Goal: Task Accomplishment & Management: Manage account settings

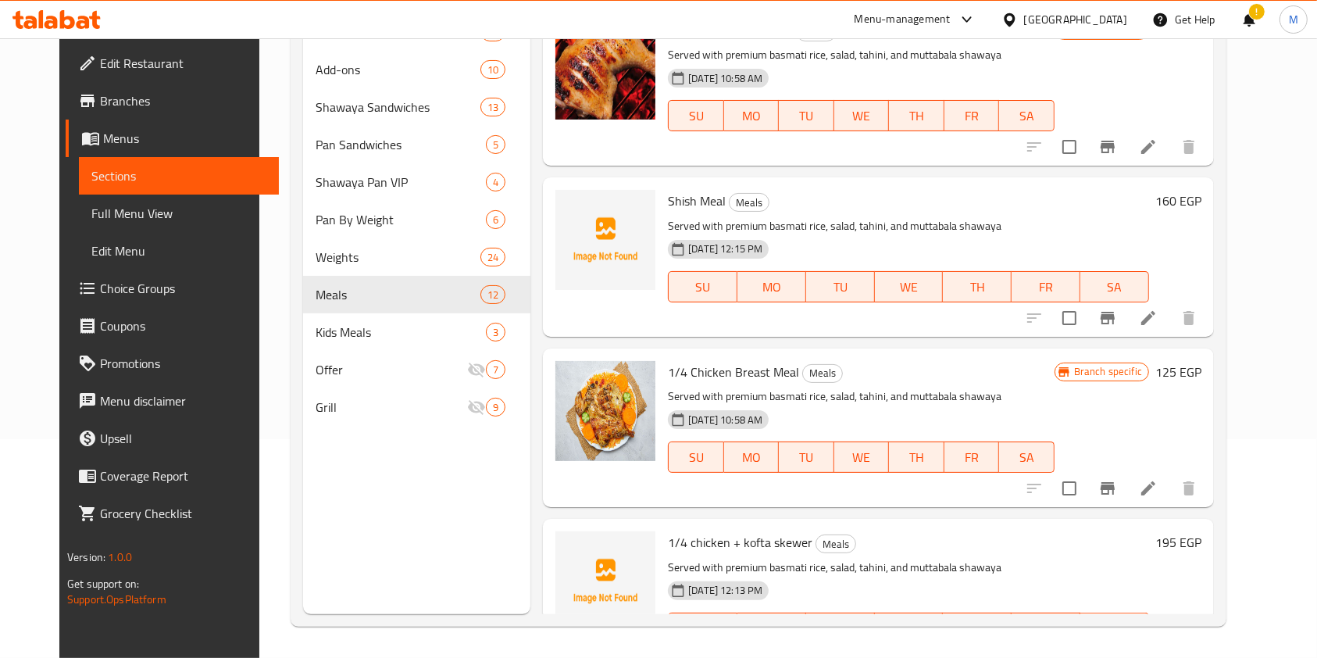
scroll to position [1449, 0]
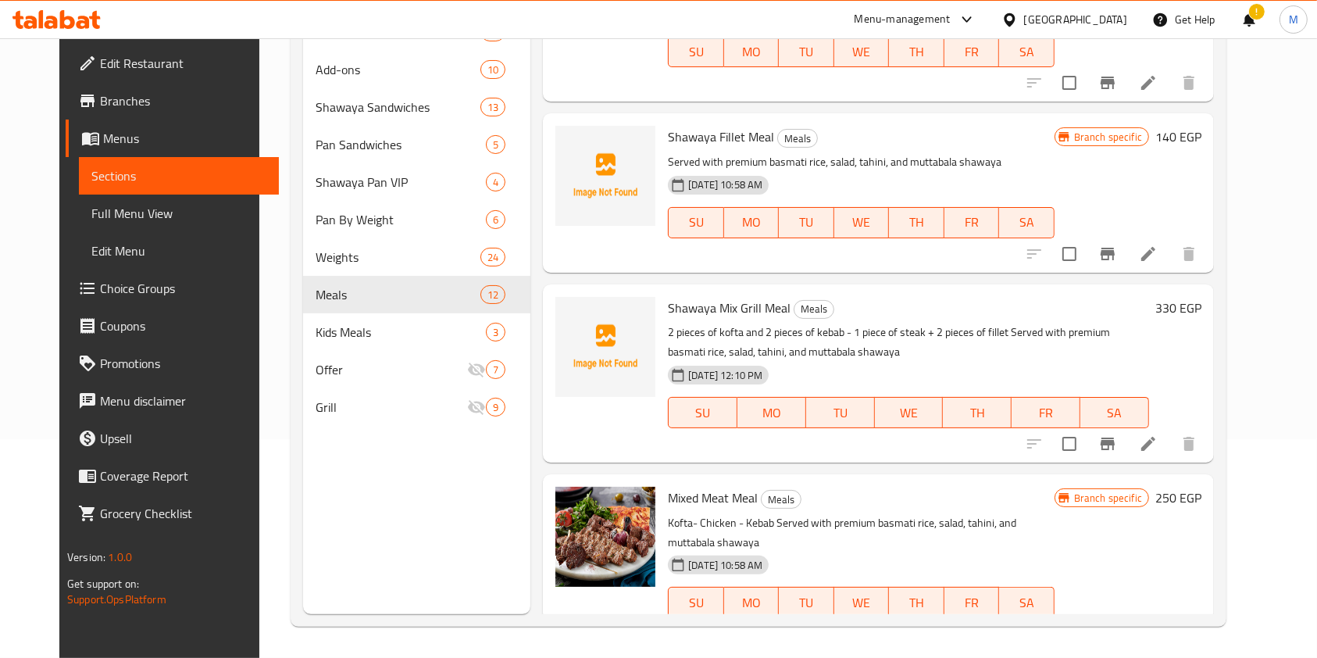
click at [83, 21] on icon at bounding box center [83, 22] width 13 height 13
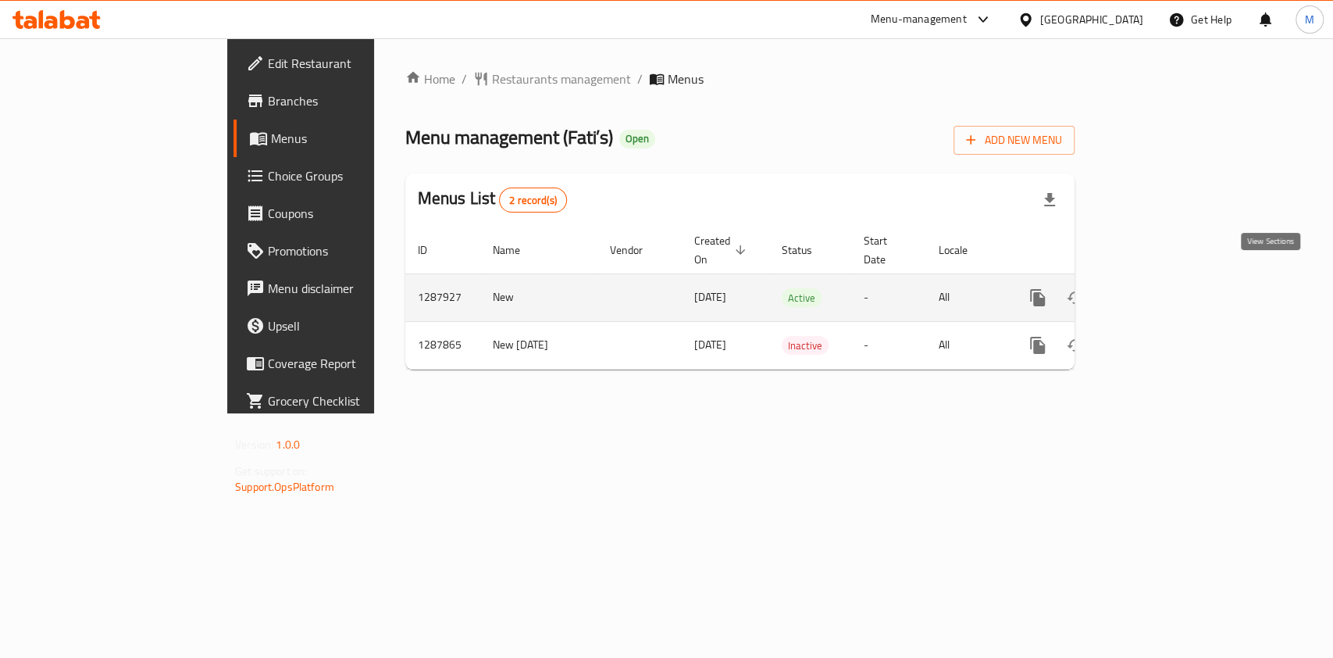
click at [1158, 291] on icon "enhanced table" at bounding box center [1150, 298] width 14 height 14
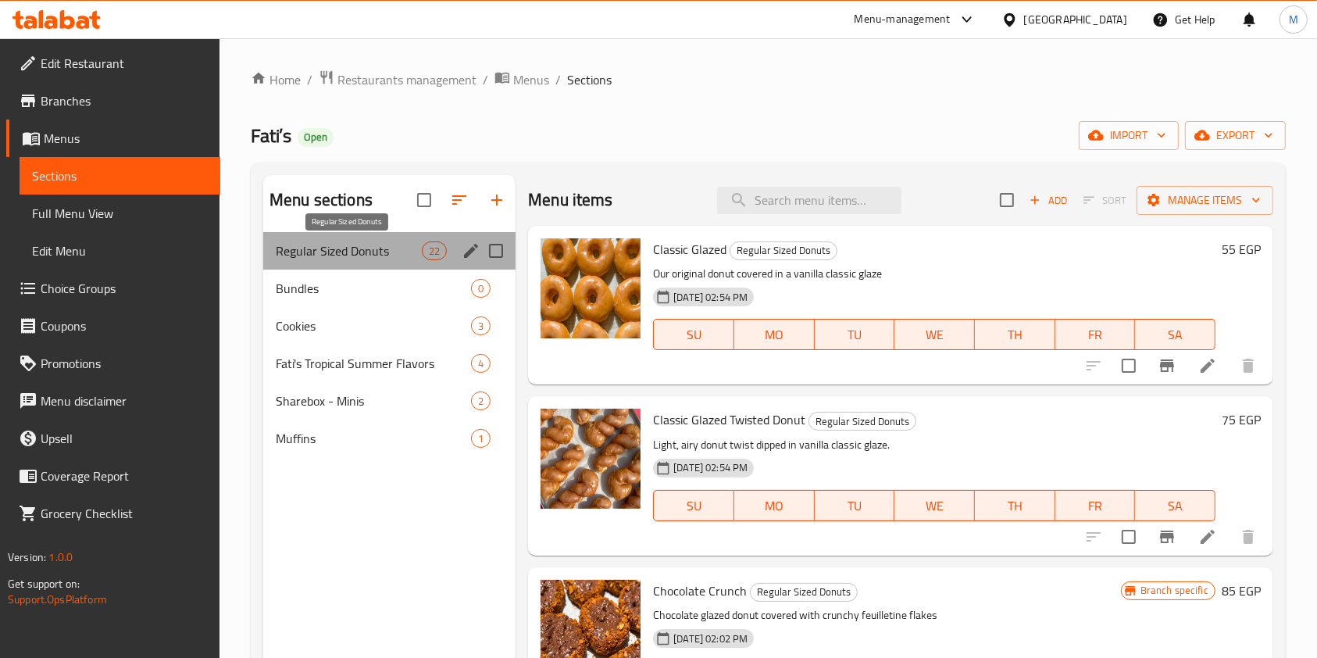
click at [341, 247] on span "Regular Sized Donuts" at bounding box center [349, 250] width 146 height 19
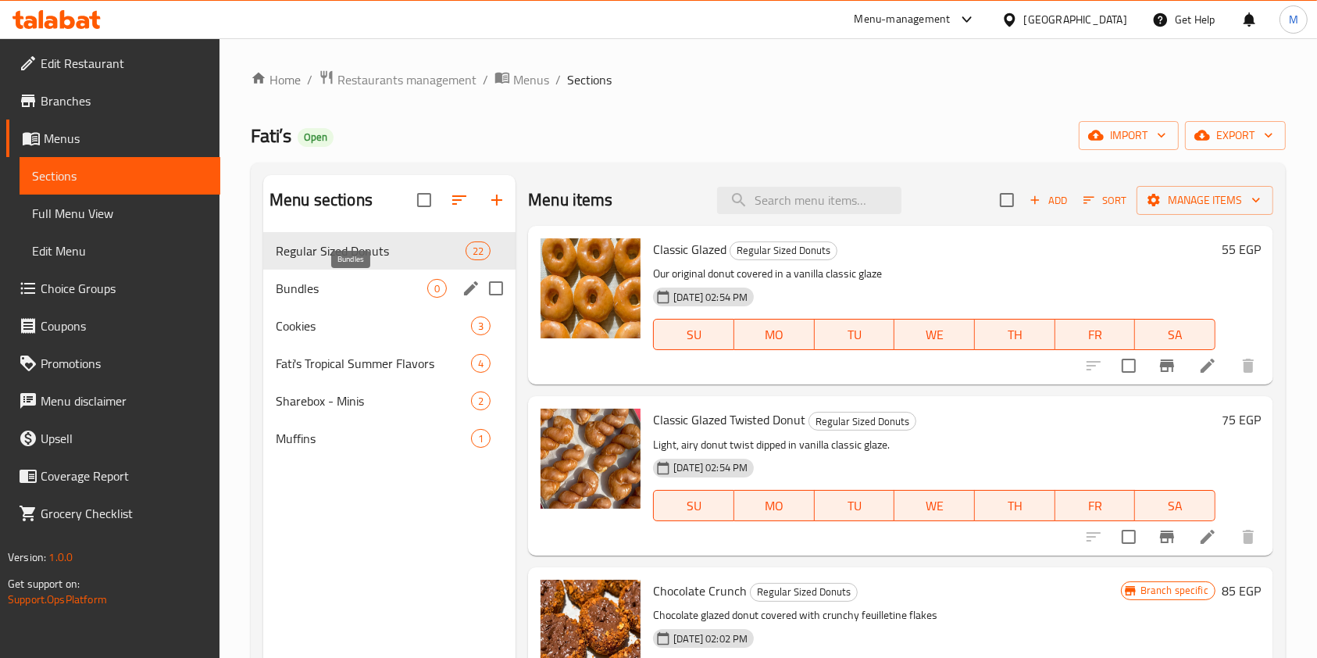
click at [338, 297] on span "Bundles" at bounding box center [352, 288] width 152 height 19
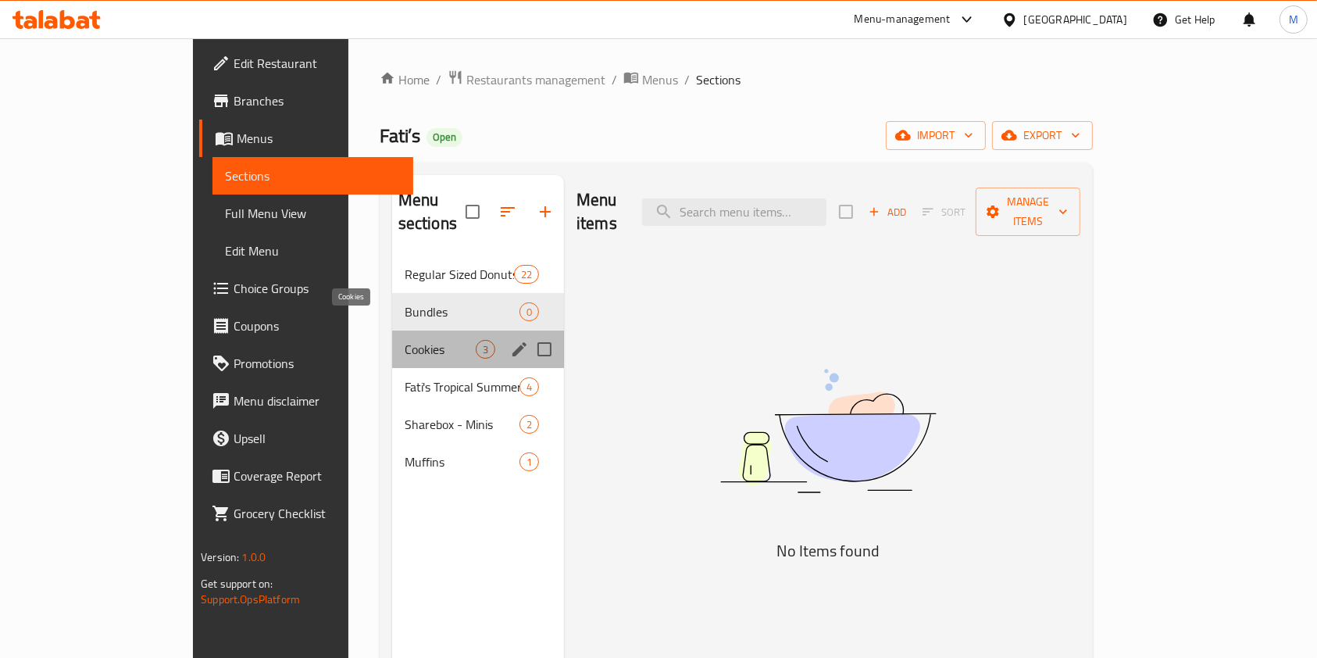
click at [405, 340] on span "Cookies" at bounding box center [440, 349] width 71 height 19
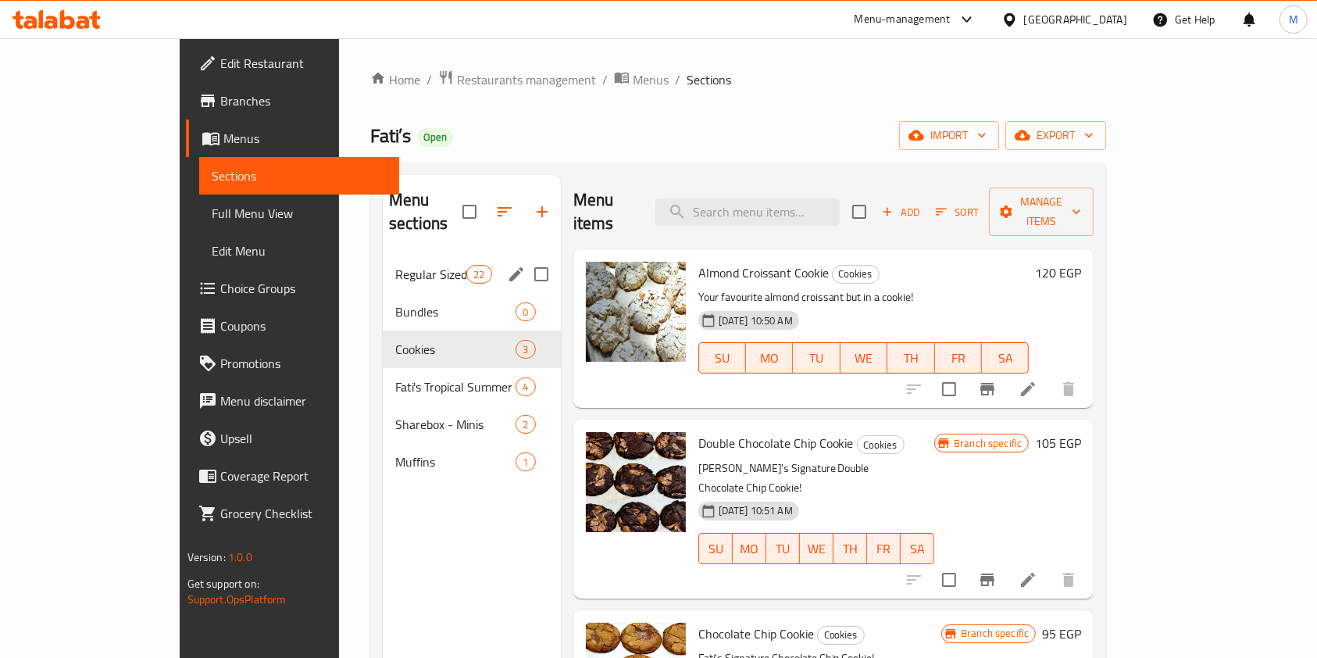
click at [383, 264] on div "Regular Sized Donuts 22" at bounding box center [472, 273] width 178 height 37
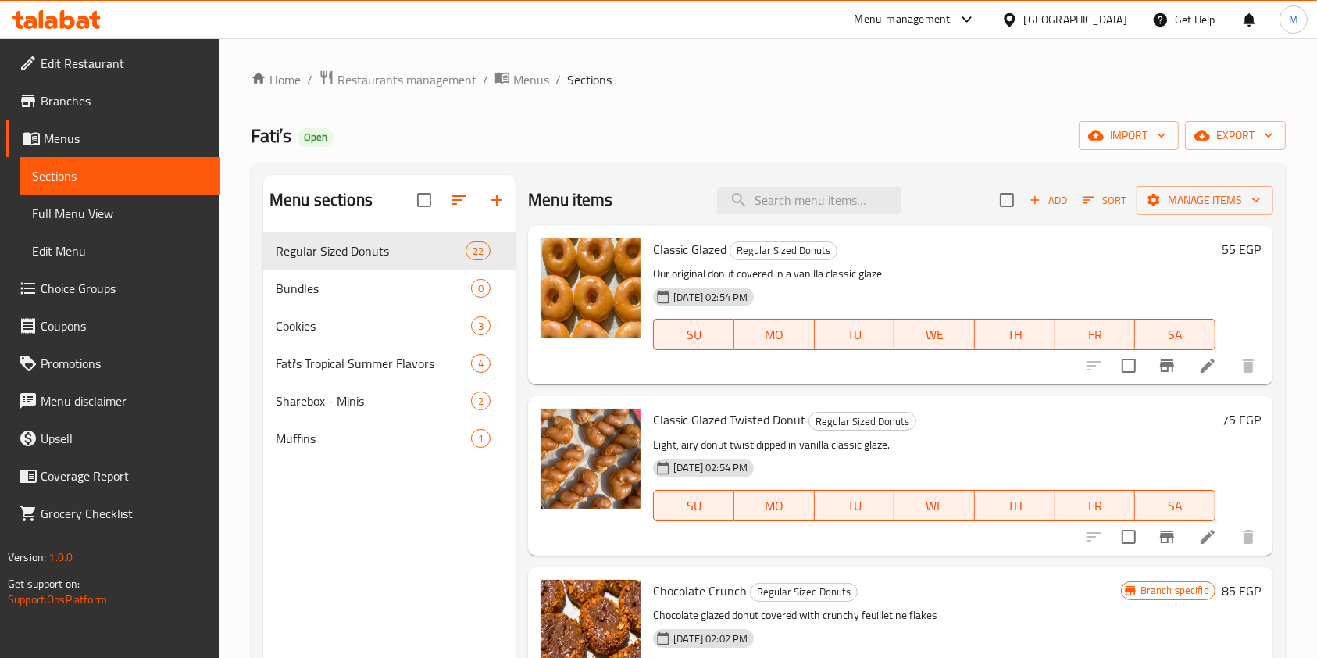
click at [111, 116] on link "Branches" at bounding box center [113, 100] width 214 height 37
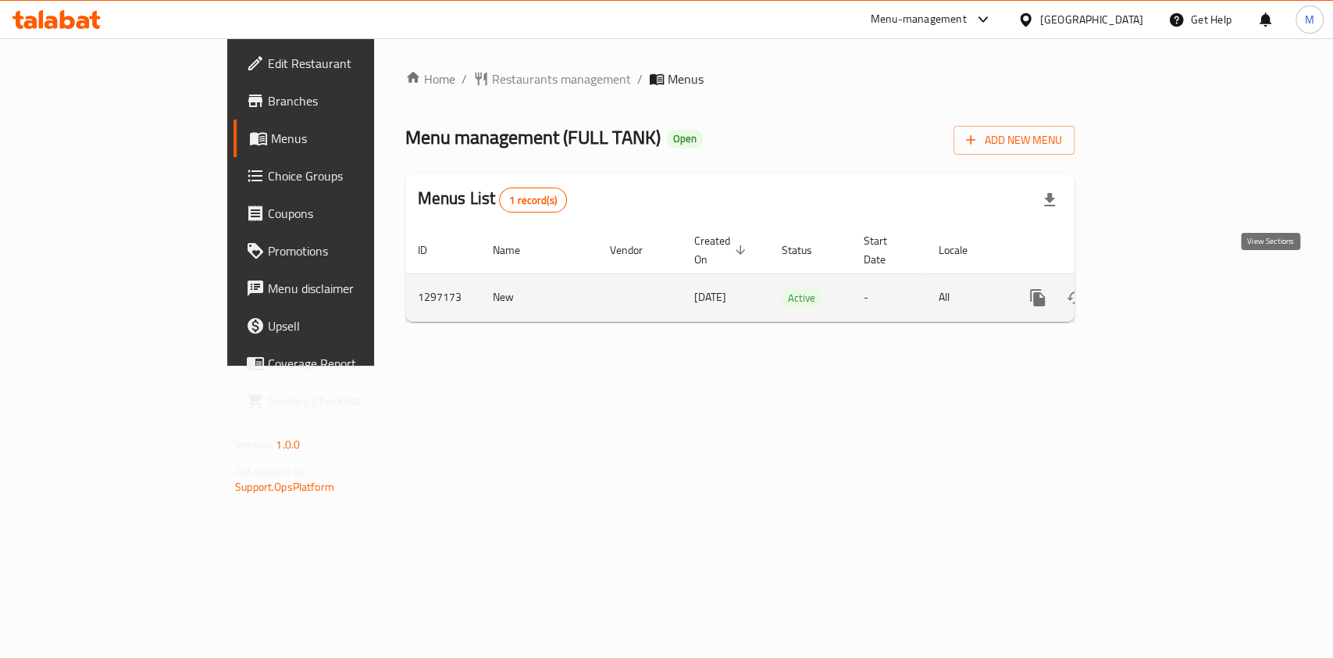
click at [1169, 284] on link "enhanced table" at bounding box center [1150, 297] width 37 height 37
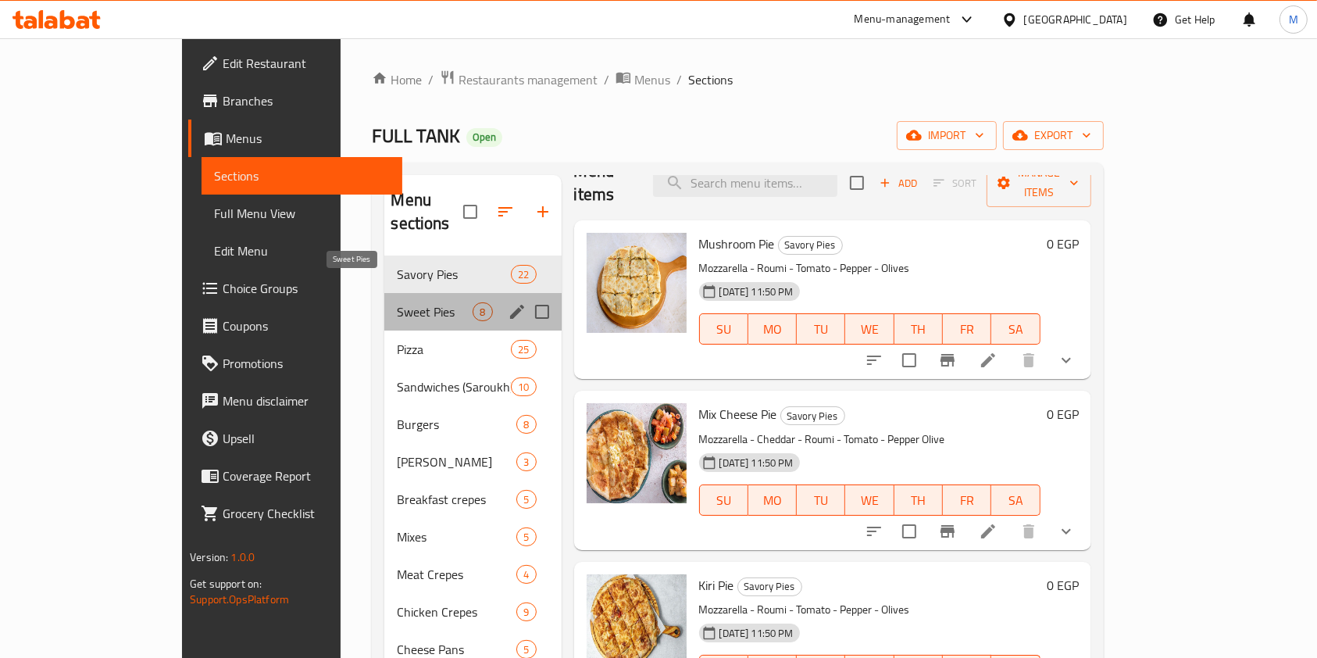
click at [397, 302] on span "Sweet Pies" at bounding box center [435, 311] width 76 height 19
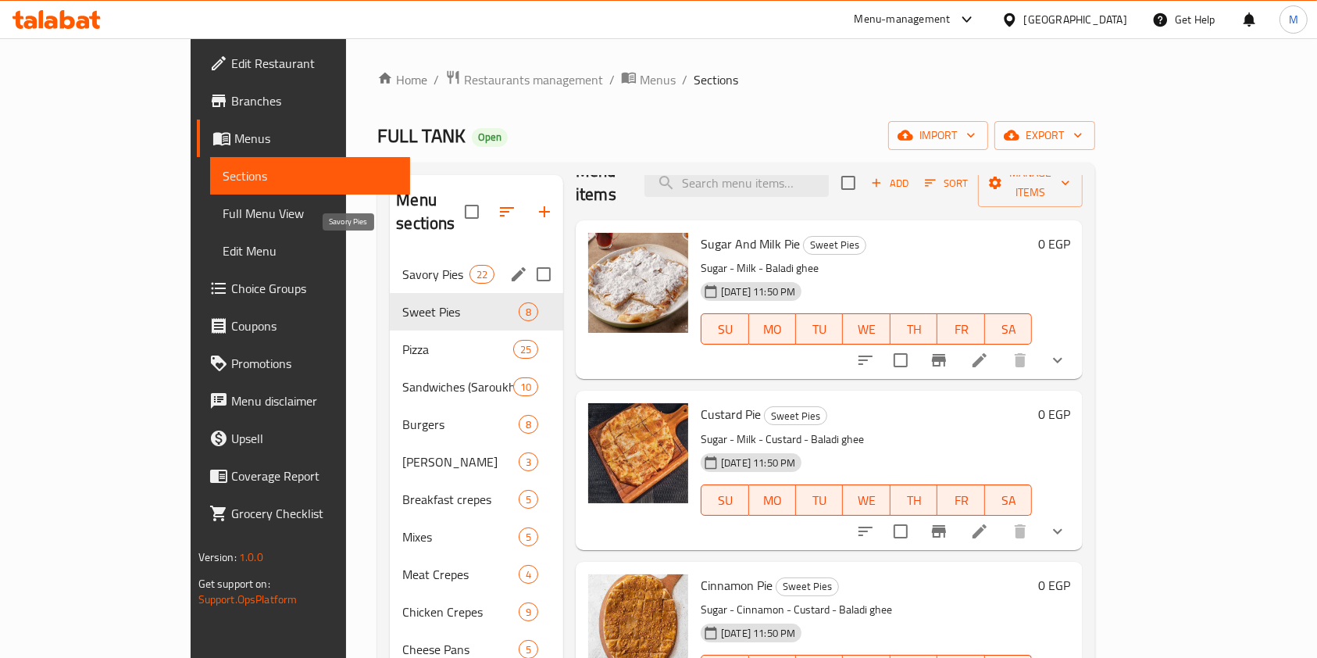
click at [402, 265] on span "Savory Pies" at bounding box center [435, 274] width 66 height 19
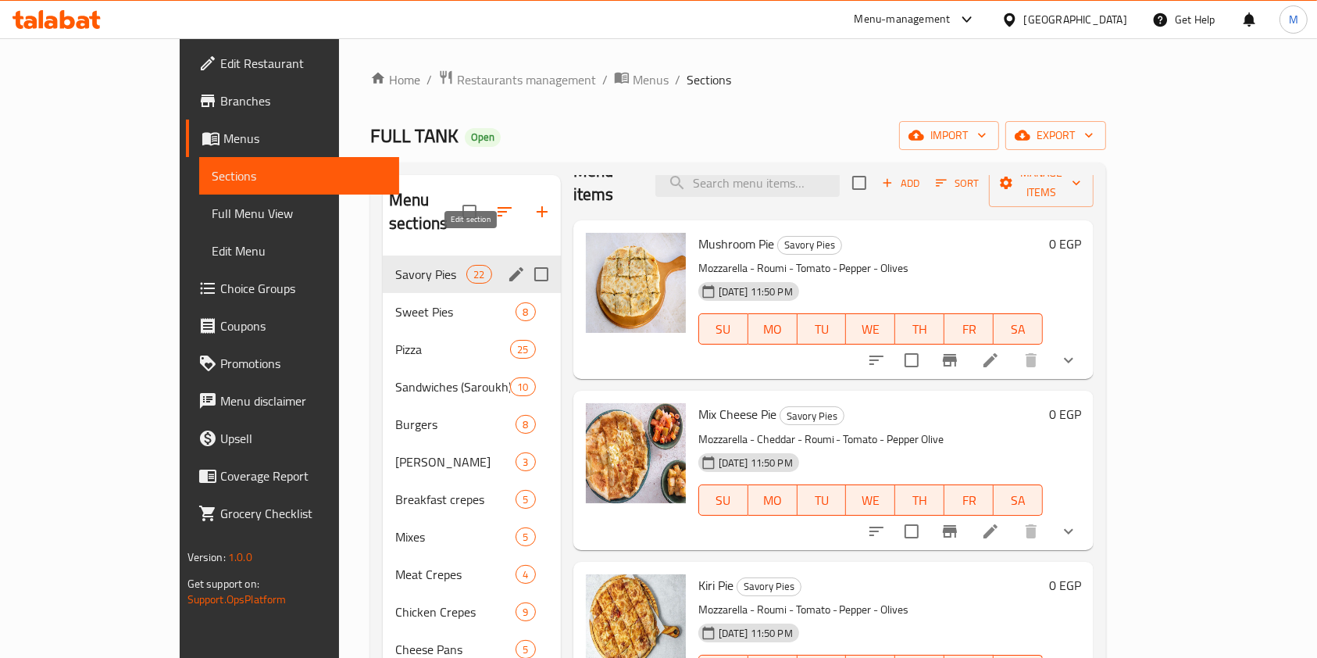
click at [509, 267] on icon "edit" at bounding box center [516, 274] width 14 height 14
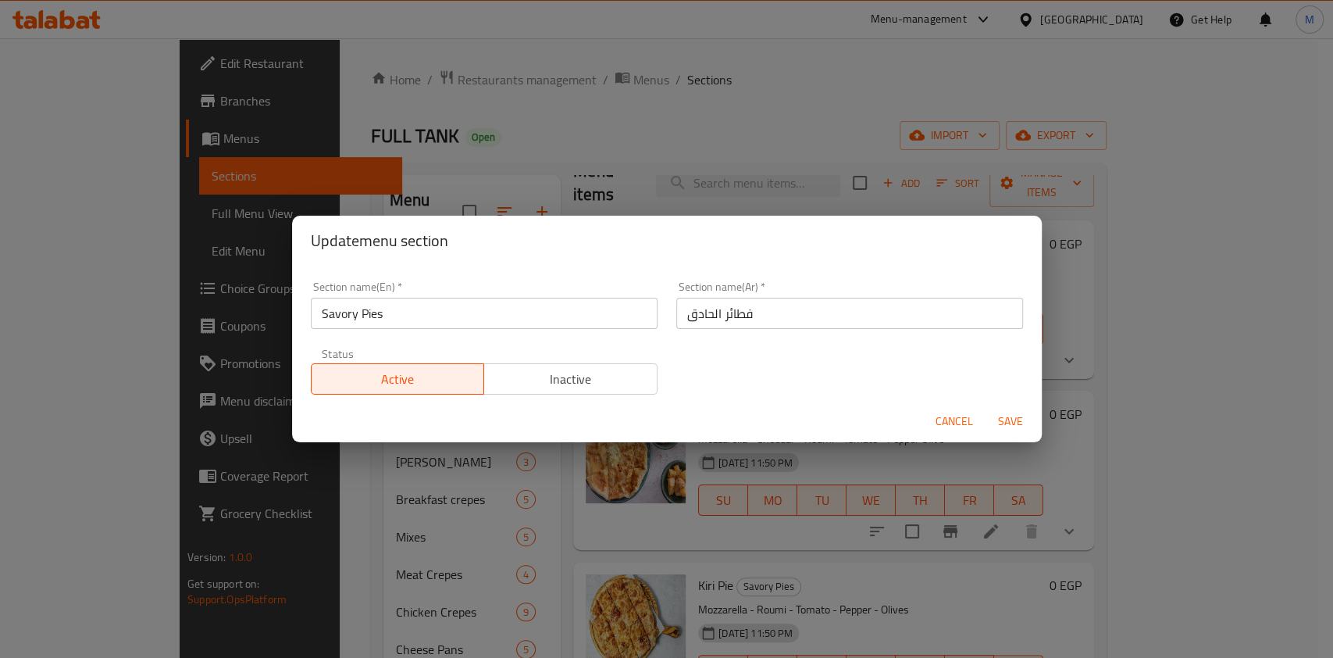
click at [940, 420] on span "Cancel" at bounding box center [954, 422] width 37 height 20
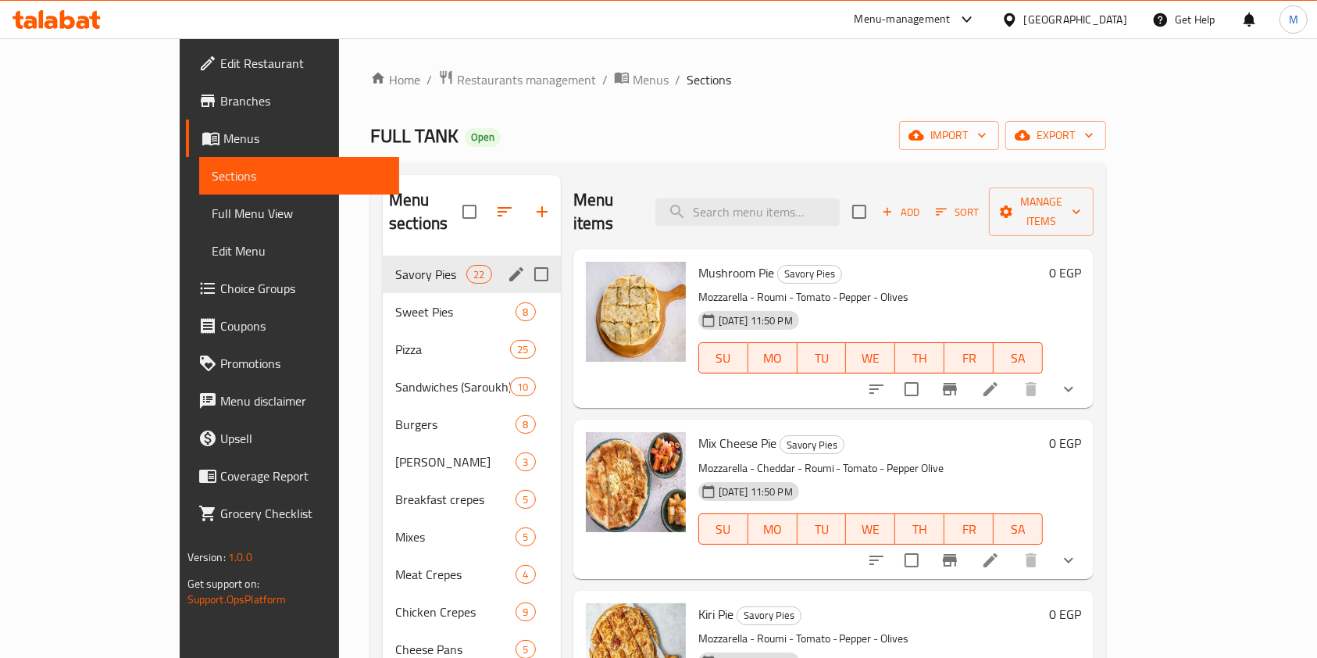
click at [1137, 540] on div "Home / Restaurants management / Menus / Sections FULL TANK Open import export M…" at bounding box center [738, 490] width 798 height 904
click at [816, 209] on input "search" at bounding box center [747, 211] width 184 height 27
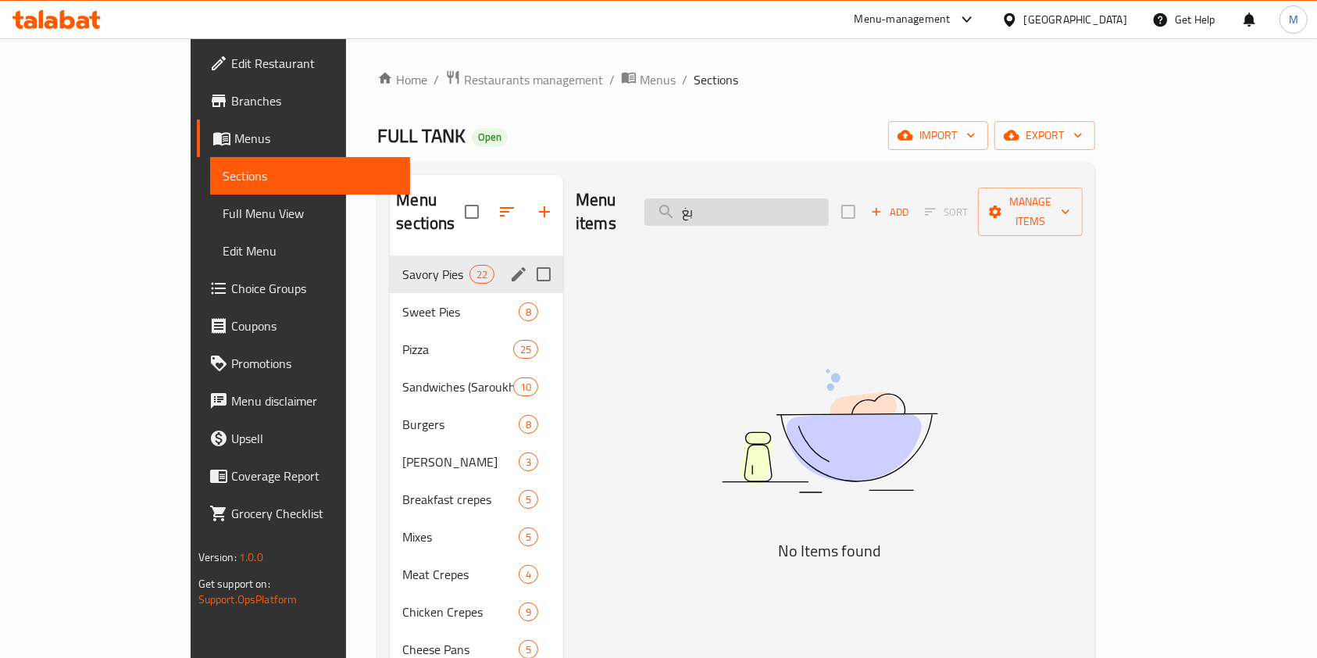
type input "ب"
type input "b"
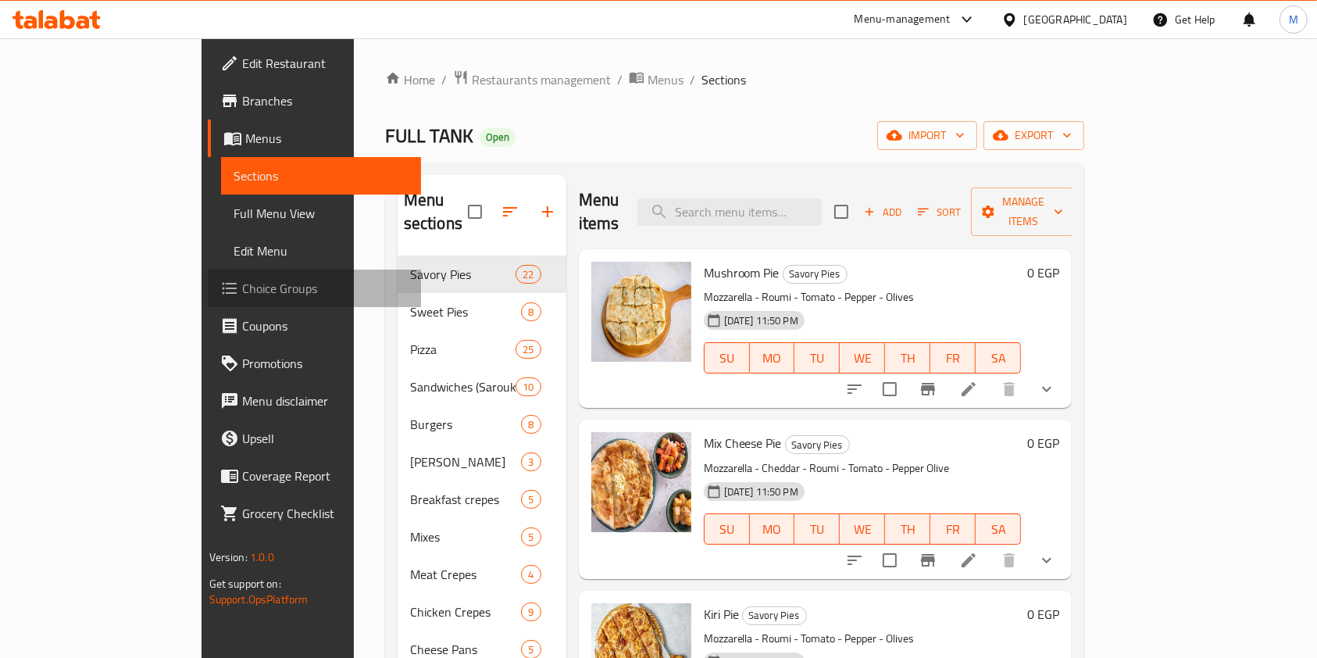
click at [242, 291] on span "Choice Groups" at bounding box center [325, 288] width 167 height 19
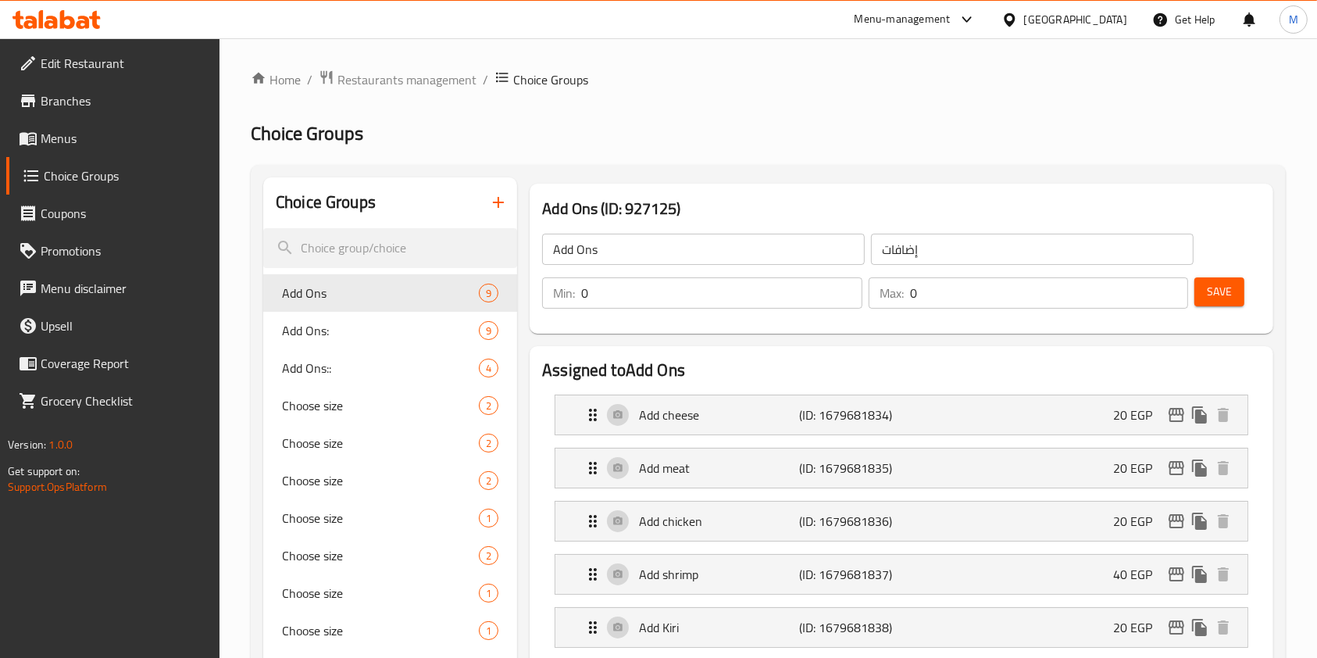
click at [92, 138] on span "Menus" at bounding box center [124, 138] width 167 height 19
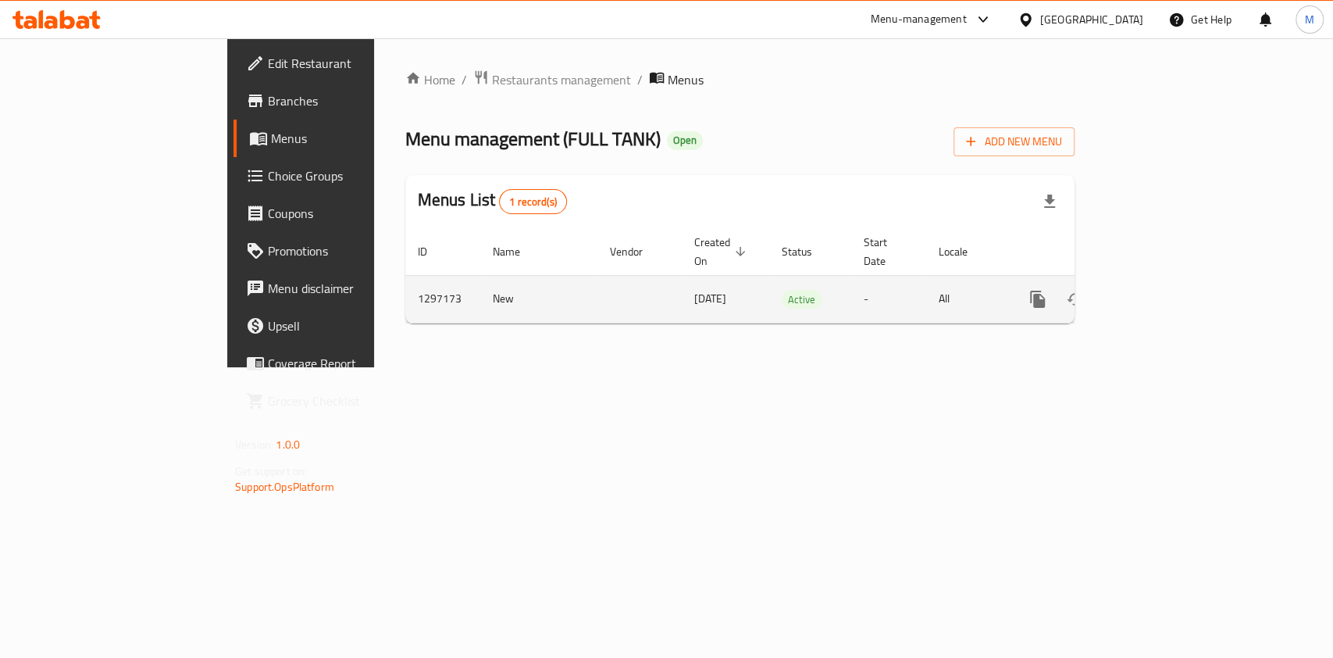
click at [1160, 290] on icon "enhanced table" at bounding box center [1150, 299] width 19 height 19
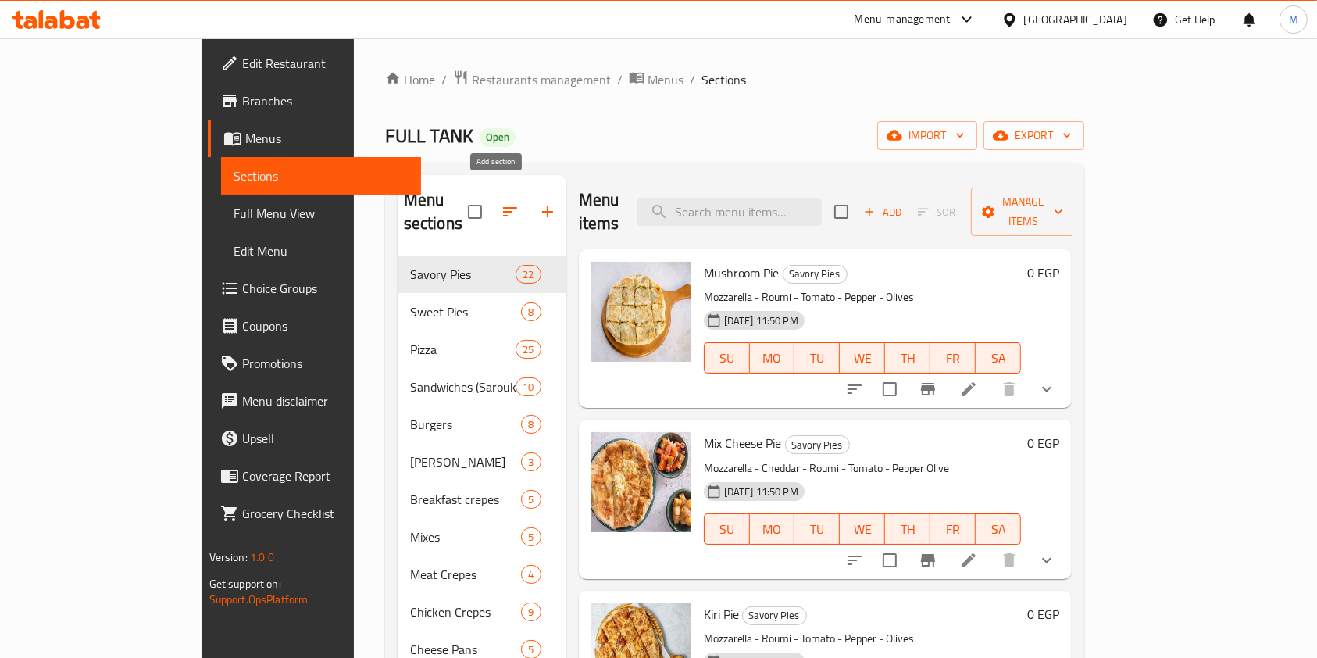
click at [538, 202] on icon "button" at bounding box center [547, 211] width 19 height 19
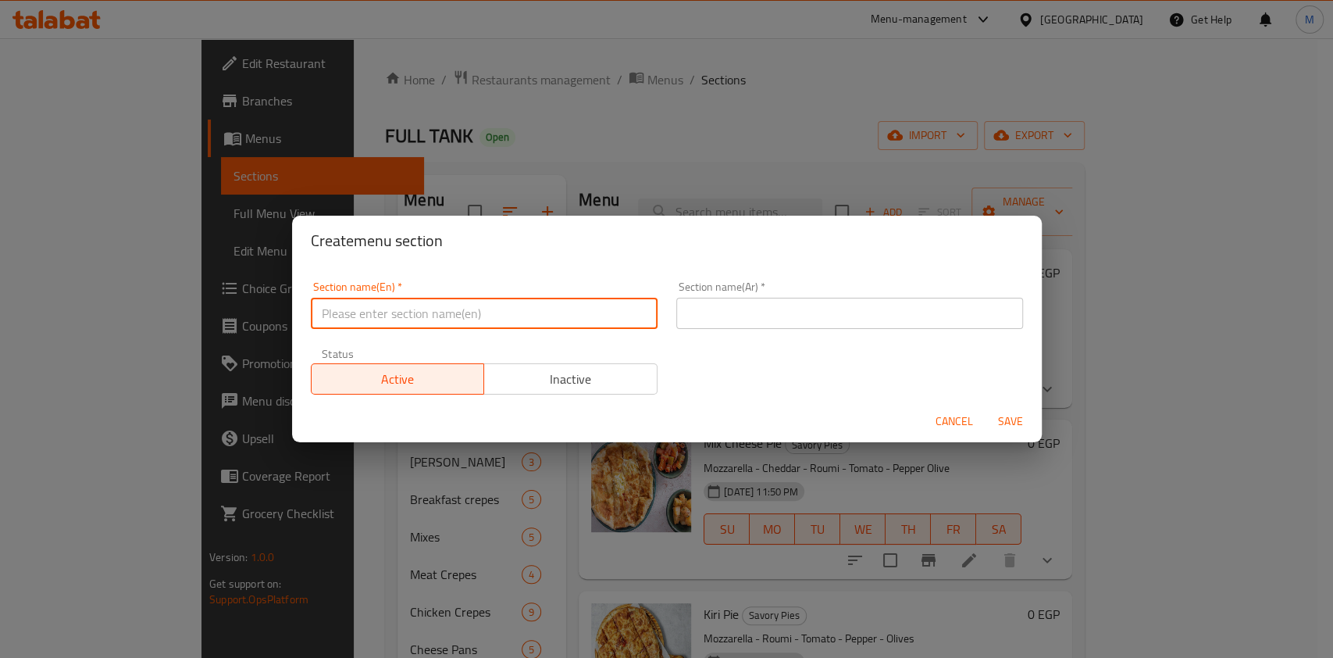
click at [480, 322] on input "text" at bounding box center [484, 313] width 347 height 31
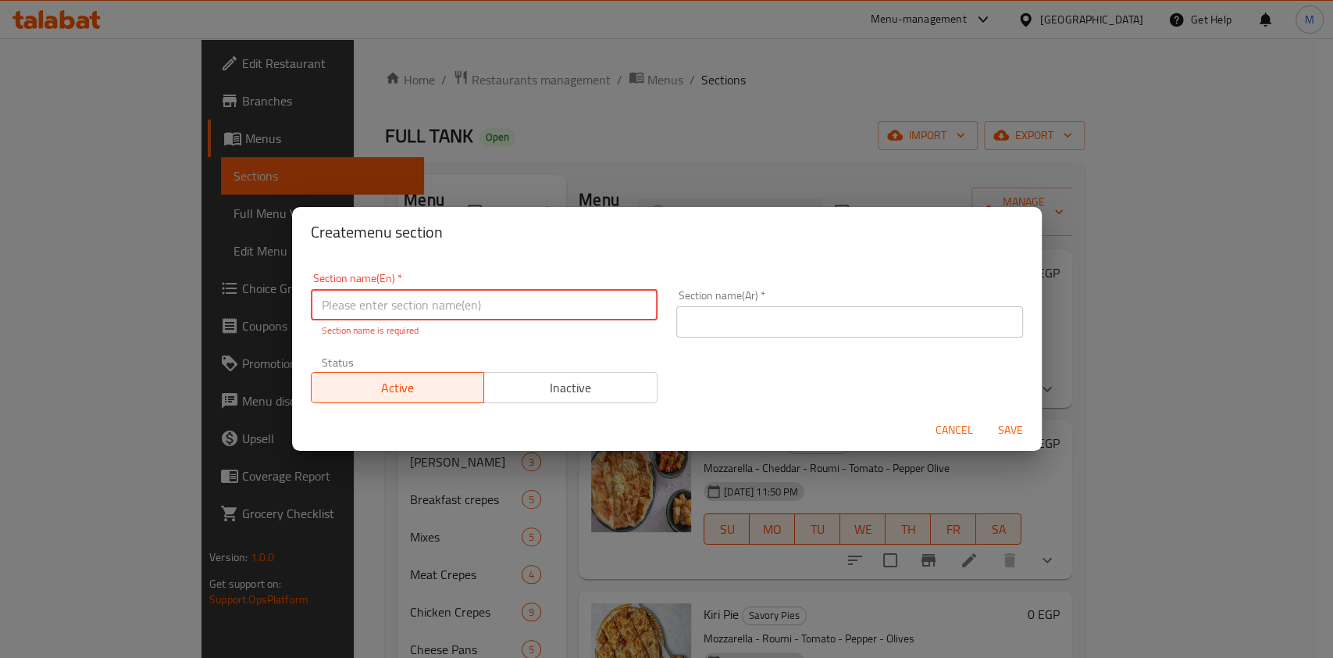
click at [486, 308] on input "text" at bounding box center [484, 304] width 347 height 31
paste input "Fetira 3alek wel 7elw 3alena"
type input "Fetira 3alek wel 7elw 3alena"
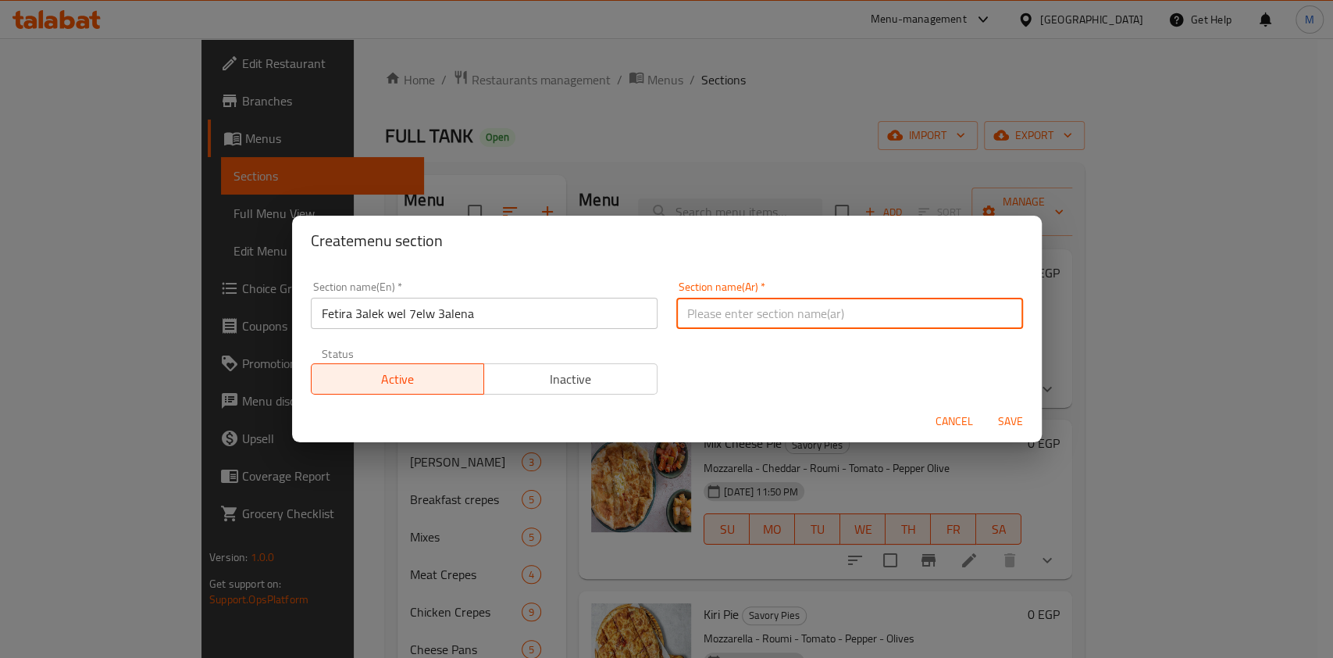
click at [739, 308] on input "text" at bounding box center [849, 313] width 347 height 31
paste input "فطيرة عليك والحلو علينا"
type input "فطيرة عليك والحلو علينا"
click at [1015, 421] on span "Save" at bounding box center [1010, 422] width 37 height 20
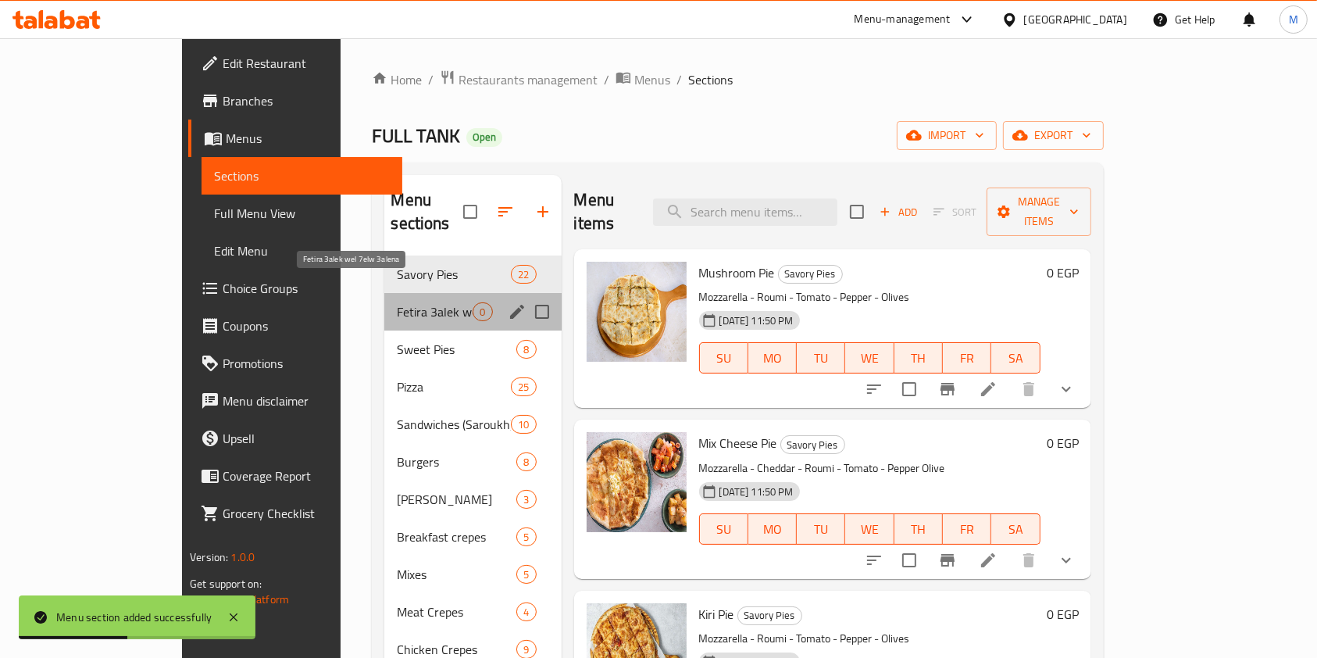
click at [397, 302] on span "Fetira 3alek wel 7elw 3alena" at bounding box center [435, 311] width 76 height 19
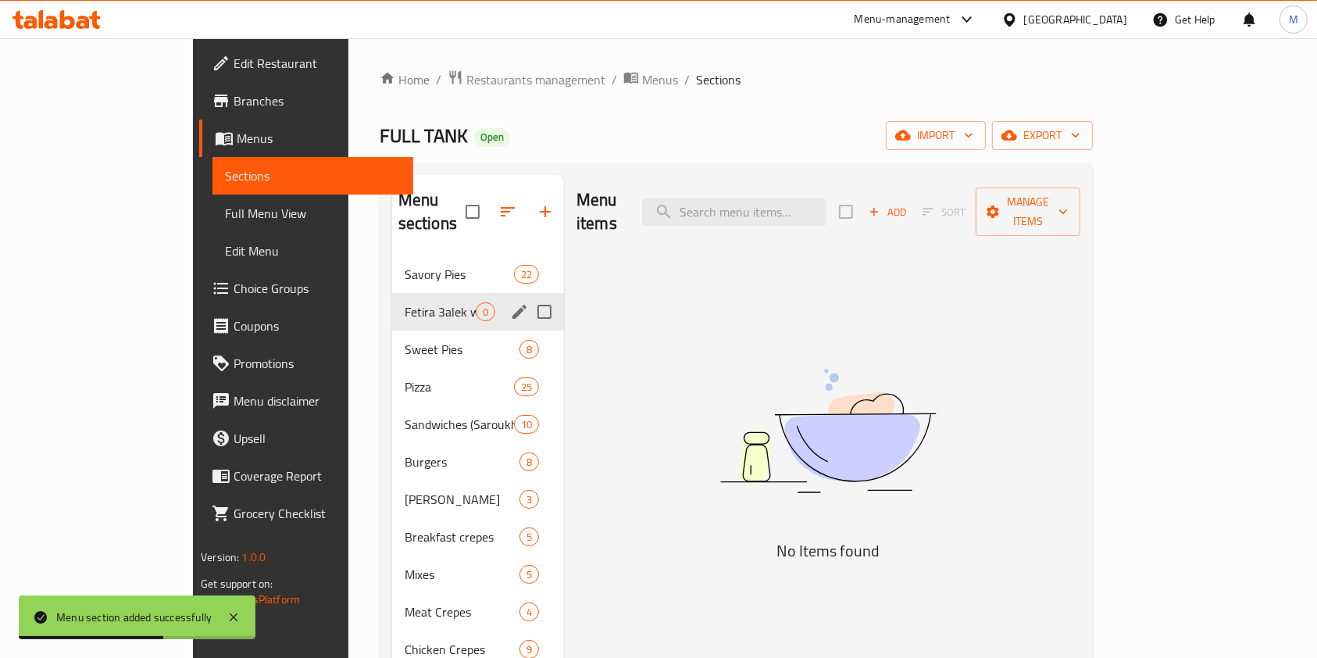
click at [510, 302] on icon "edit" at bounding box center [519, 311] width 19 height 19
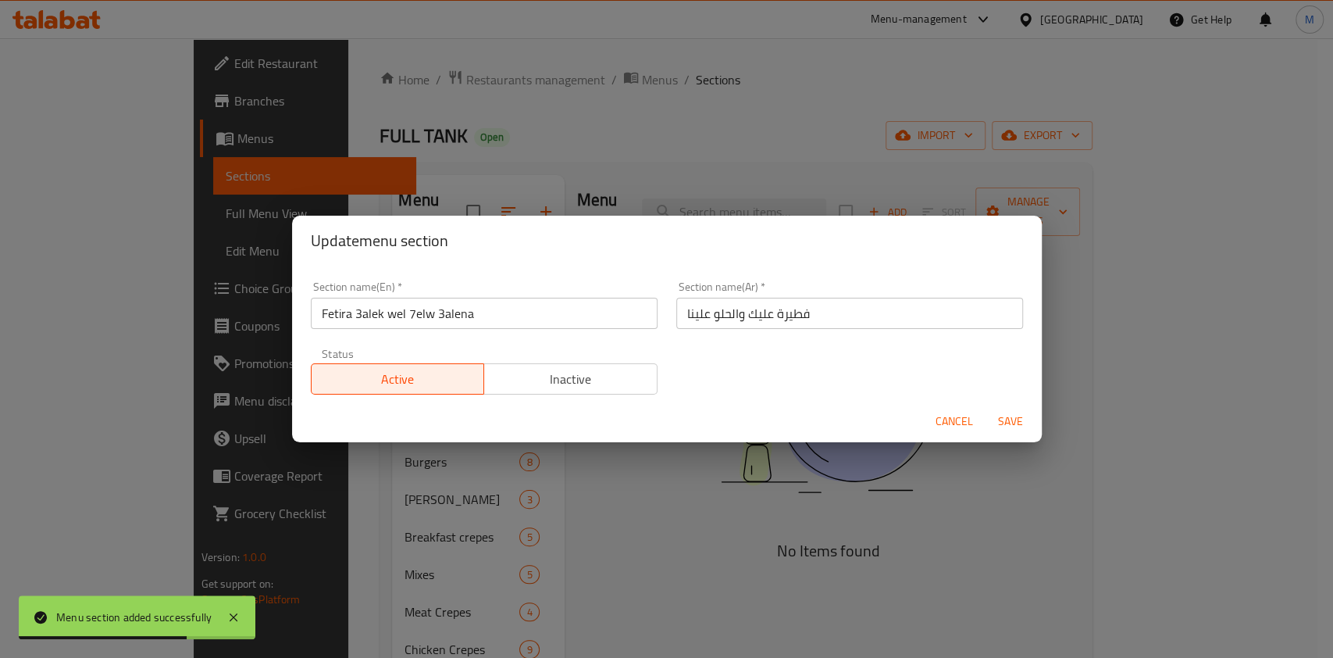
click at [417, 305] on input "Fetira 3alek wel 7elw 3alena" at bounding box center [484, 313] width 347 height 31
type input "خ"
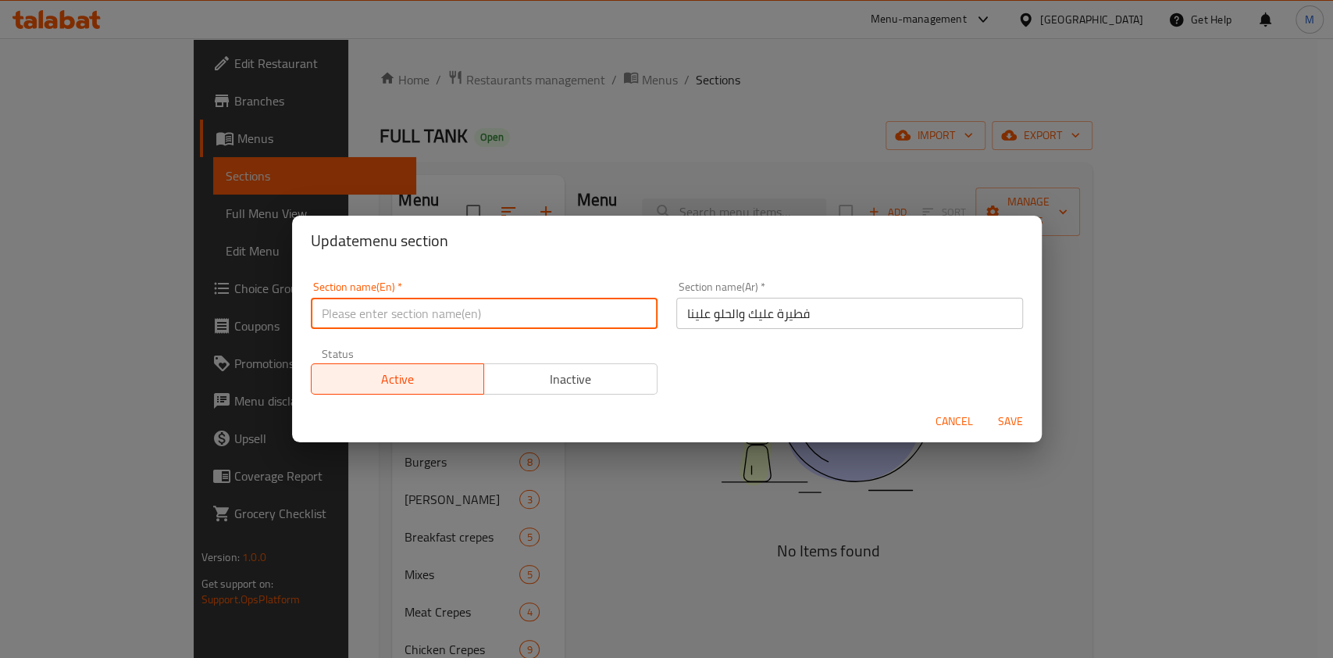
type input "o"
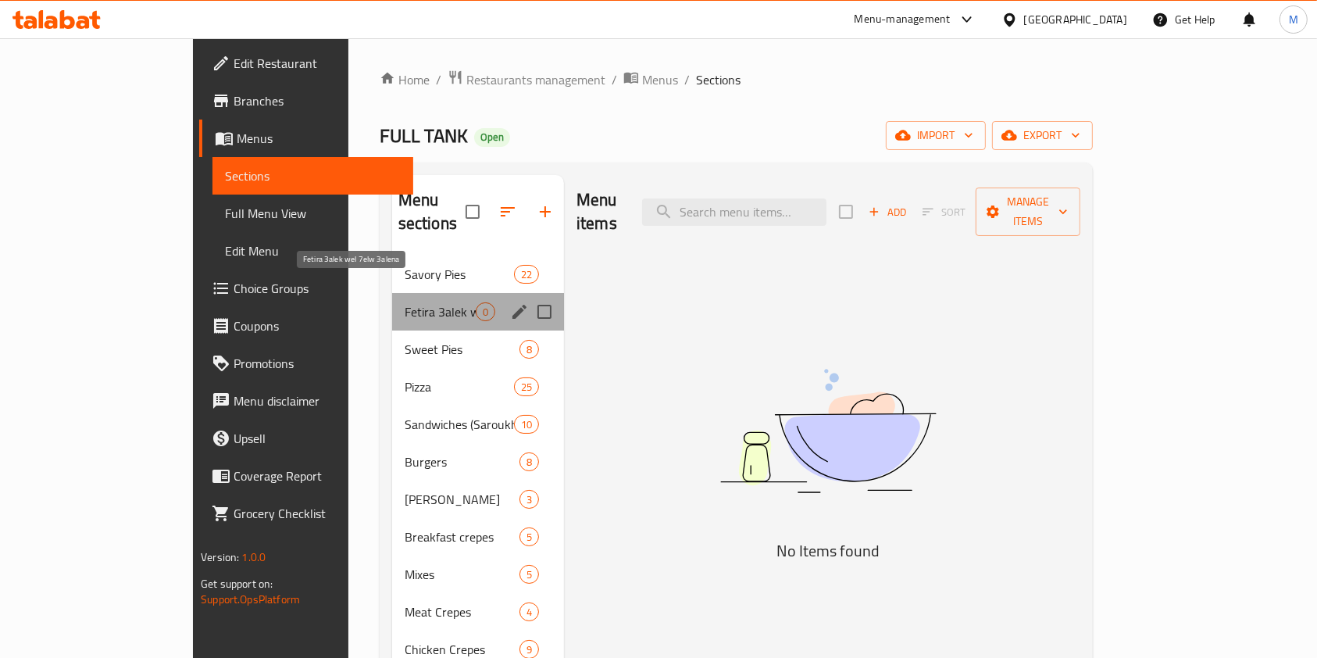
click at [405, 302] on span "Fetira 3alek wel 7elw 3alena" at bounding box center [440, 311] width 71 height 19
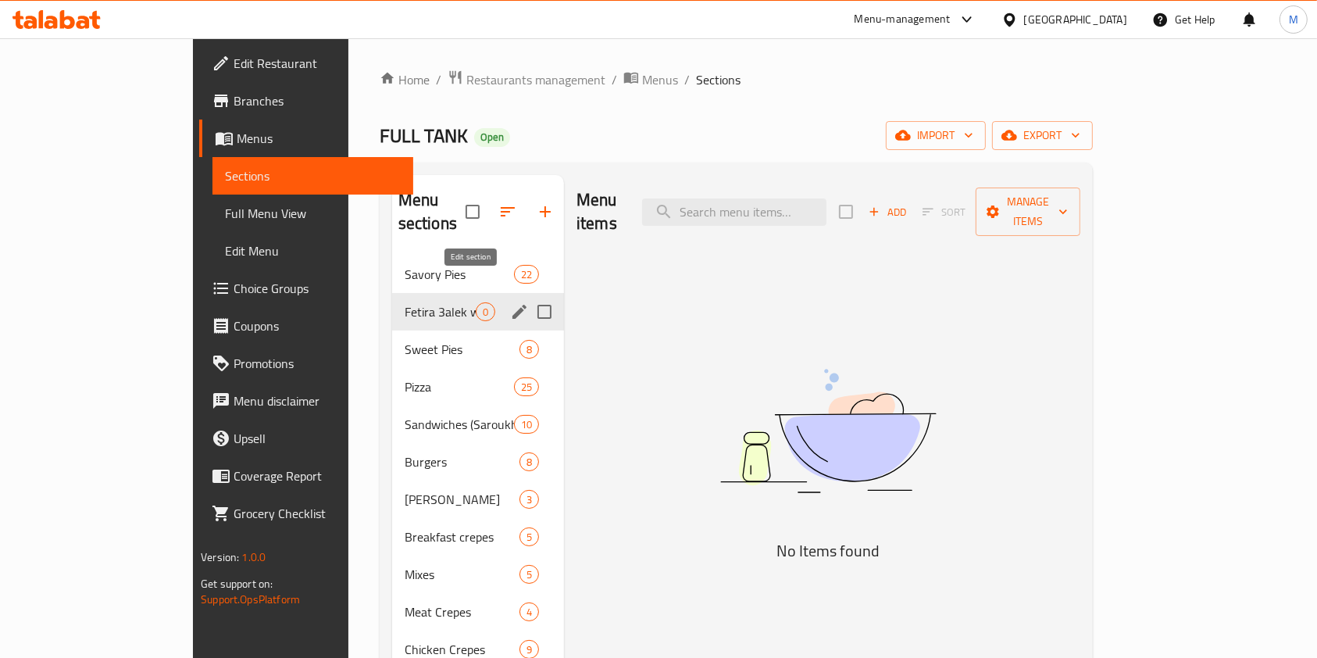
click at [508, 300] on button "edit" at bounding box center [519, 311] width 23 height 23
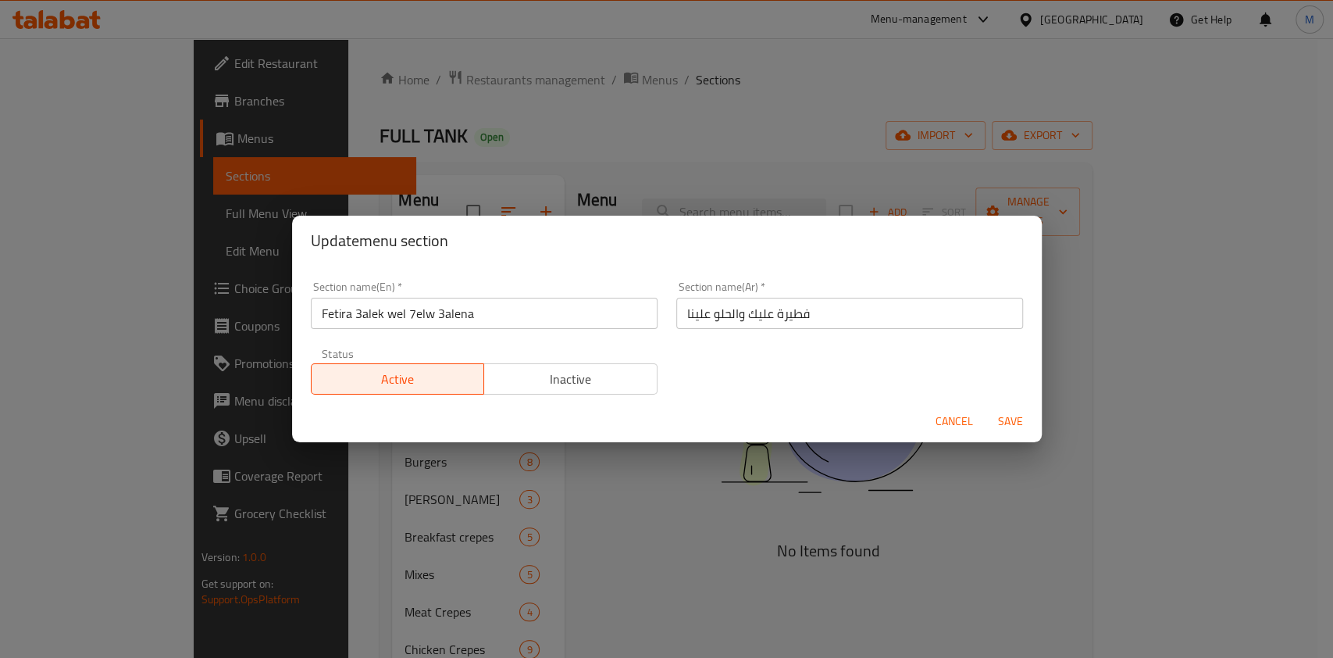
click at [523, 319] on input "Fetira 3alek wel 7elw 3alena" at bounding box center [484, 313] width 347 height 31
type input "o"
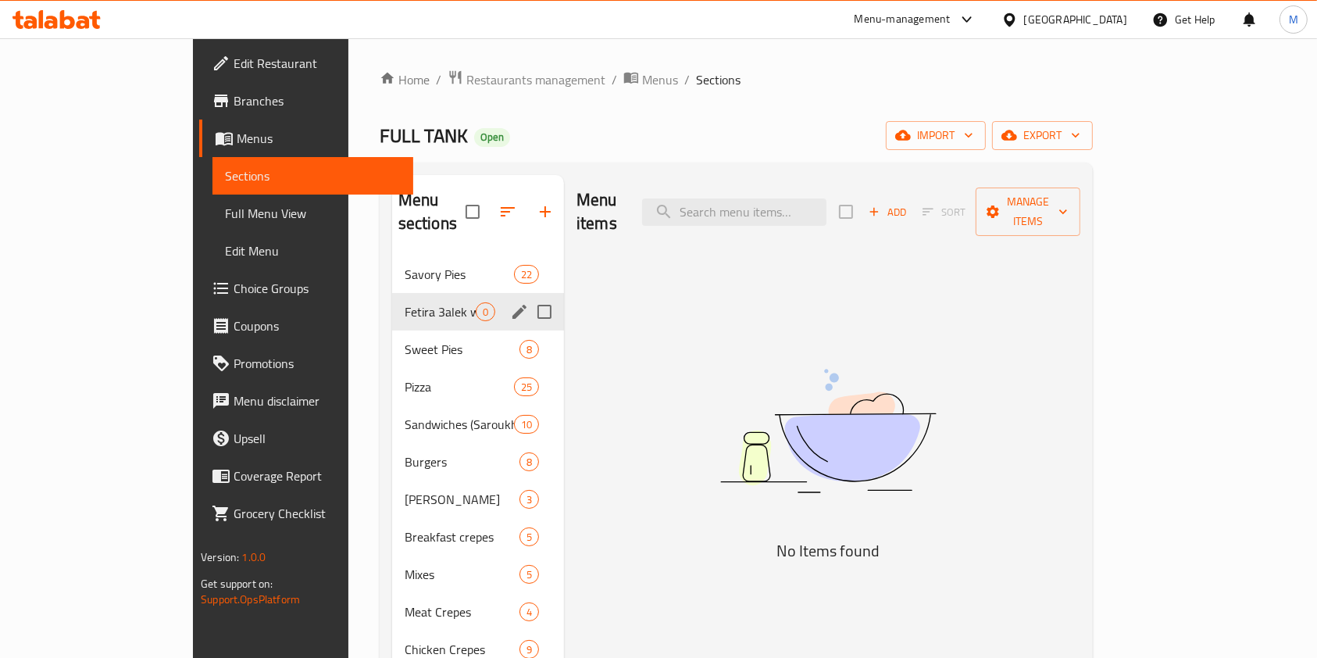
click at [458, 293] on div "Fetira 3alek wel 7elw 3alena 0" at bounding box center [478, 311] width 172 height 37
click at [510, 302] on icon "edit" at bounding box center [519, 311] width 19 height 19
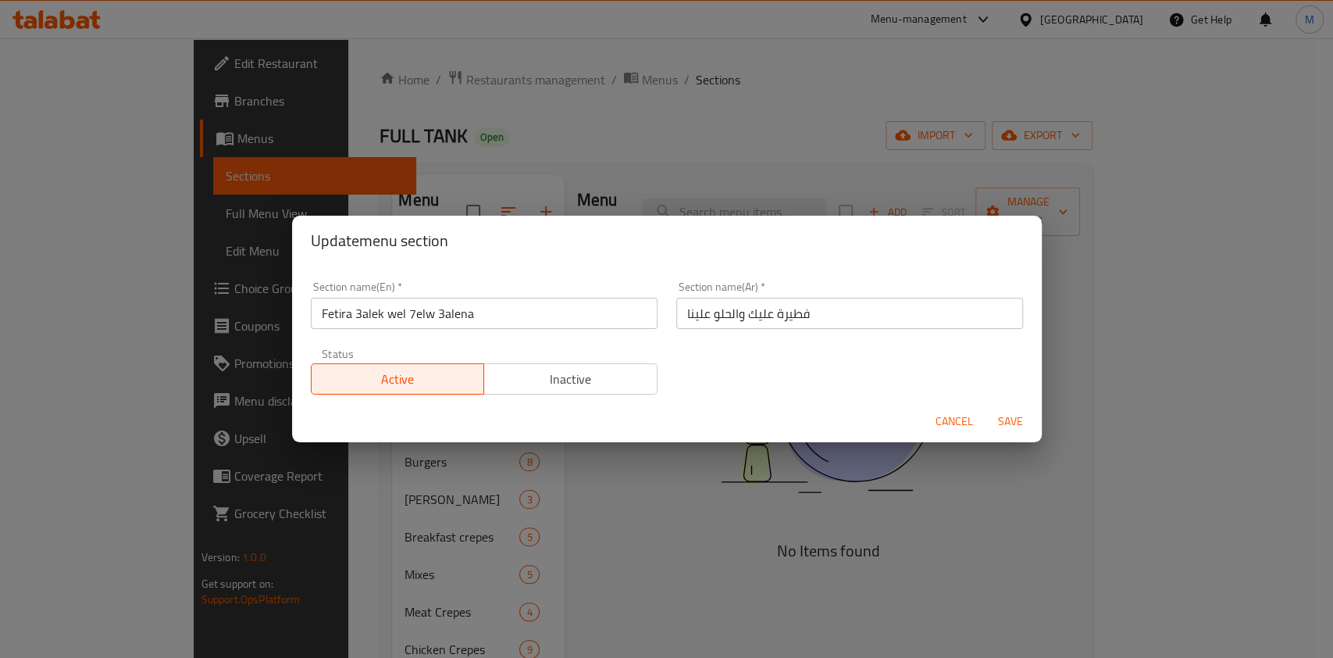
click at [474, 324] on input "Fetira 3alek wel 7elw 3alena" at bounding box center [484, 313] width 347 height 31
type input "o"
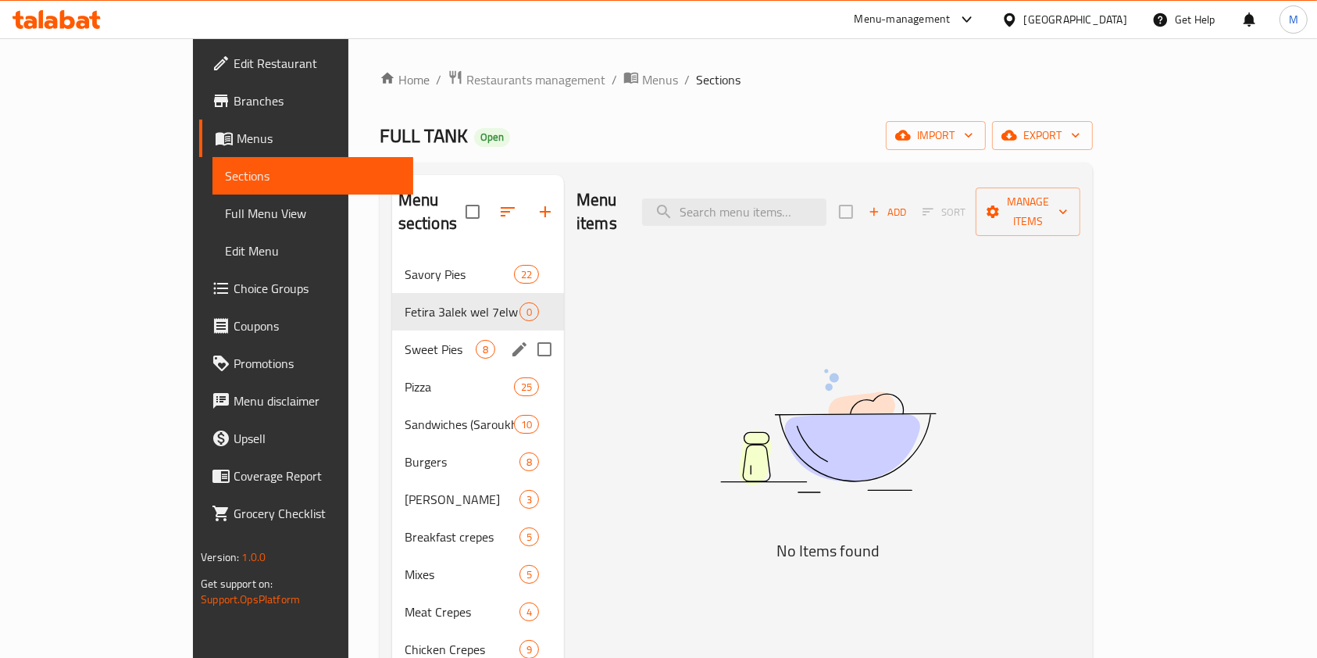
click at [392, 303] on div "Fetira 3alek wel 7elw 3alena 0" at bounding box center [478, 311] width 172 height 37
click at [512, 305] on icon "edit" at bounding box center [519, 312] width 14 height 14
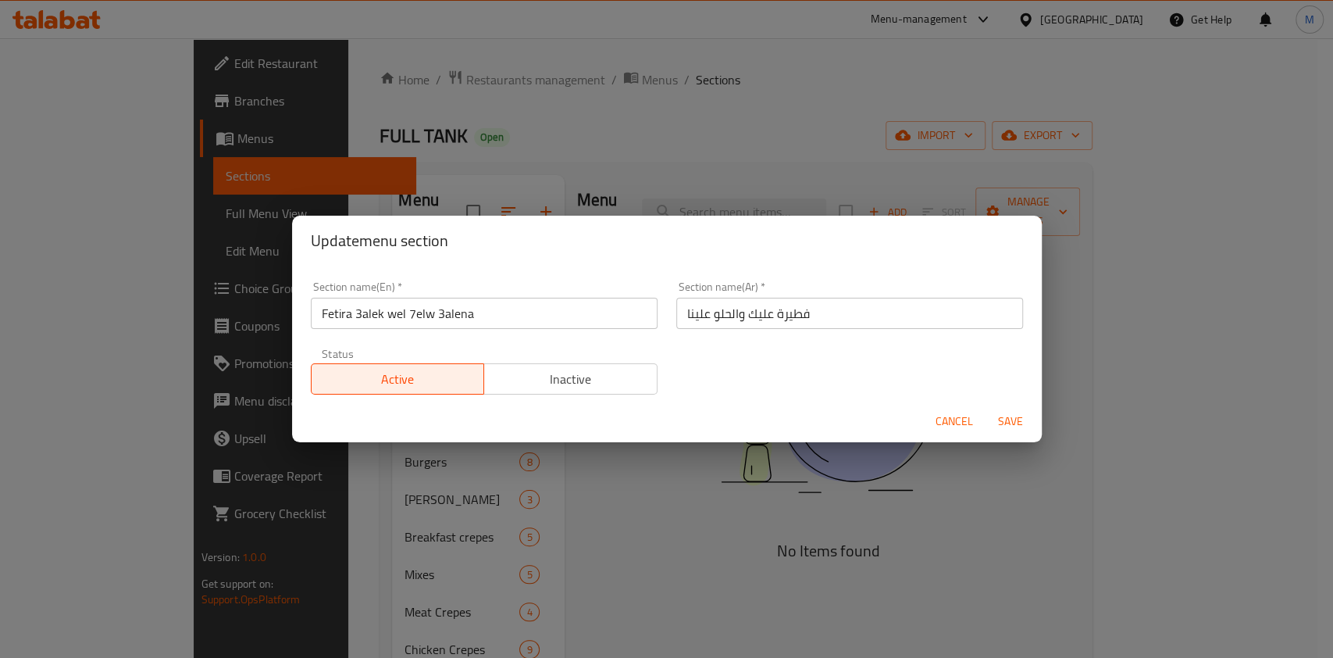
click at [786, 322] on input "فطيرة عليك والحلو علينا" at bounding box center [849, 313] width 347 height 31
type input "u"
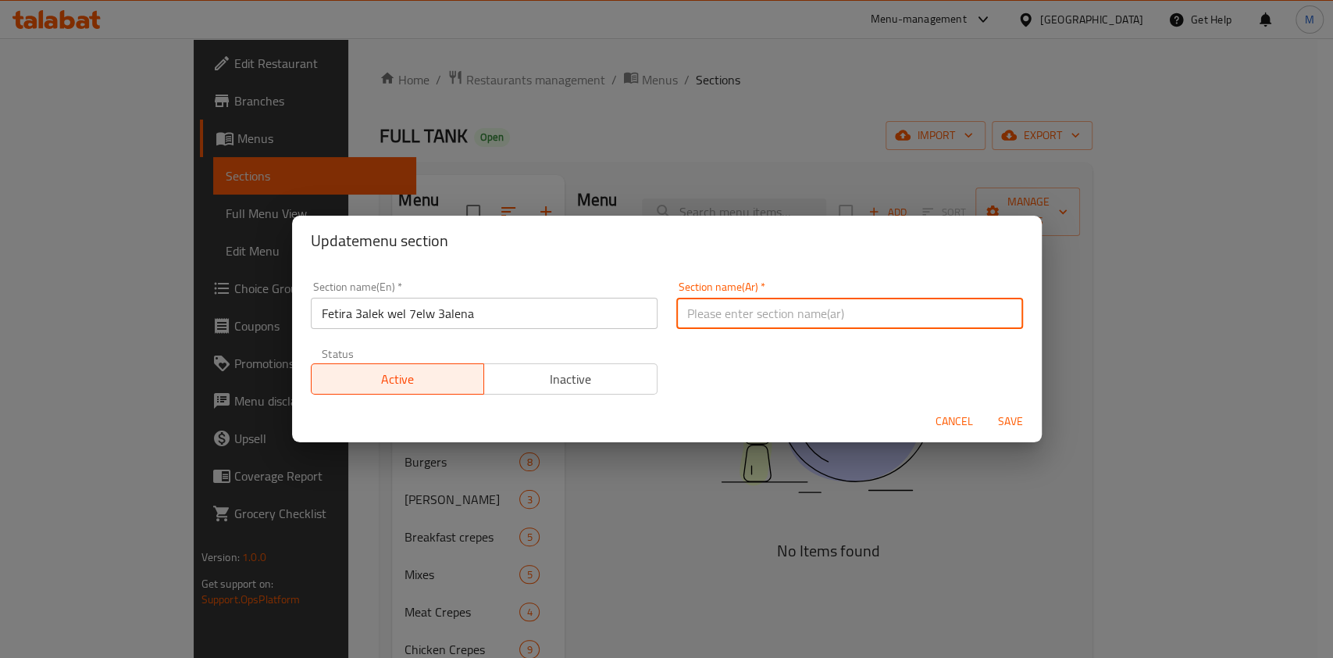
type input "u"
type input "ع"
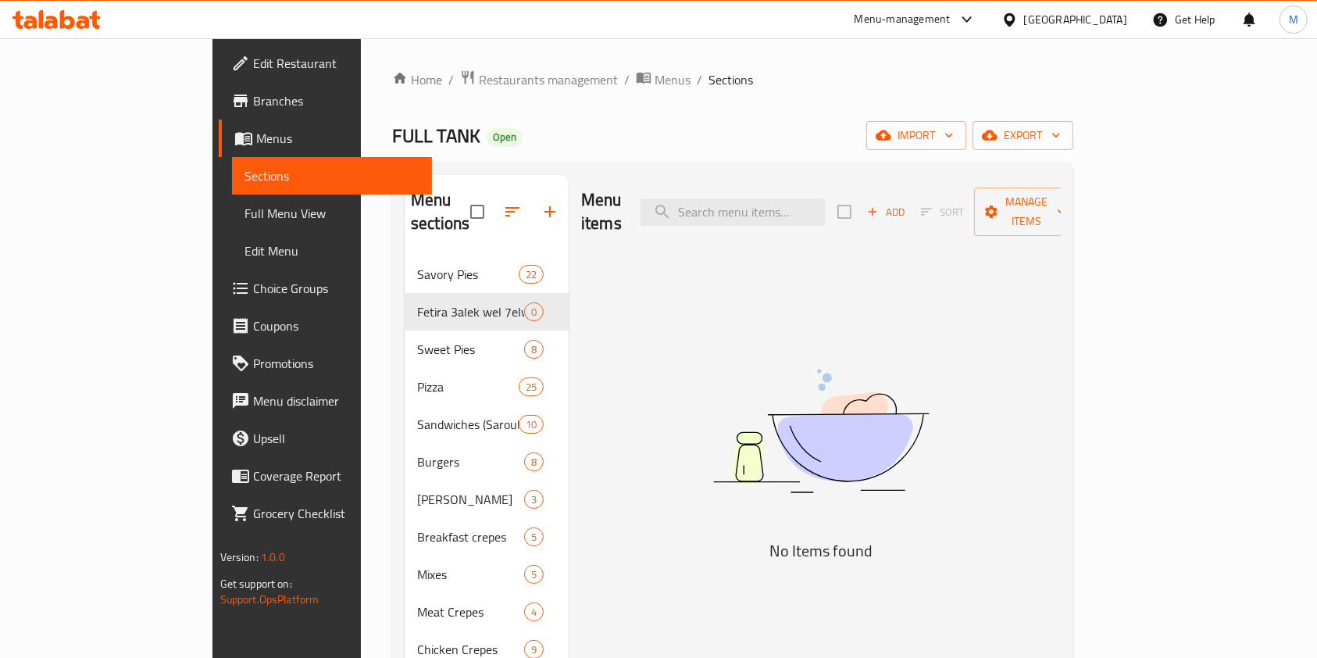
drag, startPoint x: 845, startPoint y: 325, endPoint x: 846, endPoint y: 365, distance: 39.8
click at [846, 365] on img at bounding box center [821, 430] width 391 height 207
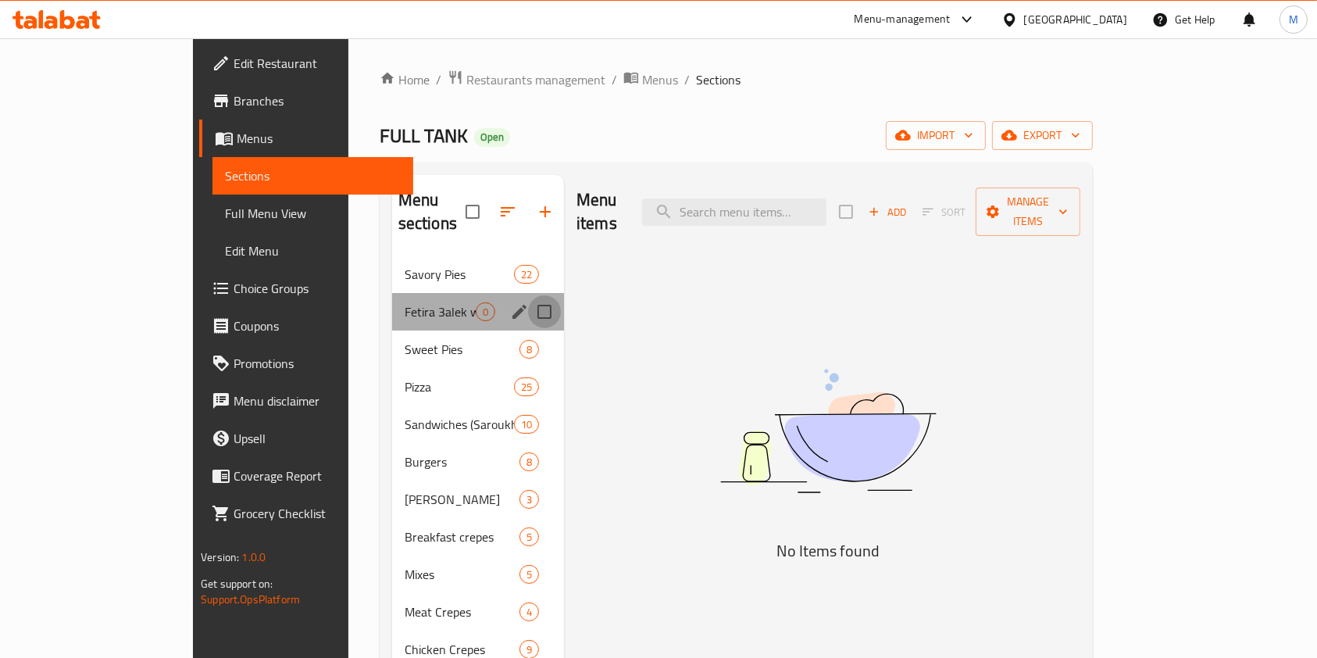
click at [528, 295] on input "Menu sections" at bounding box center [544, 311] width 33 height 33
checkbox input "true"
click at [510, 302] on icon "edit" at bounding box center [519, 311] width 19 height 19
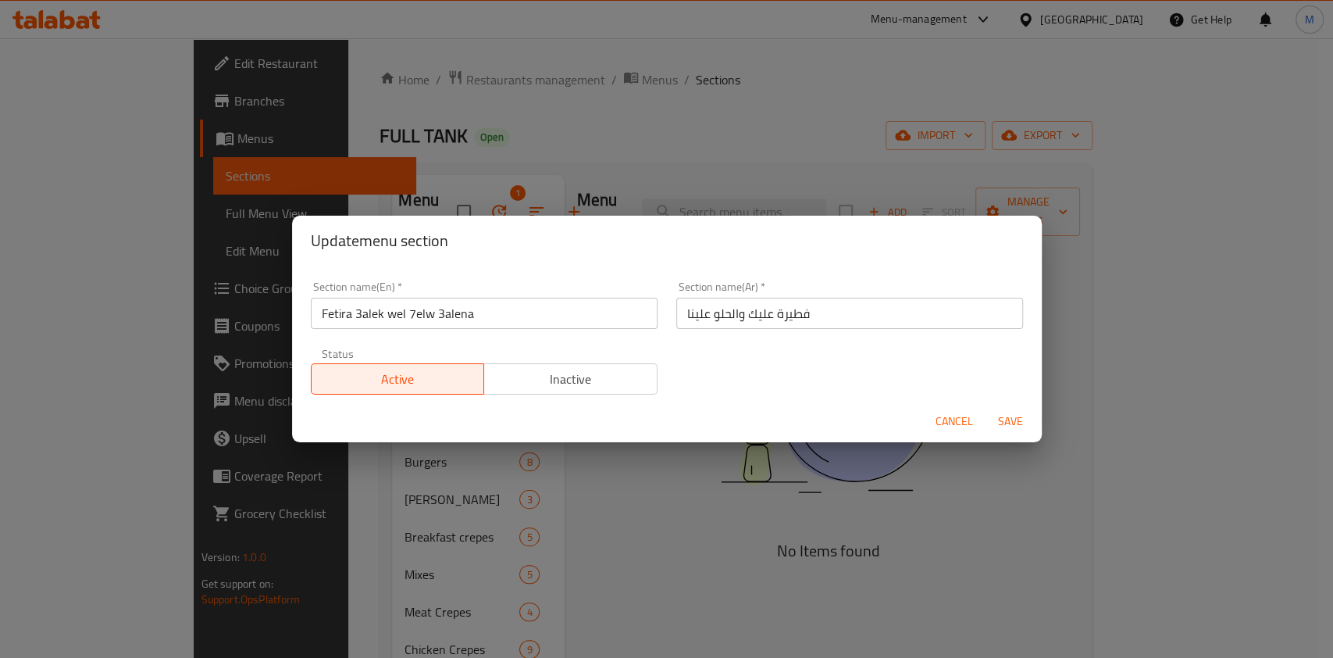
click at [531, 316] on input "Fetira 3alek wel 7elw 3alena" at bounding box center [484, 313] width 347 height 31
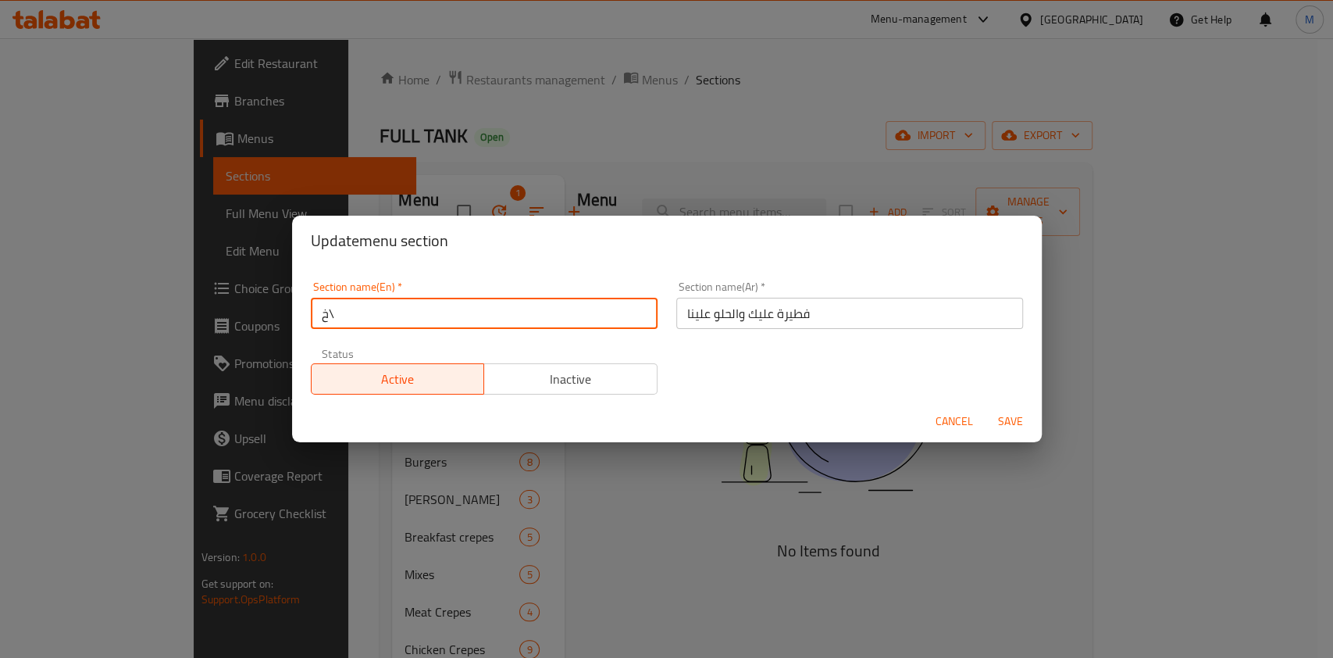
type input "خ"
type input "Offers"
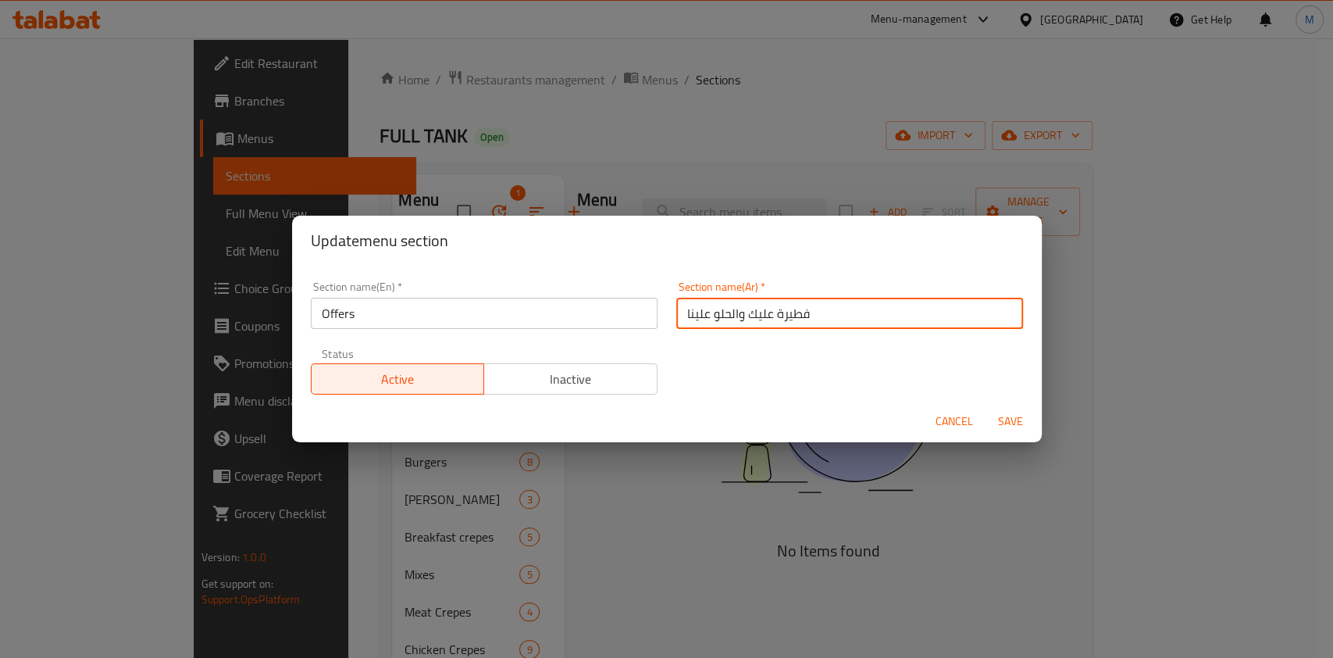
click at [680, 322] on input "فطيرة عليك والحلو علينا" at bounding box center [849, 313] width 347 height 31
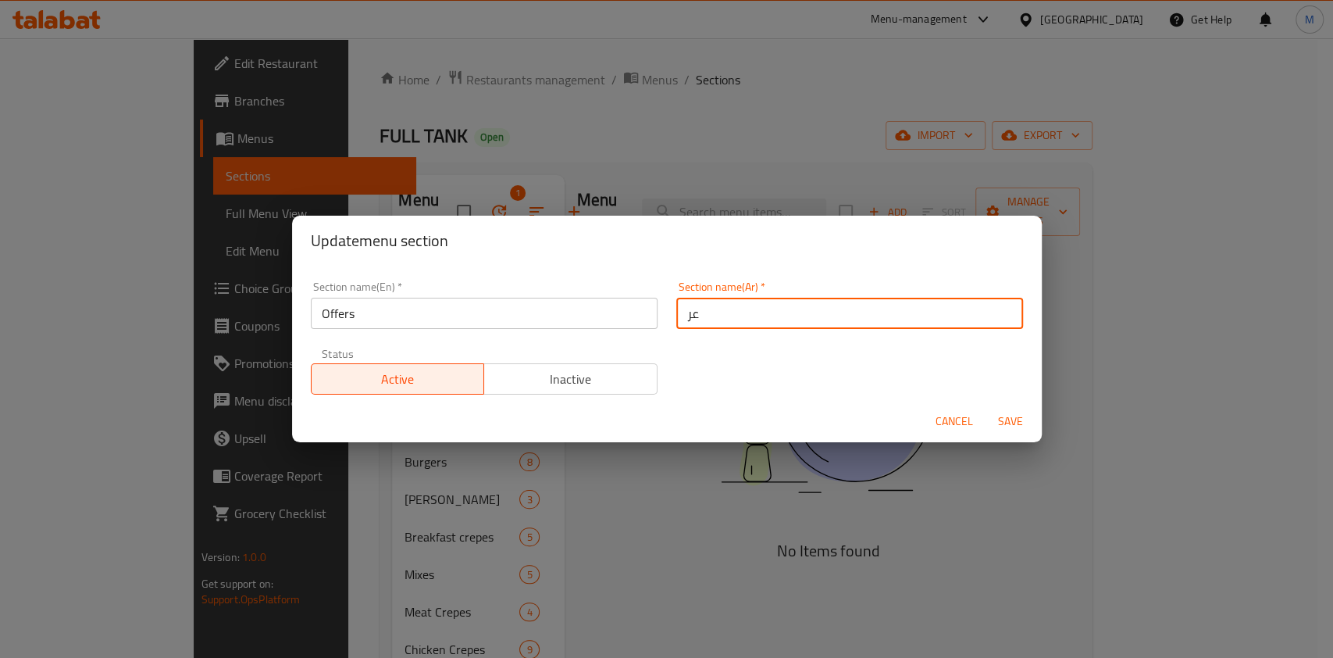
type input "عروض"
drag, startPoint x: 1014, startPoint y: 412, endPoint x: 983, endPoint y: 409, distance: 30.6
click at [1015, 412] on span "Save" at bounding box center [1010, 422] width 37 height 20
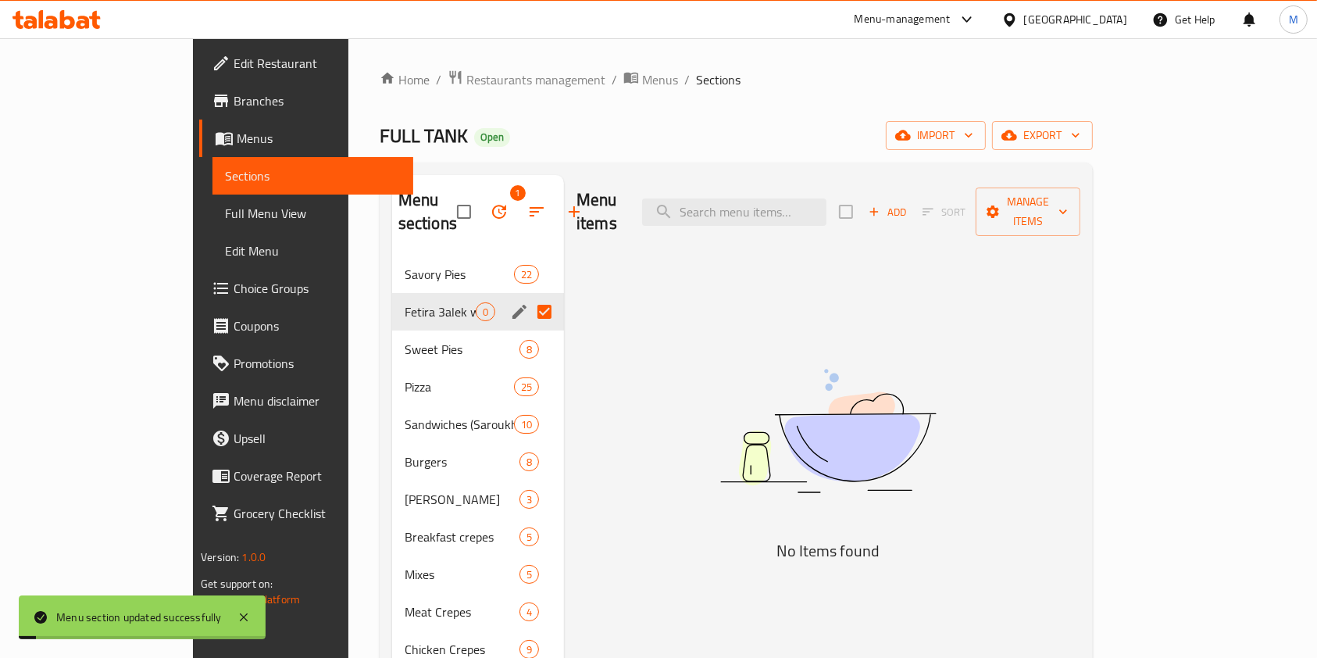
click at [528, 295] on input "Menu sections" at bounding box center [544, 311] width 33 height 33
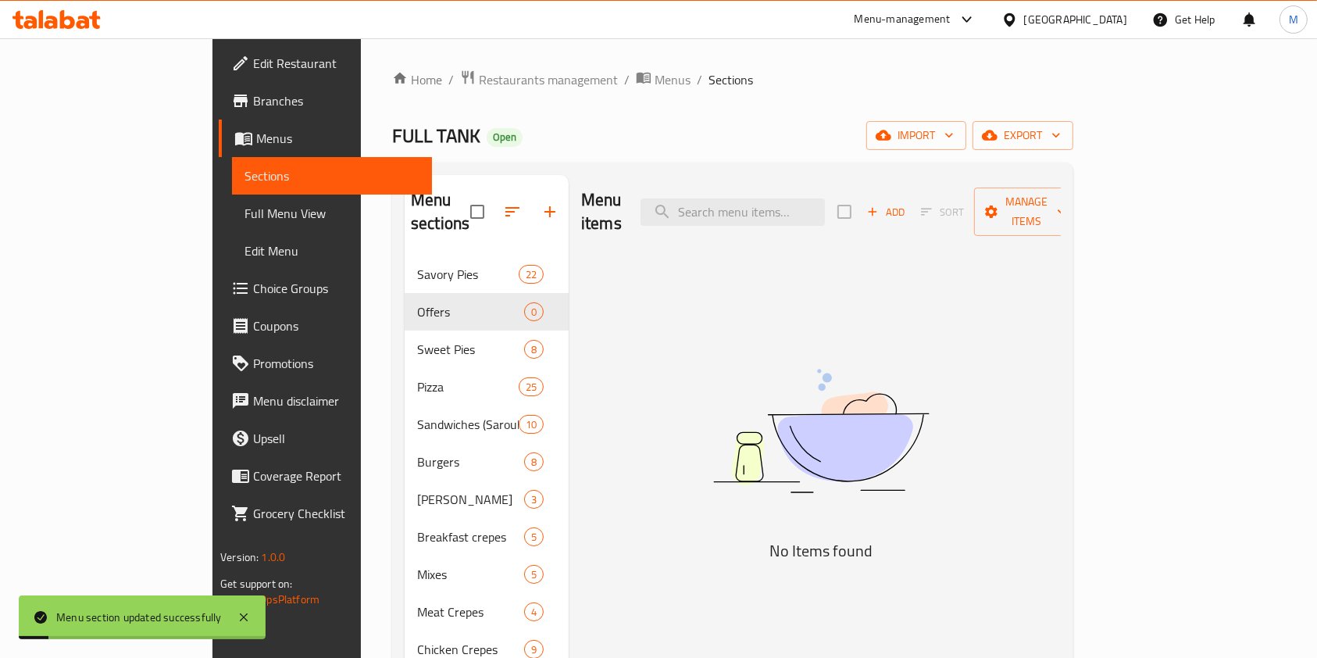
click at [649, 330] on div "Menu items Add Sort Manage items No Items found" at bounding box center [815, 556] width 492 height 762
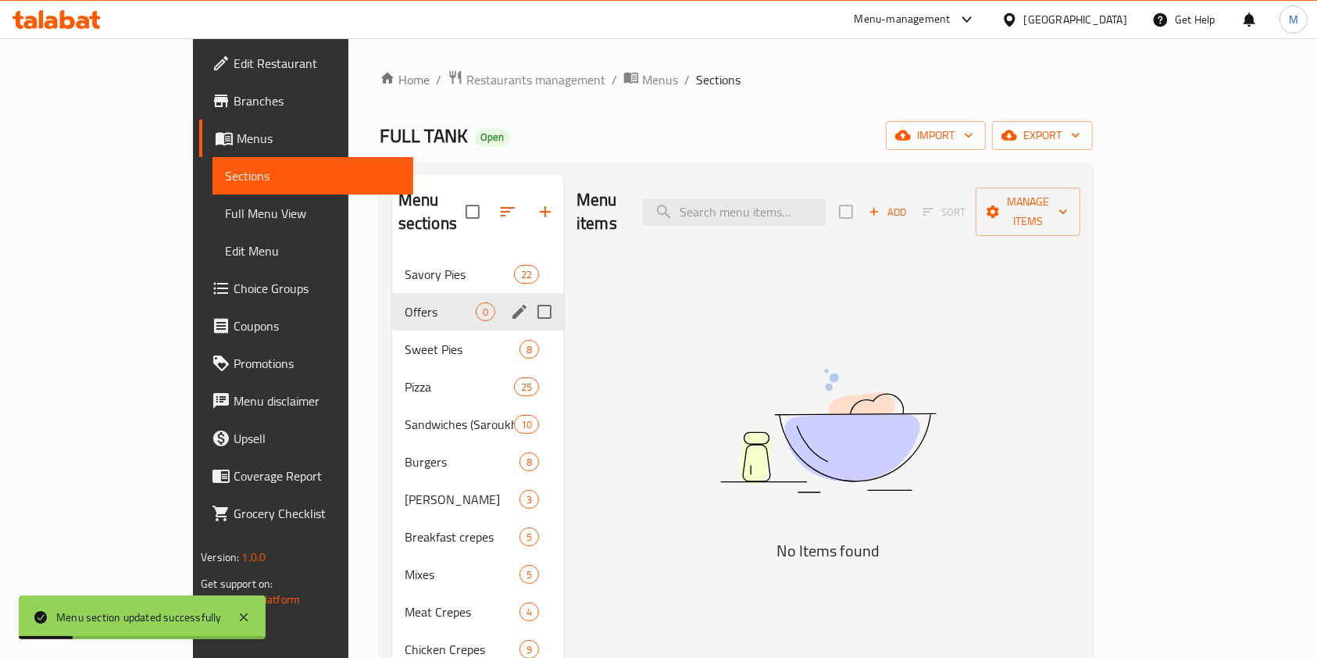
click at [418, 297] on div "Offers 0" at bounding box center [478, 311] width 172 height 37
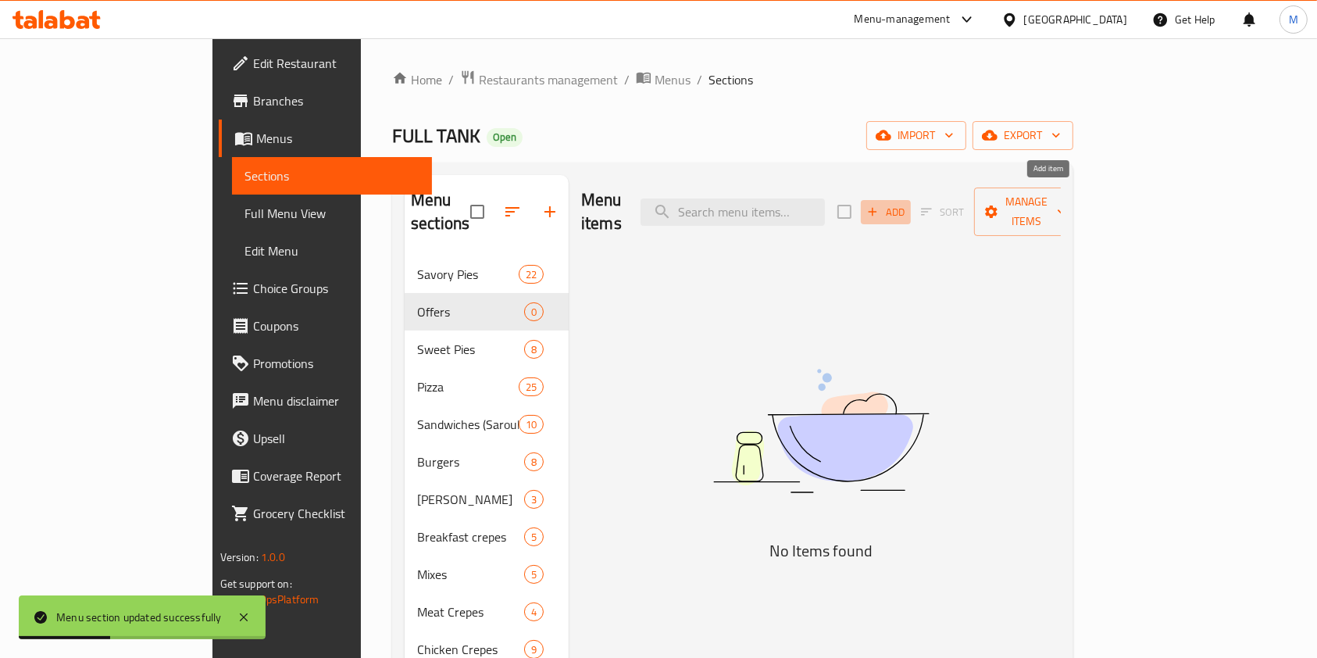
click at [907, 203] on span "Add" at bounding box center [886, 212] width 42 height 18
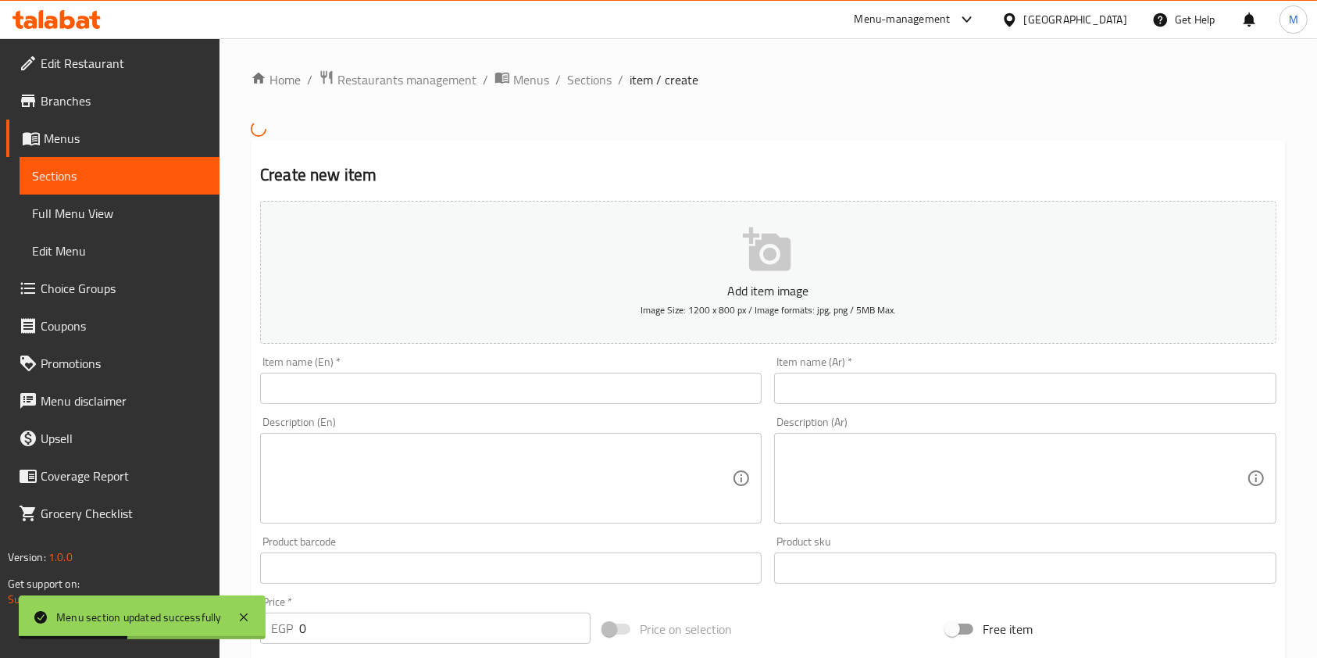
click at [526, 391] on input "text" at bounding box center [510, 388] width 501 height 31
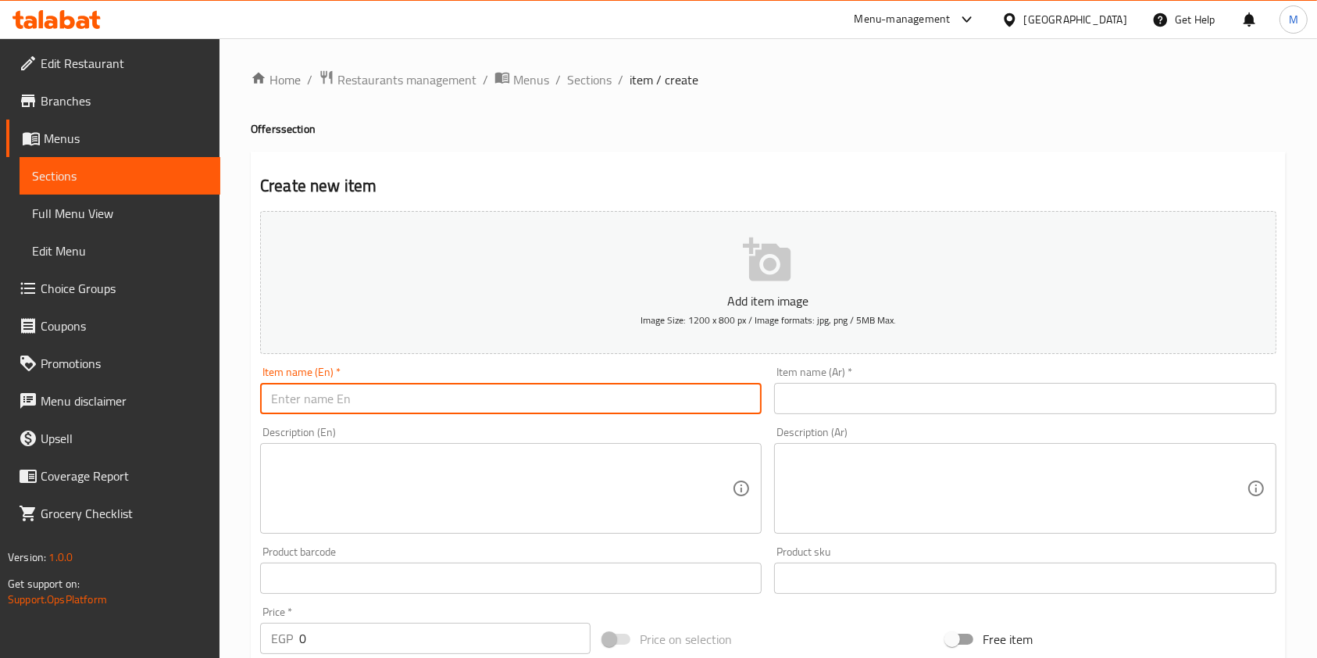
paste input "Fetira 3alek wel 7elw 3alena"
type input "Fetira 3alek wel 7elw 3alena"
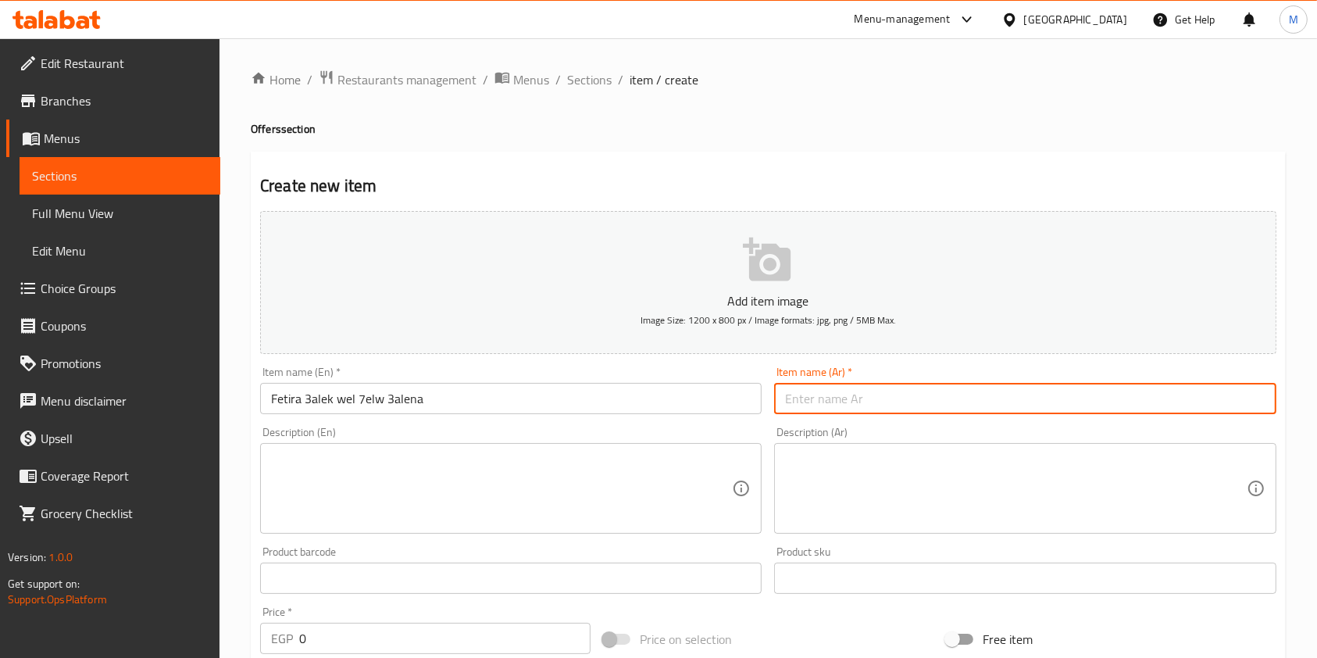
click at [815, 394] on input "text" at bounding box center [1024, 398] width 501 height 31
paste input "فطيرة عليك والحلو علينا"
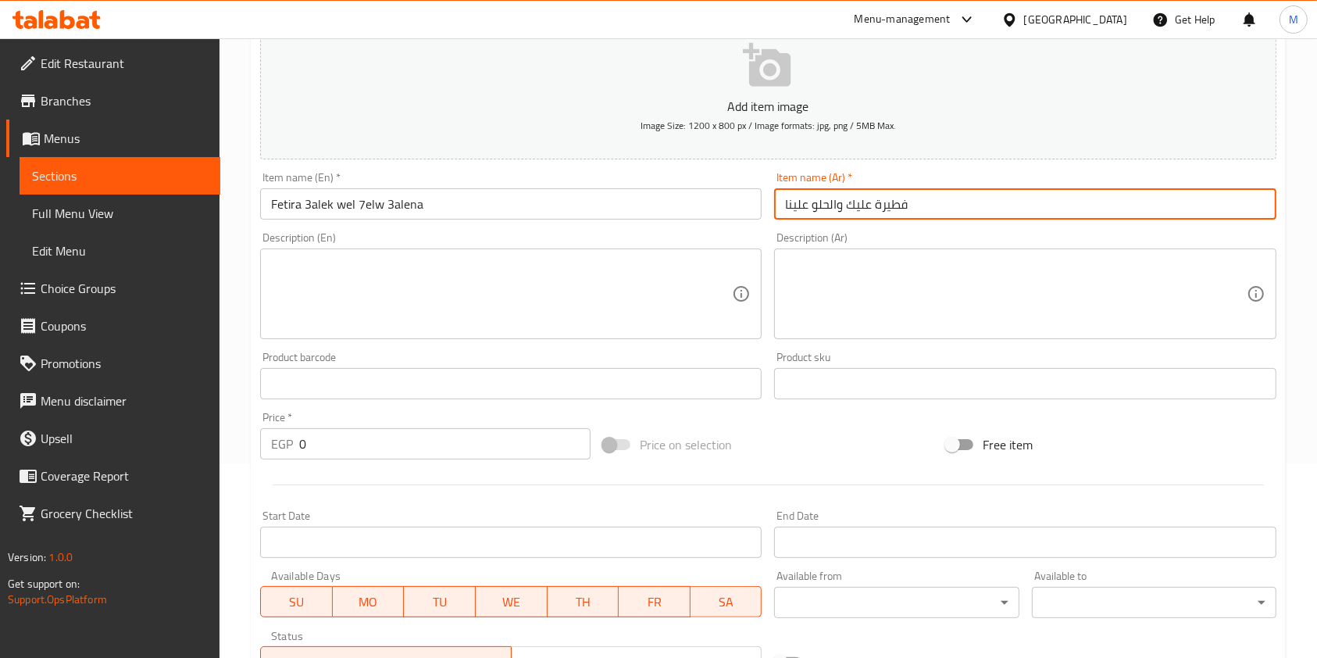
scroll to position [197, 0]
type input "فطيرة عليك والحلو علينا"
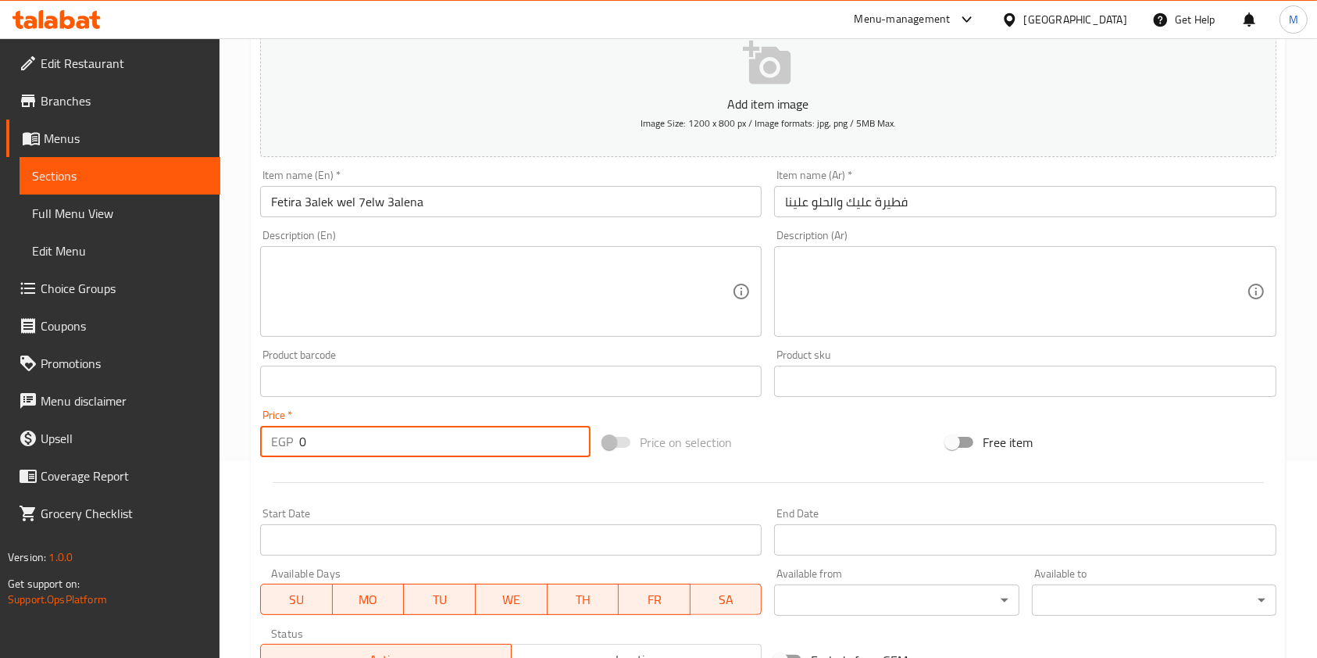
drag, startPoint x: 339, startPoint y: 452, endPoint x: 287, endPoint y: 442, distance: 53.3
click at [287, 442] on div "EGP 0 Price *" at bounding box center [425, 441] width 330 height 31
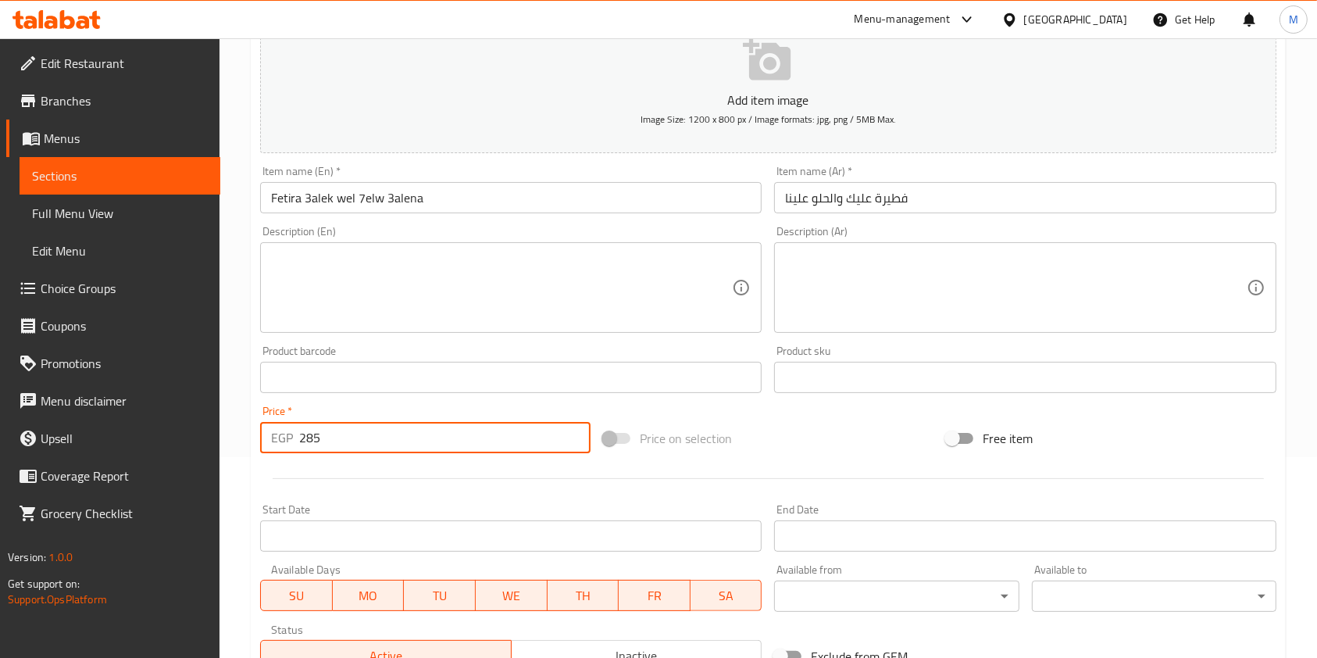
scroll to position [383, 0]
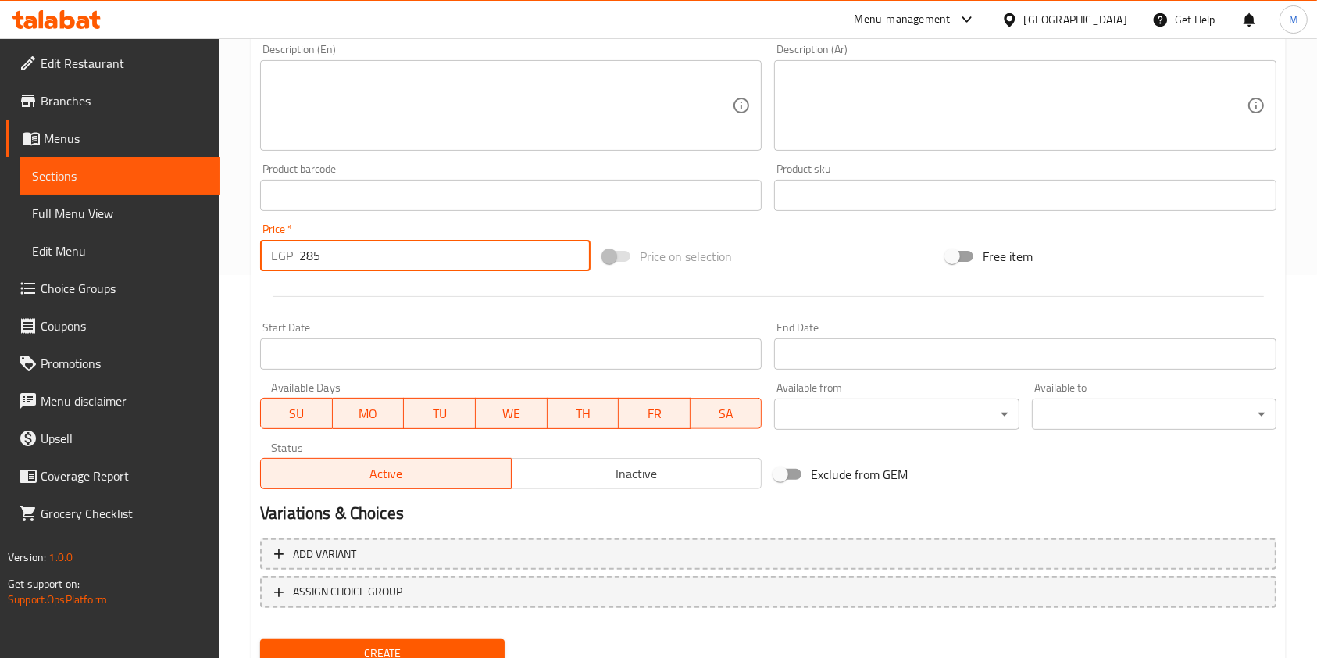
type input "285"
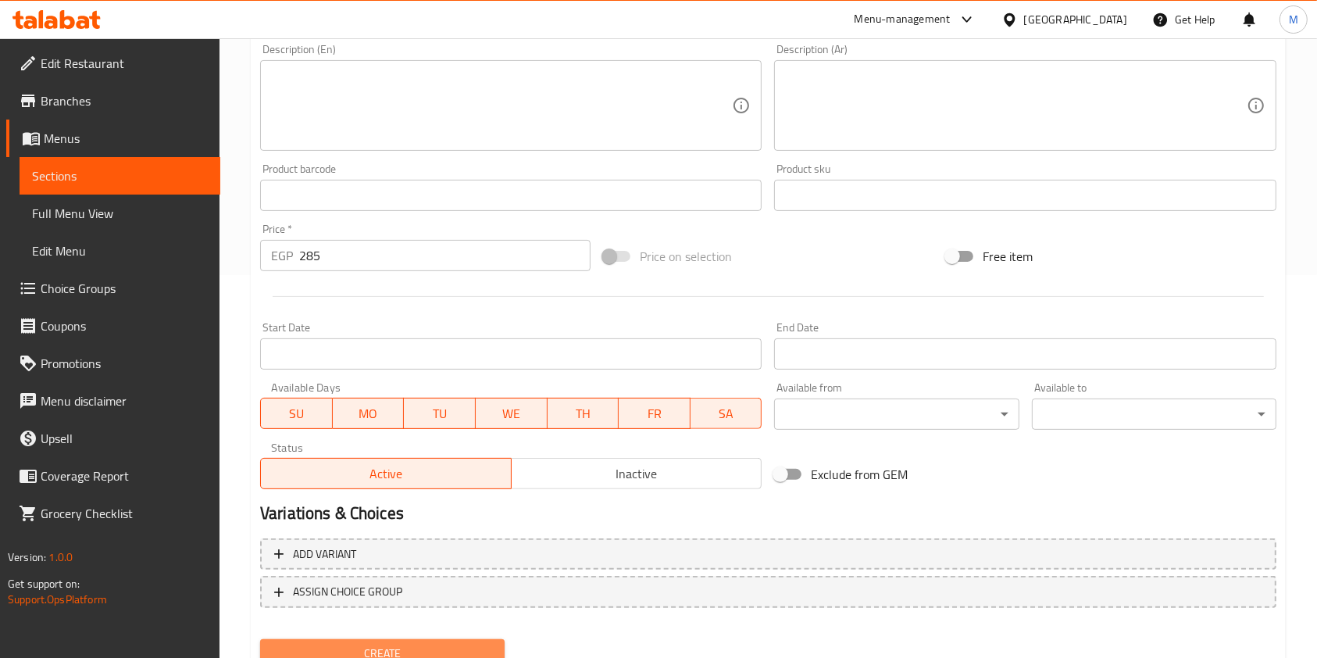
click at [487, 644] on span "Create" at bounding box center [382, 654] width 219 height 20
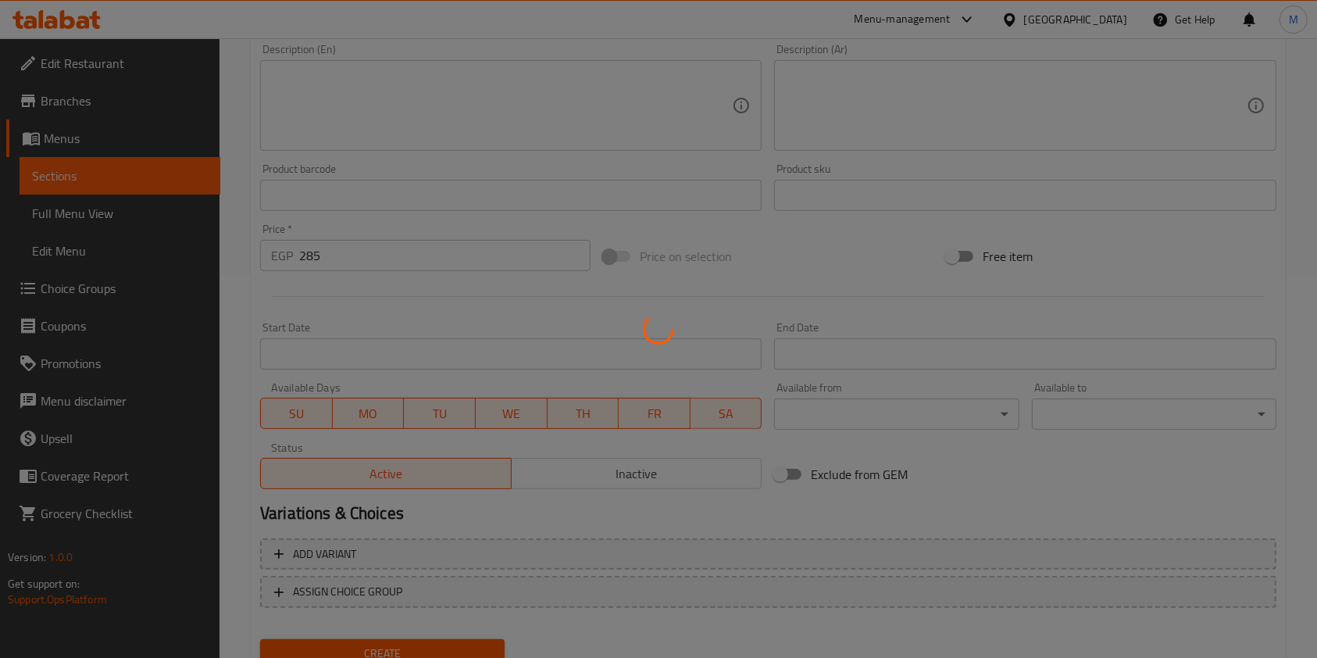
type input "0"
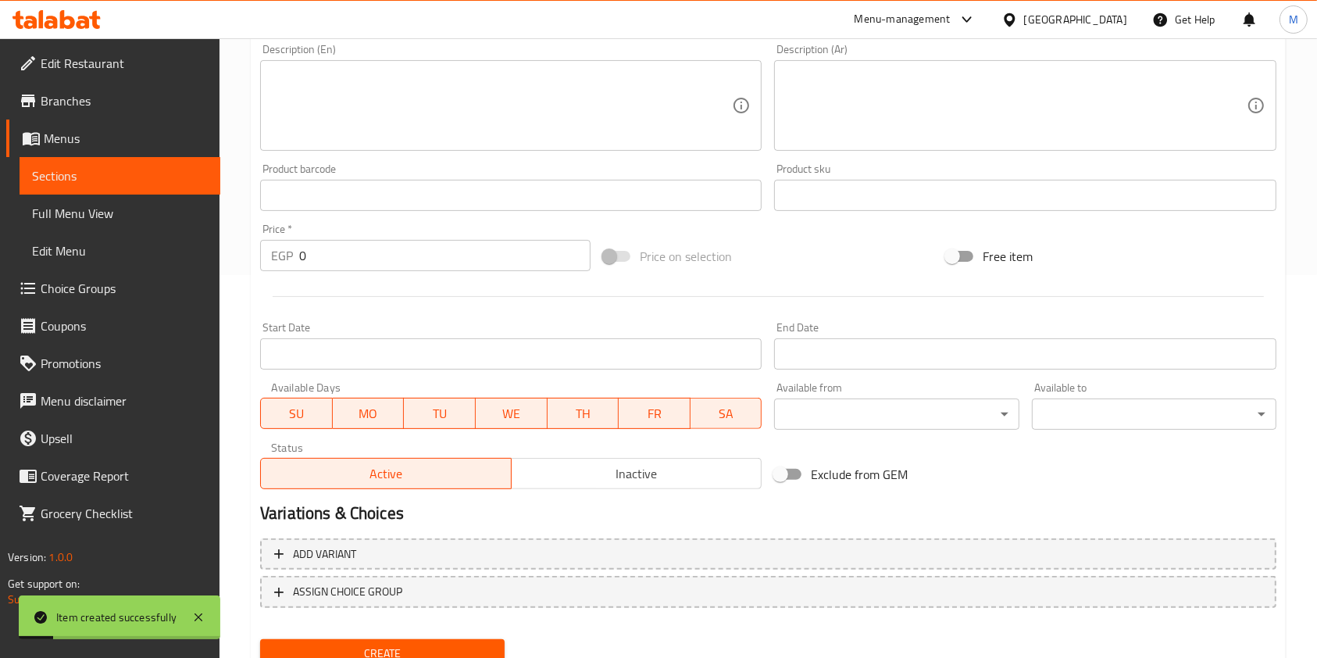
scroll to position [0, 0]
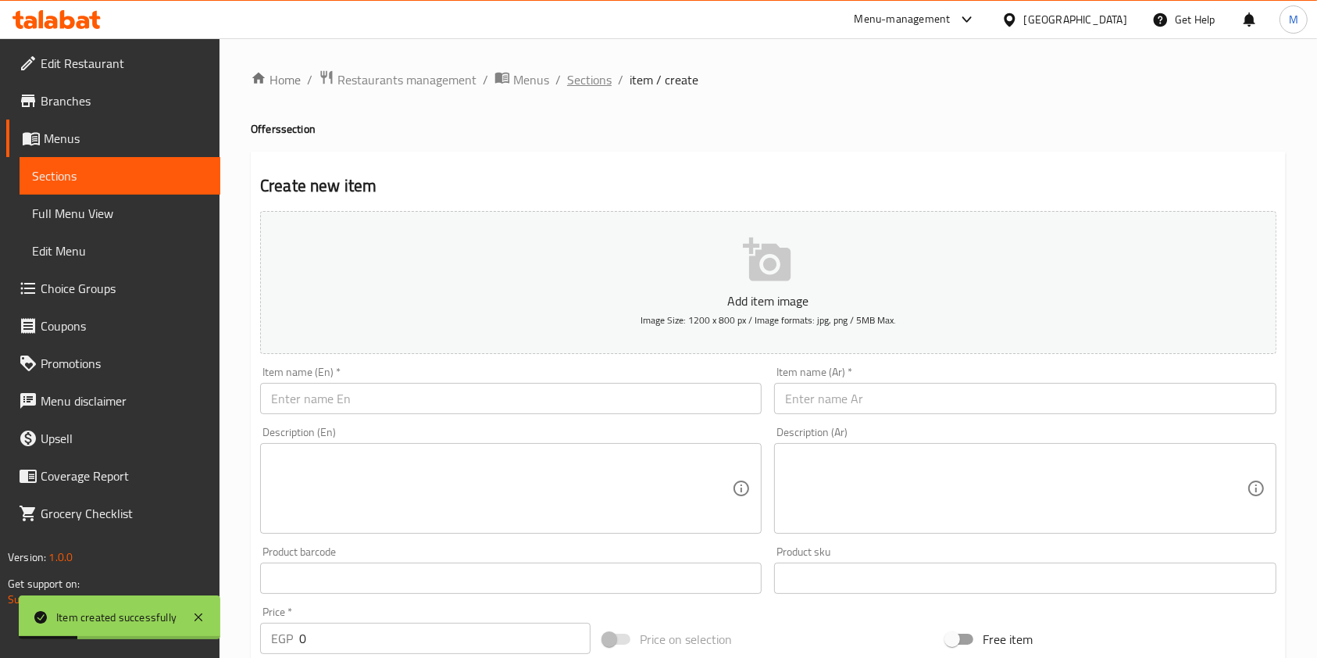
click at [591, 80] on span "Sections" at bounding box center [589, 79] width 45 height 19
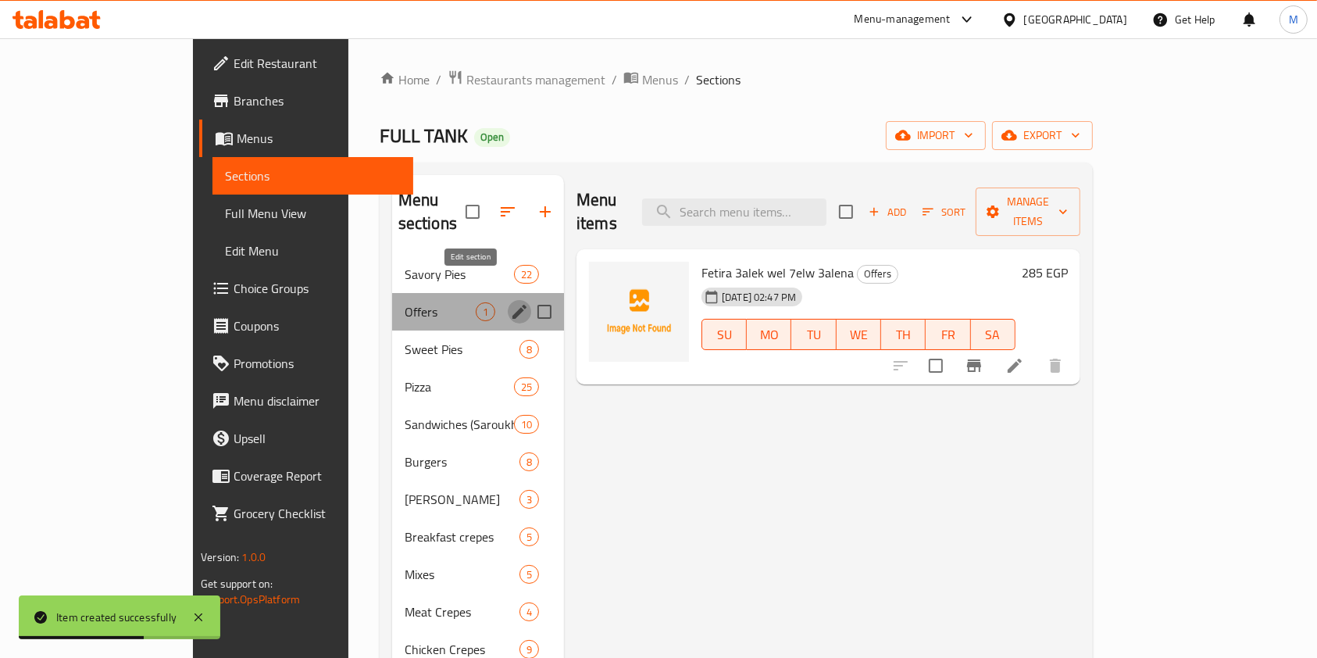
click at [508, 300] on button "edit" at bounding box center [519, 311] width 23 height 23
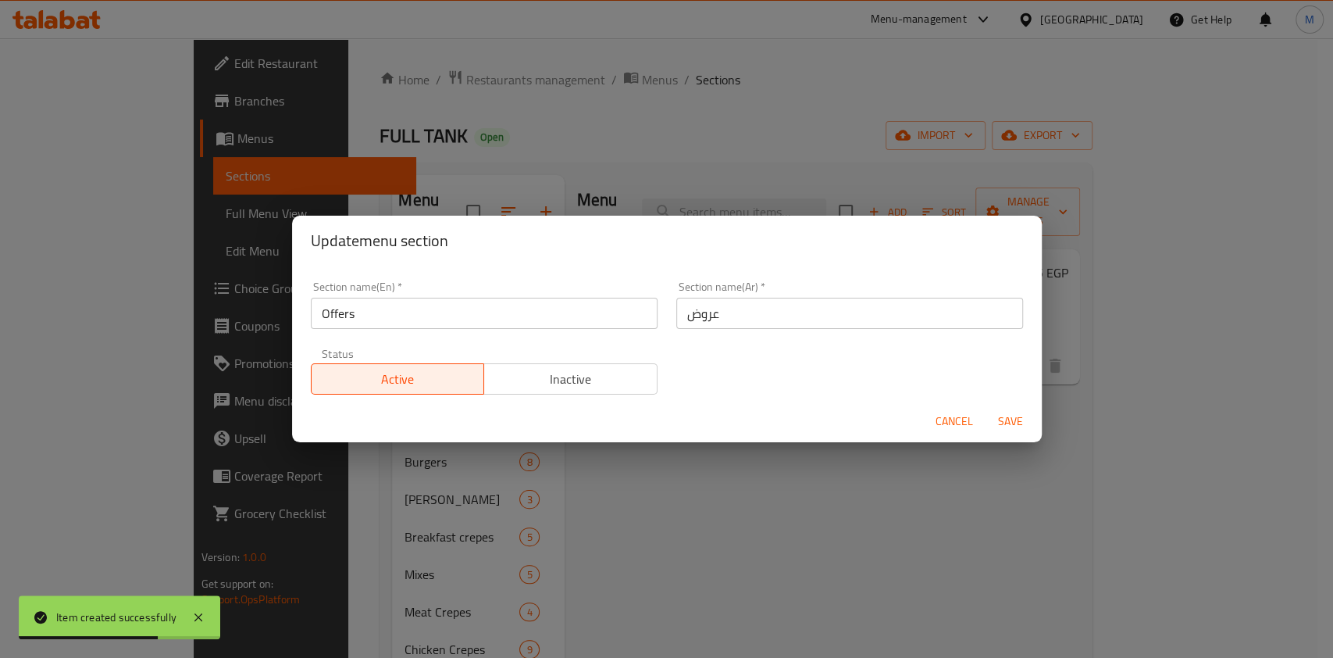
drag, startPoint x: 578, startPoint y: 384, endPoint x: 588, endPoint y: 384, distance: 10.2
click at [578, 384] on span "Inactive" at bounding box center [571, 379] width 161 height 23
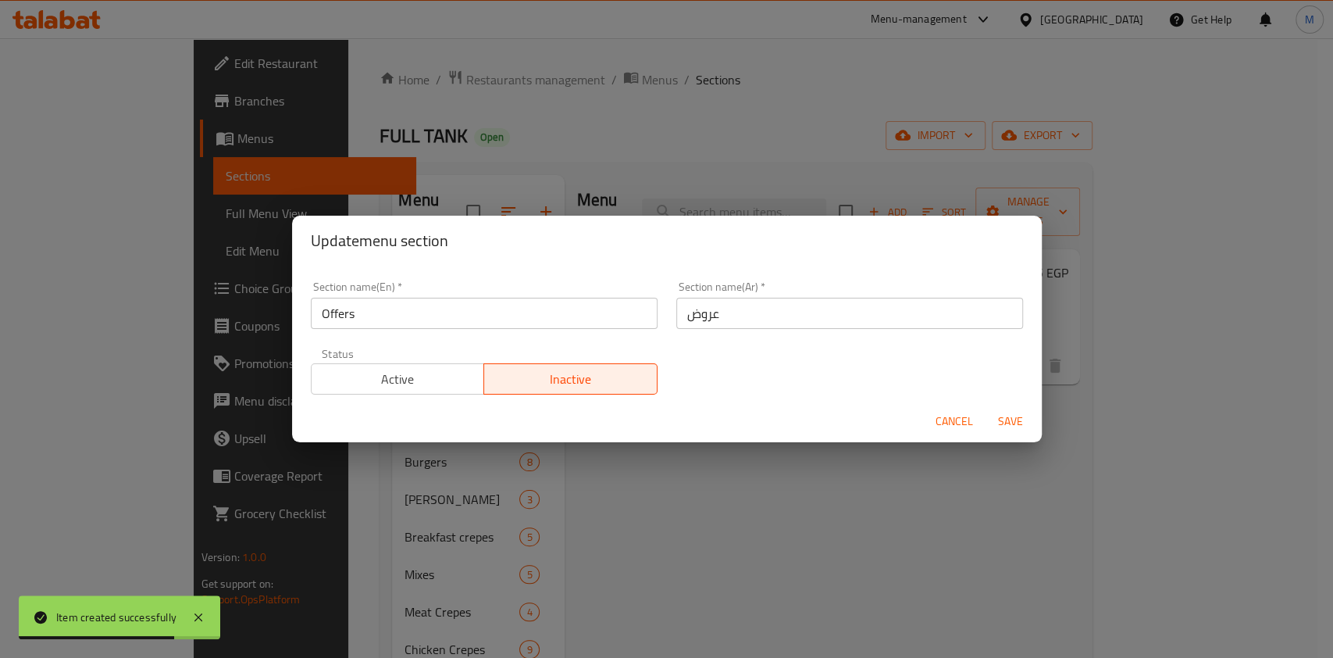
click at [1031, 419] on button "Save" at bounding box center [1011, 421] width 50 height 29
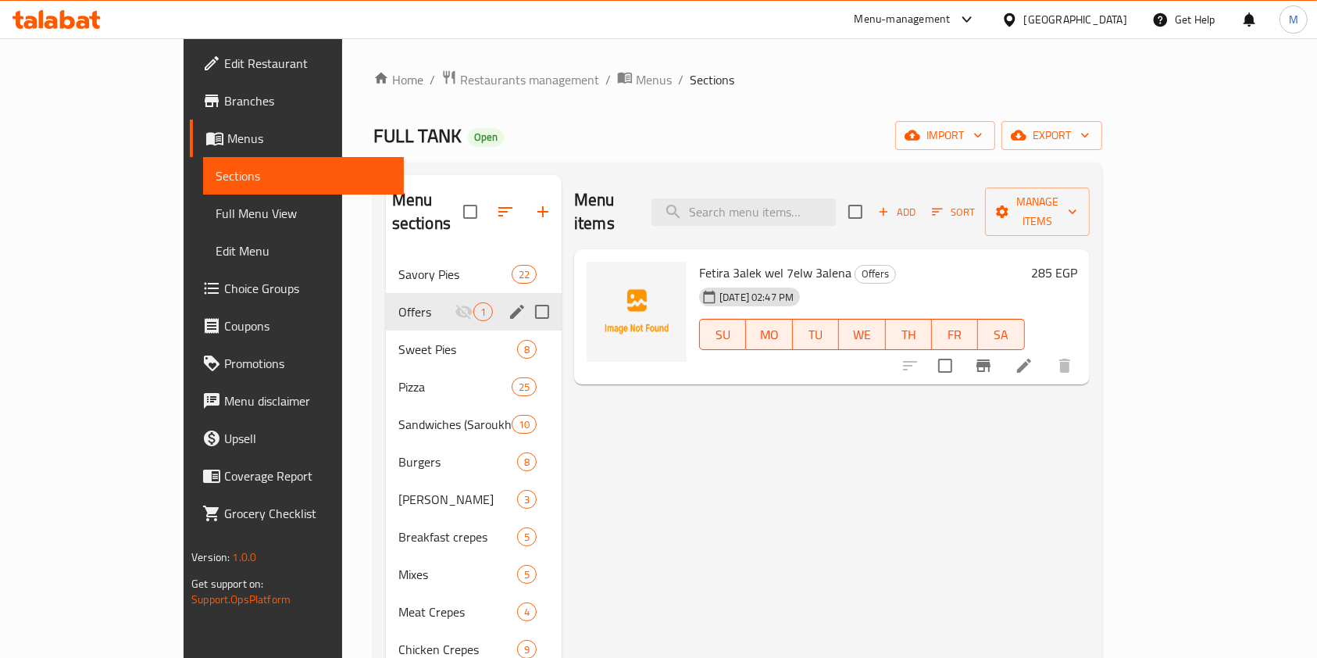
click at [899, 456] on div "Menu items Add Sort Manage items Fetira 3alek wel 7elw 3alena Offers 14-08-2025…" at bounding box center [826, 556] width 528 height 762
click at [224, 294] on span "Choice Groups" at bounding box center [307, 288] width 167 height 19
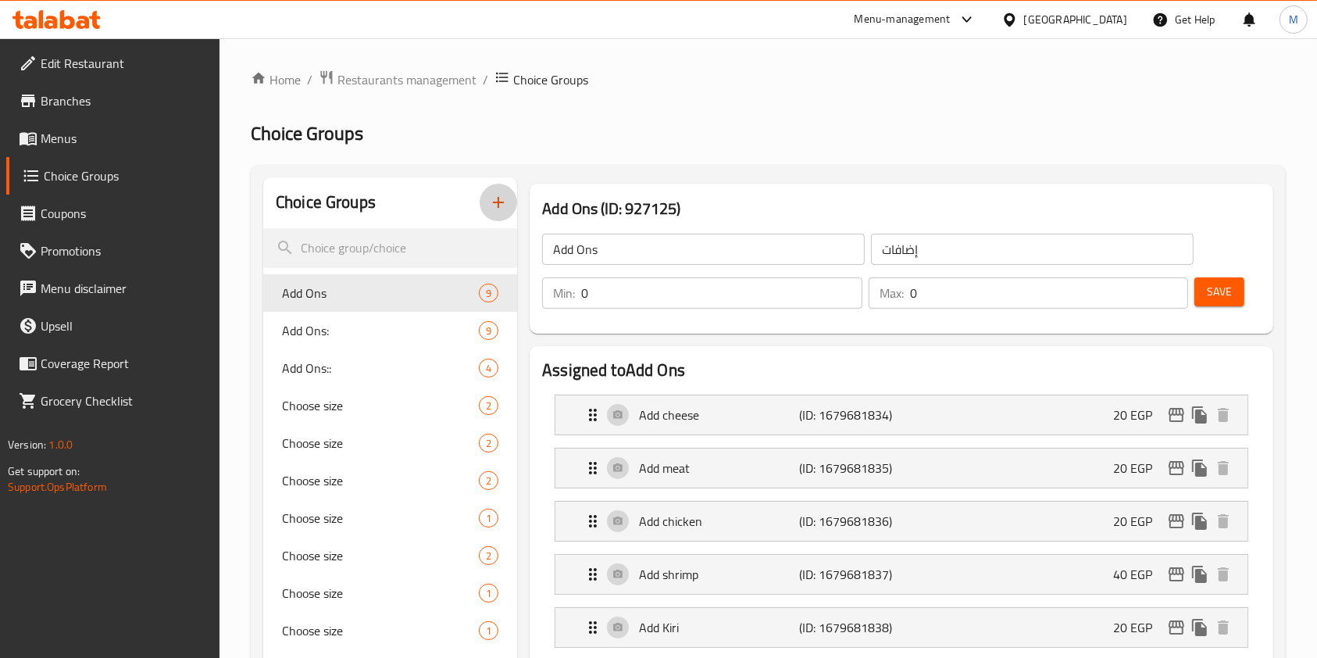
click at [500, 191] on button "button" at bounding box center [498, 202] width 37 height 37
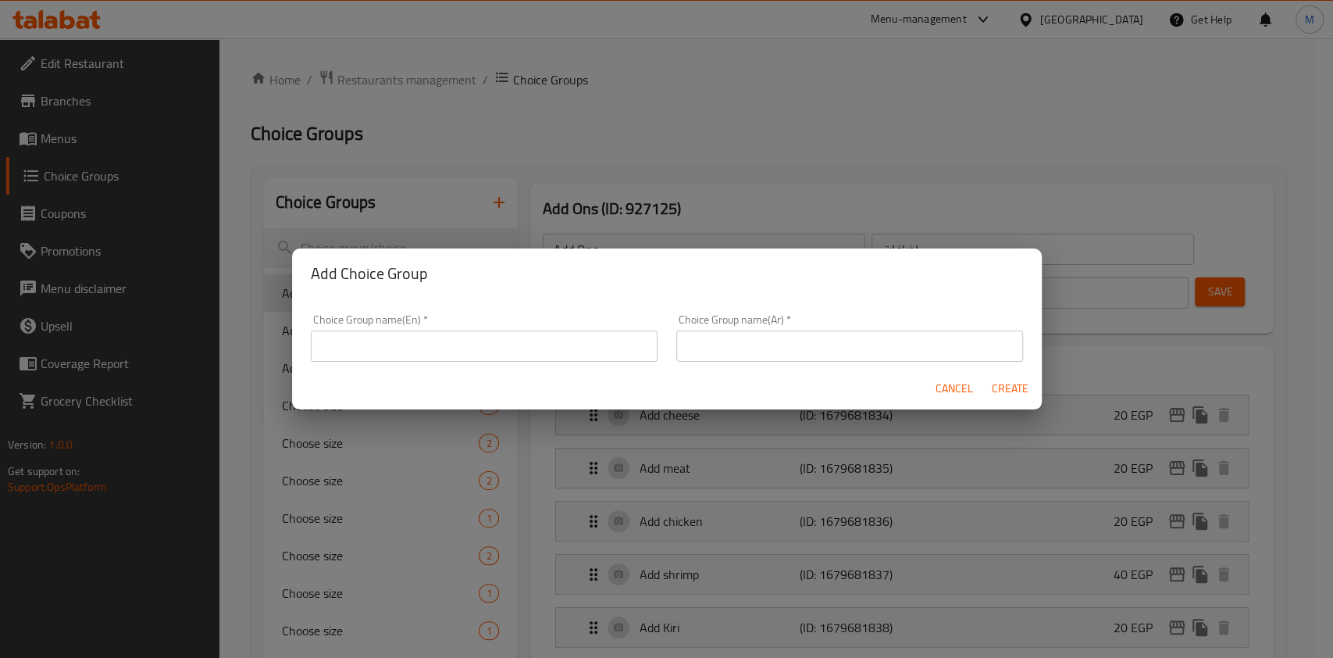
click at [538, 354] on input "text" at bounding box center [484, 345] width 347 height 31
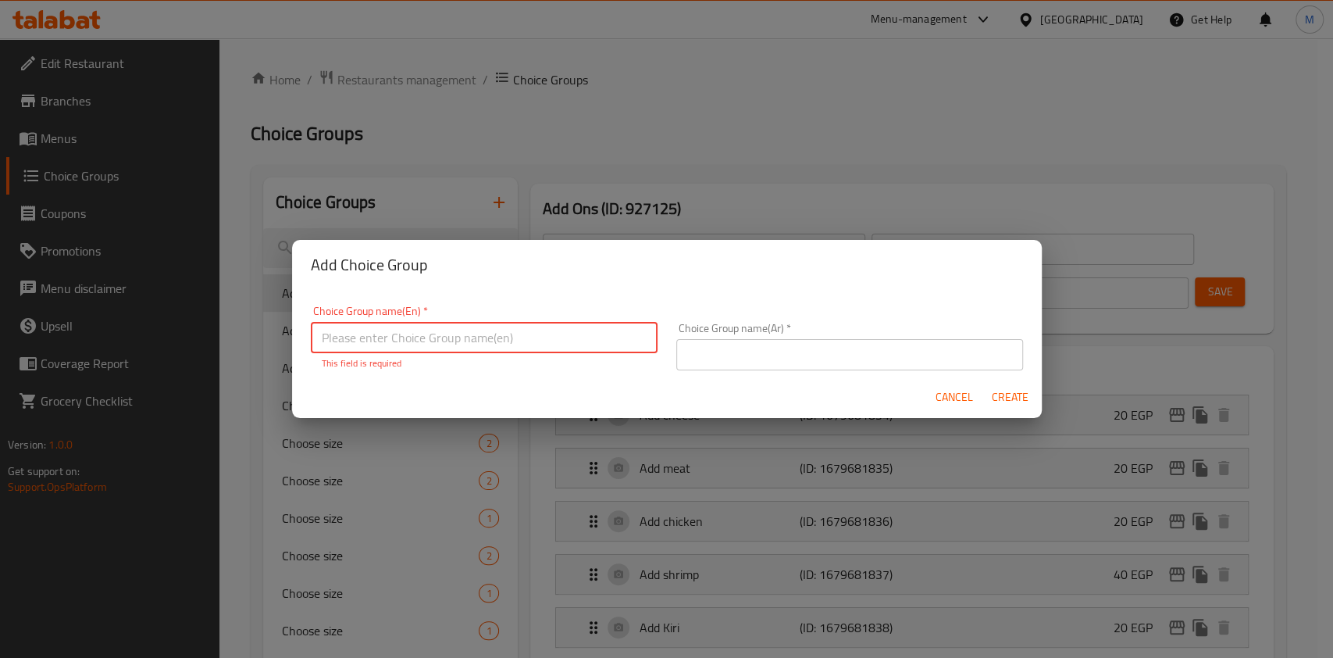
paste input "Your choice of large pie"
type input "Your choice of large pie"
click at [730, 349] on input "text" at bounding box center [849, 354] width 347 height 31
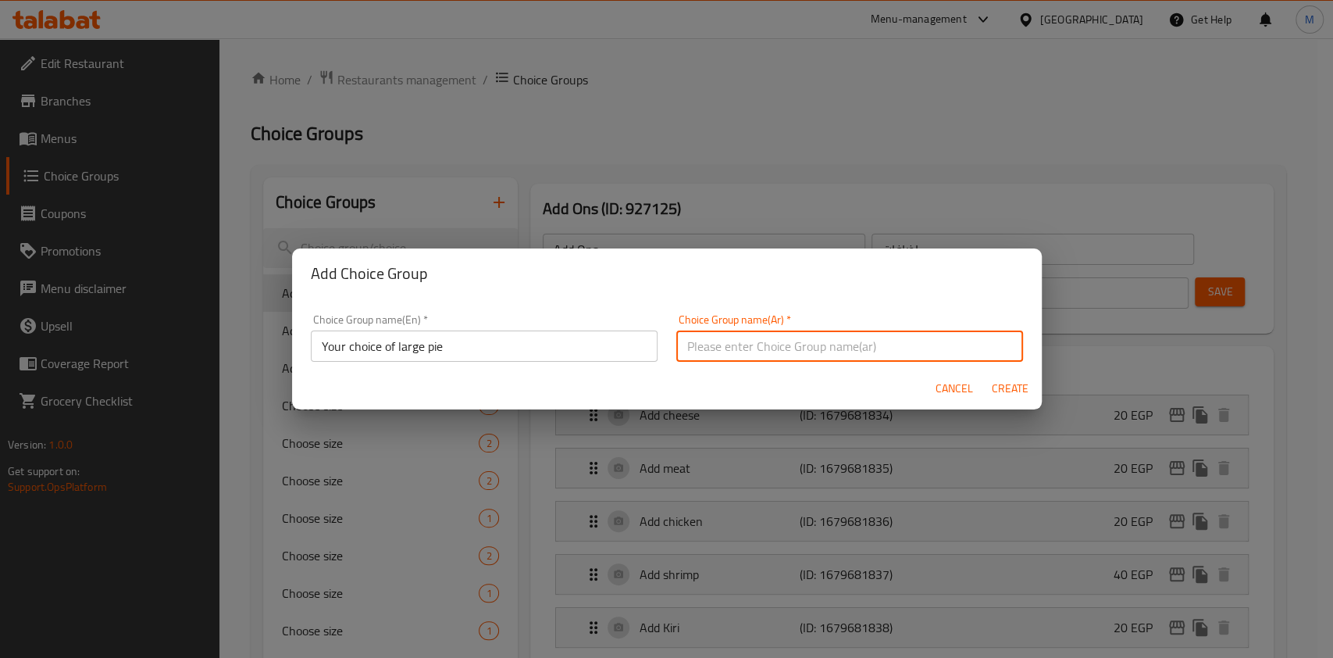
paste input "Your choice of large pie"
type input "Your choice of large pie"
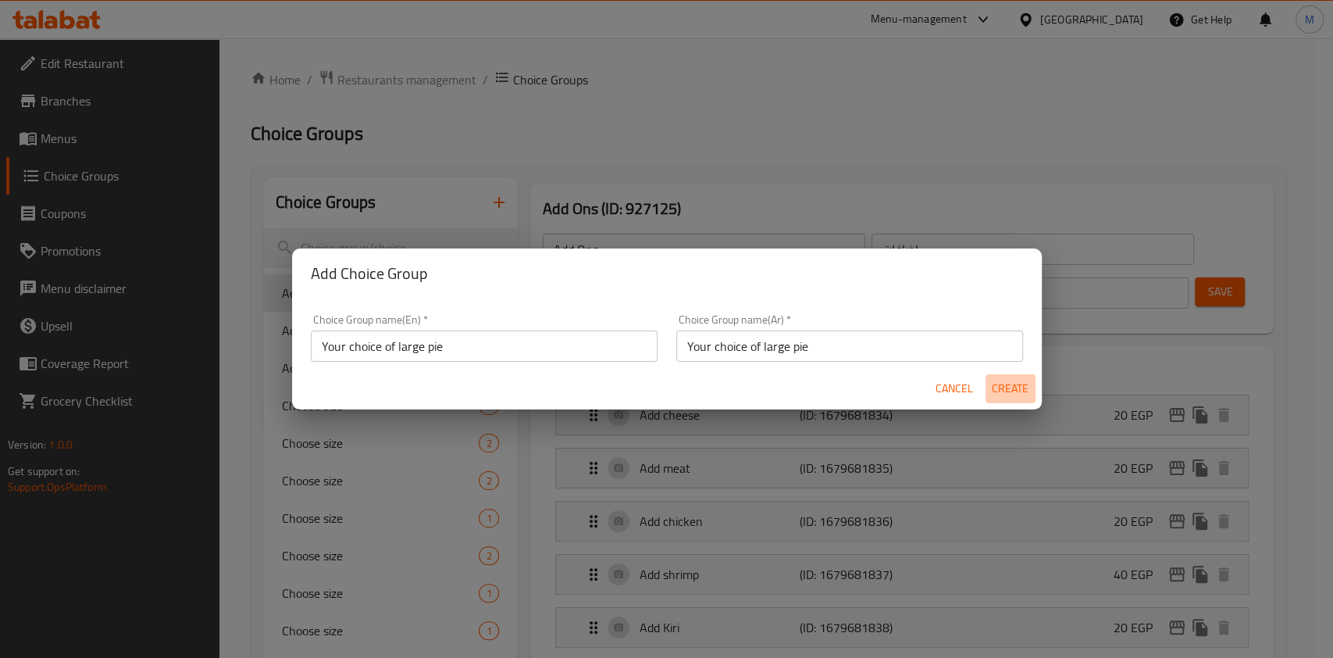
click at [1018, 396] on span "Create" at bounding box center [1010, 389] width 37 height 20
type input "Your choice of large pie"
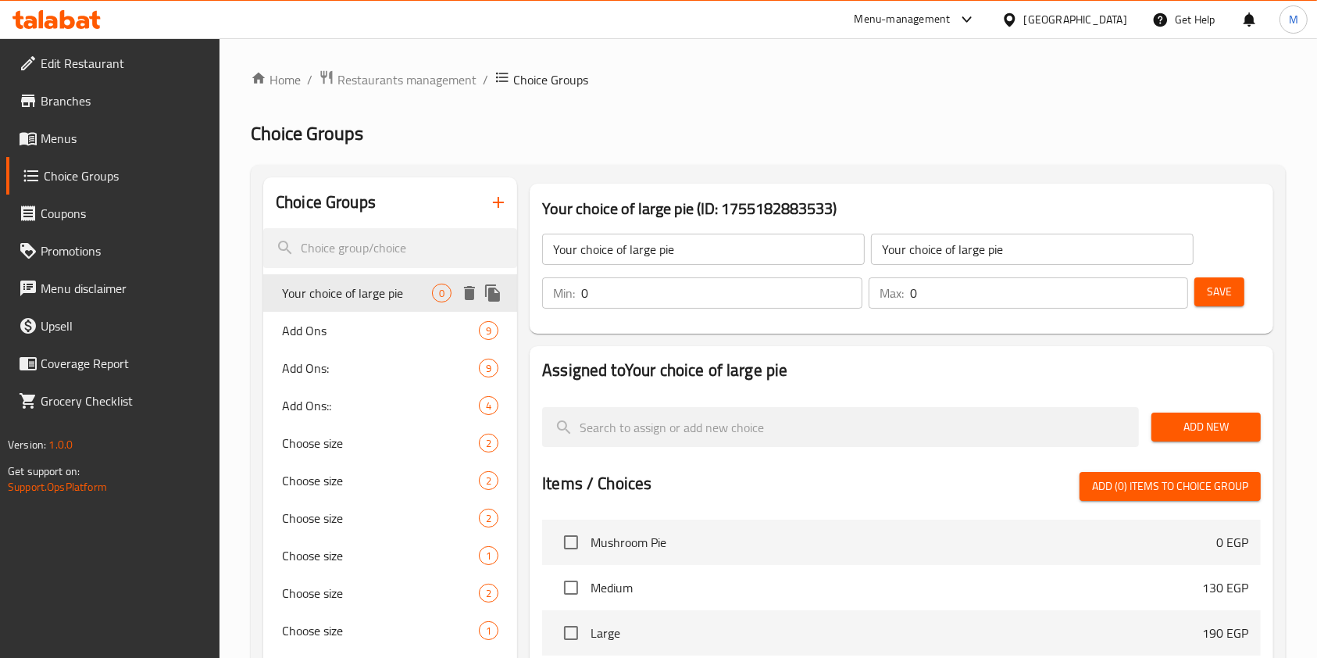
click at [387, 300] on span "Your choice of large pie" at bounding box center [357, 293] width 150 height 19
drag, startPoint x: 596, startPoint y: 300, endPoint x: 576, endPoint y: 303, distance: 19.8
click at [576, 303] on div "Min: 0 ​" at bounding box center [702, 292] width 320 height 31
type input "1"
drag, startPoint x: 922, startPoint y: 298, endPoint x: 901, endPoint y: 301, distance: 22.0
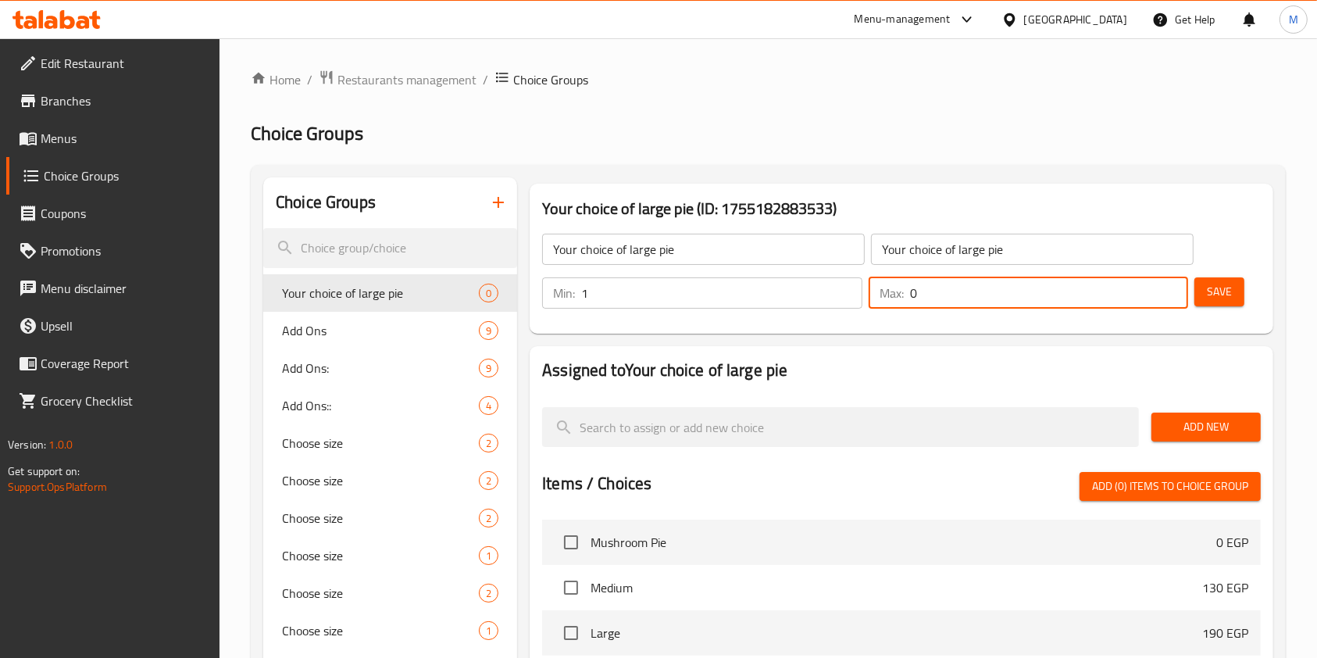
click at [901, 301] on div "Max: 0 ​" at bounding box center [1029, 292] width 320 height 31
type input "1"
click at [1217, 291] on span "Save" at bounding box center [1219, 292] width 25 height 20
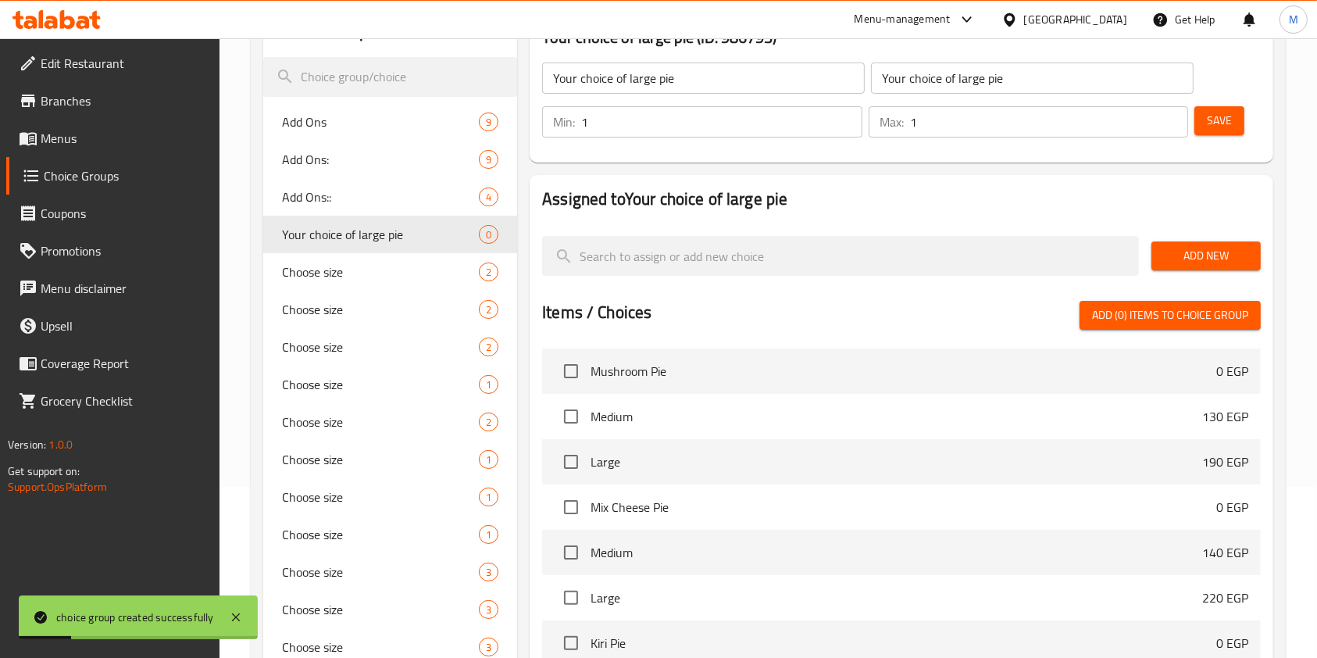
scroll to position [189, 0]
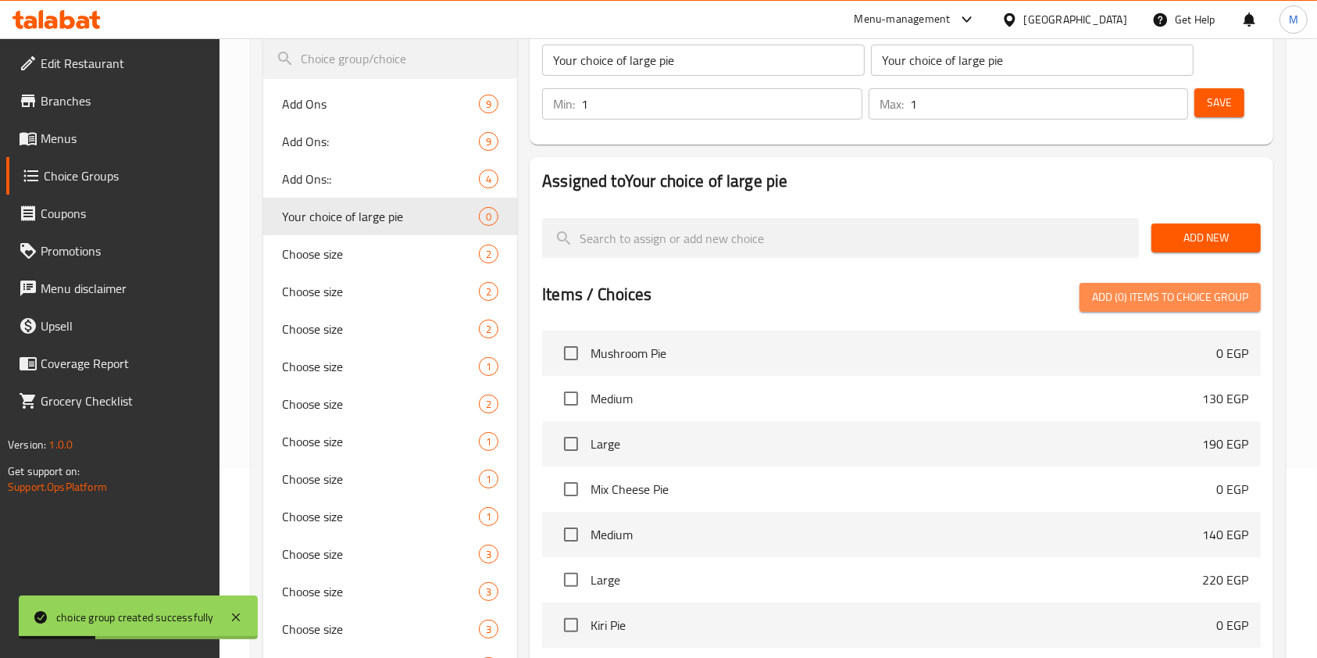
click at [1235, 291] on span "Add (0) items to choice group" at bounding box center [1170, 297] width 156 height 20
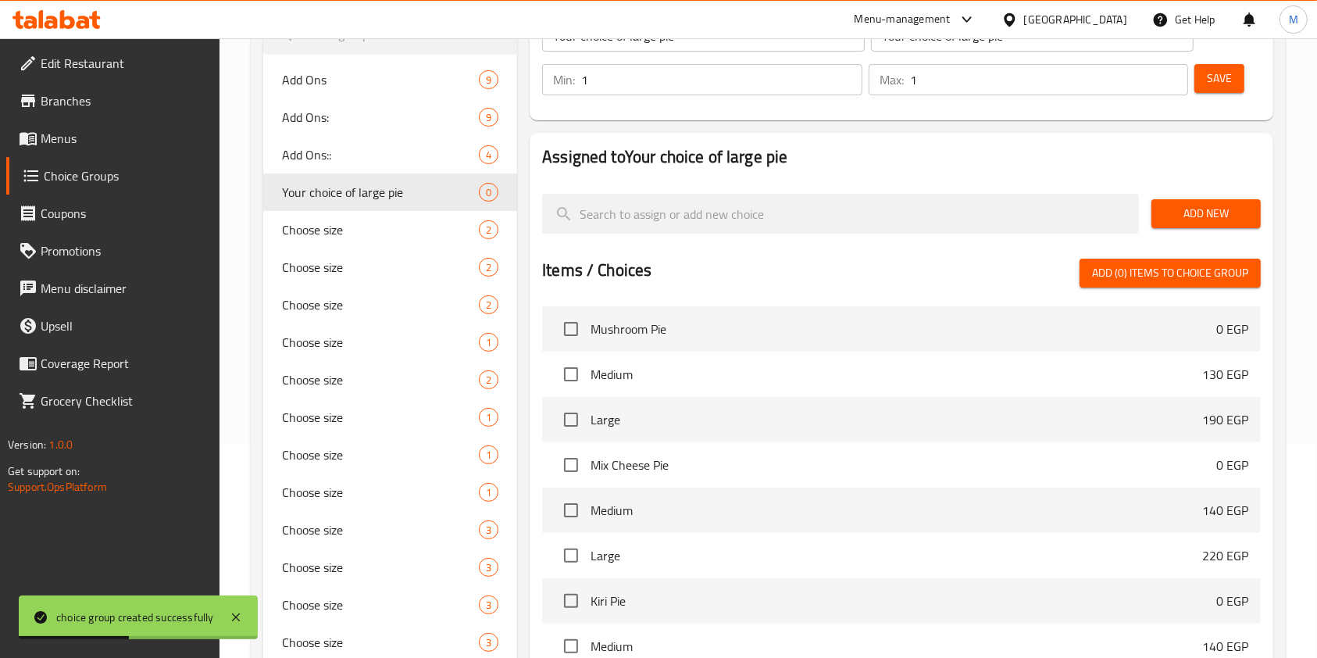
scroll to position [219, 0]
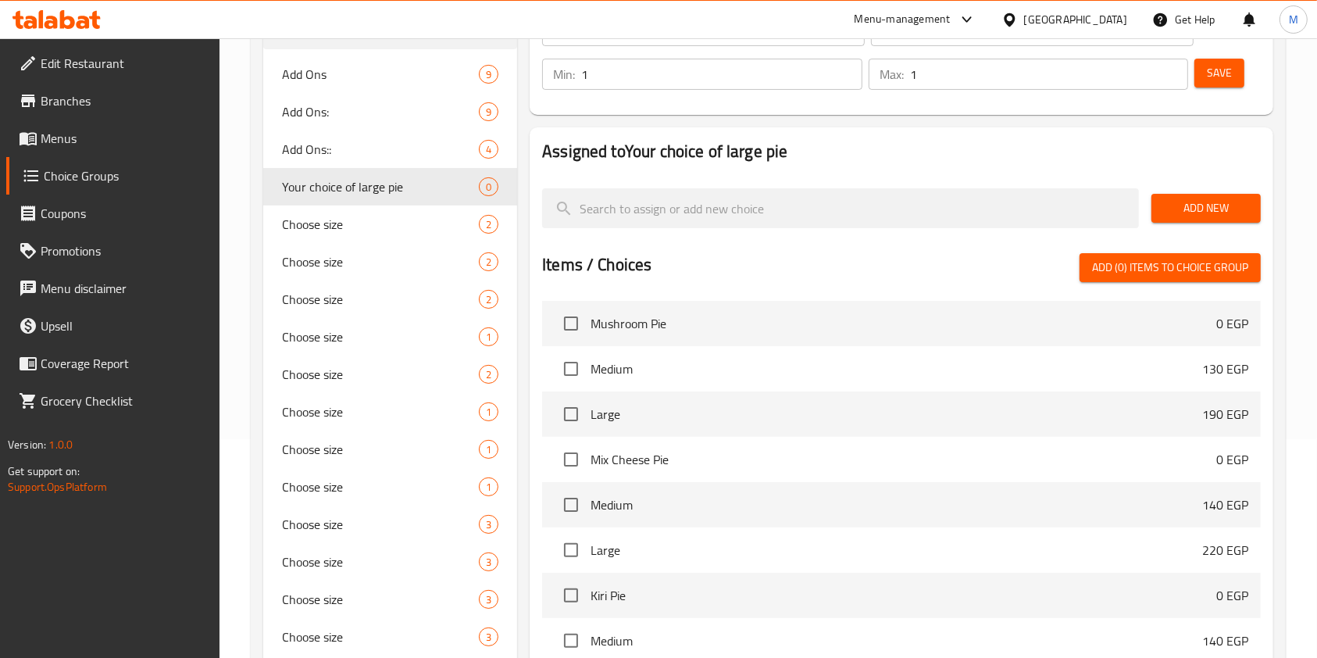
click at [1179, 334] on li "Mushroom Pie 0 EGP" at bounding box center [901, 323] width 719 height 45
click at [570, 332] on input "checkbox" at bounding box center [571, 323] width 33 height 33
checkbox input "true"
click at [572, 459] on input "checkbox" at bounding box center [571, 459] width 33 height 33
checkbox input "true"
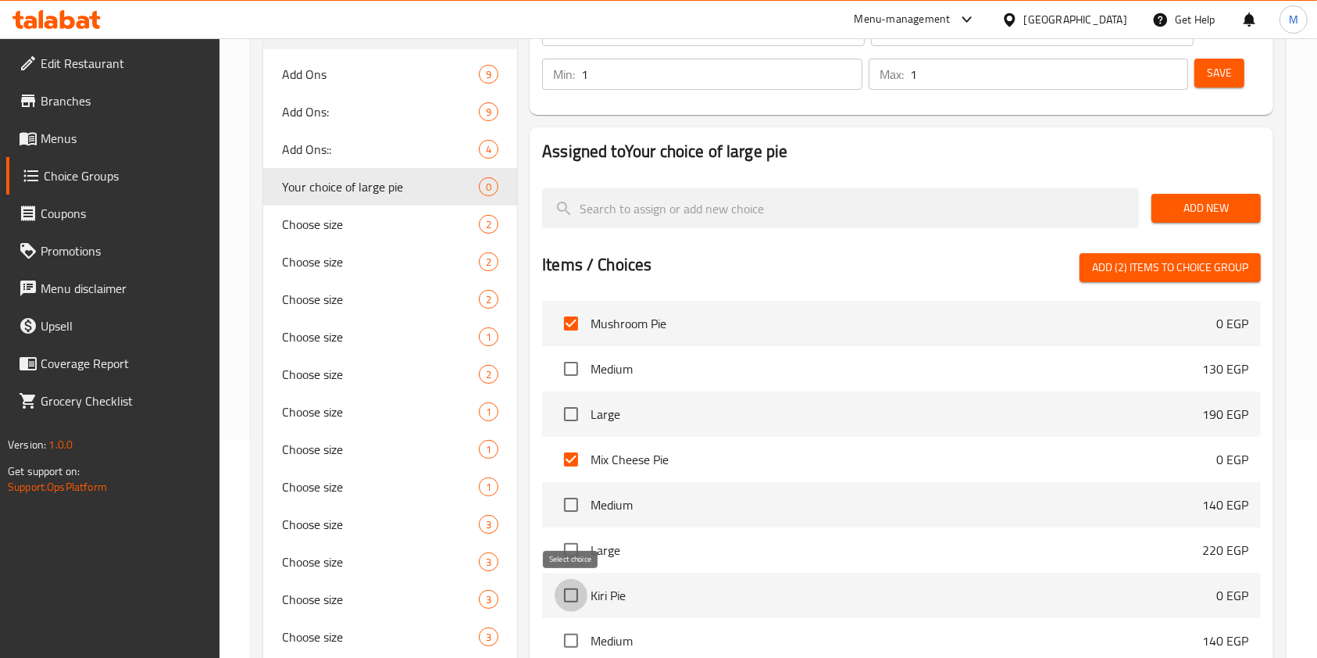
click at [570, 599] on input "checkbox" at bounding box center [571, 595] width 33 height 33
checkbox input "true"
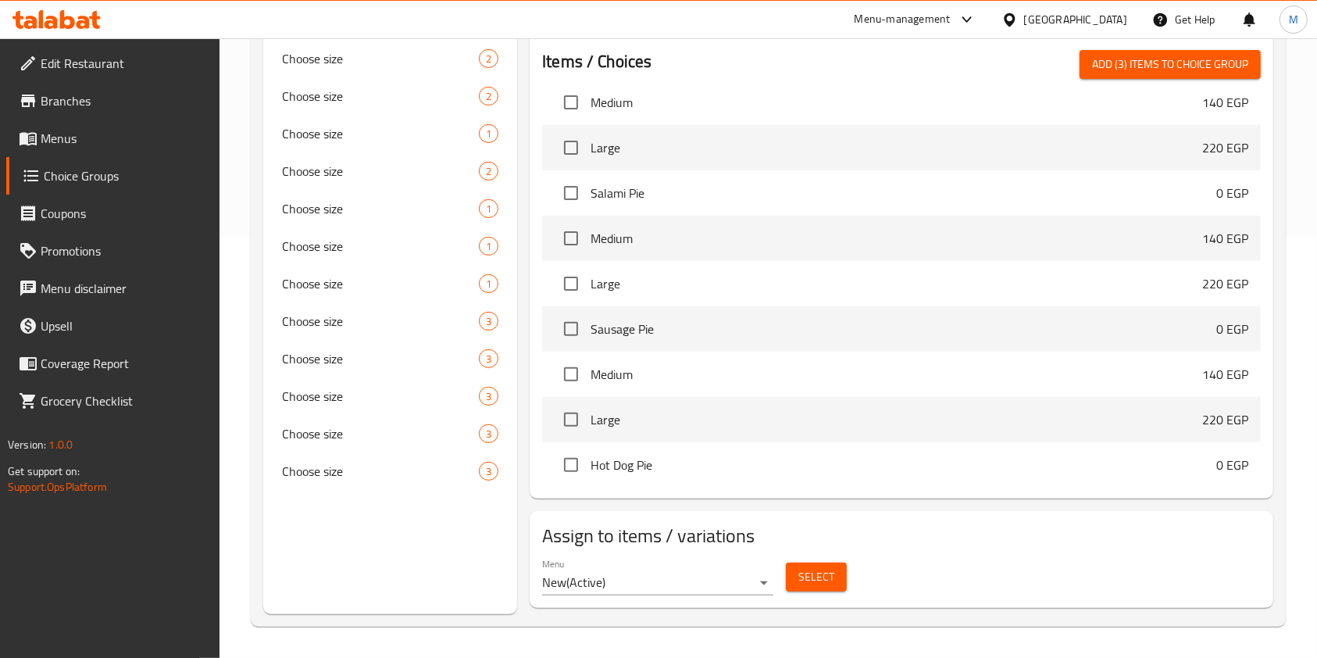
scroll to position [161, 0]
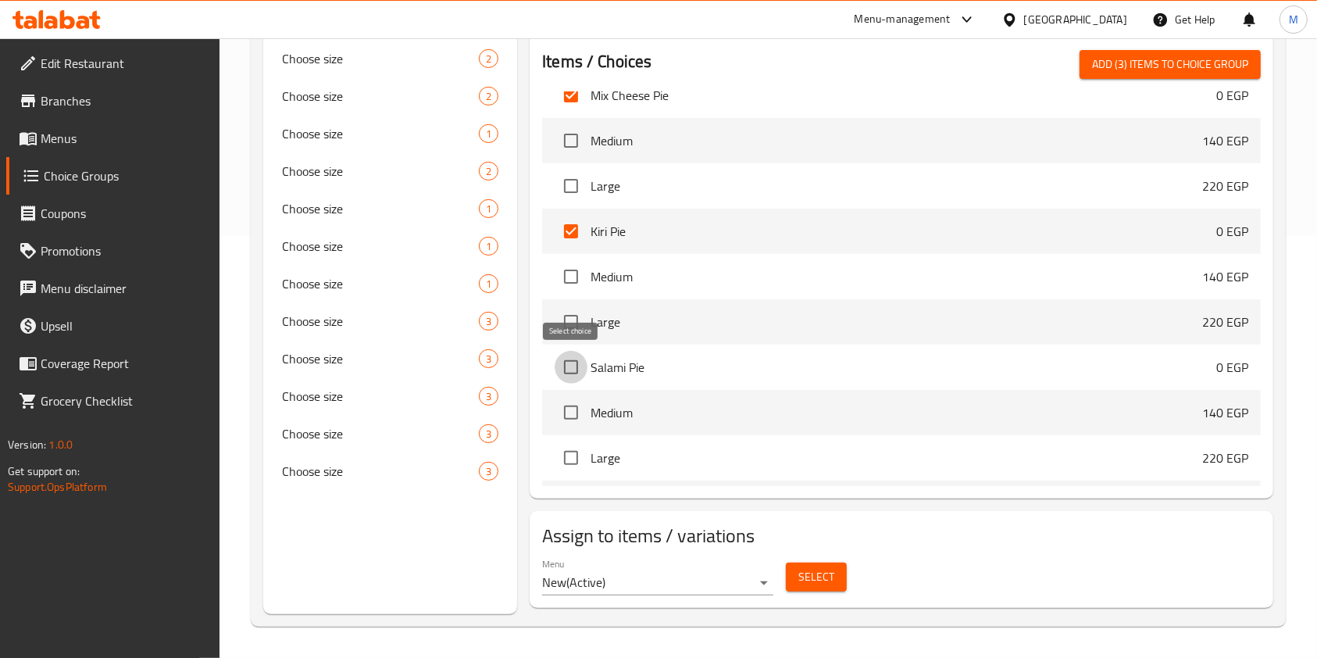
click at [565, 372] on input "checkbox" at bounding box center [571, 367] width 33 height 33
checkbox input "true"
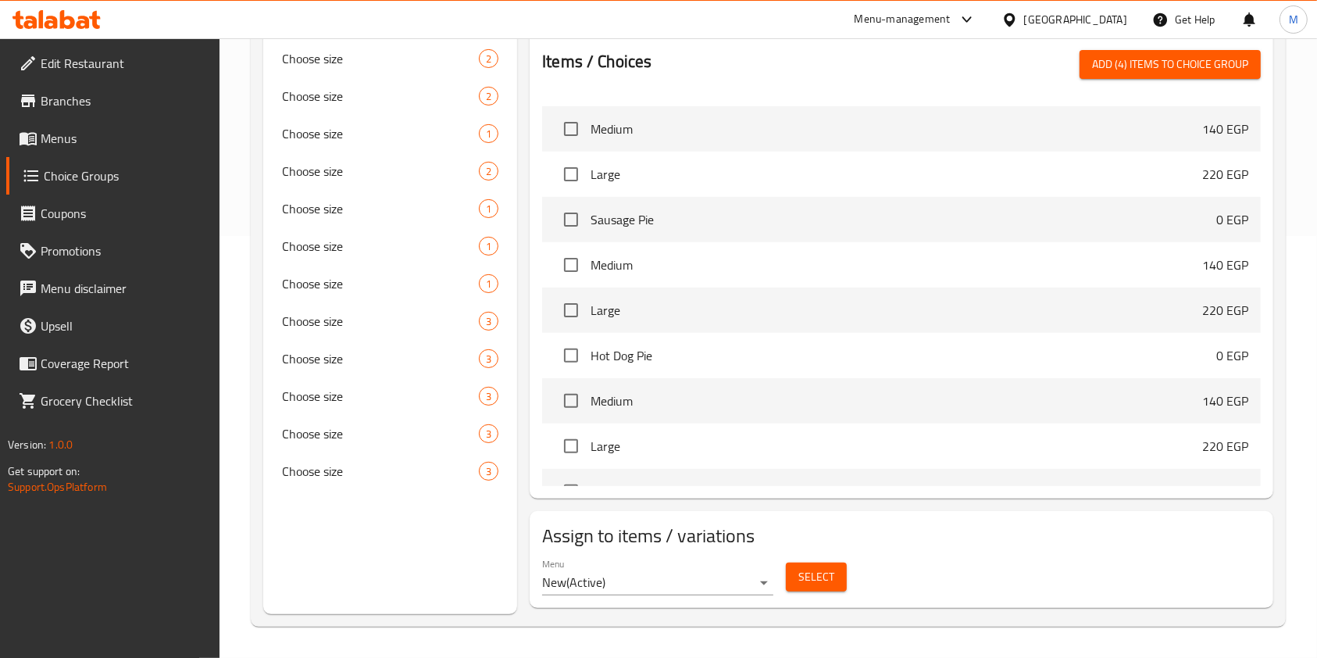
scroll to position [452, 0]
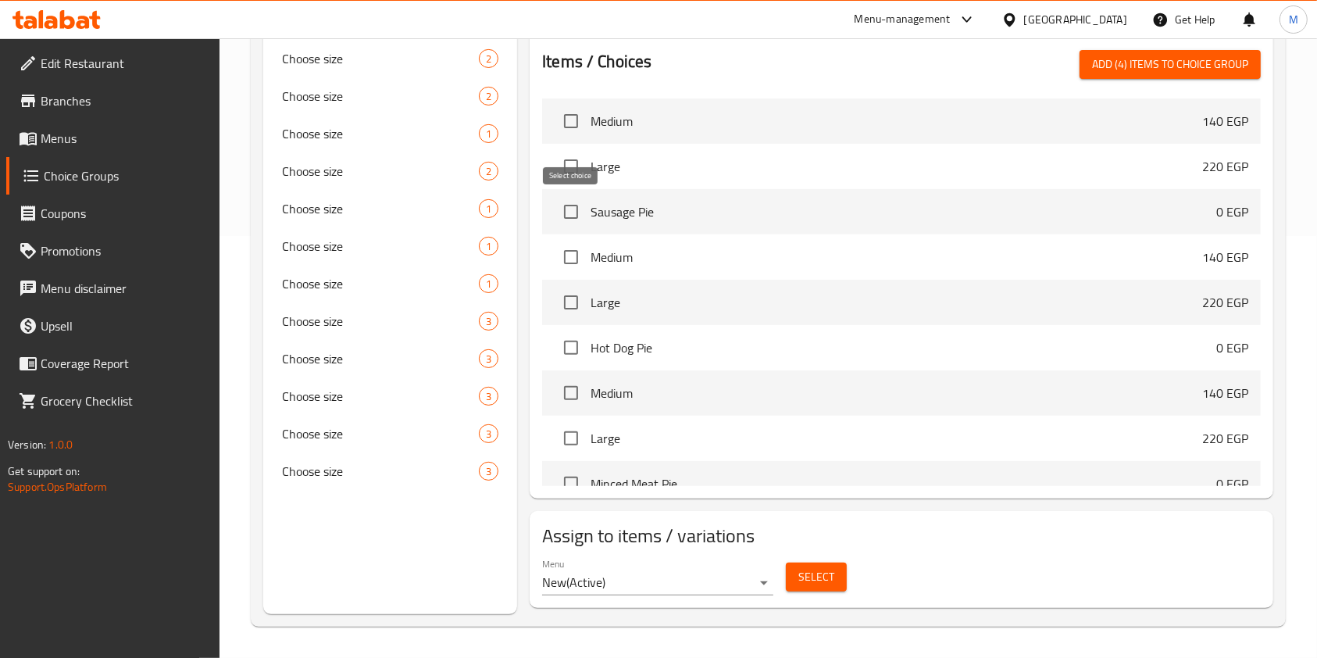
click at [569, 212] on input "checkbox" at bounding box center [571, 211] width 33 height 33
checkbox input "true"
click at [575, 340] on input "checkbox" at bounding box center [571, 347] width 33 height 33
checkbox input "true"
click at [567, 478] on input "checkbox" at bounding box center [571, 483] width 33 height 33
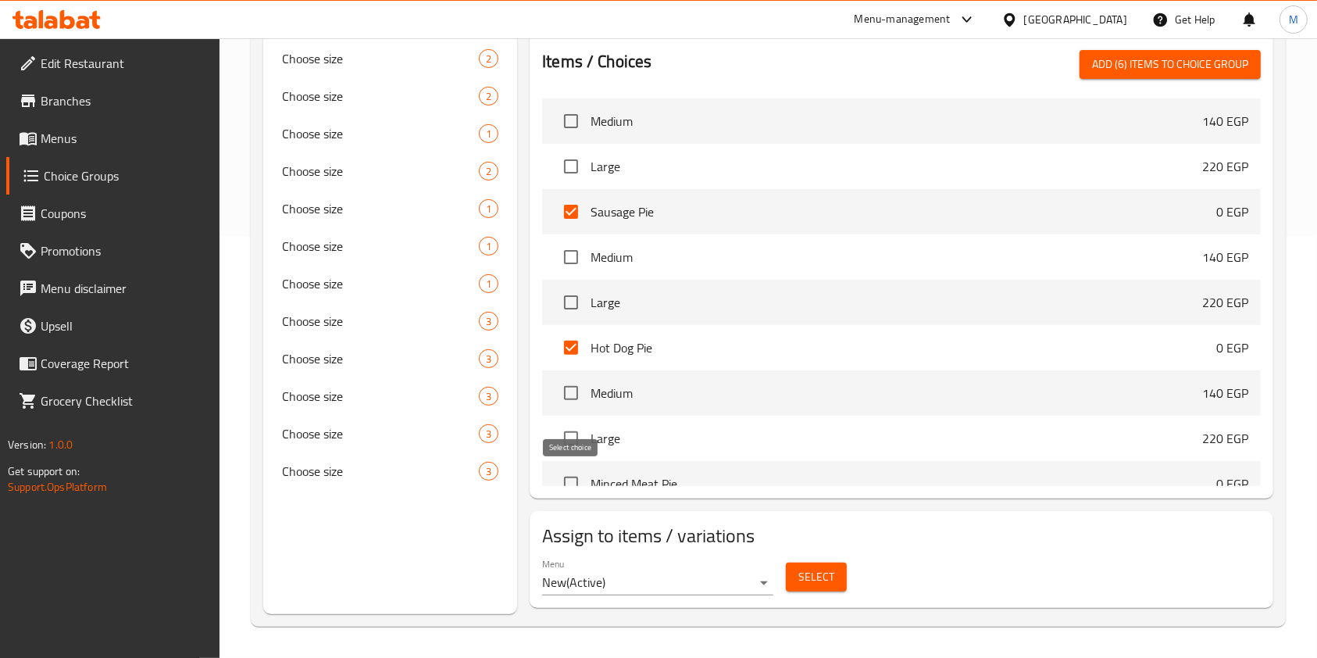
checkbox input "true"
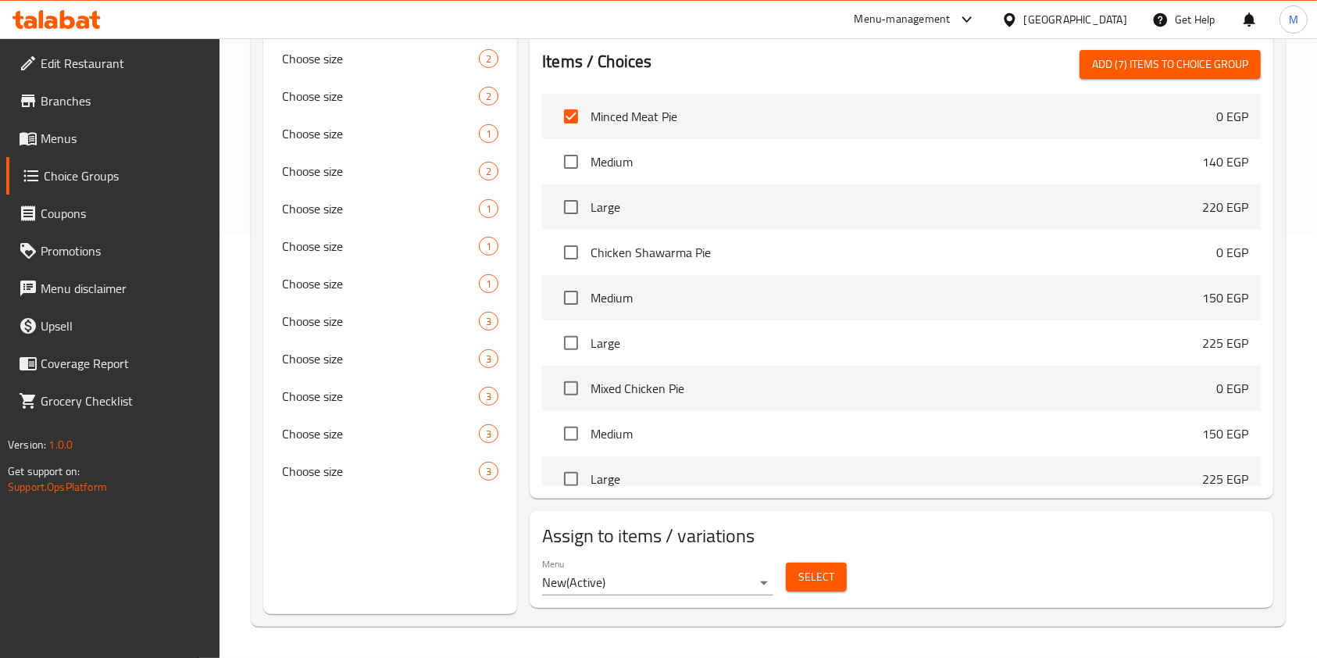
scroll to position [827, 0]
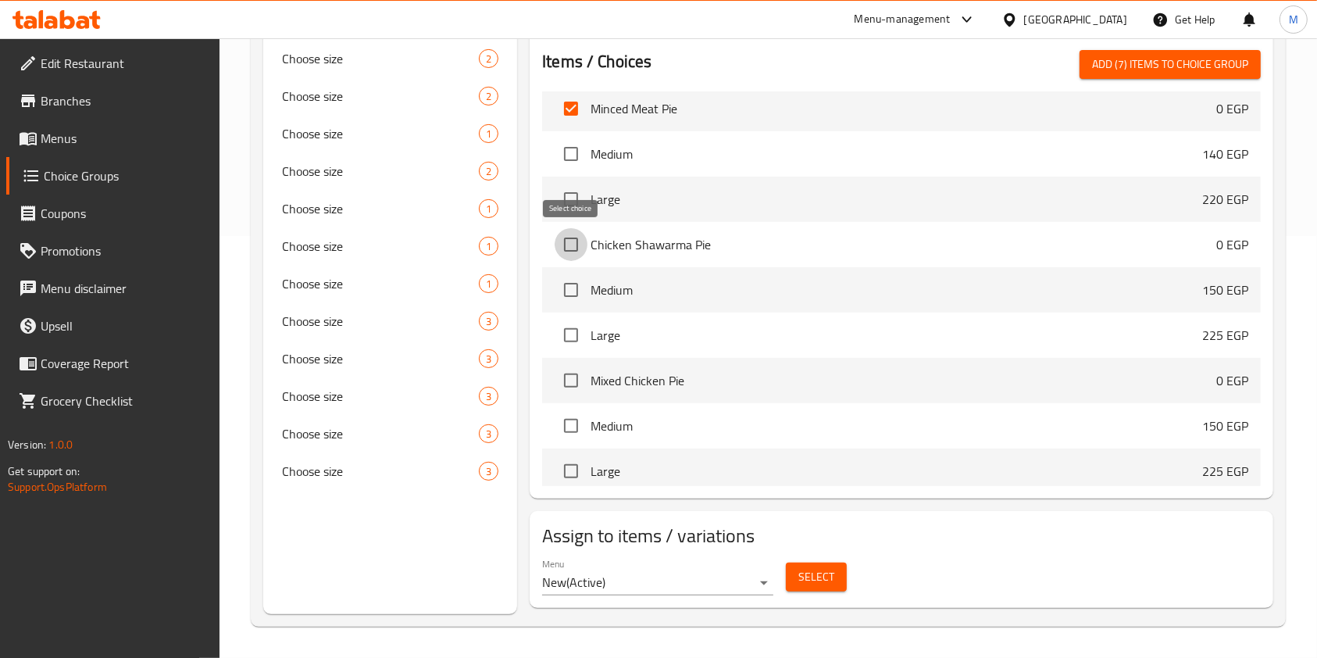
click at [577, 244] on input "checkbox" at bounding box center [571, 244] width 33 height 33
checkbox input "true"
click at [566, 381] on input "checkbox" at bounding box center [571, 380] width 33 height 33
checkbox input "true"
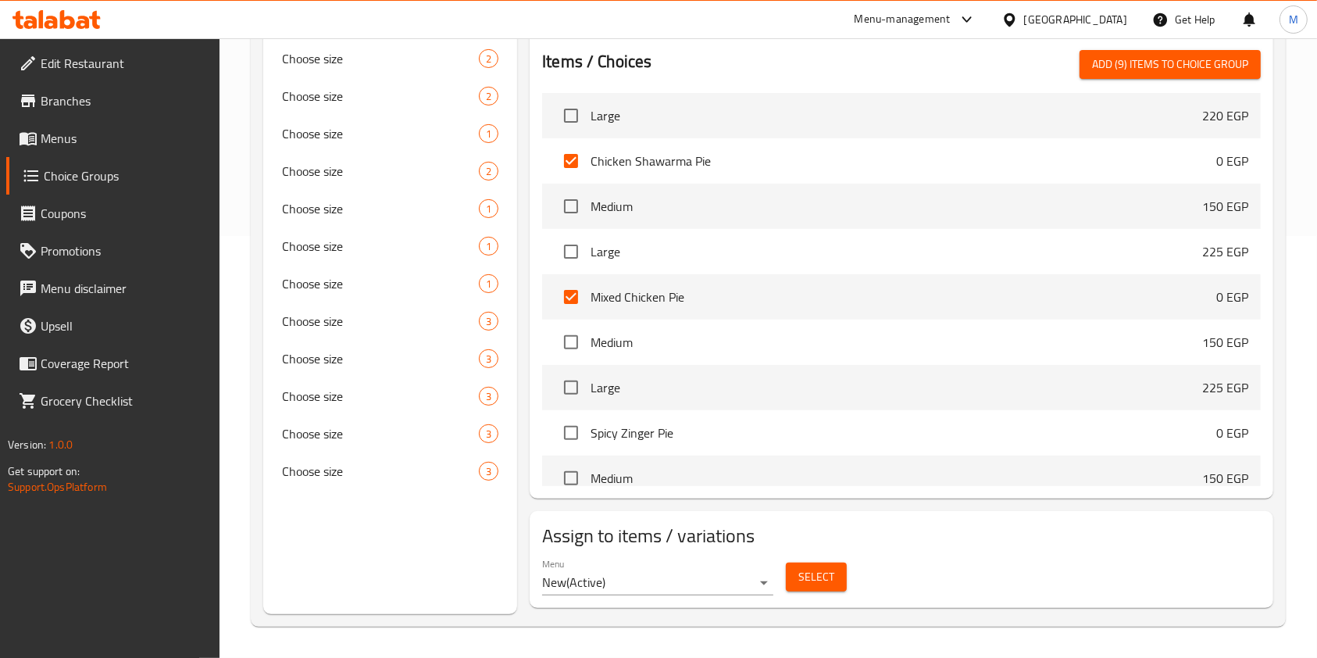
scroll to position [952, 0]
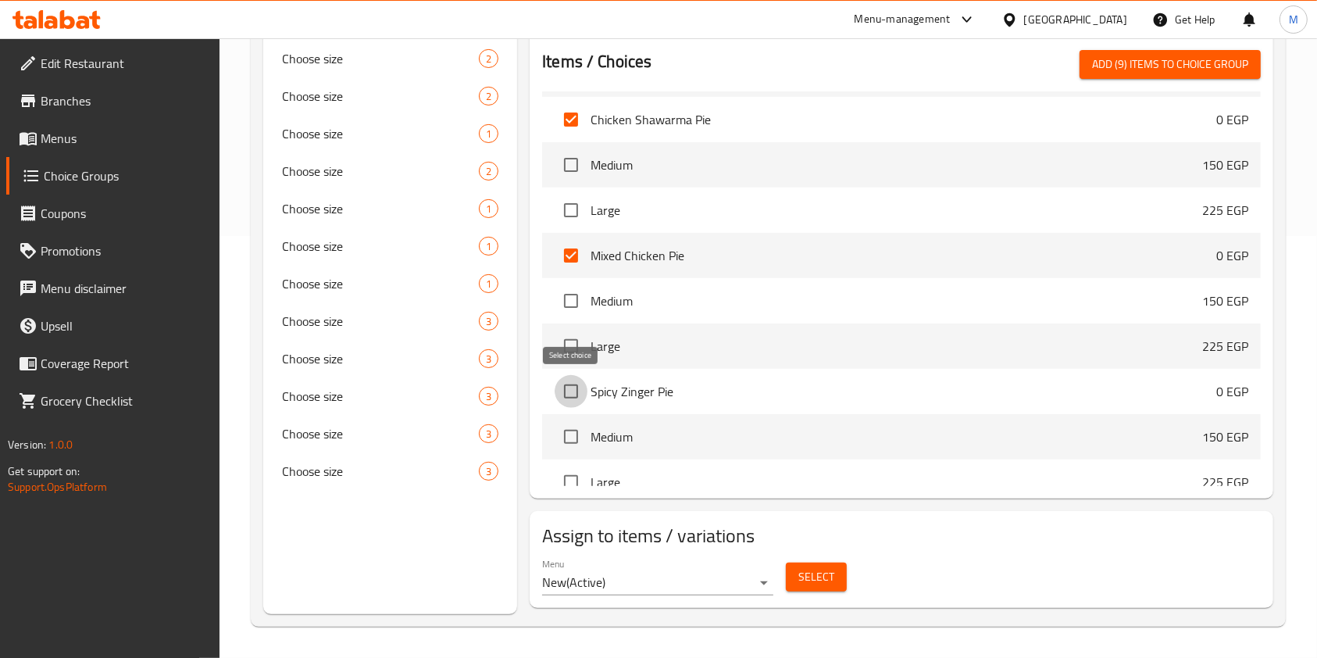
click at [577, 395] on input "checkbox" at bounding box center [571, 391] width 33 height 33
checkbox input "true"
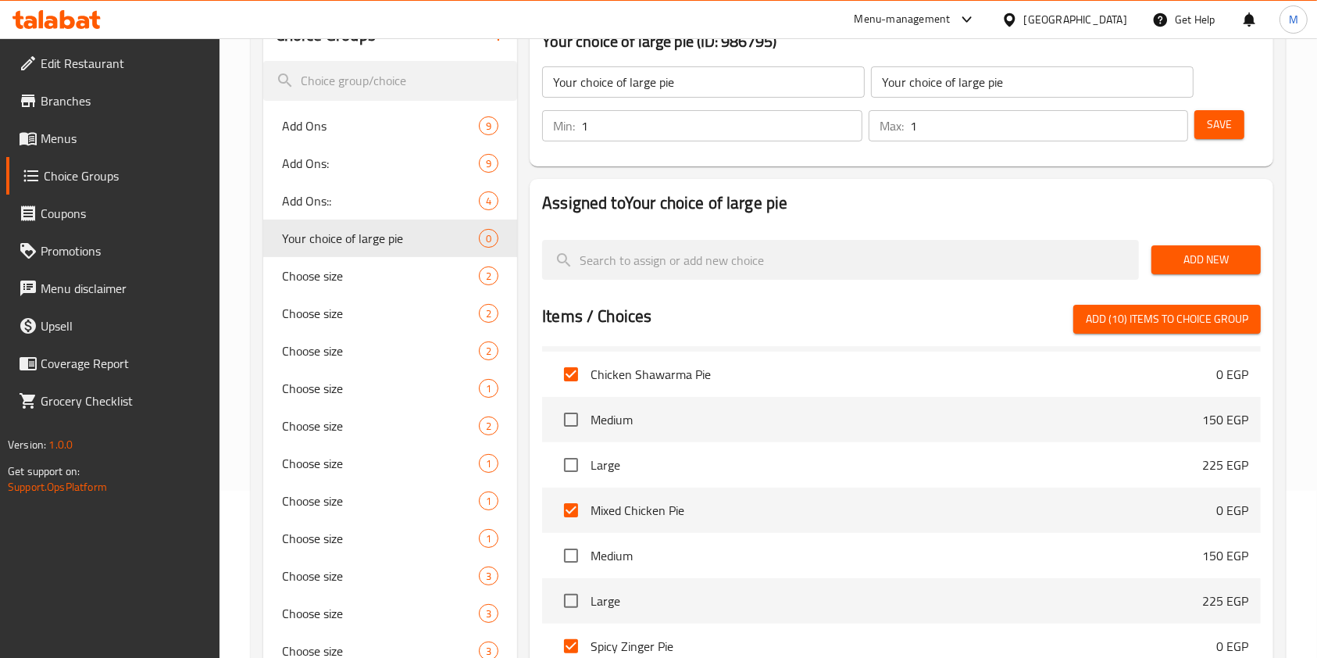
scroll to position [162, 0]
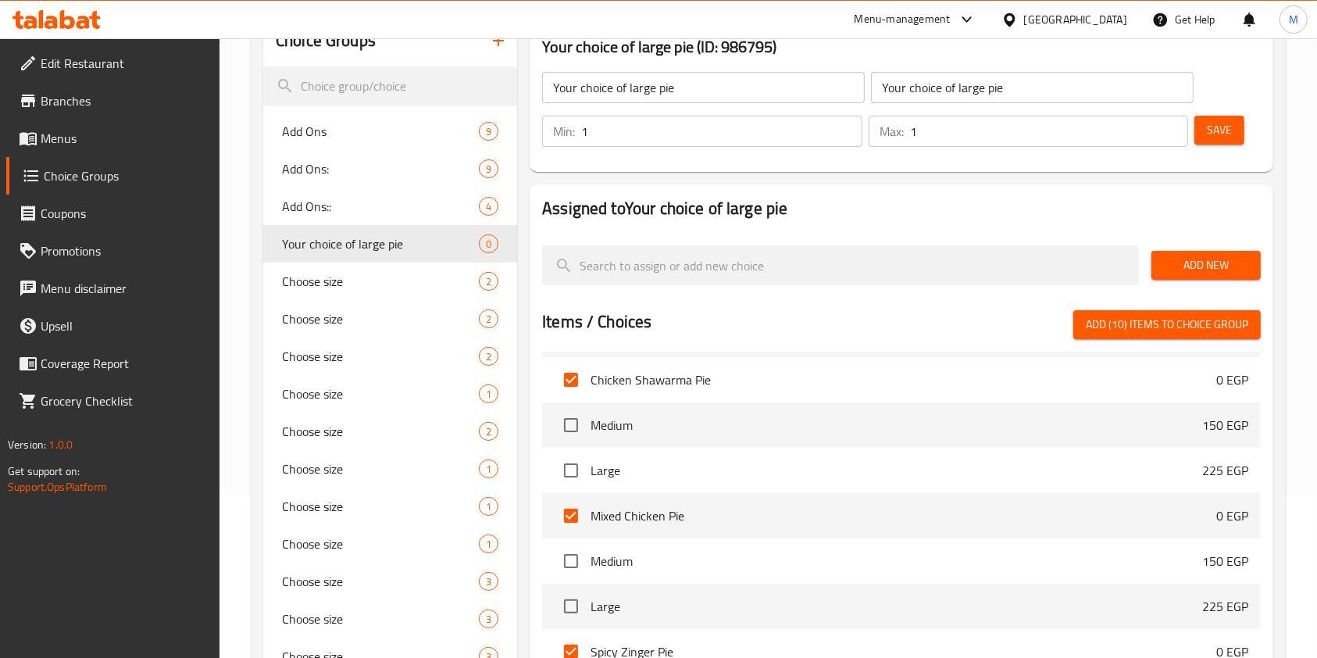
click at [1219, 323] on span "Add (10) items to choice group" at bounding box center [1167, 325] width 162 height 20
checkbox input "false"
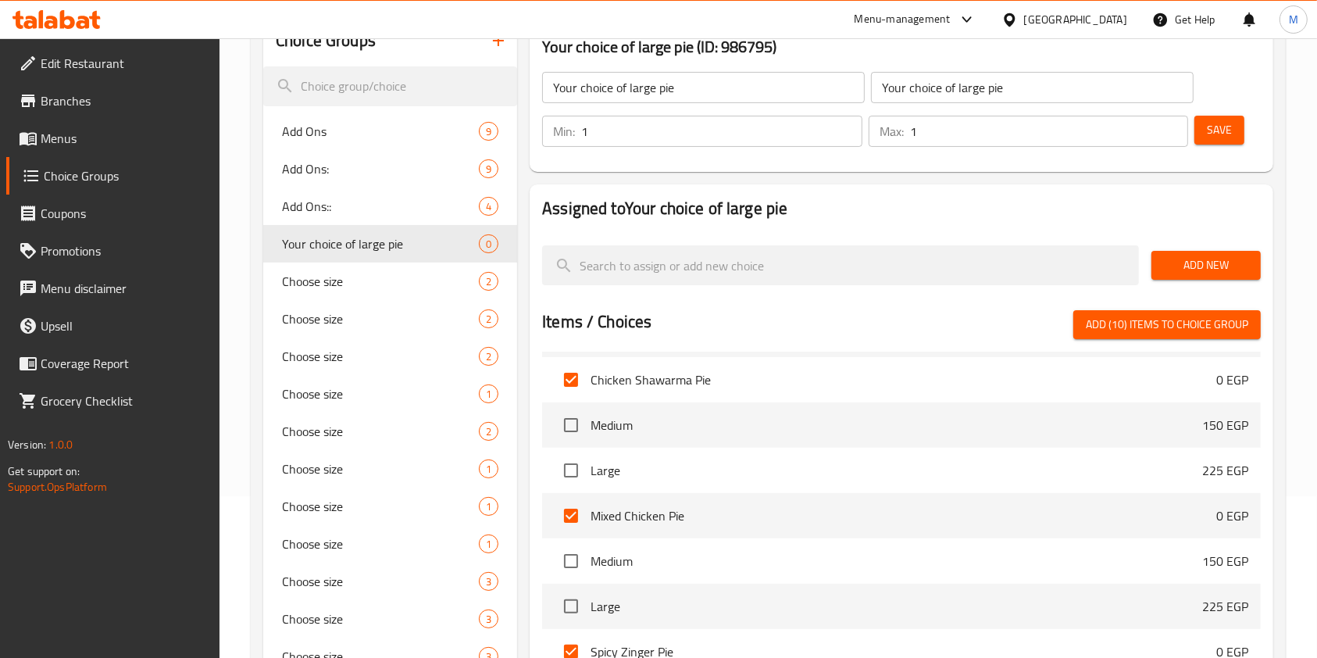
checkbox input "false"
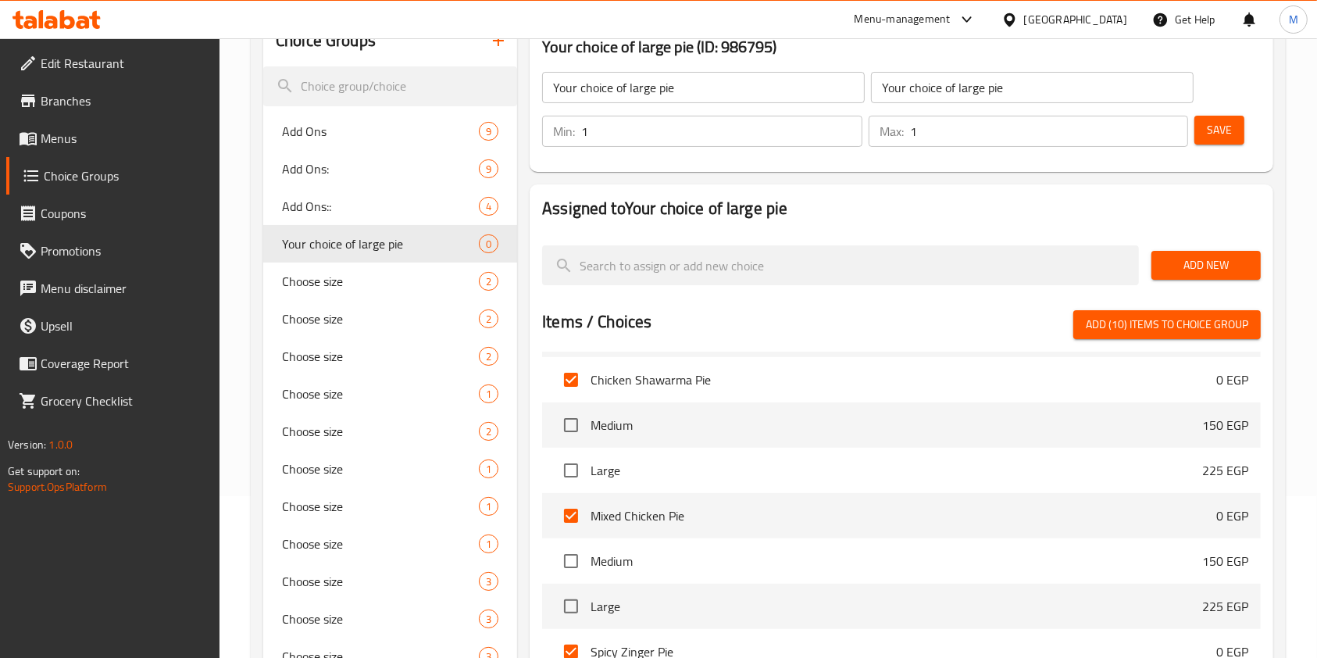
checkbox input "false"
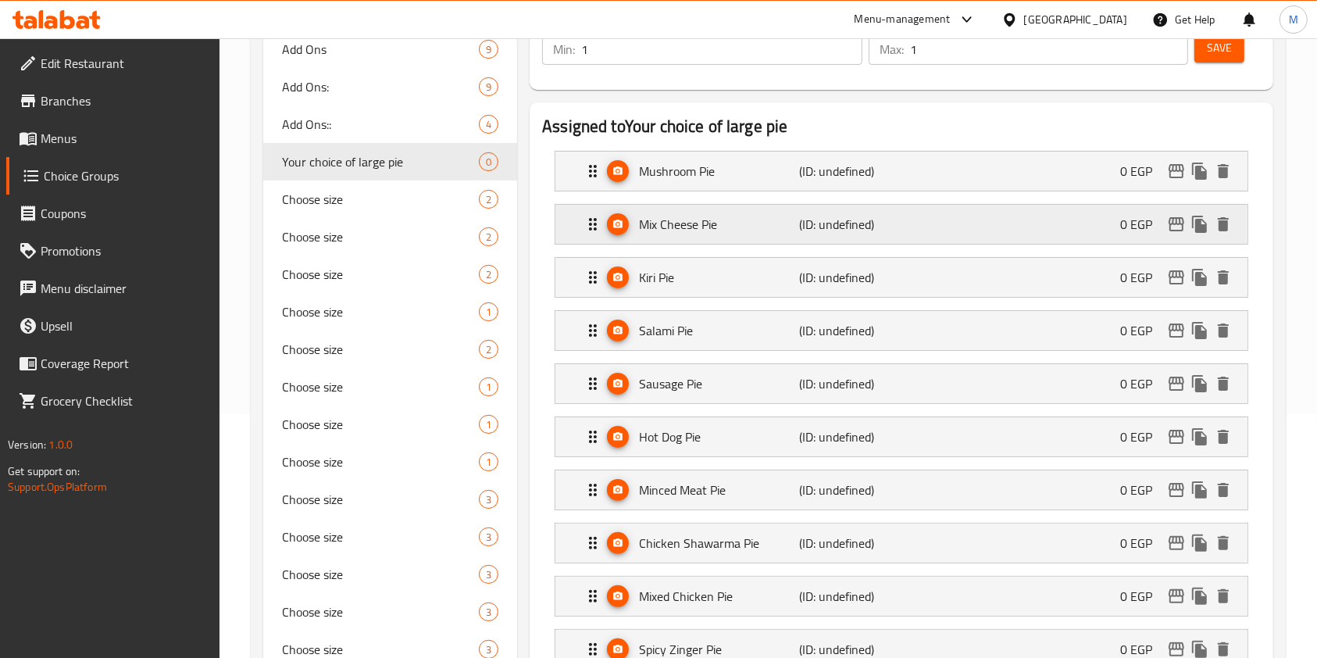
scroll to position [252, 0]
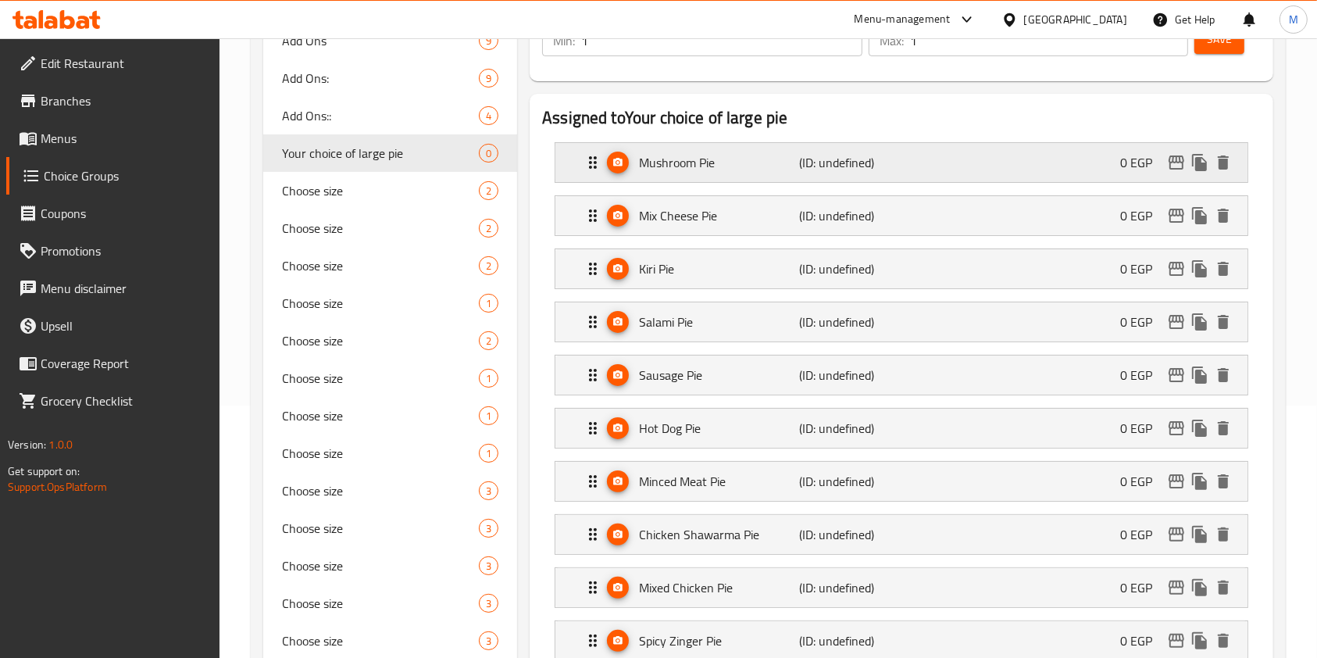
click at [1001, 162] on div "Mushroom Pie (ID: undefined) 0 EGP" at bounding box center [905, 162] width 645 height 39
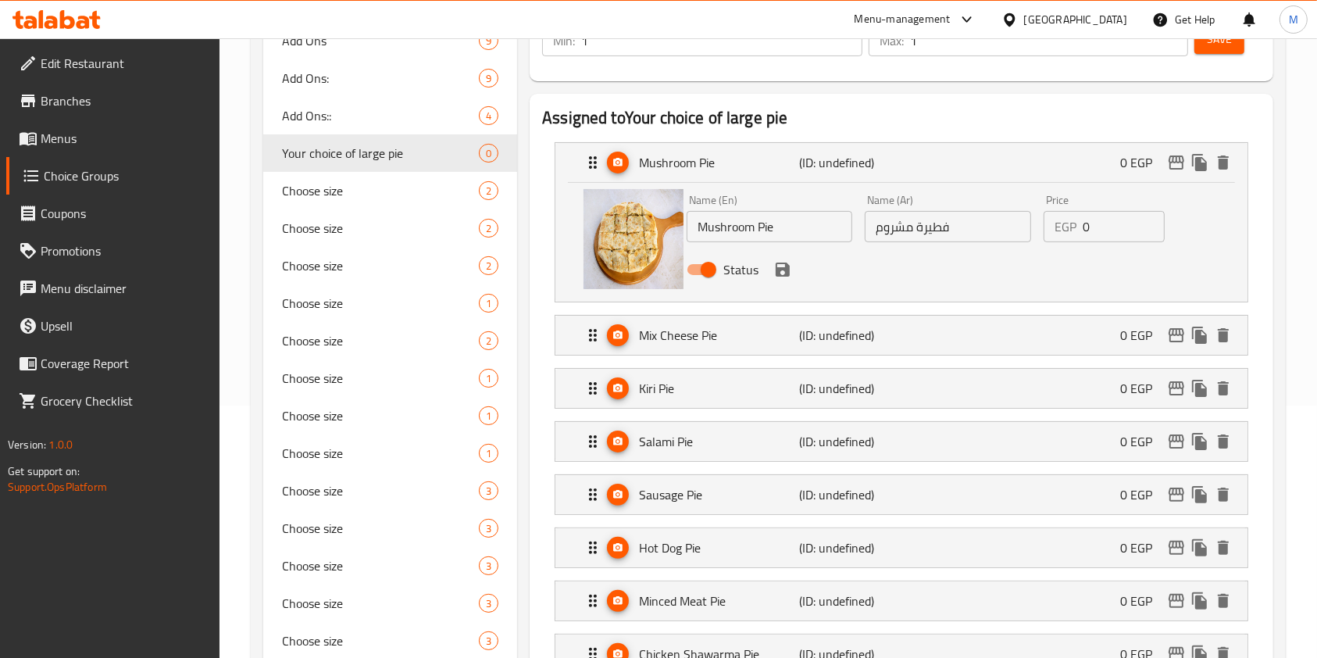
click at [1307, 192] on div "Home / Restaurants management / Choice Groups Choice Groups Choice Groups Add O…" at bounding box center [767, 632] width 1097 height 1692
click at [1312, 191] on div "Home / Restaurants management / Choice Groups Choice Groups Choice Groups Add O…" at bounding box center [767, 632] width 1097 height 1692
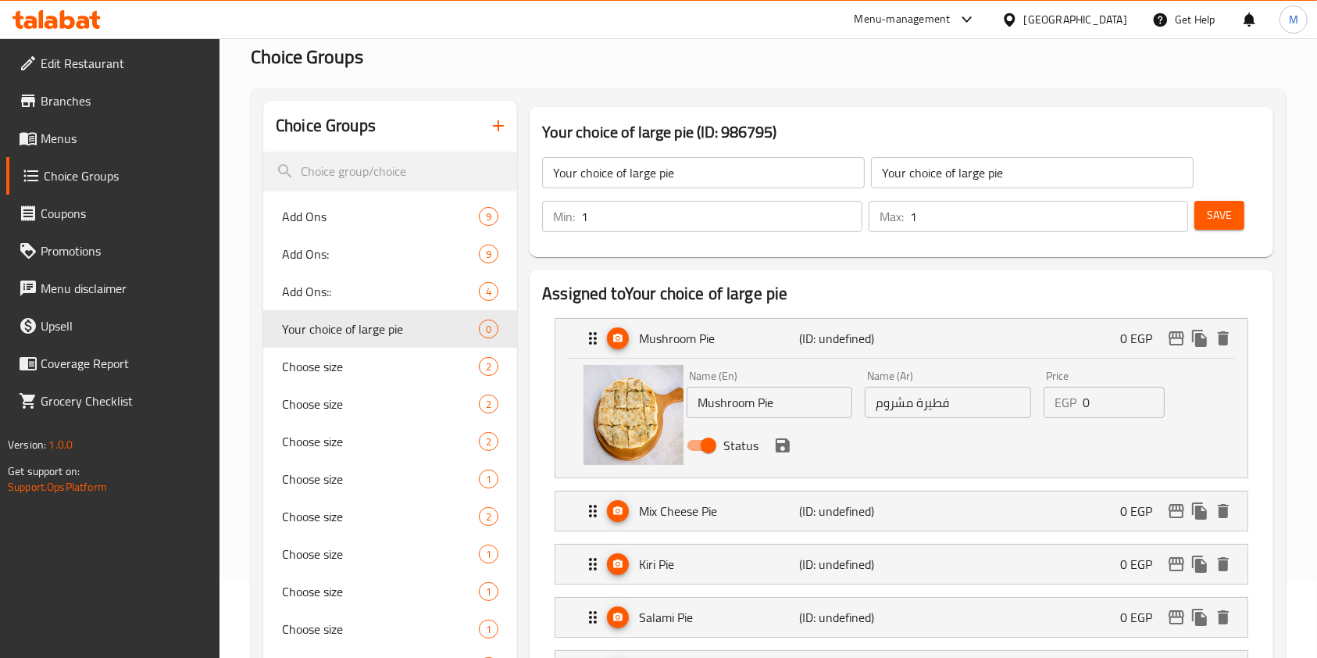
scroll to position [55, 0]
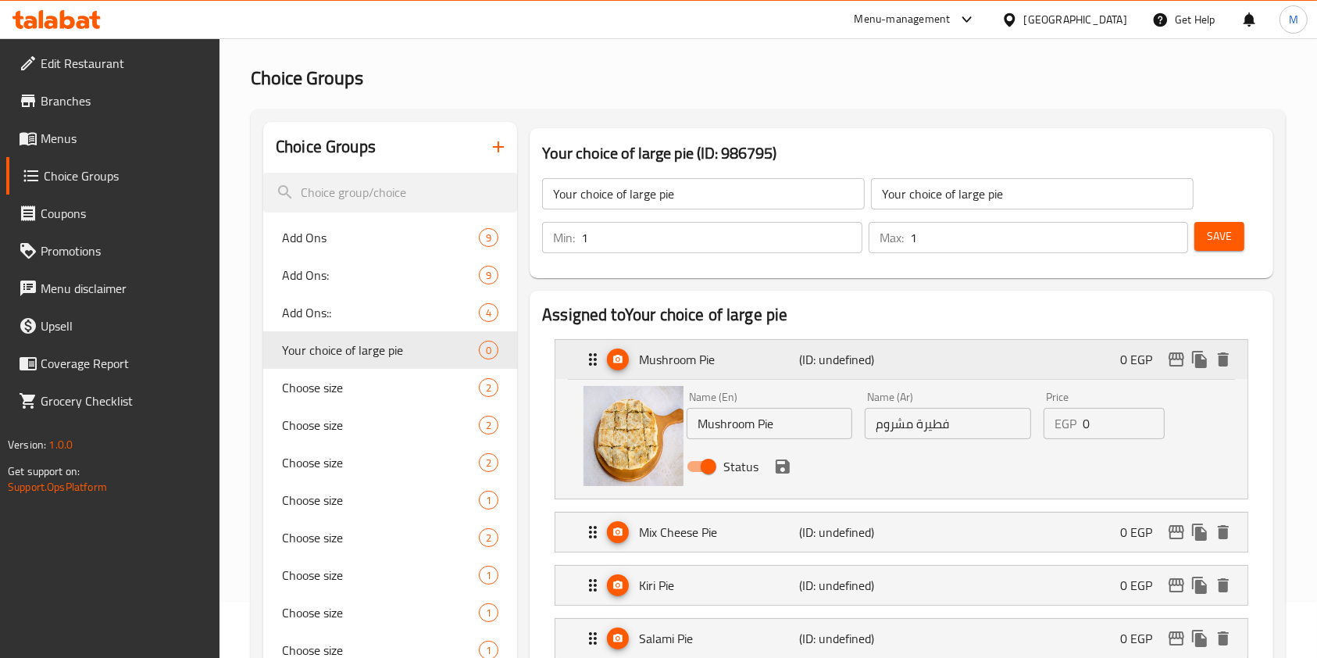
click at [1061, 366] on div "Mushroom Pie (ID: undefined) 0 EGP" at bounding box center [905, 359] width 645 height 39
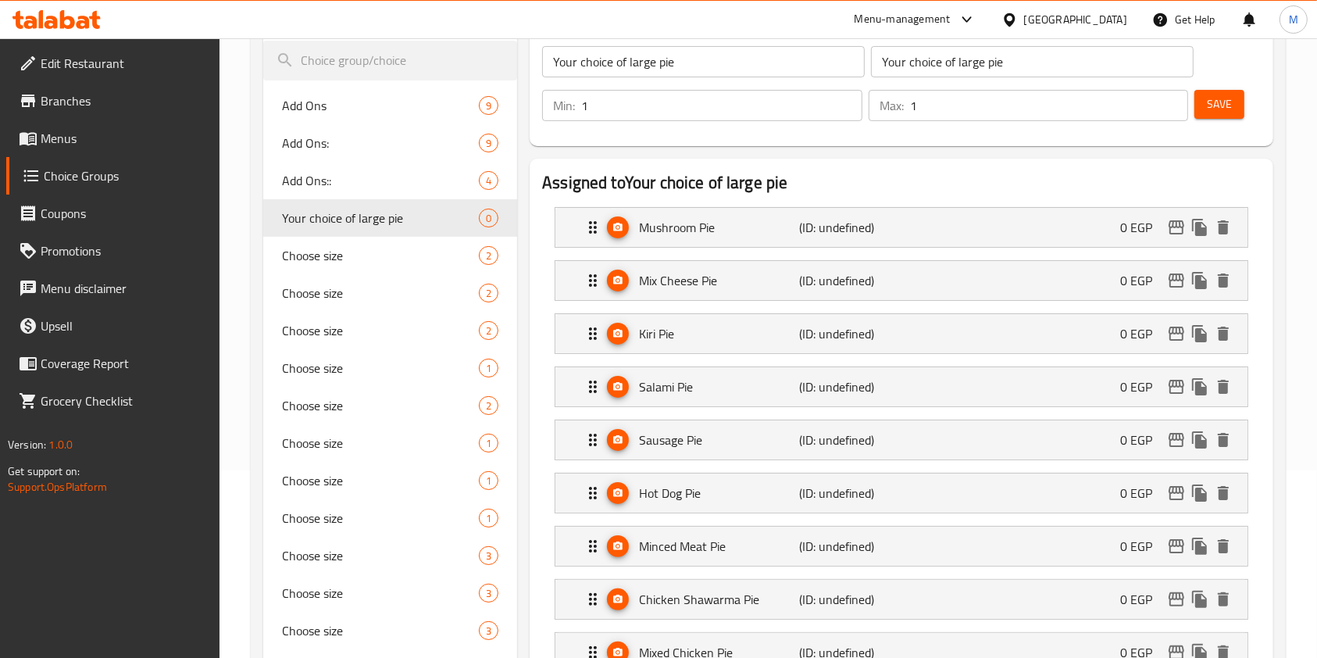
scroll to position [223, 0]
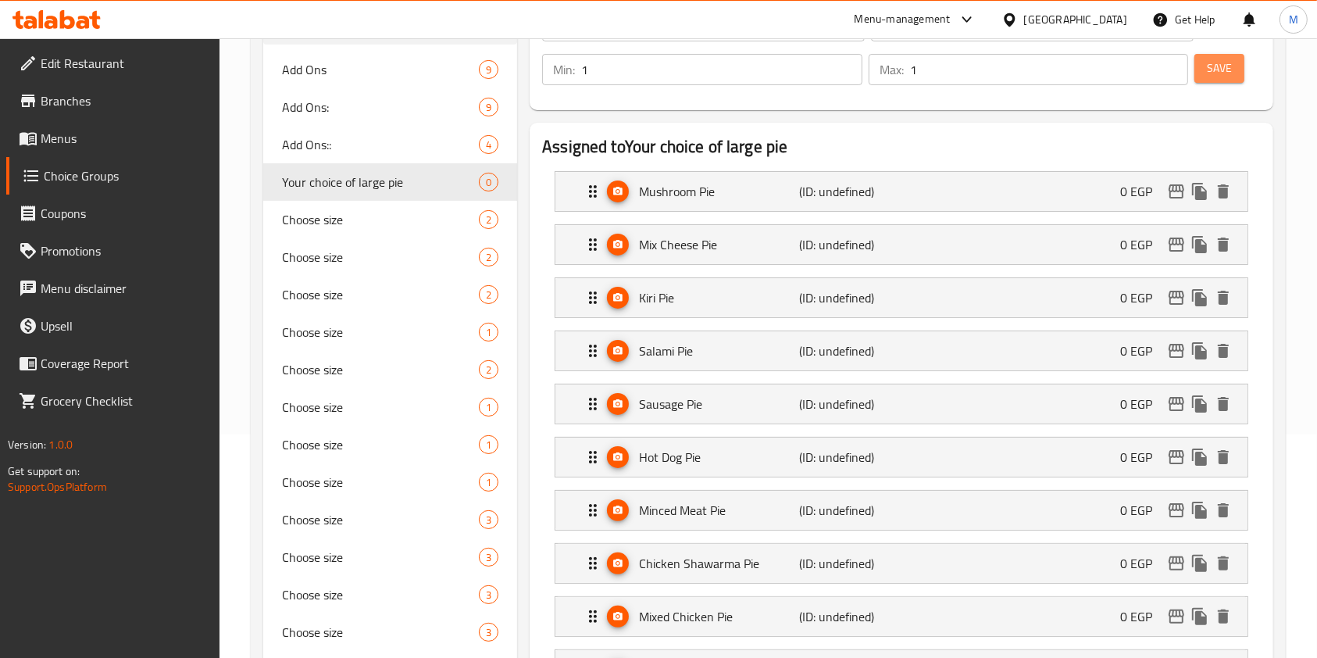
click at [1229, 77] on span "Save" at bounding box center [1219, 69] width 25 height 20
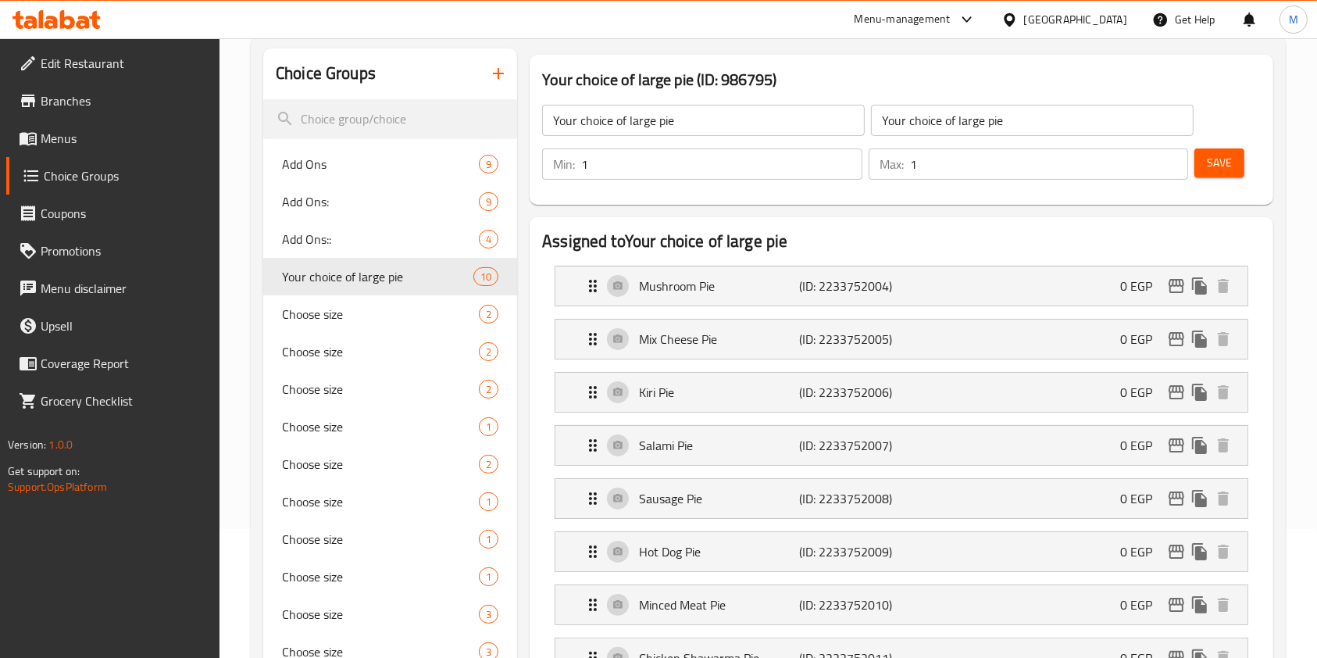
scroll to position [0, 0]
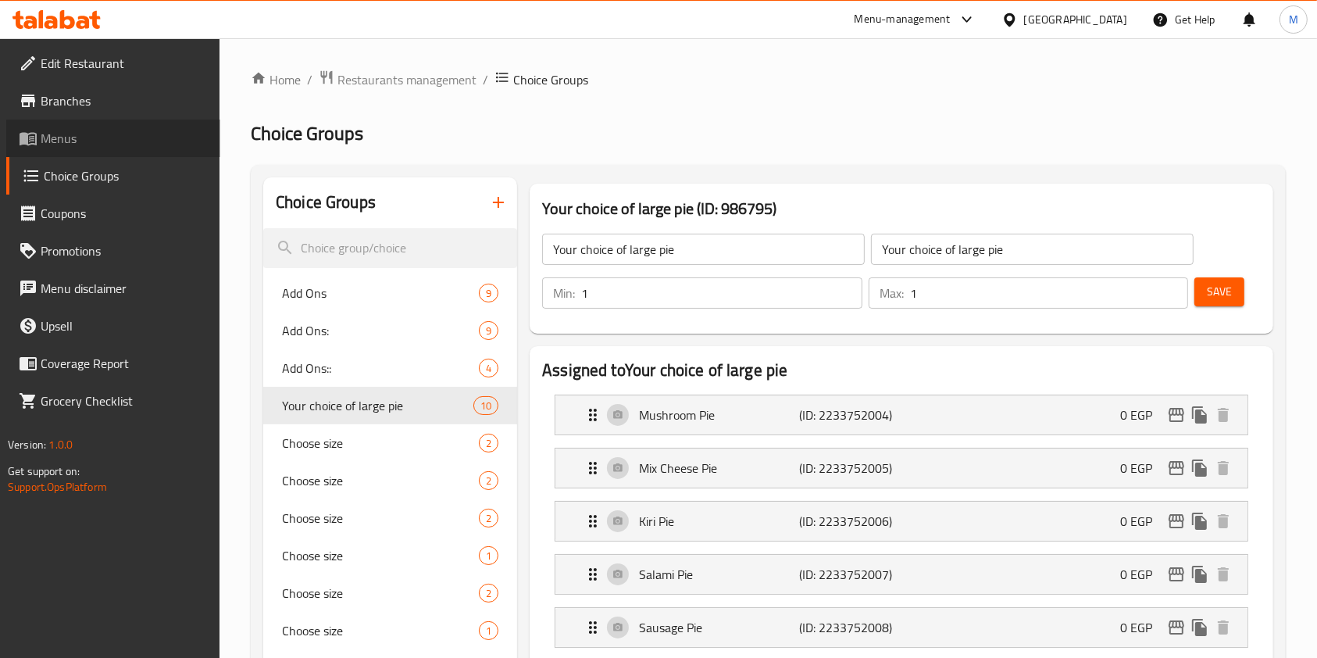
click at [73, 139] on span "Menus" at bounding box center [124, 138] width 167 height 19
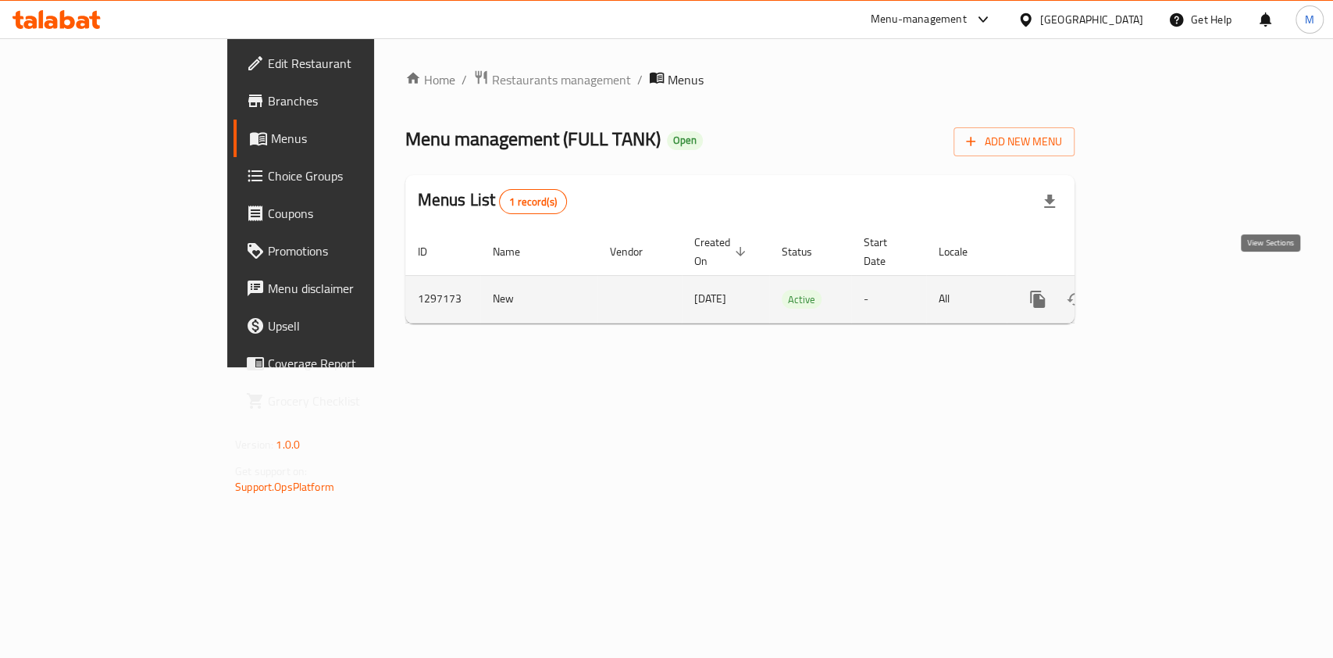
click at [1160, 290] on icon "enhanced table" at bounding box center [1150, 299] width 19 height 19
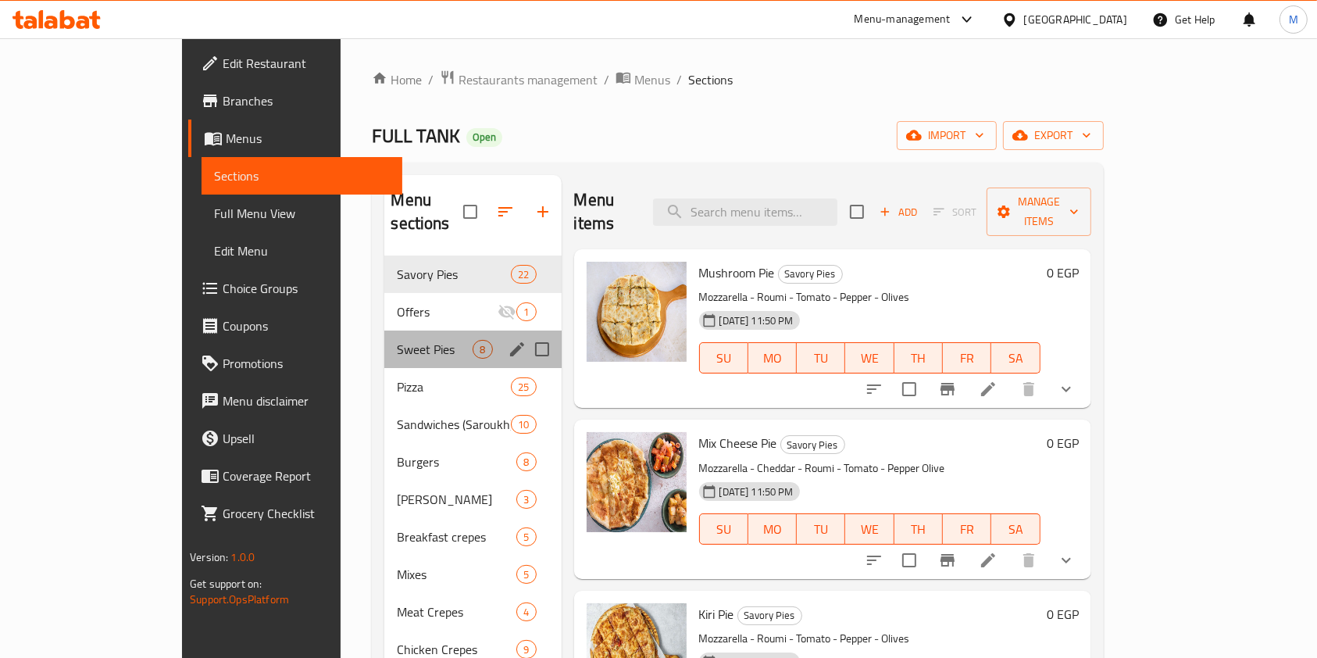
click at [397, 340] on span "Sweet Pies" at bounding box center [435, 349] width 76 height 19
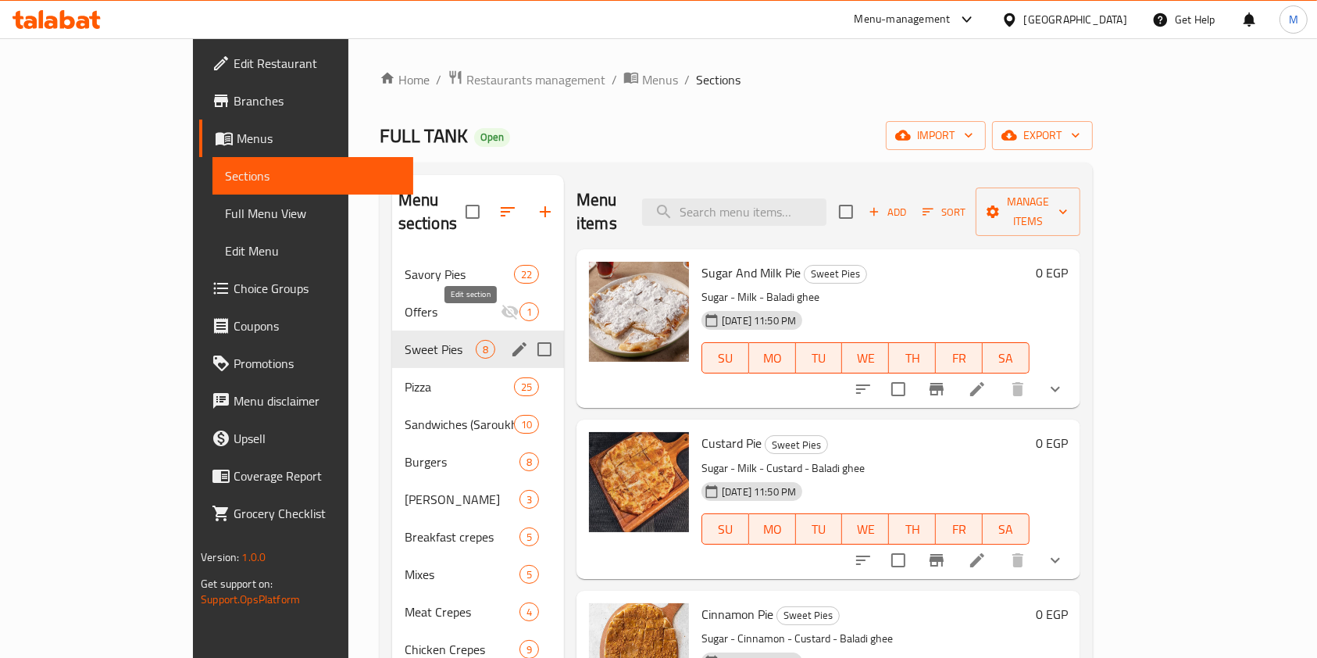
click at [510, 340] on icon "edit" at bounding box center [519, 349] width 19 height 19
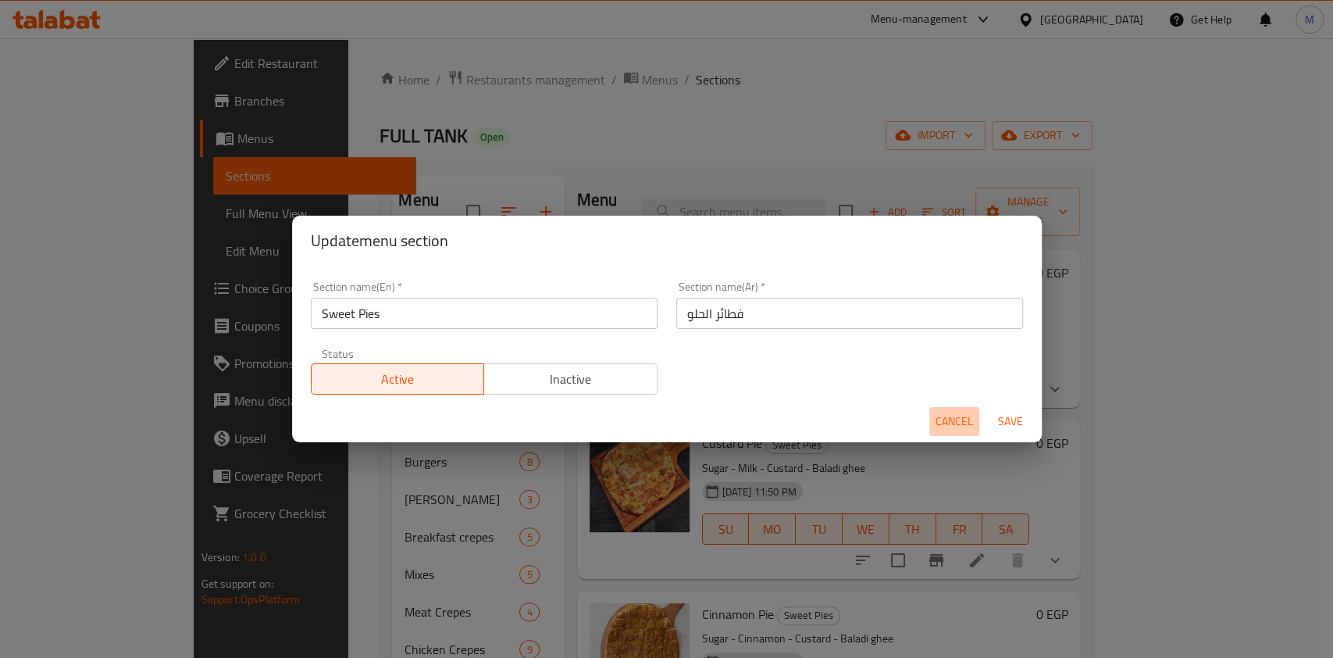
click at [950, 421] on span "Cancel" at bounding box center [954, 422] width 37 height 20
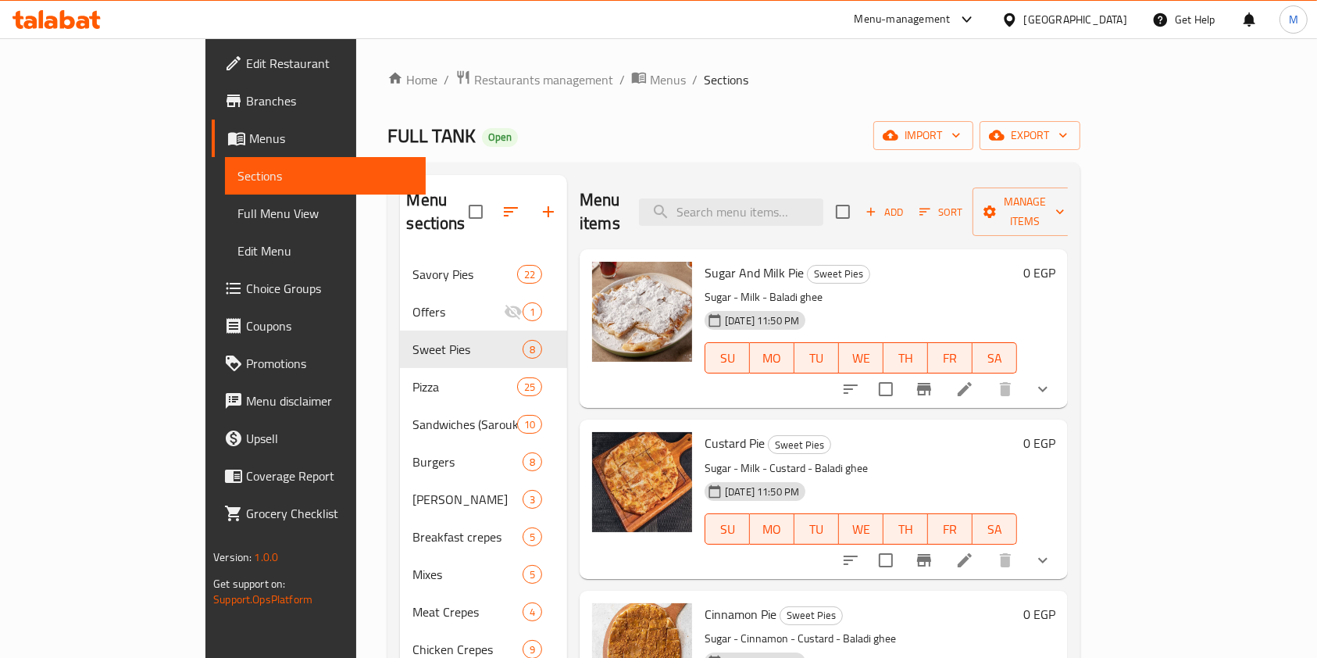
click at [246, 291] on span "Choice Groups" at bounding box center [329, 288] width 167 height 19
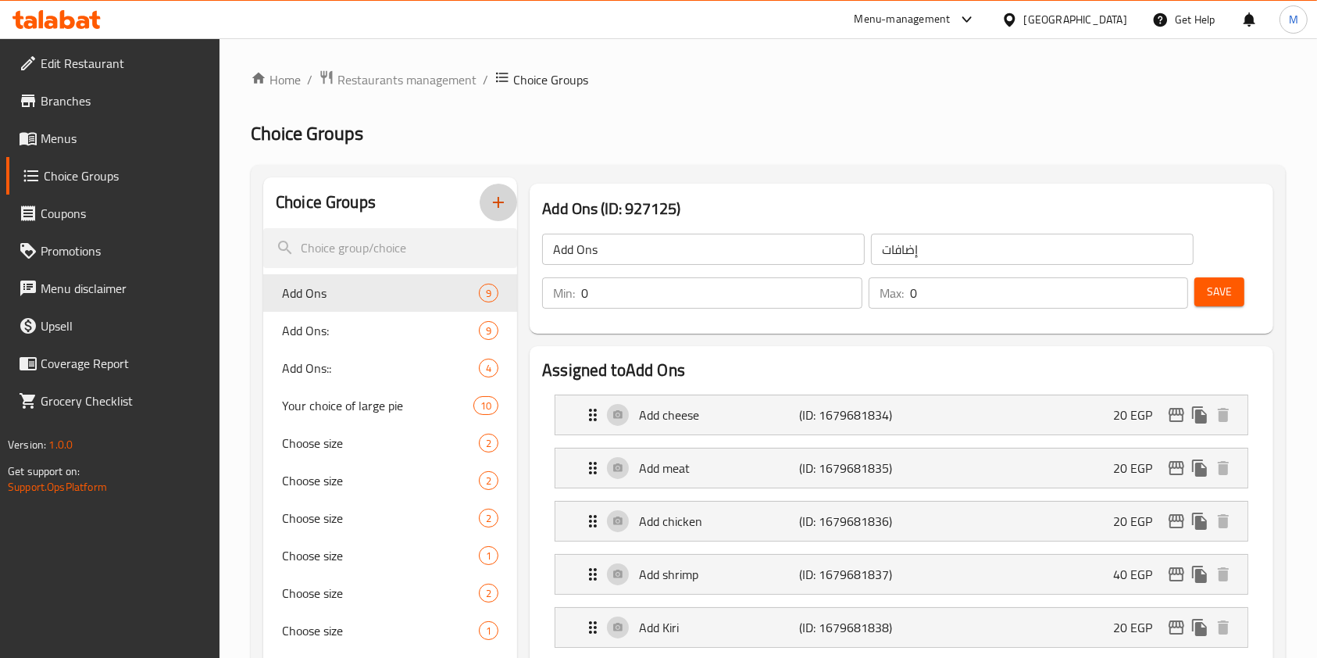
click at [497, 204] on icon "button" at bounding box center [498, 202] width 19 height 19
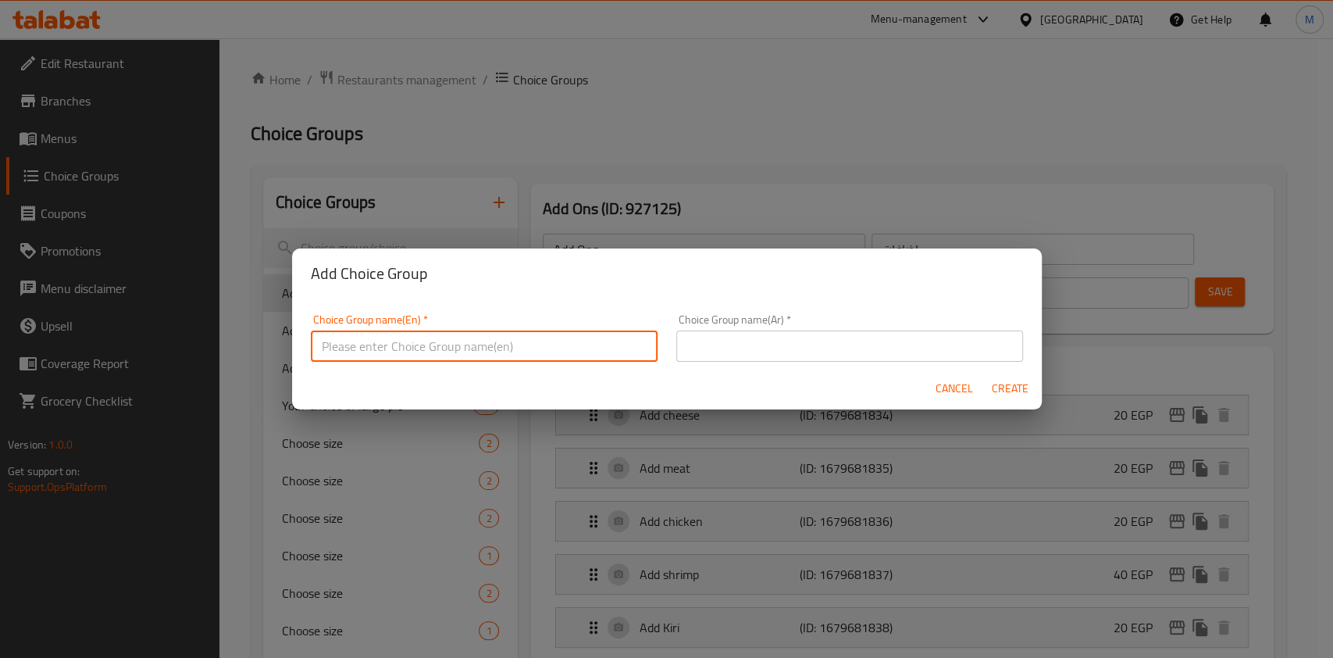
click at [444, 353] on input "text" at bounding box center [484, 345] width 347 height 31
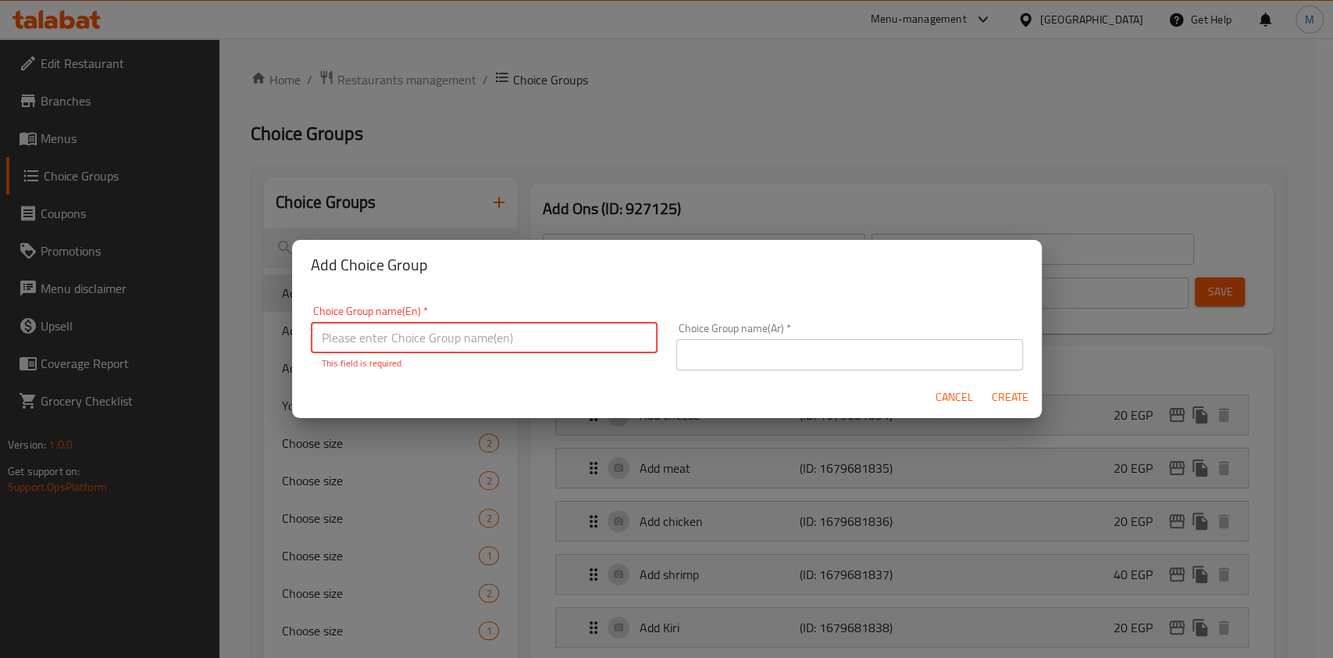
paste input "Sweet Pie"
click at [544, 334] on input "Sweet Pie" at bounding box center [484, 337] width 347 height 31
type input "Sweet Pie"
click at [744, 358] on input "text" at bounding box center [849, 354] width 347 height 31
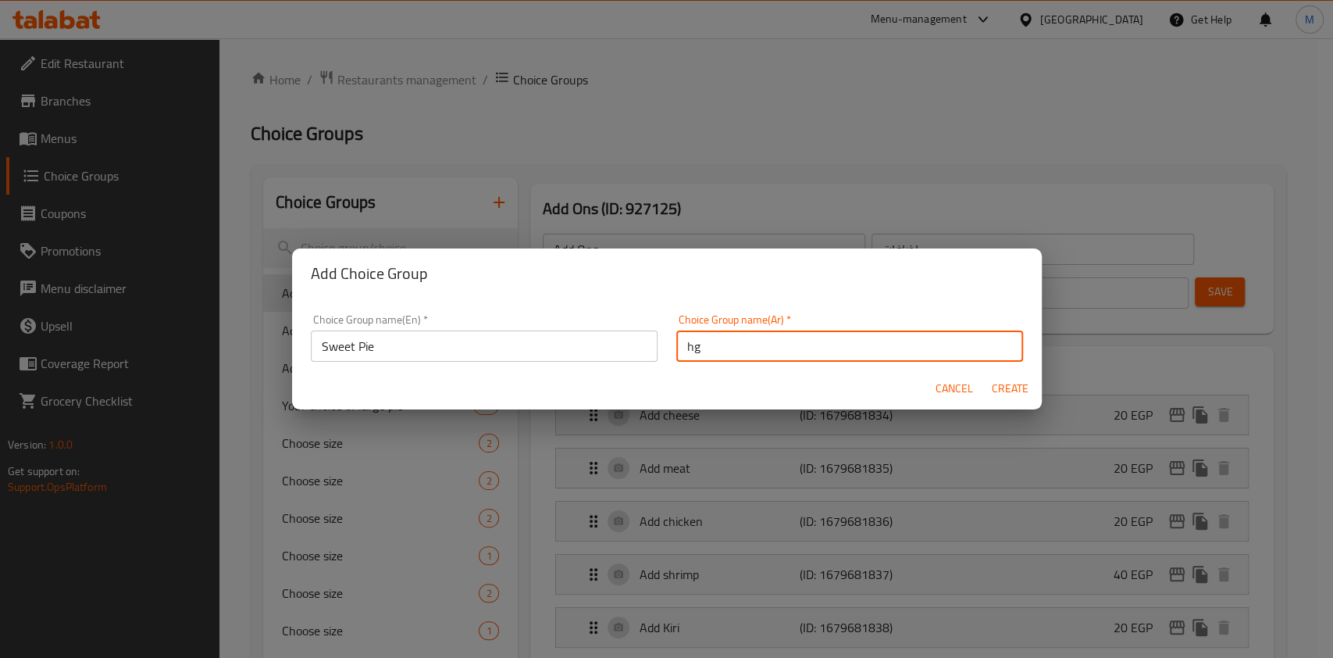
type input "h"
type input "الفطيرة الحلو"
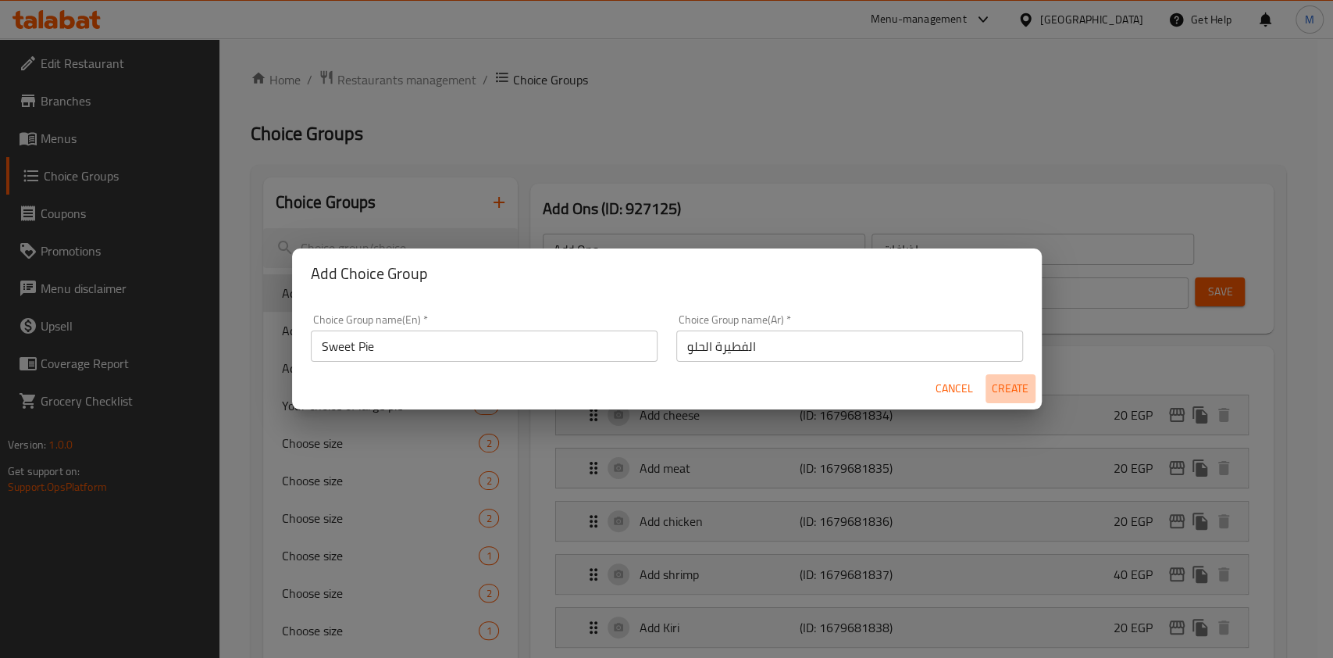
click at [1014, 384] on span "Create" at bounding box center [1010, 389] width 37 height 20
type input "Sweet Pie"
type input "الفطيرة الحلو"
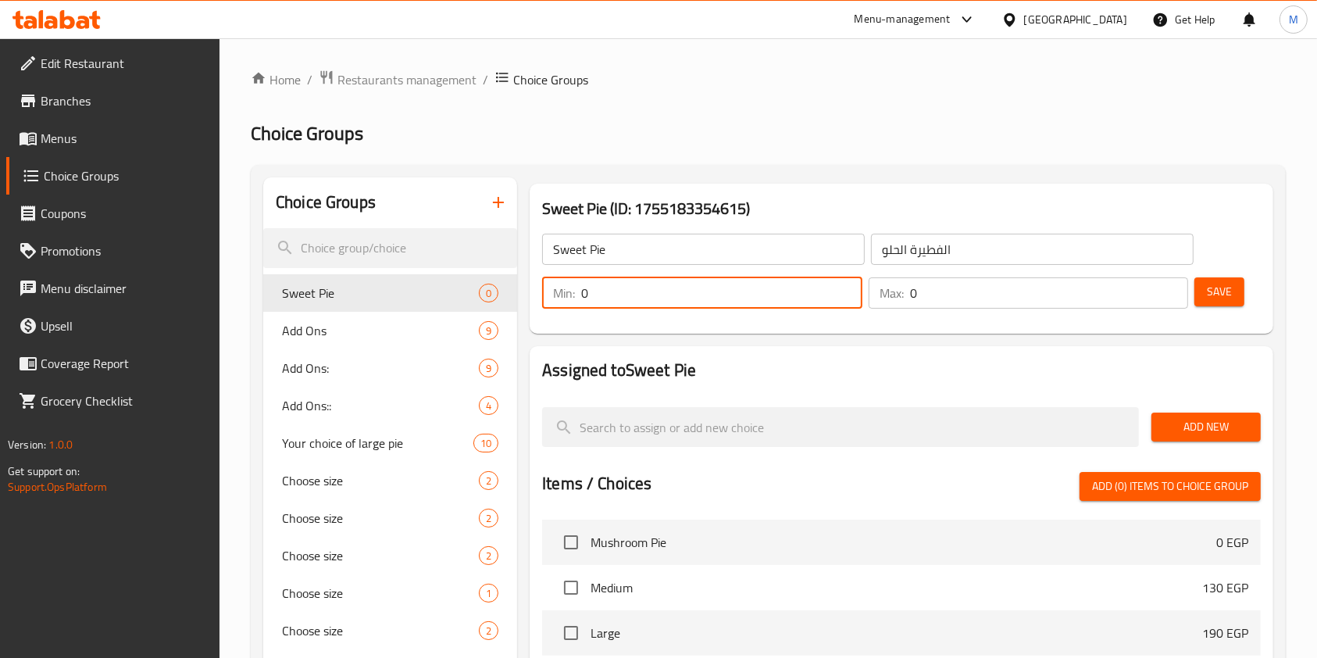
drag, startPoint x: 591, startPoint y: 298, endPoint x: 565, endPoint y: 303, distance: 26.2
click at [569, 303] on div "Min: 0 ​" at bounding box center [702, 292] width 320 height 31
click at [565, 302] on p "Min:" at bounding box center [564, 293] width 22 height 19
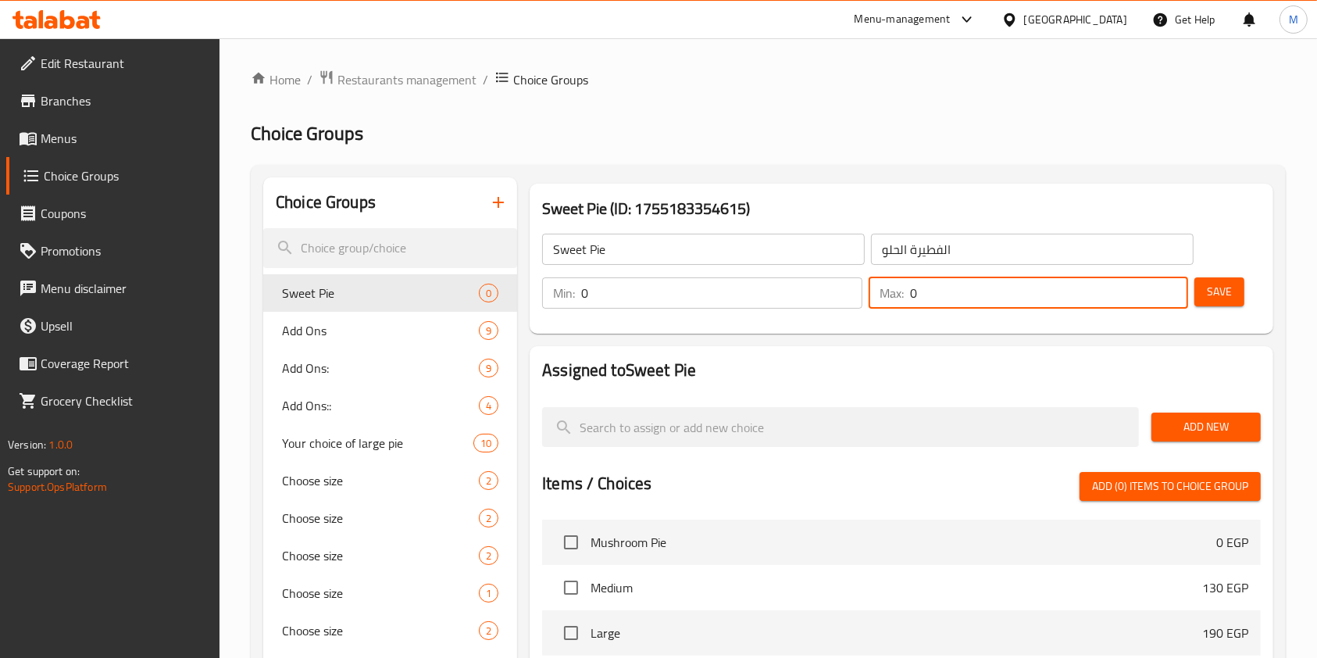
drag, startPoint x: 936, startPoint y: 303, endPoint x: 906, endPoint y: 301, distance: 30.5
click at [906, 301] on div "Max: 0 ​" at bounding box center [1029, 292] width 320 height 31
type input "1"
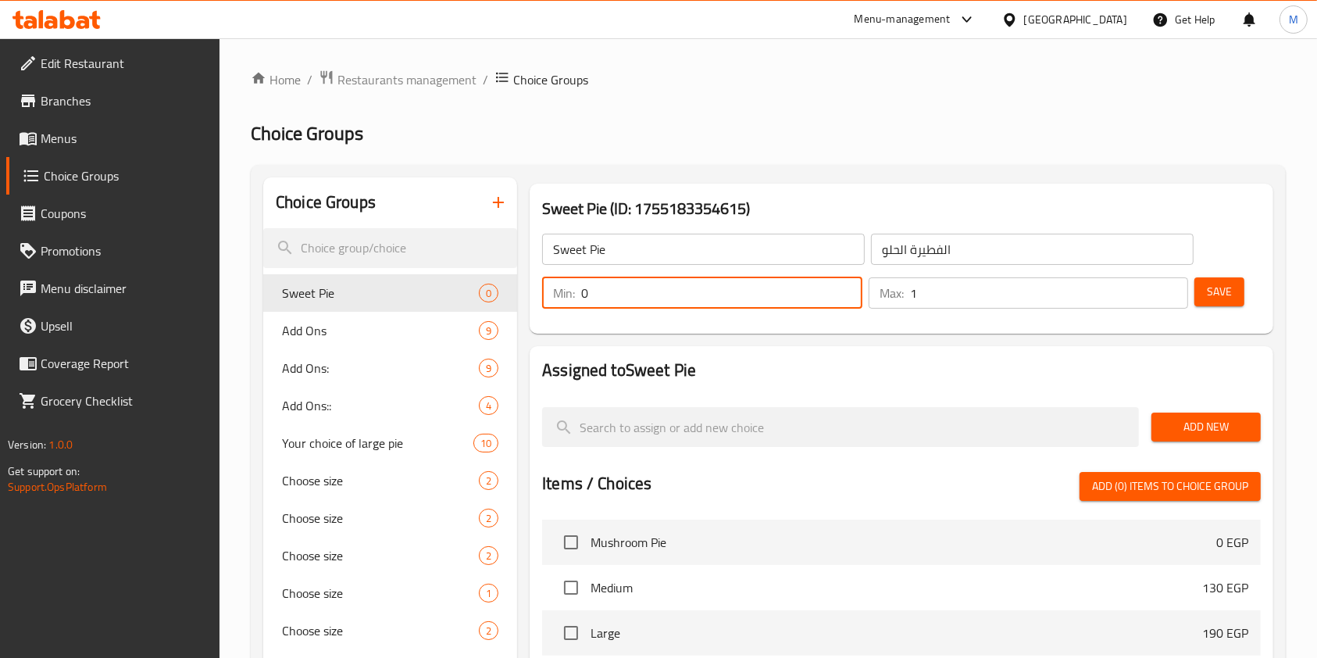
drag, startPoint x: 633, startPoint y: 292, endPoint x: 540, endPoint y: 304, distance: 94.5
click at [540, 304] on div "Min: 0 ​" at bounding box center [702, 292] width 326 height 37
type input "1"
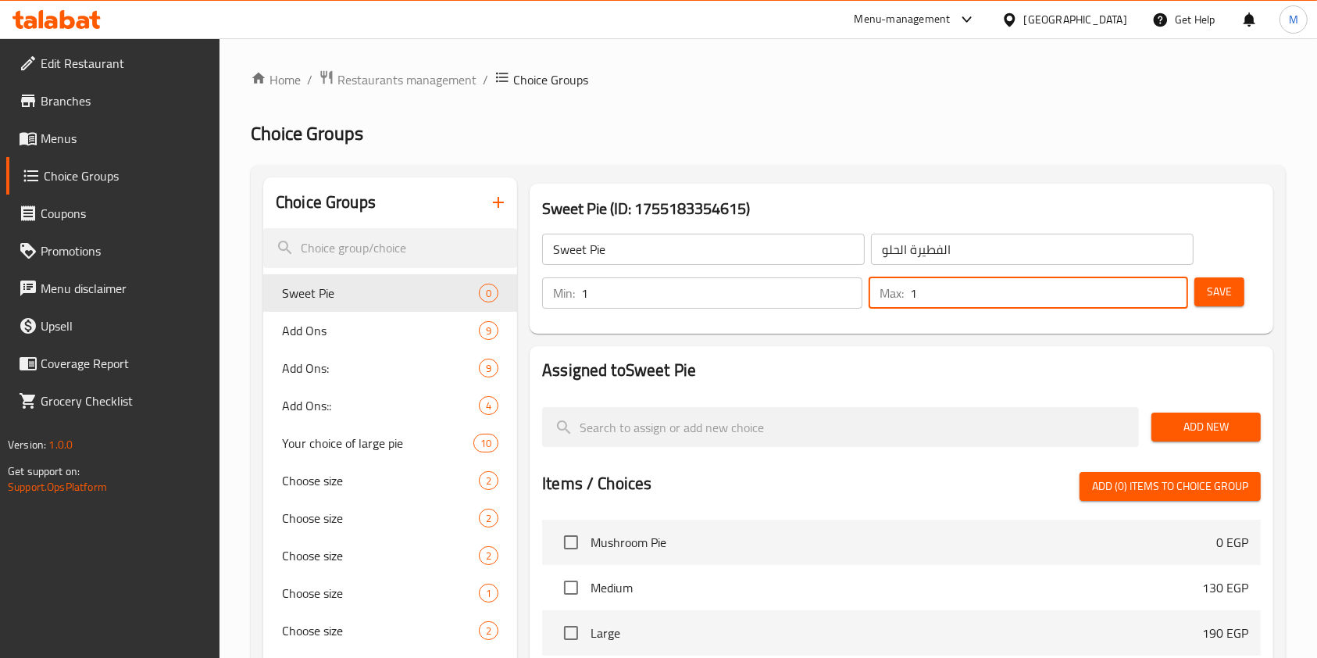
click at [1182, 286] on input "1" at bounding box center [1049, 292] width 279 height 31
click at [1198, 286] on button "Save" at bounding box center [1219, 291] width 50 height 29
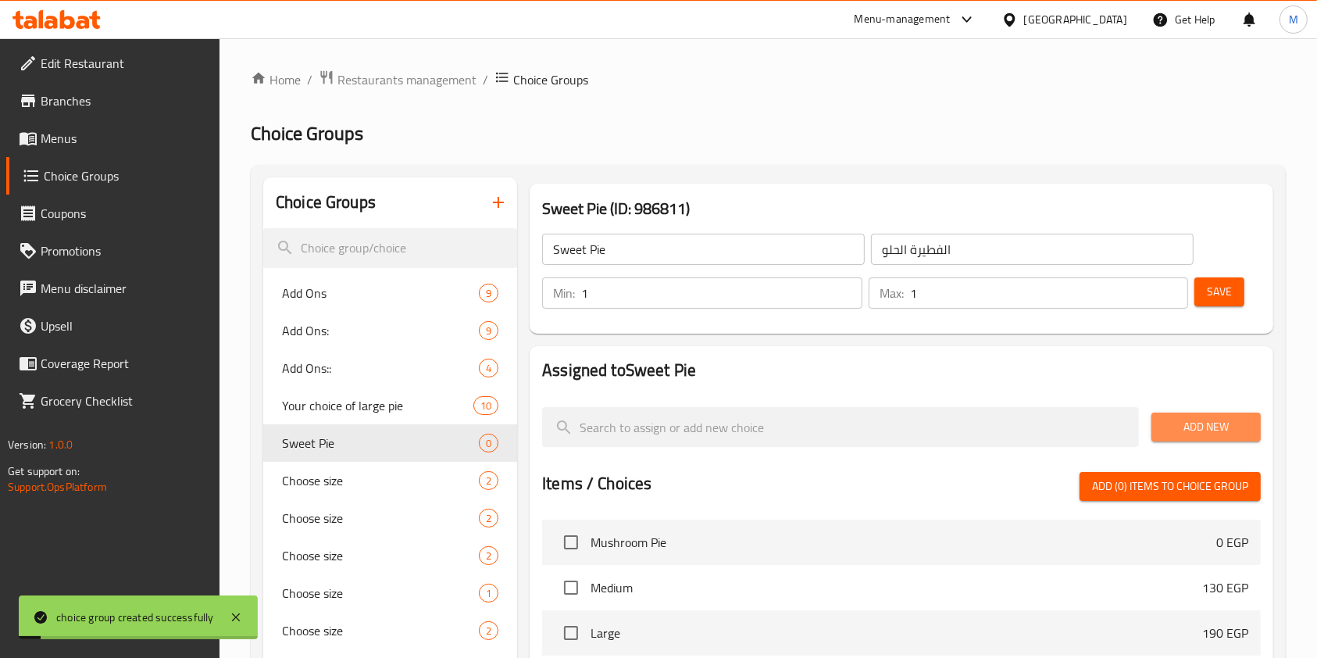
click at [1237, 421] on span "Add New" at bounding box center [1206, 427] width 84 height 20
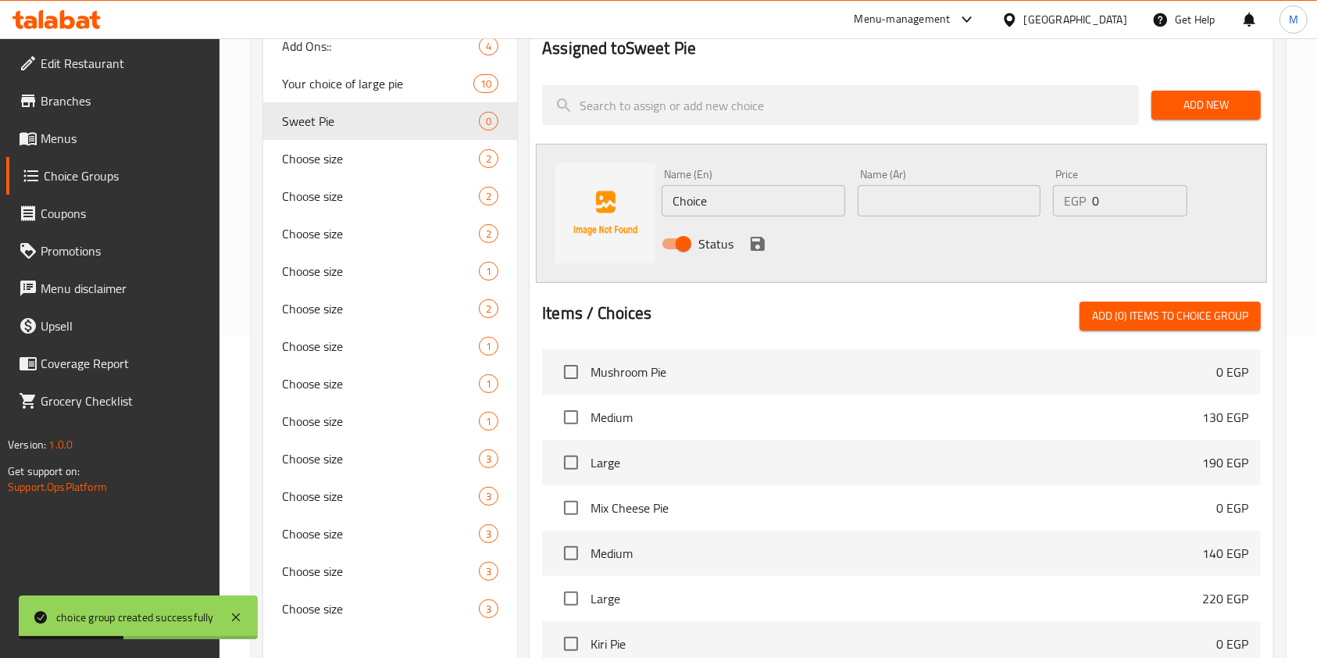
scroll to position [323, 0]
click at [1218, 322] on span "Add (0) items to choice group" at bounding box center [1170, 315] width 156 height 20
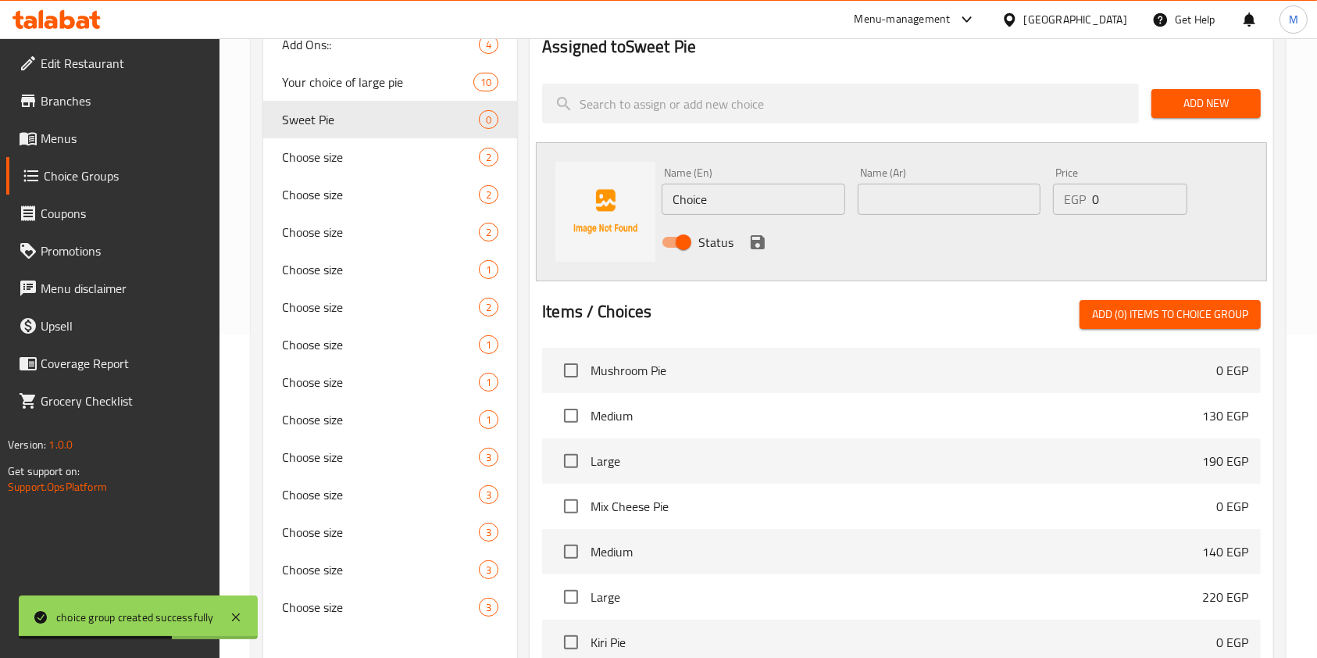
click at [826, 252] on div "Status" at bounding box center [948, 242] width 587 height 42
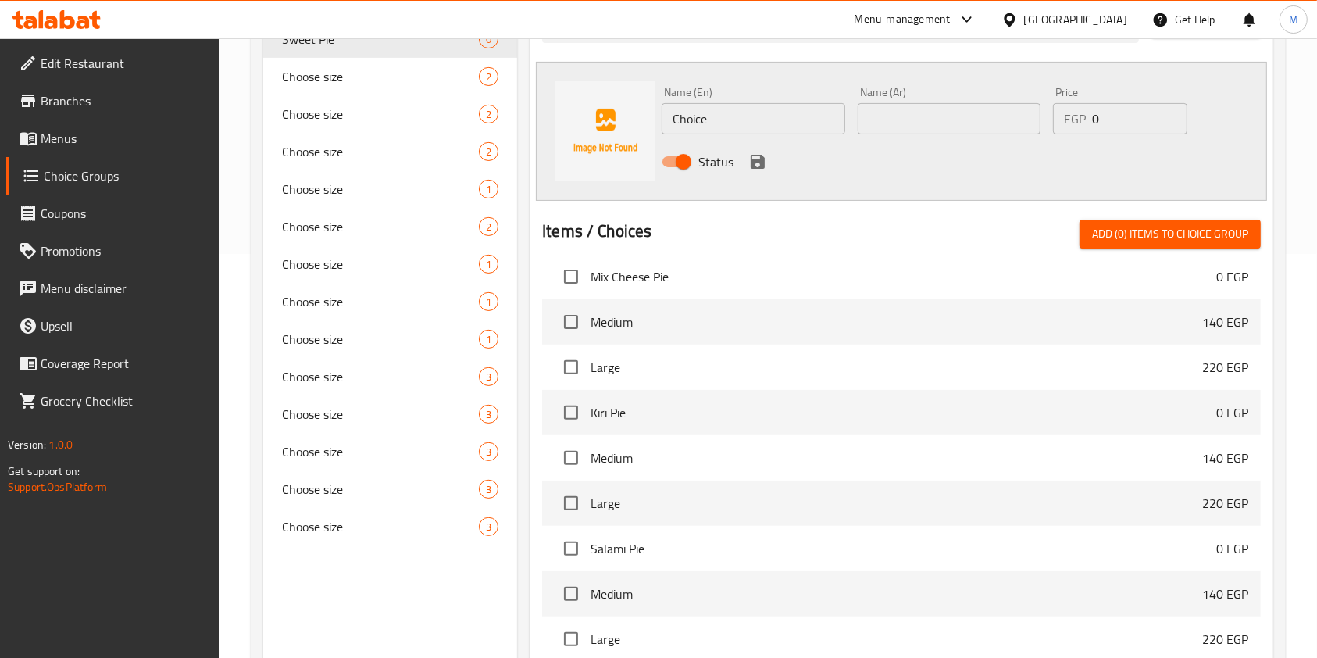
scroll to position [0, 0]
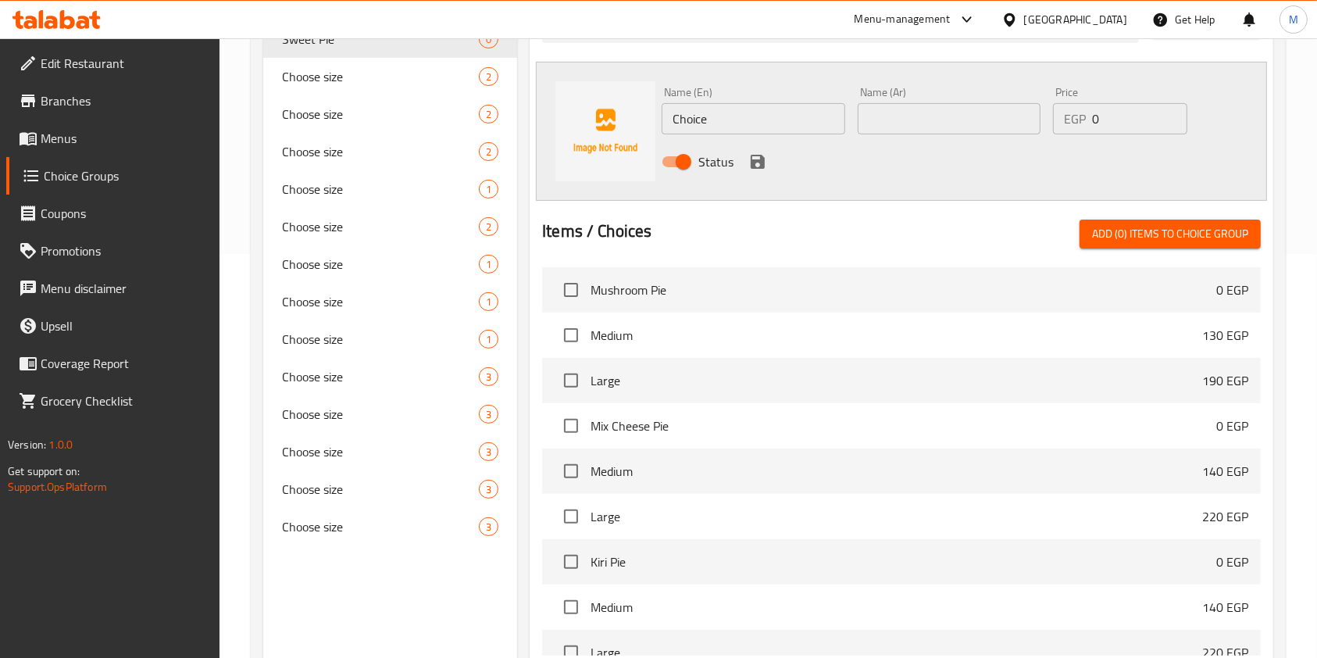
click at [745, 227] on div "Items / Choices Add (0) items to choice group" at bounding box center [901, 233] width 719 height 29
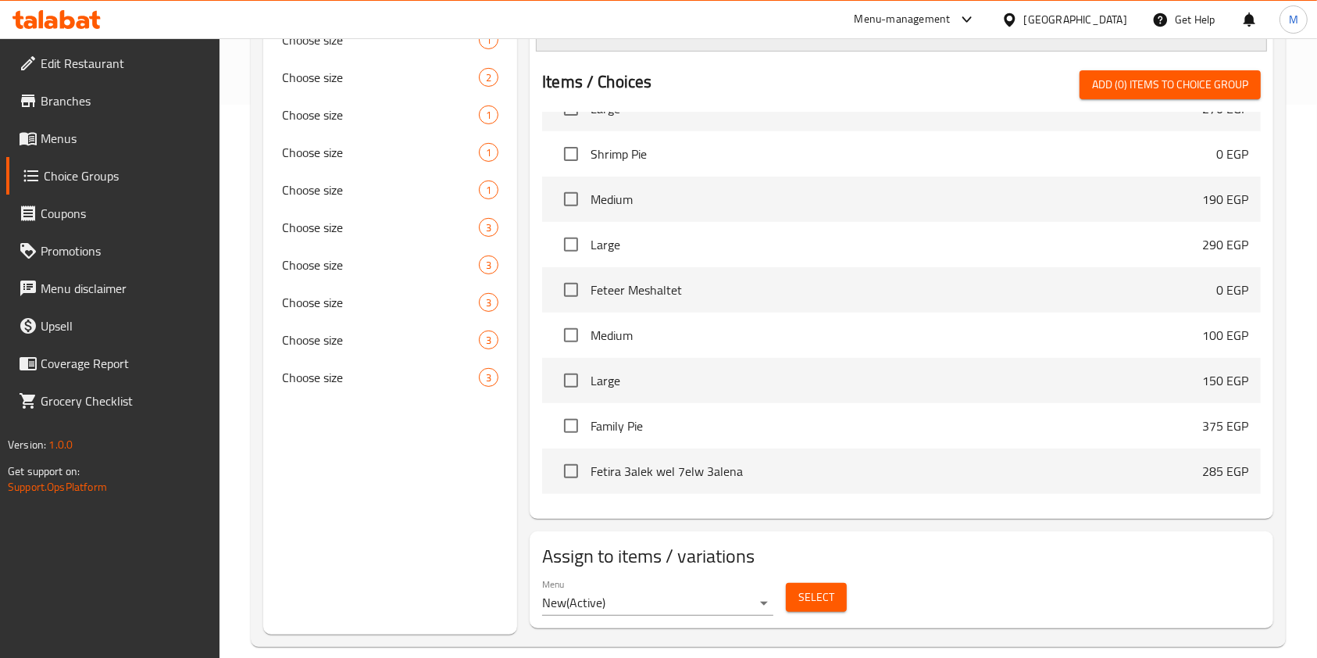
scroll to position [2693, 0]
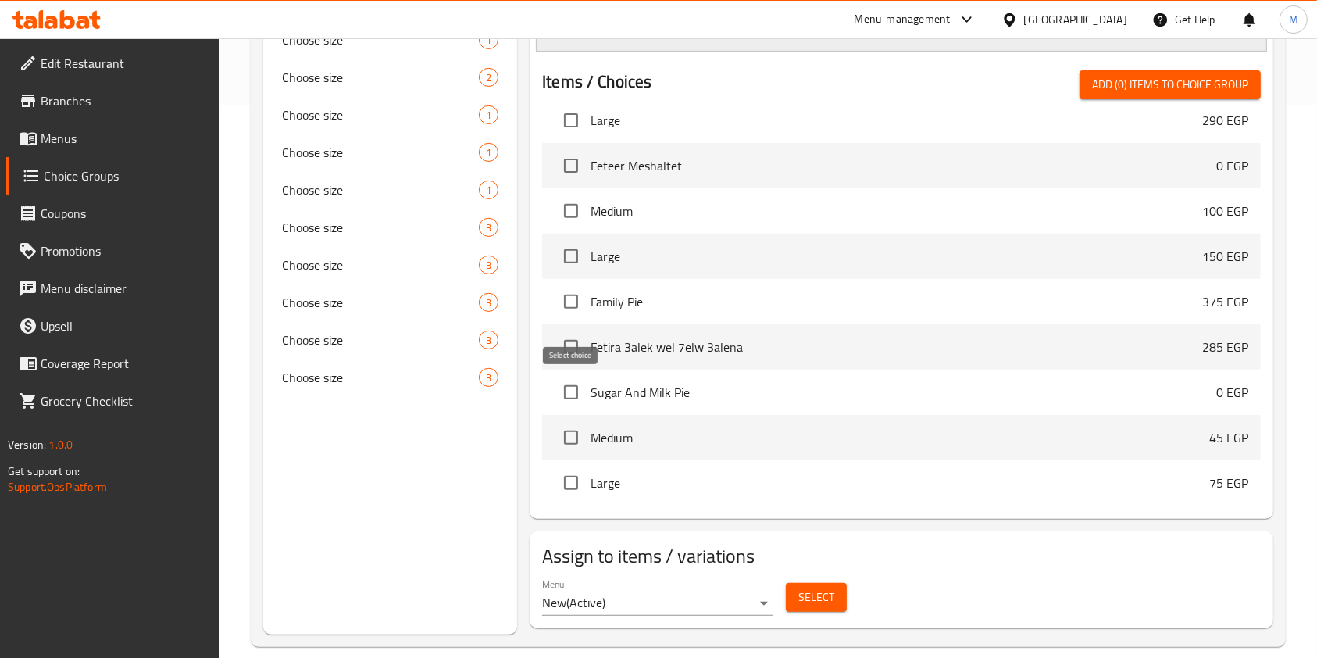
click at [575, 401] on input "checkbox" at bounding box center [571, 392] width 33 height 33
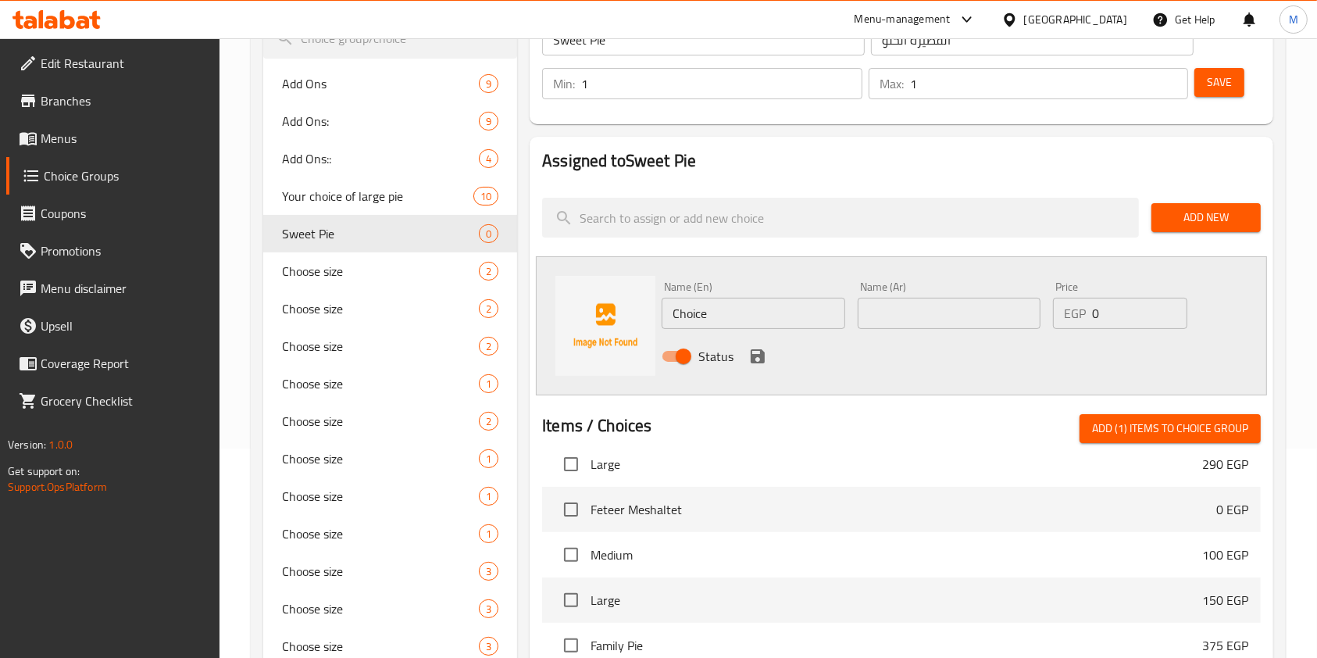
scroll to position [100, 0]
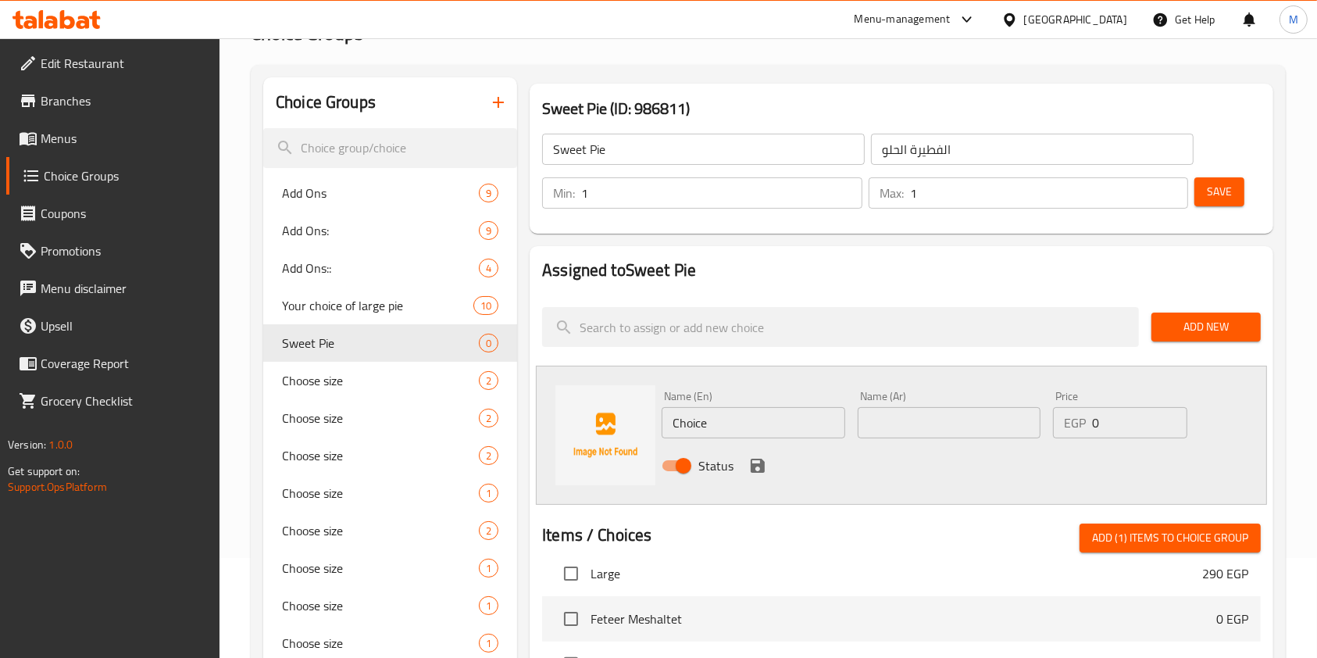
click at [1172, 528] on span "Add (1) items to choice group" at bounding box center [1170, 538] width 156 height 20
checkbox input "false"
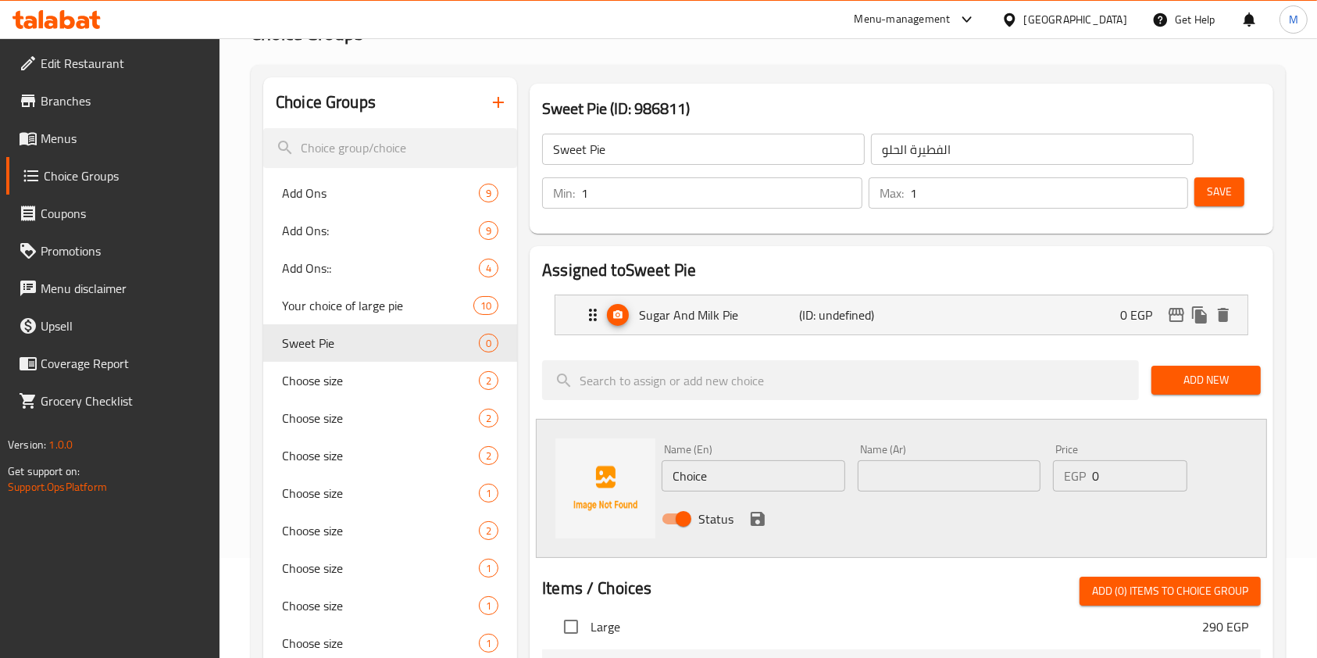
click at [759, 147] on input "Sweet Pie" at bounding box center [703, 149] width 323 height 31
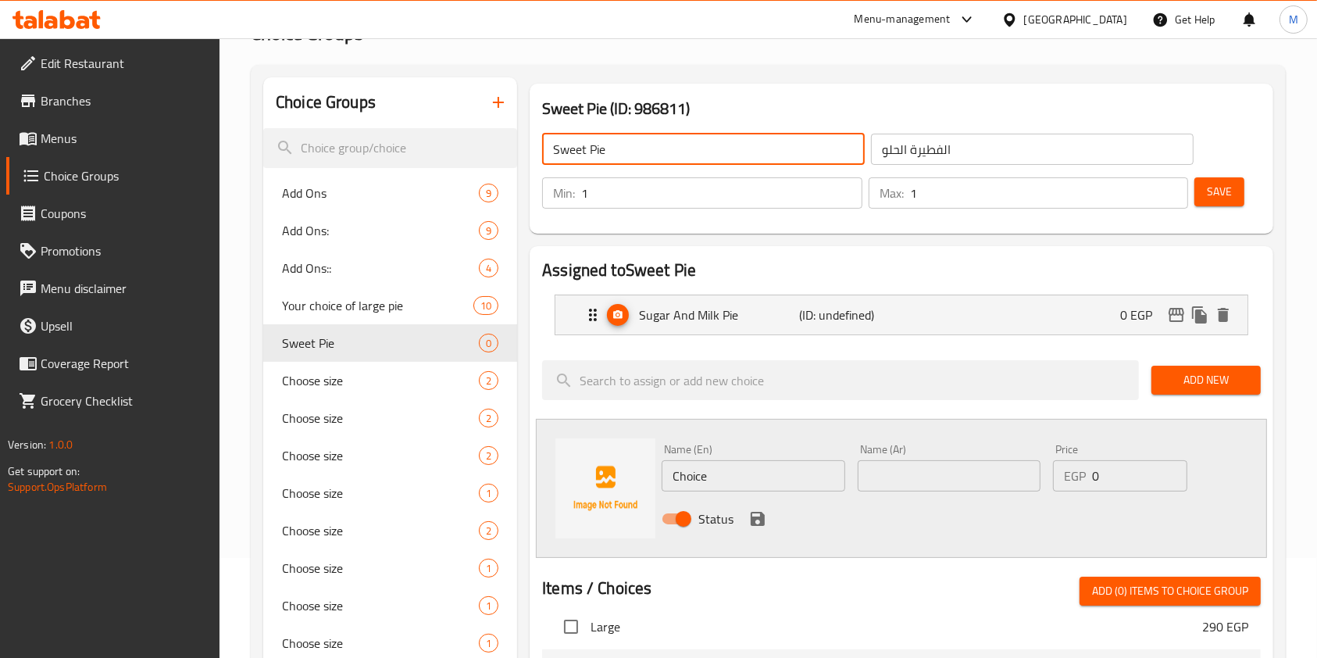
click at [665, 148] on input "Sweet Pie" at bounding box center [703, 149] width 323 height 31
paste input "Large sweet p"
type input "Large sweet pie"
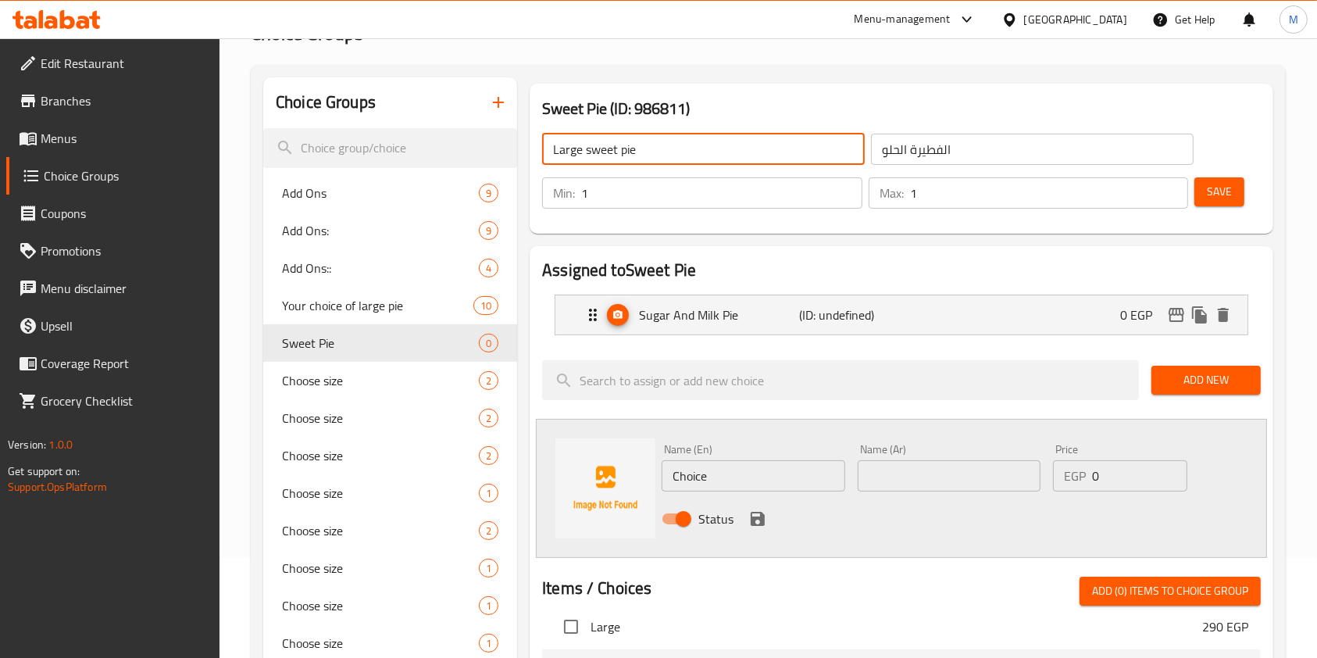
click at [975, 154] on input "الفطيرة الحلو" at bounding box center [1032, 149] width 323 height 31
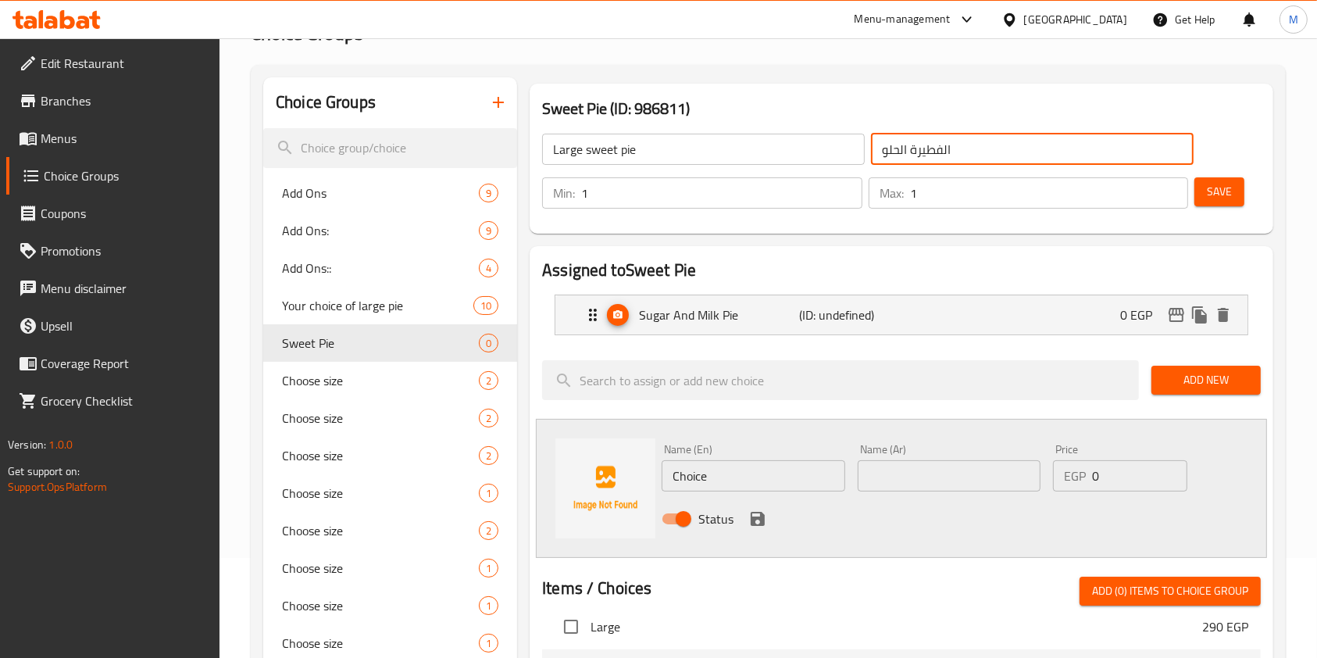
click at [975, 154] on input "الفطيرة الحلو" at bounding box center [1032, 149] width 323 height 31
paste input "فطيرة حلوة لارج"
type input "فطيرة حلوة لارج"
click at [1242, 193] on button "Save" at bounding box center [1219, 191] width 50 height 29
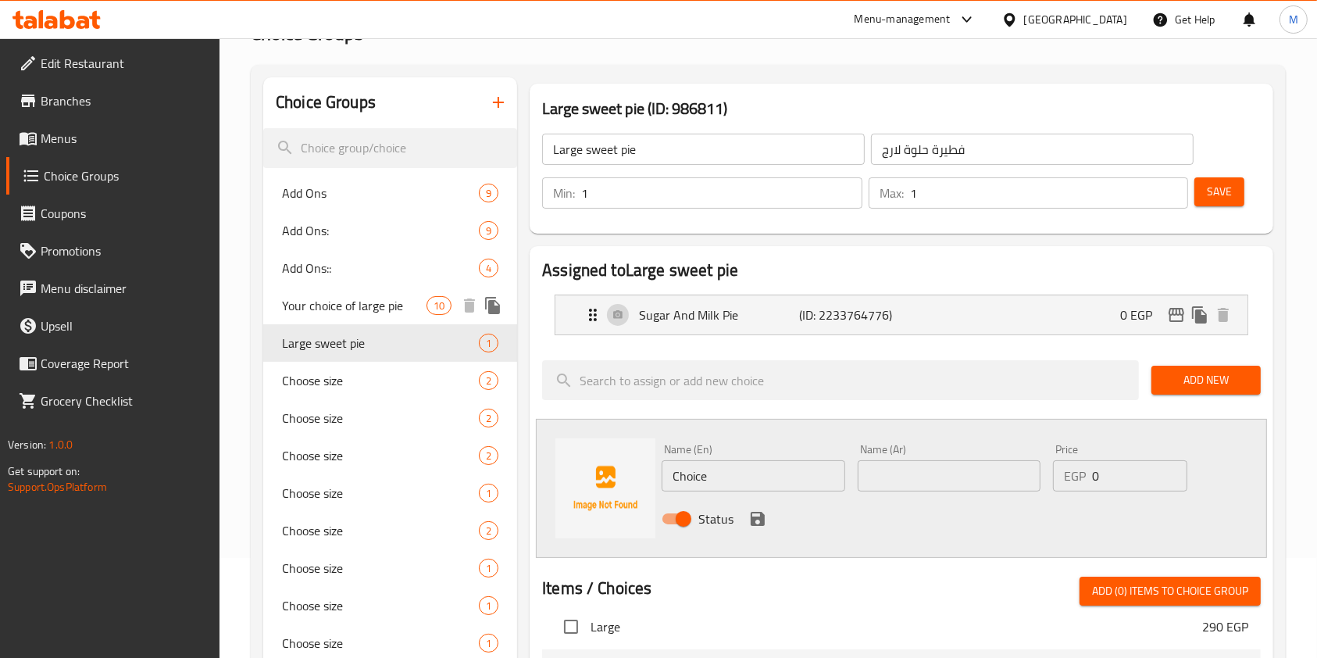
click at [380, 305] on span "Your choice of large pie" at bounding box center [354, 305] width 144 height 19
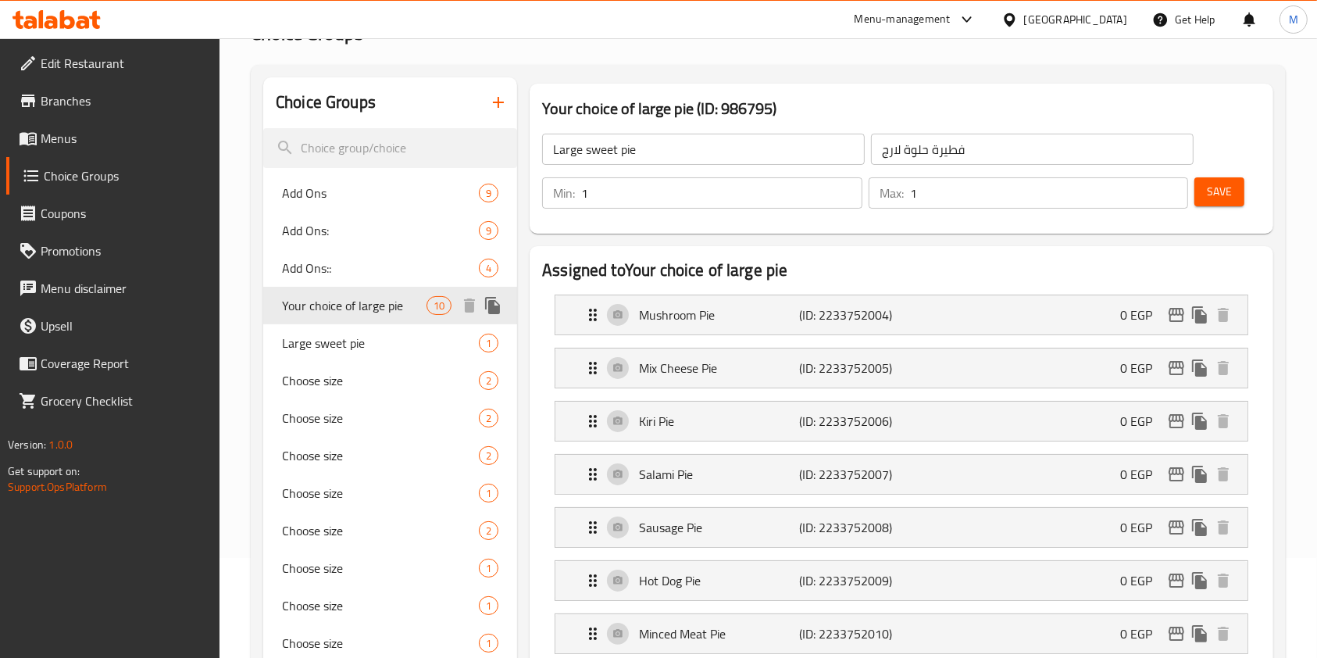
type input "Your choice of large pie"
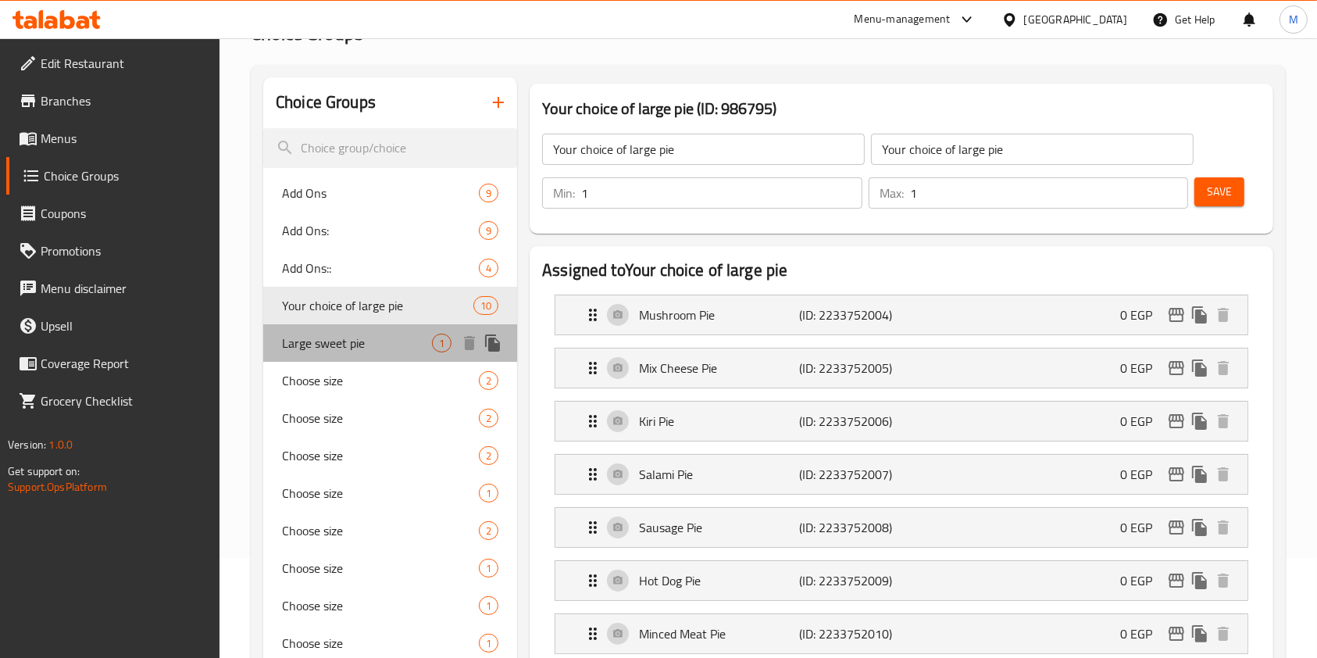
click at [395, 341] on span "Large sweet pie" at bounding box center [357, 343] width 150 height 19
type input "Large sweet pie"
type input "فطيرة حلوة لارج"
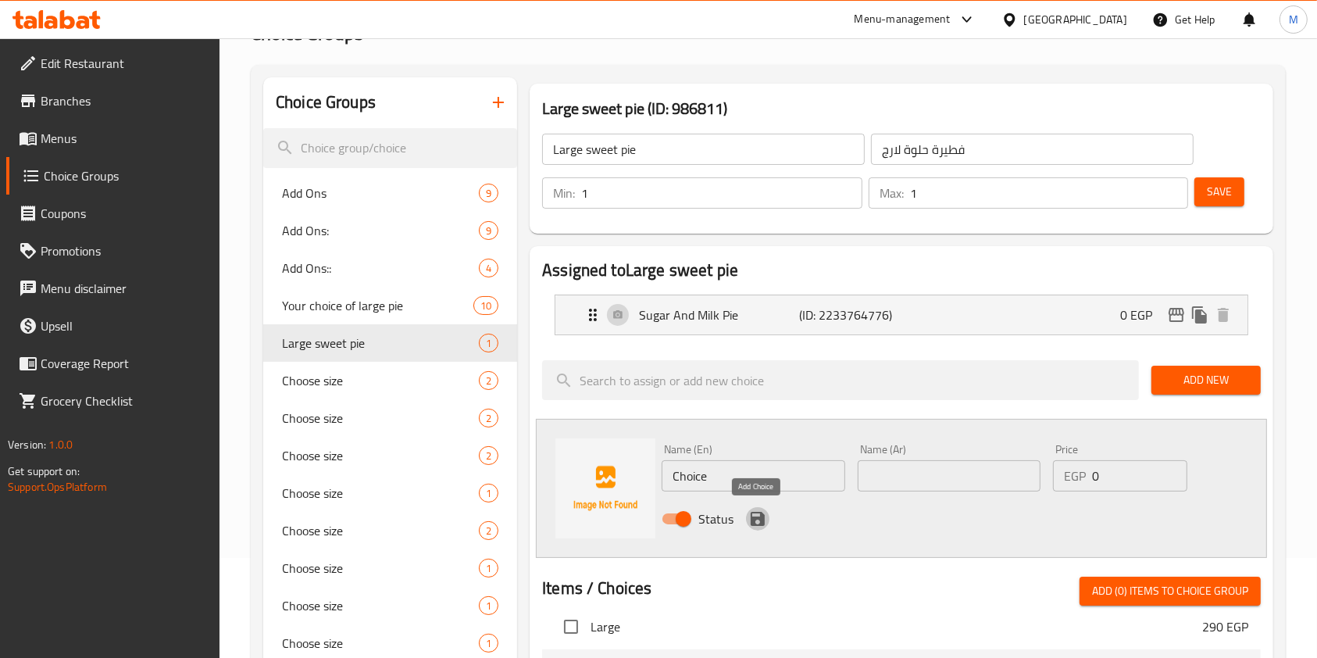
click at [761, 516] on icon "save" at bounding box center [758, 519] width 14 height 14
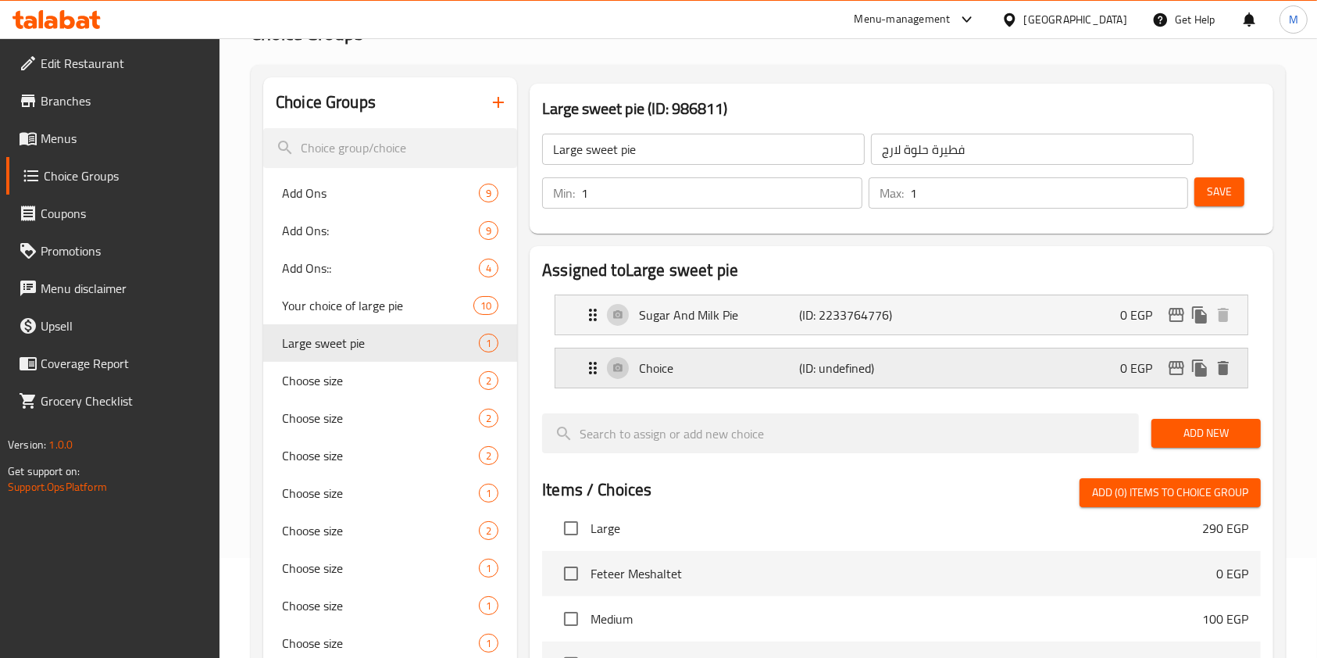
click at [1236, 334] on div "Choice (ID: undefined) 0 EGP" at bounding box center [901, 314] width 692 height 39
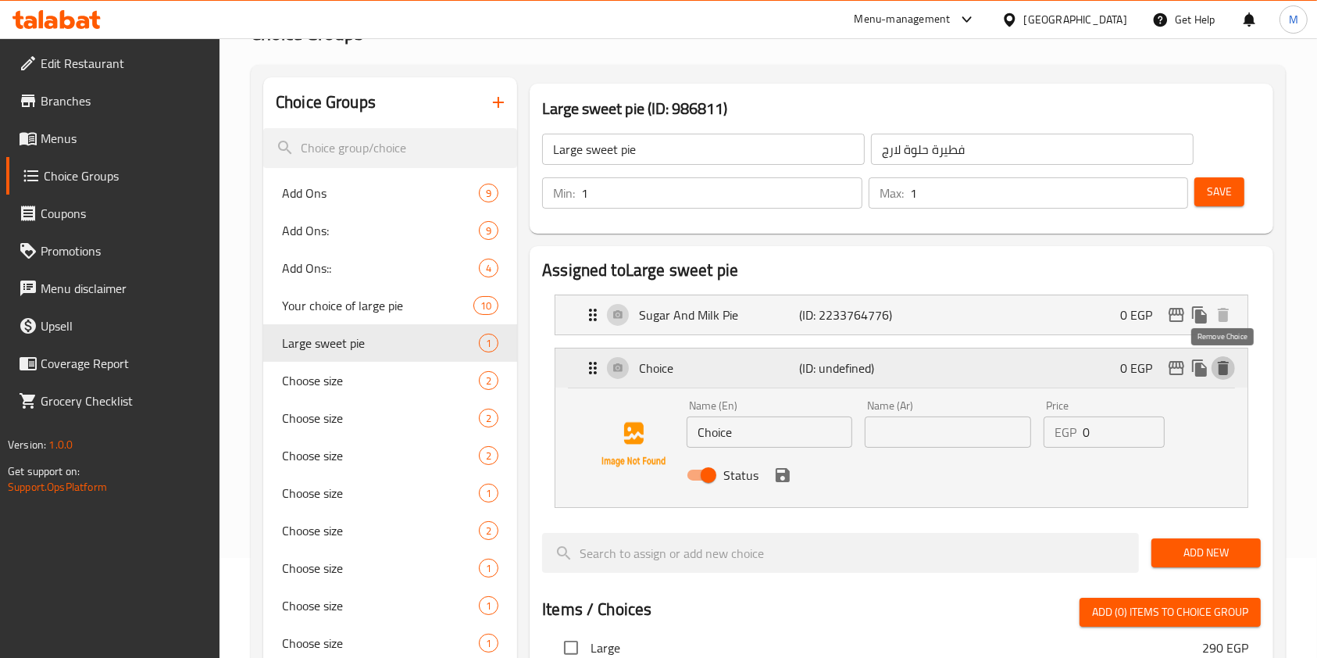
click at [1223, 368] on icon "delete" at bounding box center [1223, 368] width 11 height 14
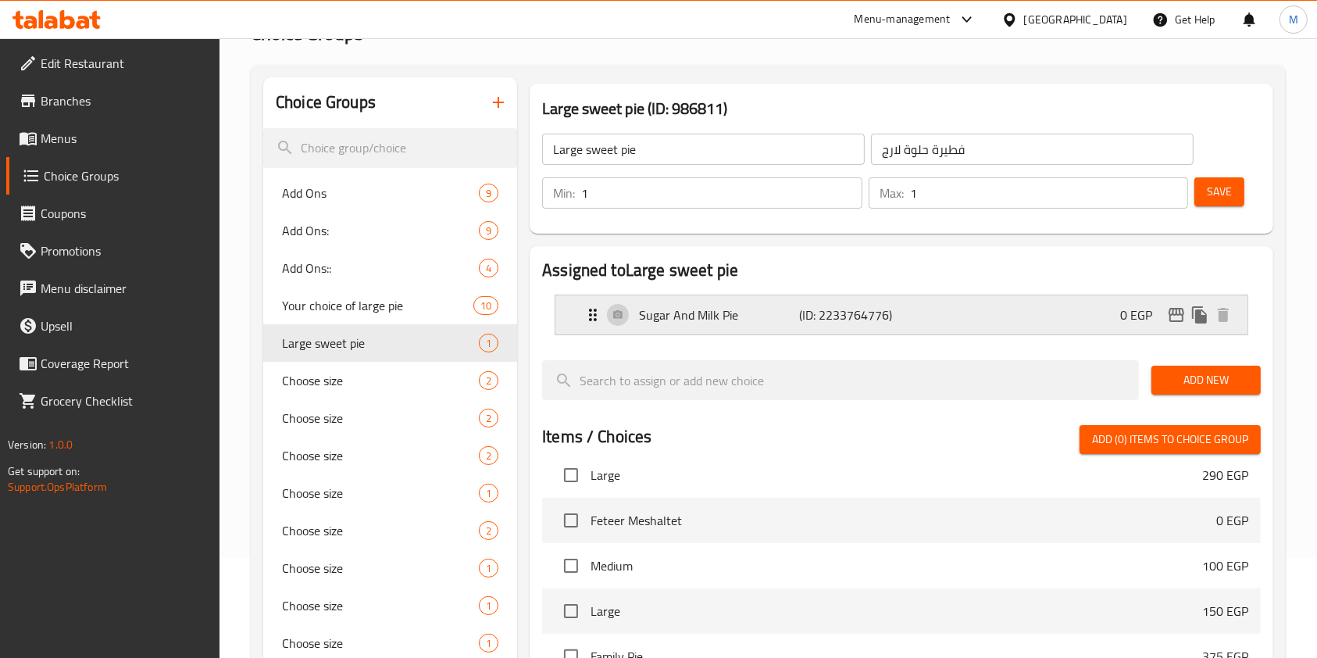
click at [934, 312] on div "Sugar And Milk Pie (ID: 2233764776) 0 EGP" at bounding box center [905, 314] width 645 height 39
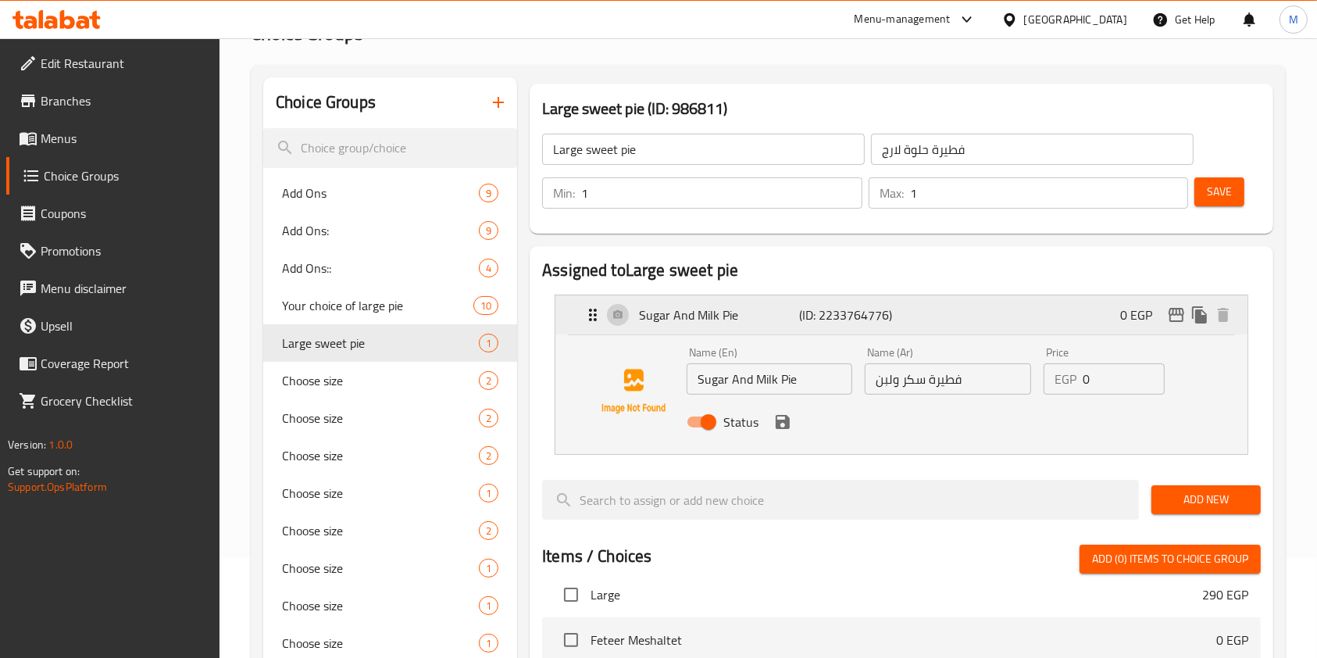
click at [957, 314] on div "Sugar And Milk Pie (ID: 2233764776) 0 EGP" at bounding box center [905, 314] width 645 height 39
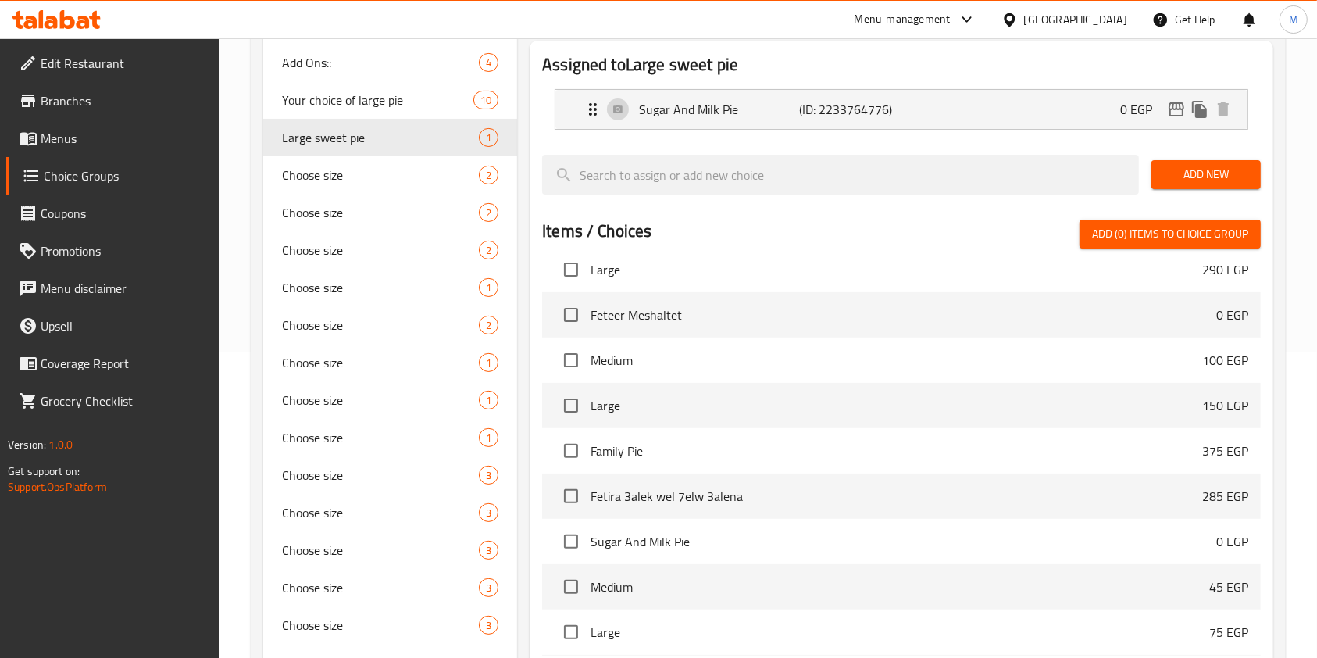
scroll to position [475, 0]
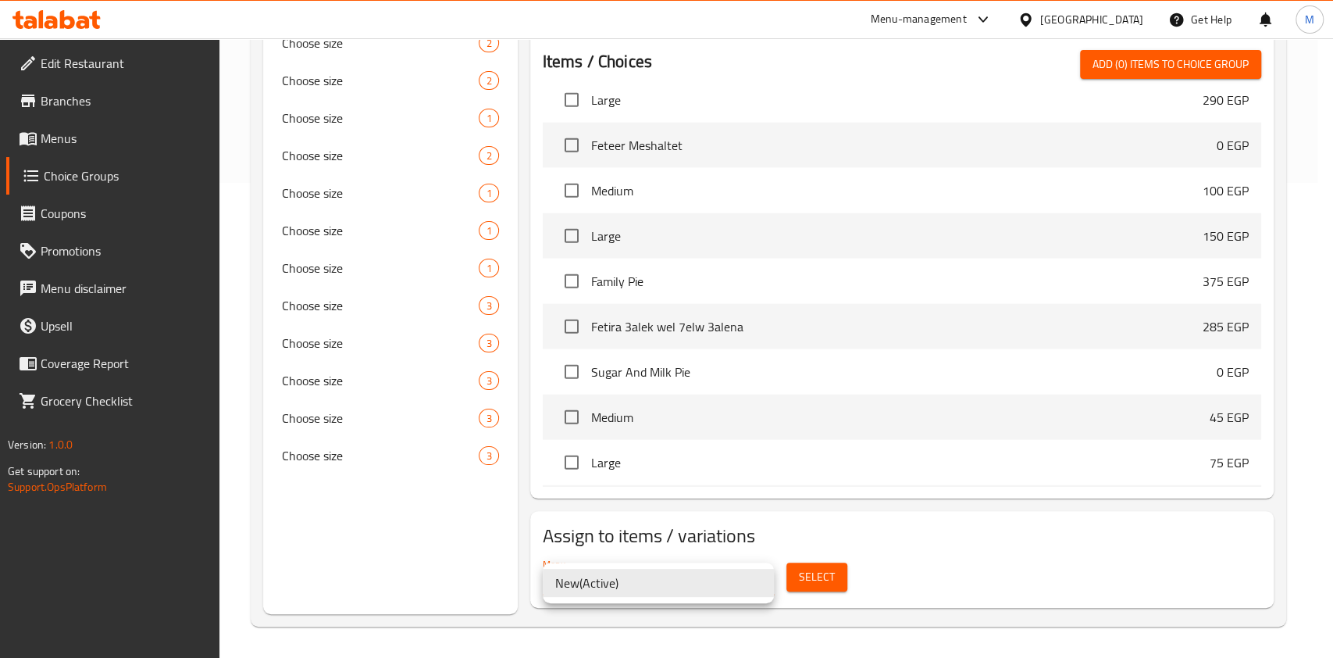
click at [697, 580] on li "New ( Active )" at bounding box center [658, 583] width 231 height 28
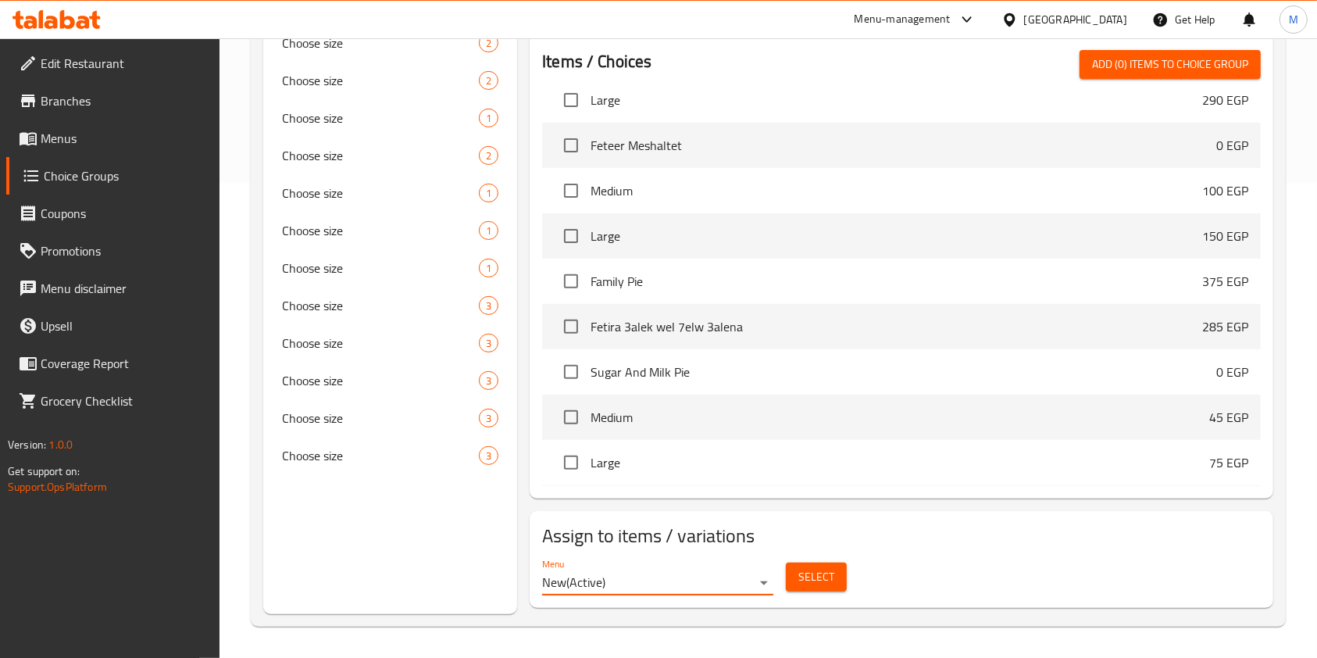
click at [810, 574] on span "Select" at bounding box center [816, 577] width 36 height 20
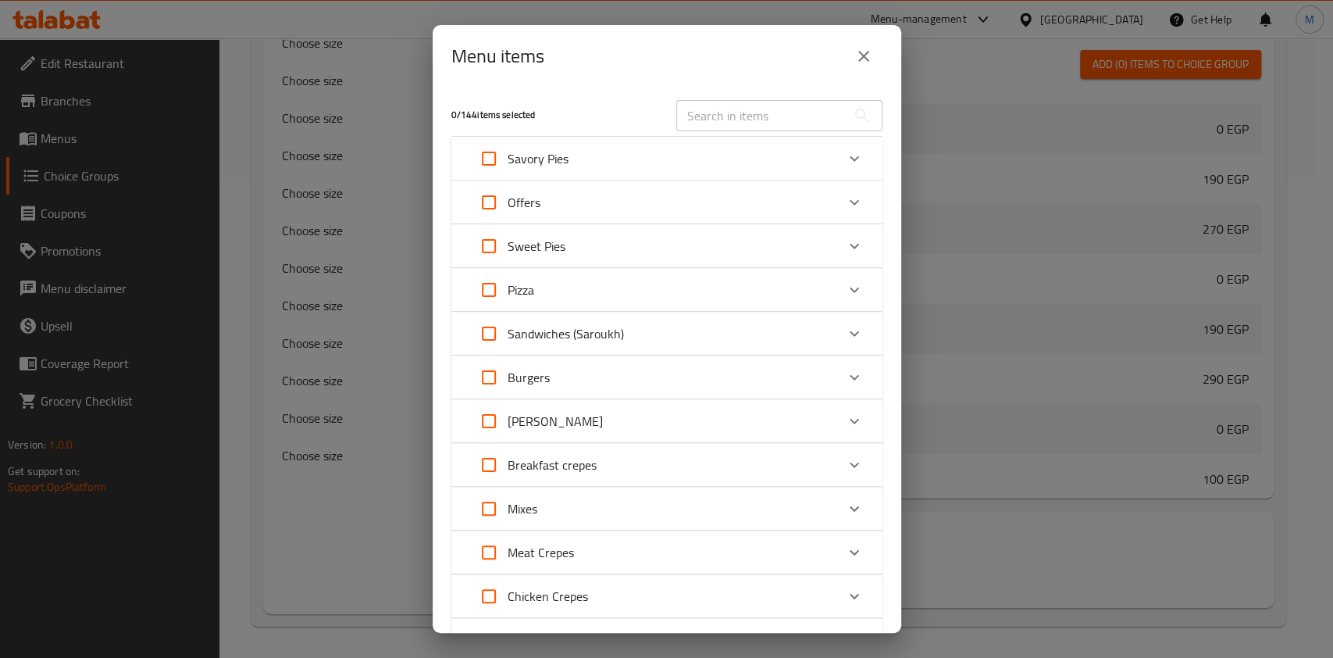
click at [860, 61] on icon "close" at bounding box center [863, 56] width 19 height 19
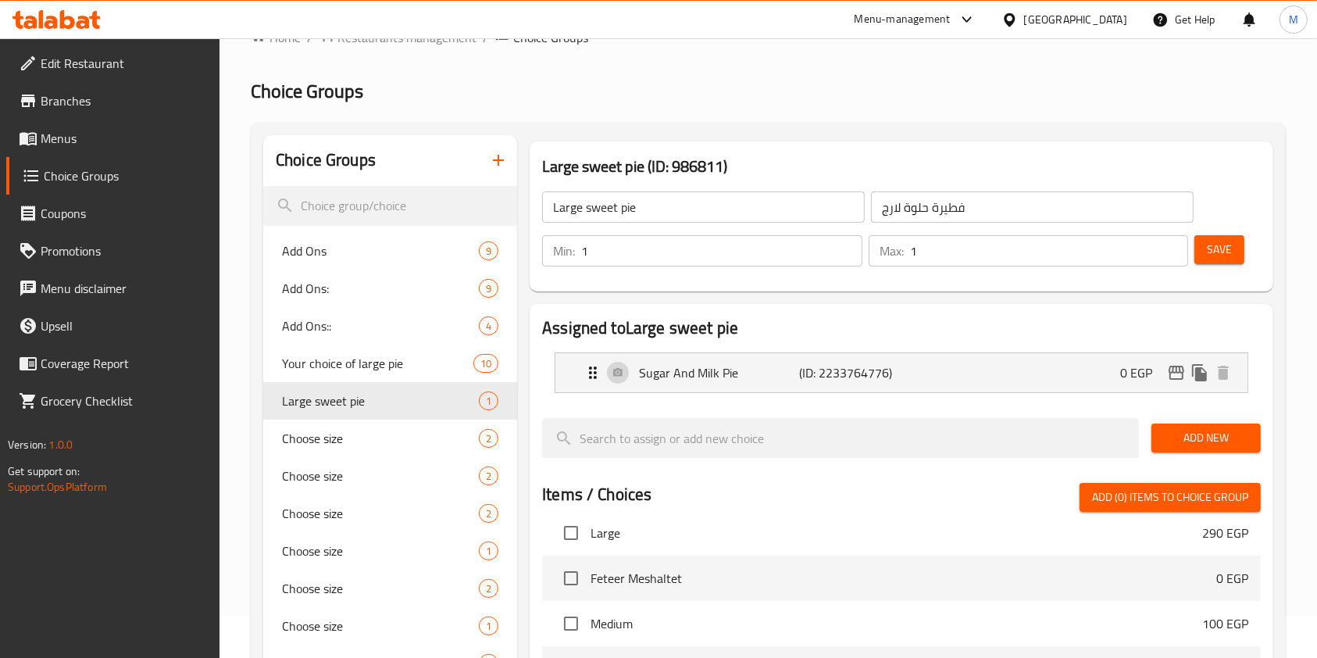
scroll to position [17, 0]
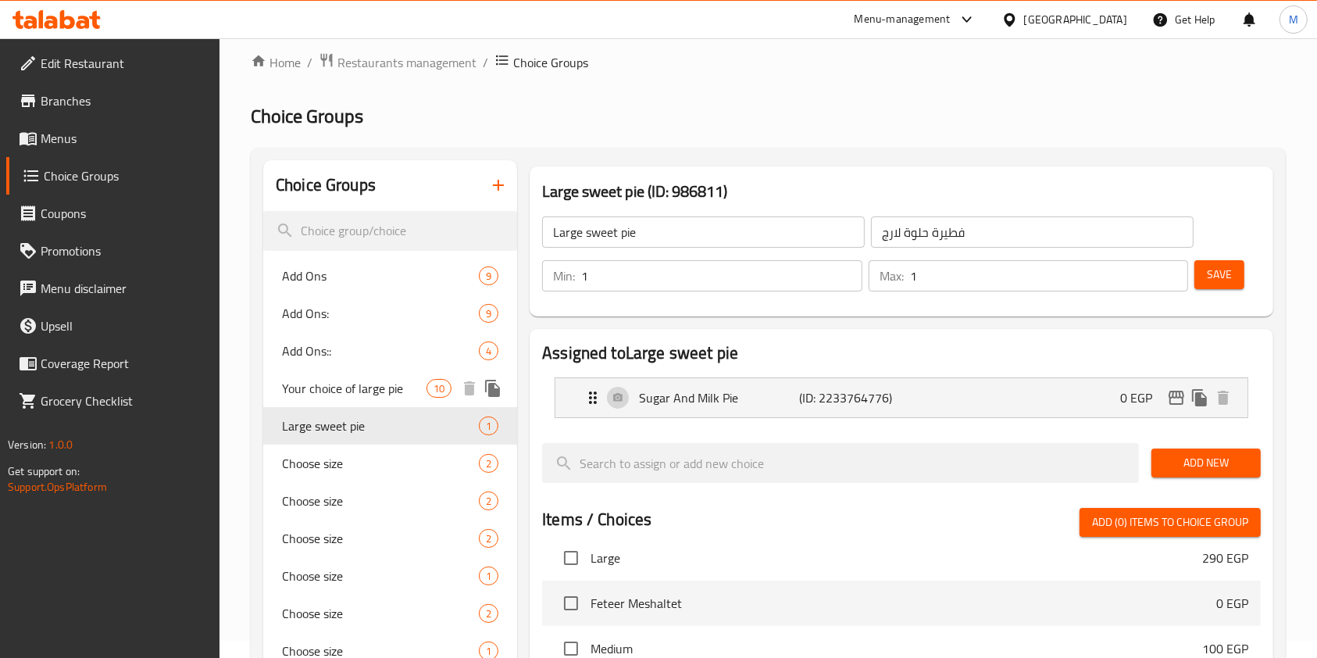
click at [388, 374] on div "Your choice of large pie 10" at bounding box center [390, 387] width 254 height 37
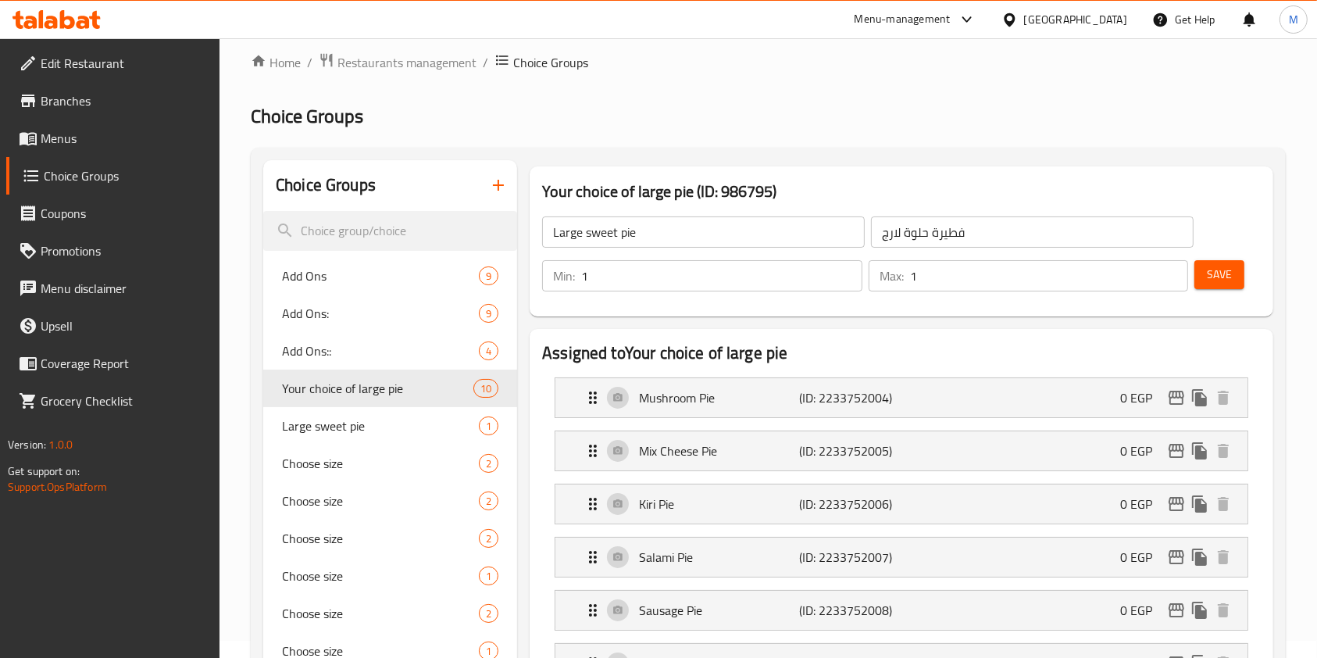
type input "Your choice of large pie"
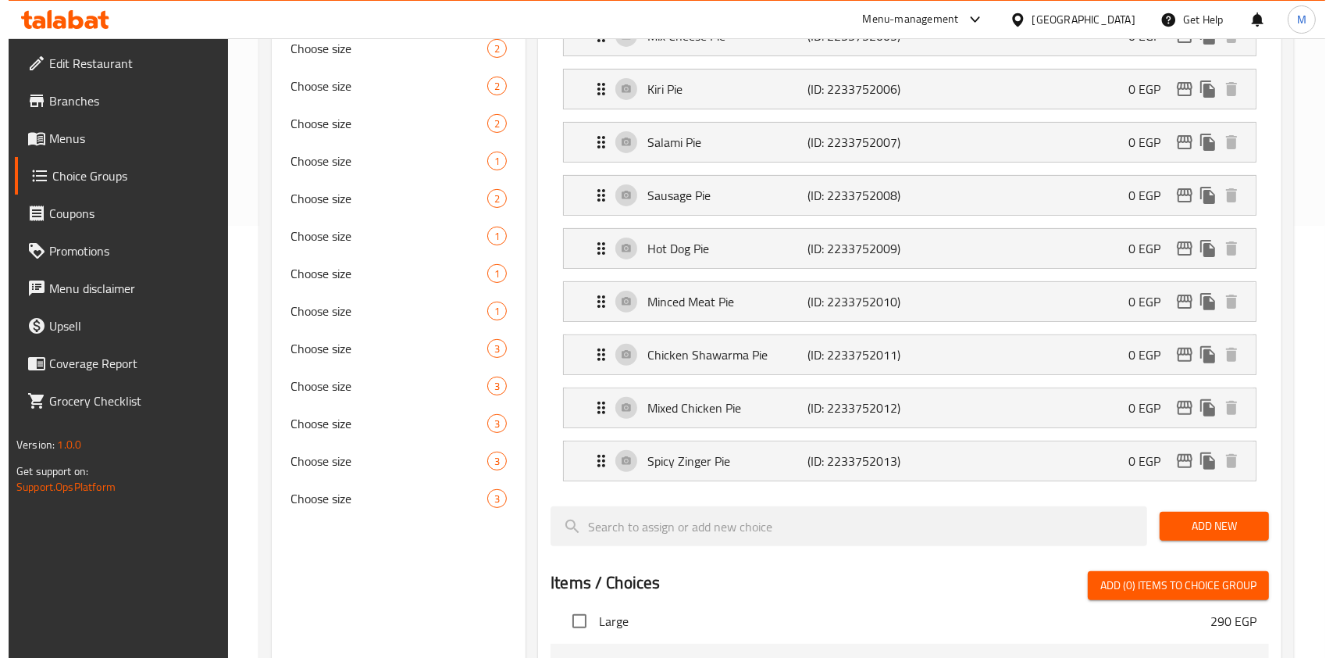
scroll to position [951, 0]
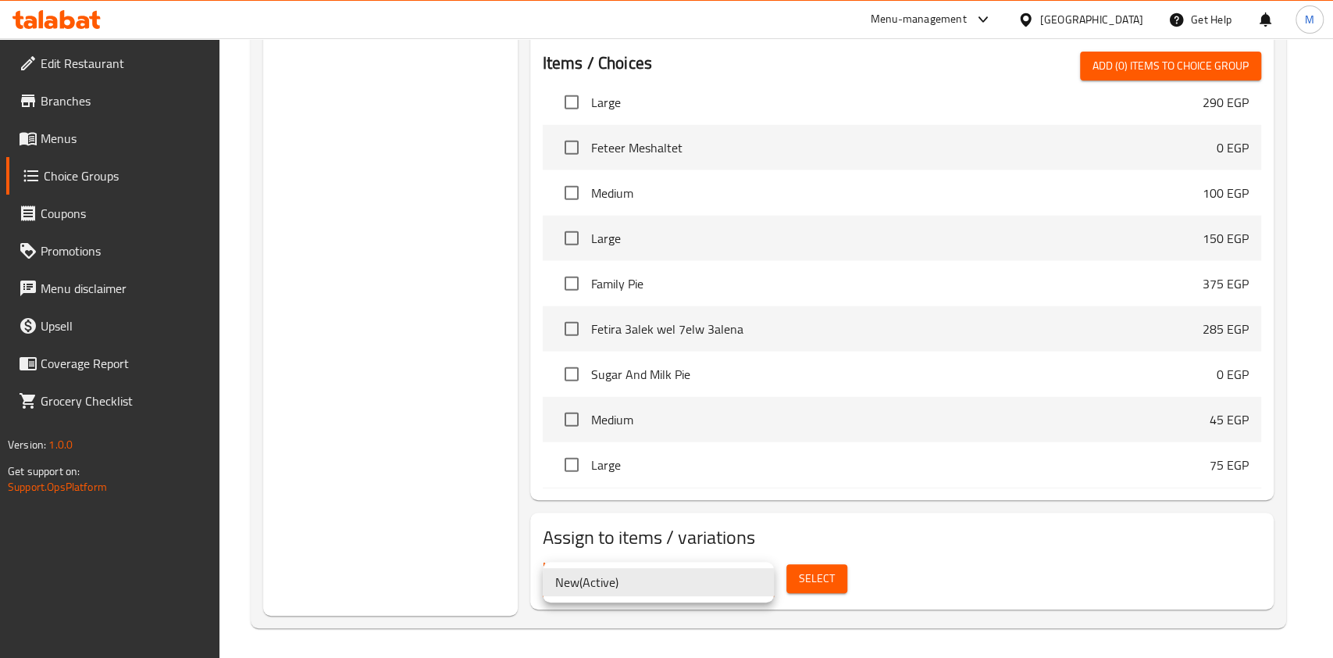
click at [679, 587] on li "New ( Active )" at bounding box center [658, 582] width 231 height 28
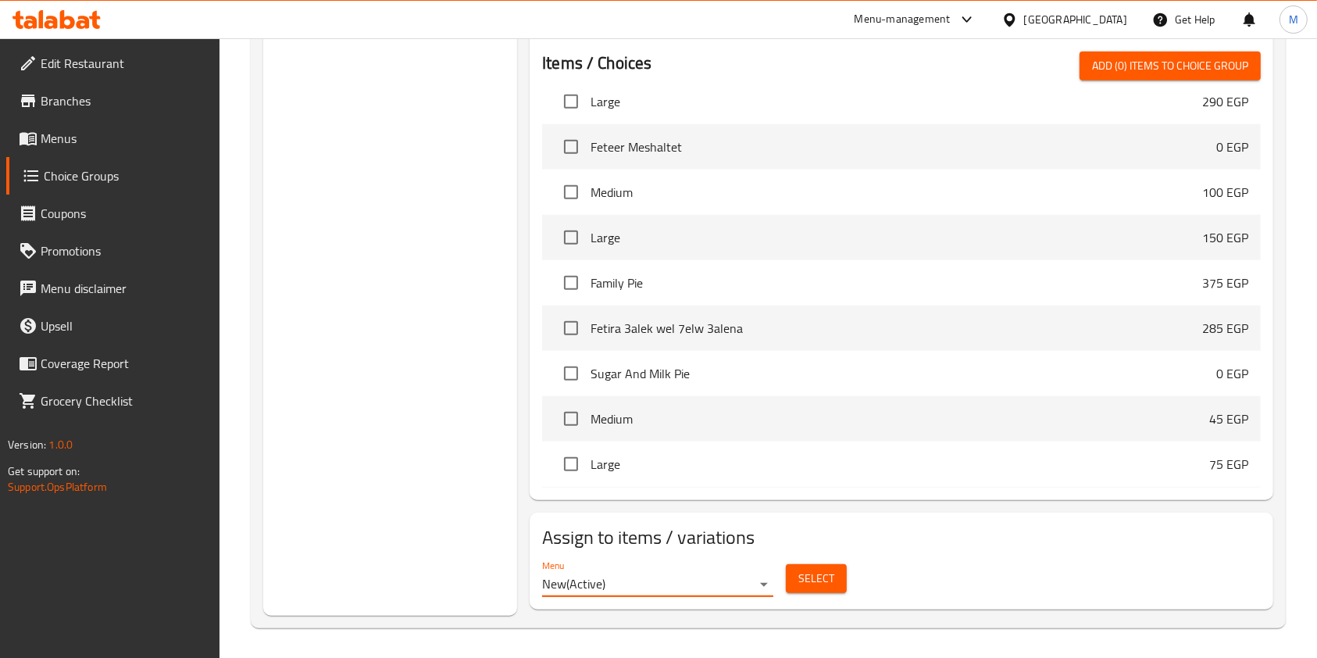
click at [822, 577] on span "Select" at bounding box center [816, 579] width 36 height 20
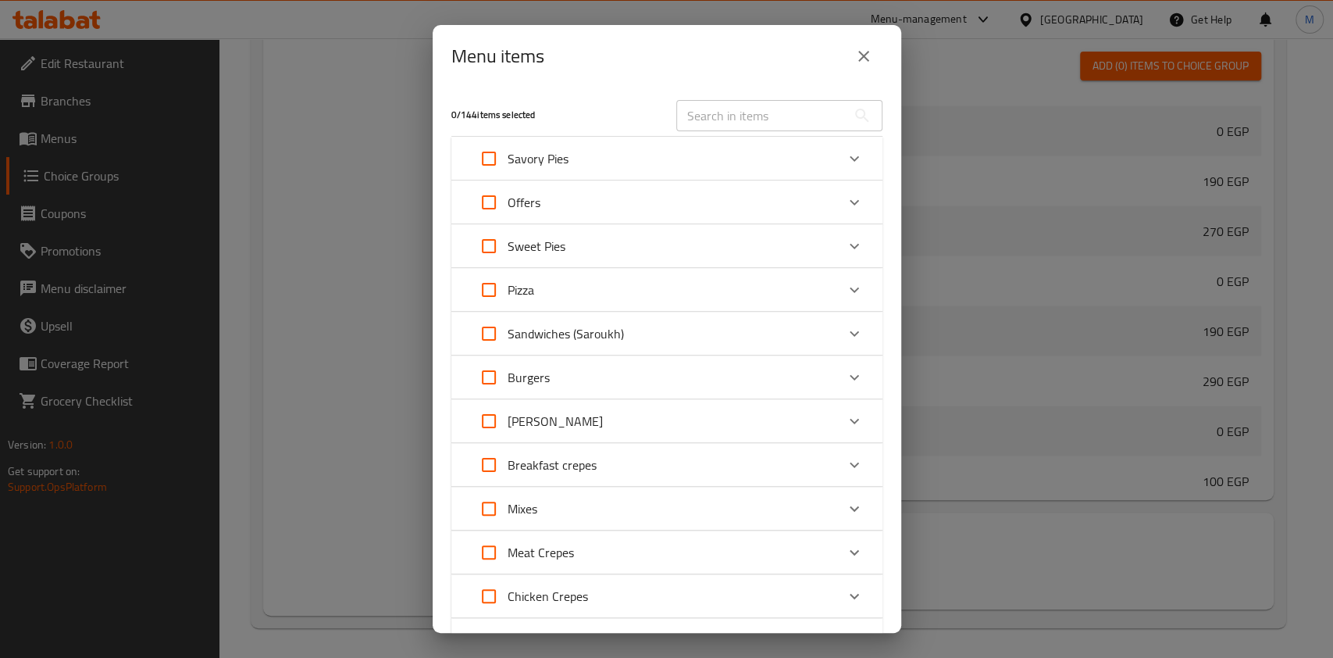
click at [836, 203] on div "Expand" at bounding box center [854, 202] width 37 height 37
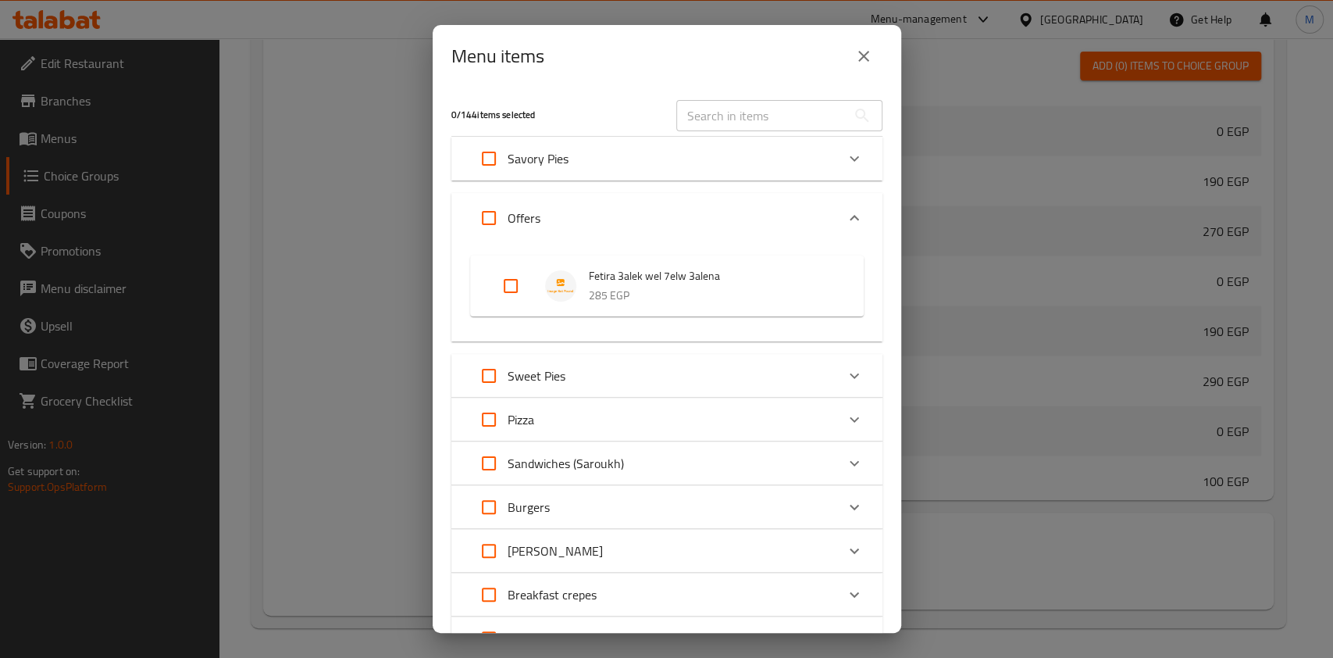
click at [521, 282] on input "Expand" at bounding box center [510, 285] width 37 height 37
checkbox input "true"
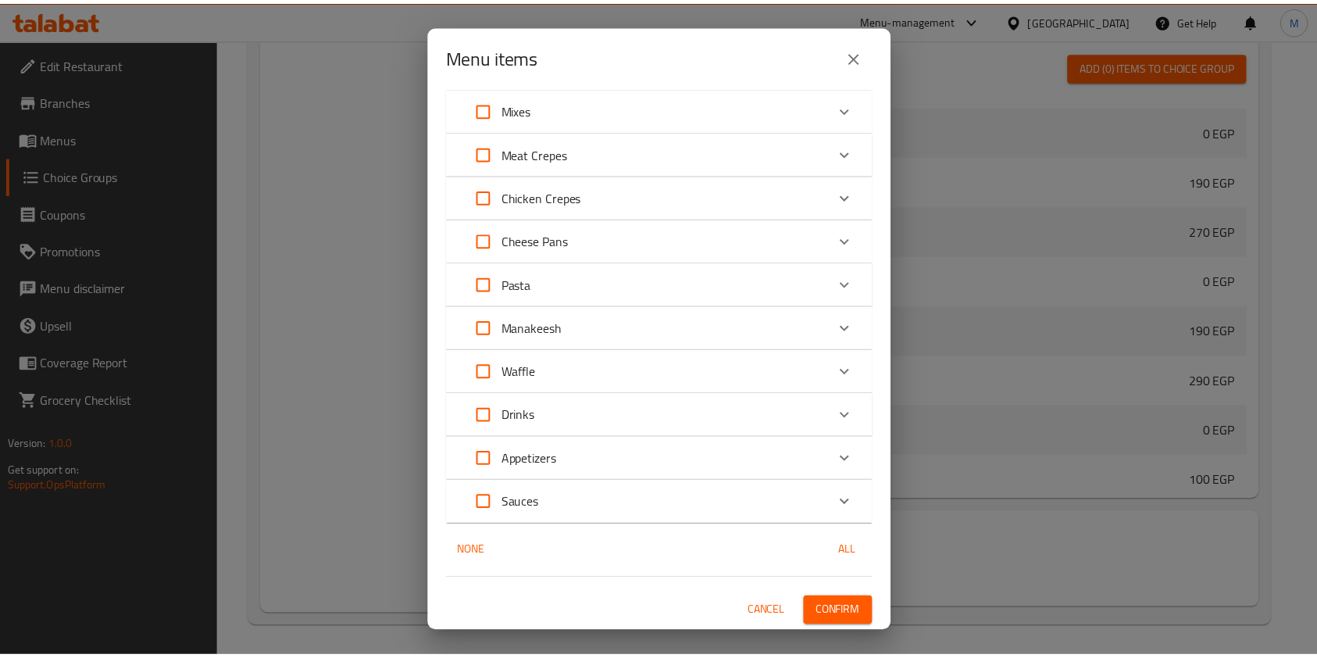
scroll to position [530, 0]
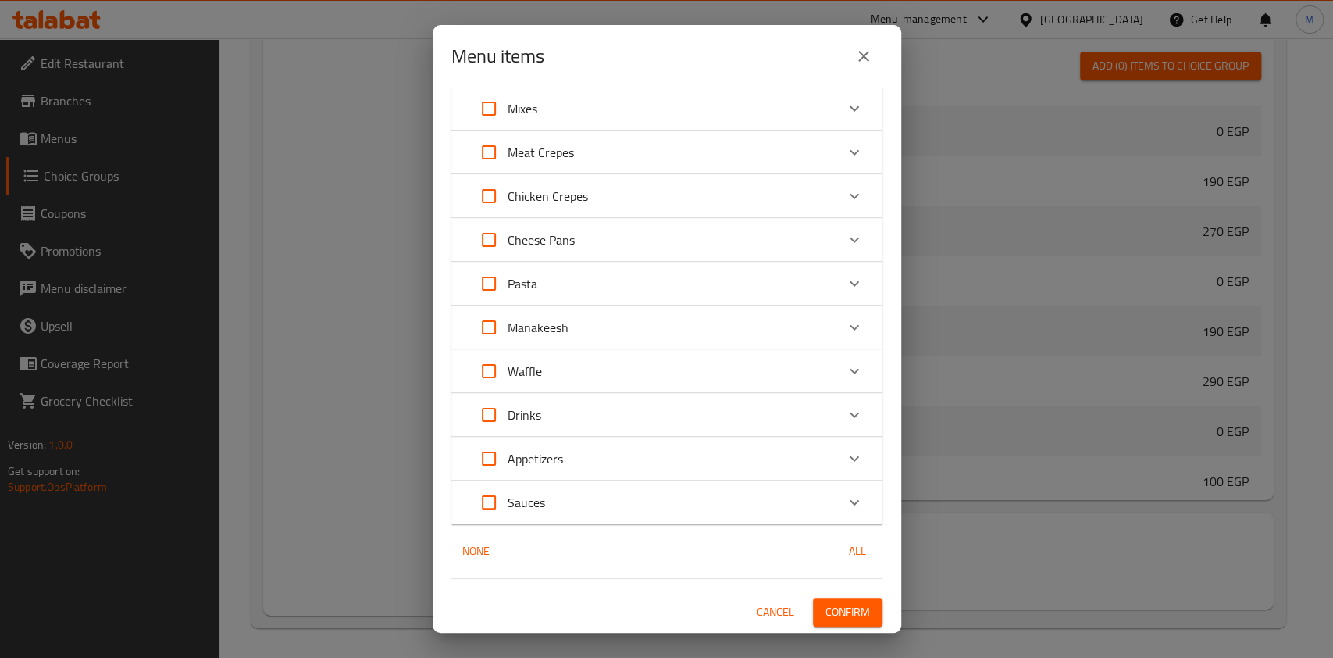
click at [859, 612] on button "Confirm" at bounding box center [848, 612] width 70 height 29
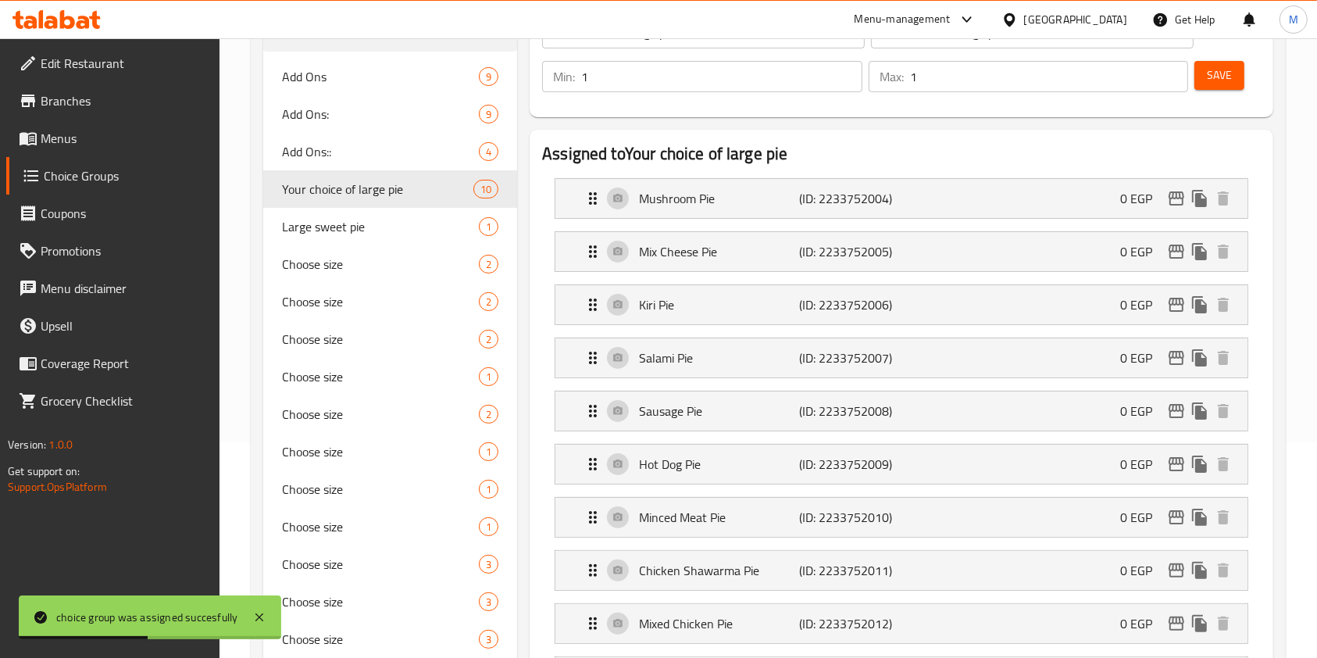
scroll to position [236, 0]
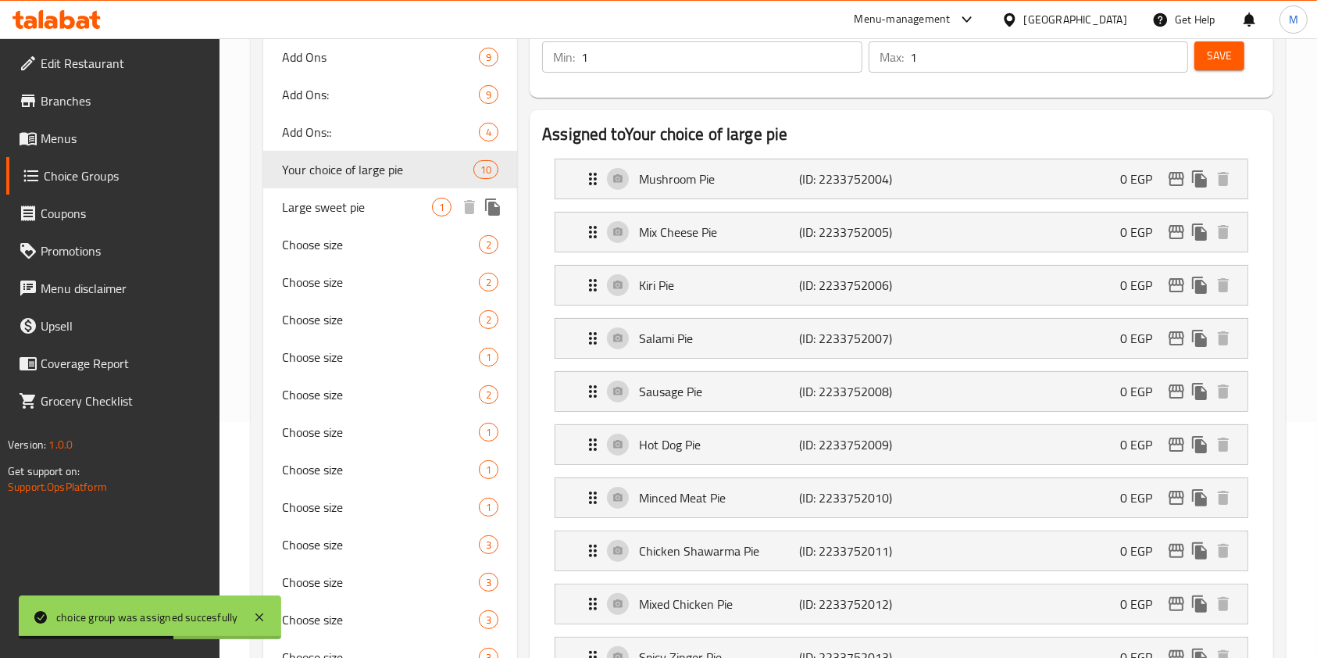
click at [385, 211] on span "Large sweet pie" at bounding box center [357, 207] width 150 height 19
type input "Large sweet pie"
type input "فطيرة حلوة لارج"
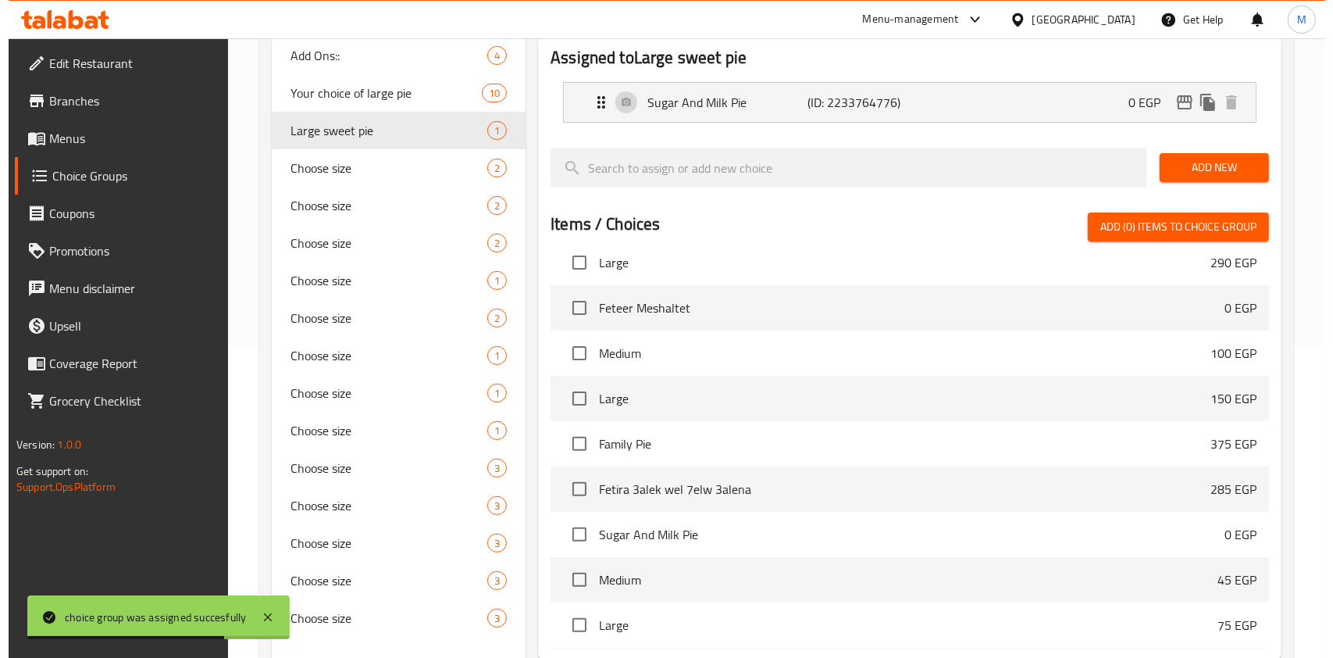
scroll to position [475, 0]
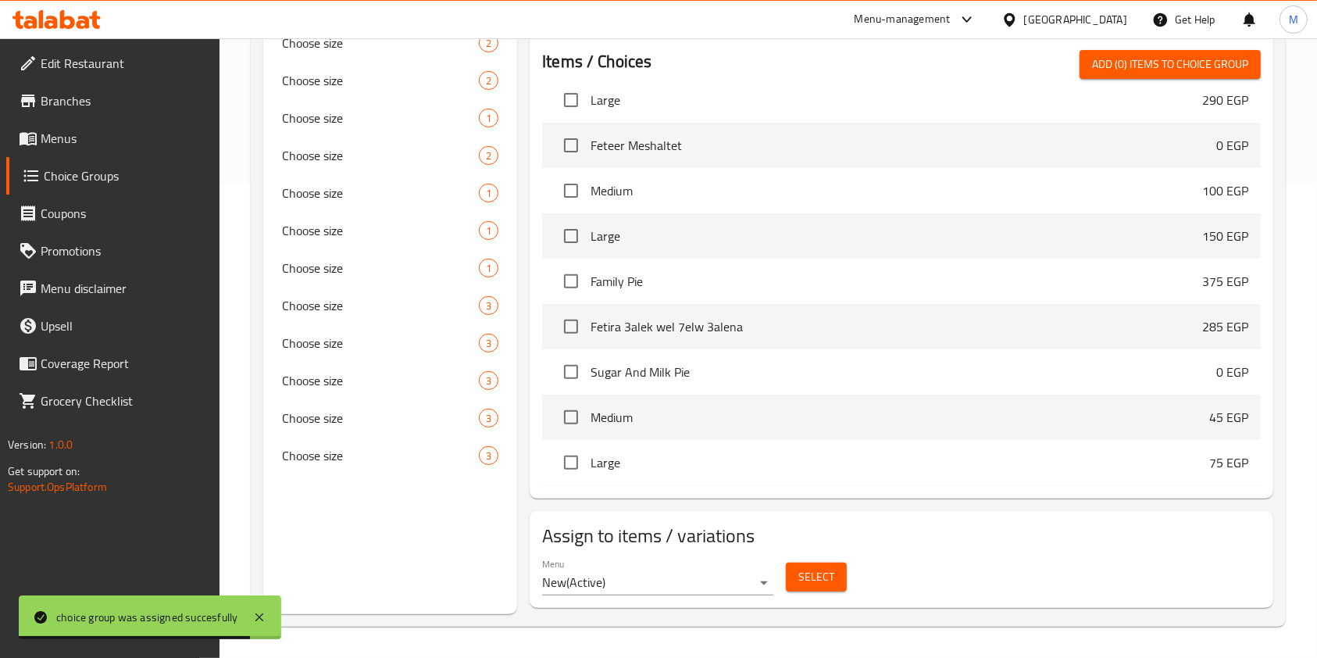
click at [793, 582] on button "Select" at bounding box center [816, 576] width 61 height 29
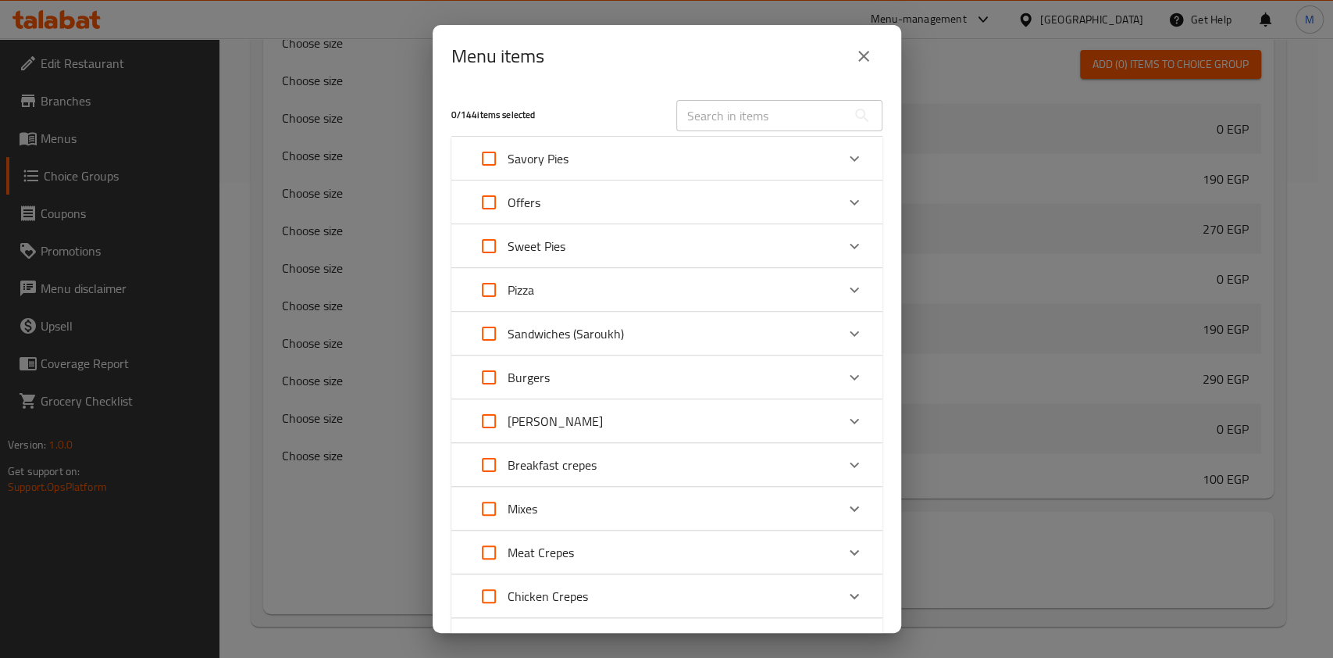
click at [850, 187] on div "Expand" at bounding box center [854, 202] width 37 height 37
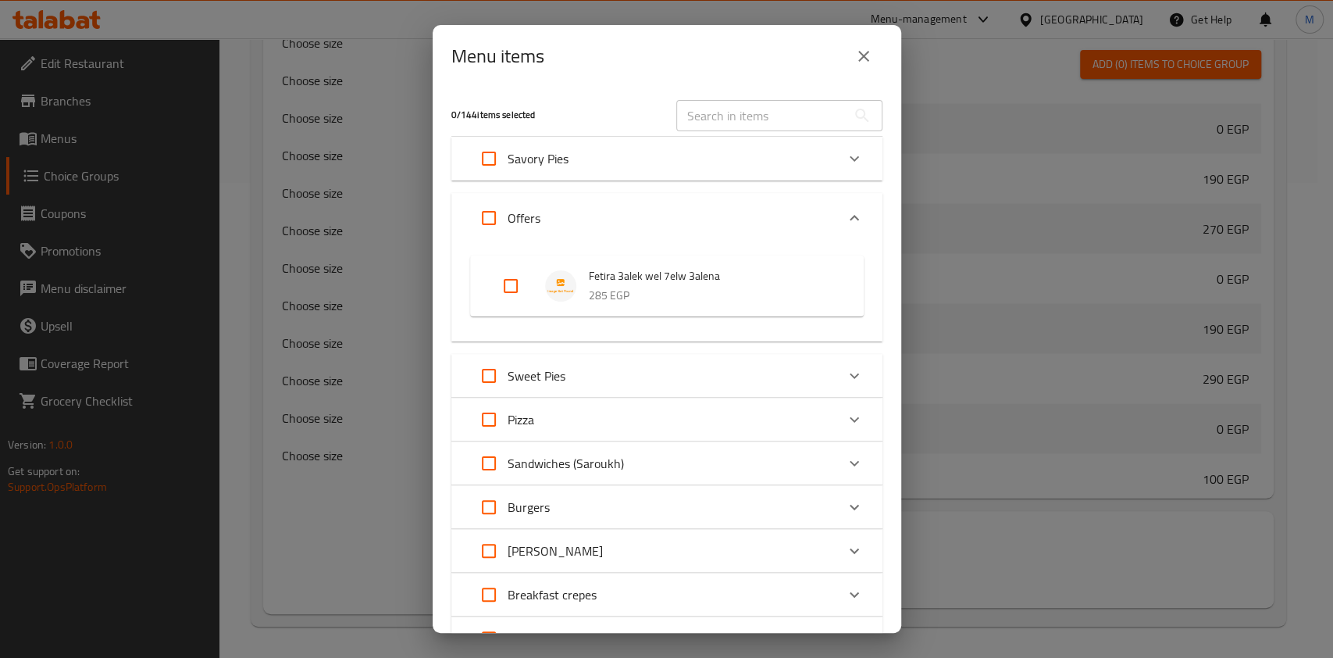
click at [487, 217] on input "Expand" at bounding box center [488, 217] width 37 height 37
checkbox input "true"
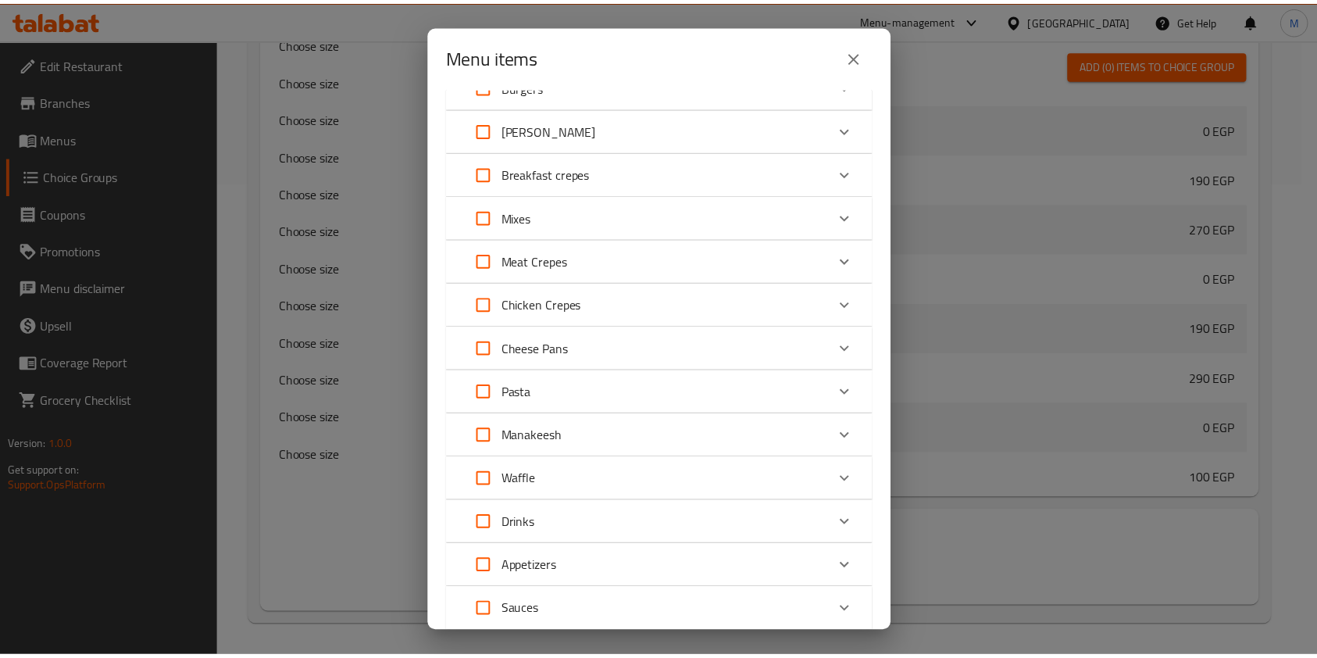
scroll to position [530, 0]
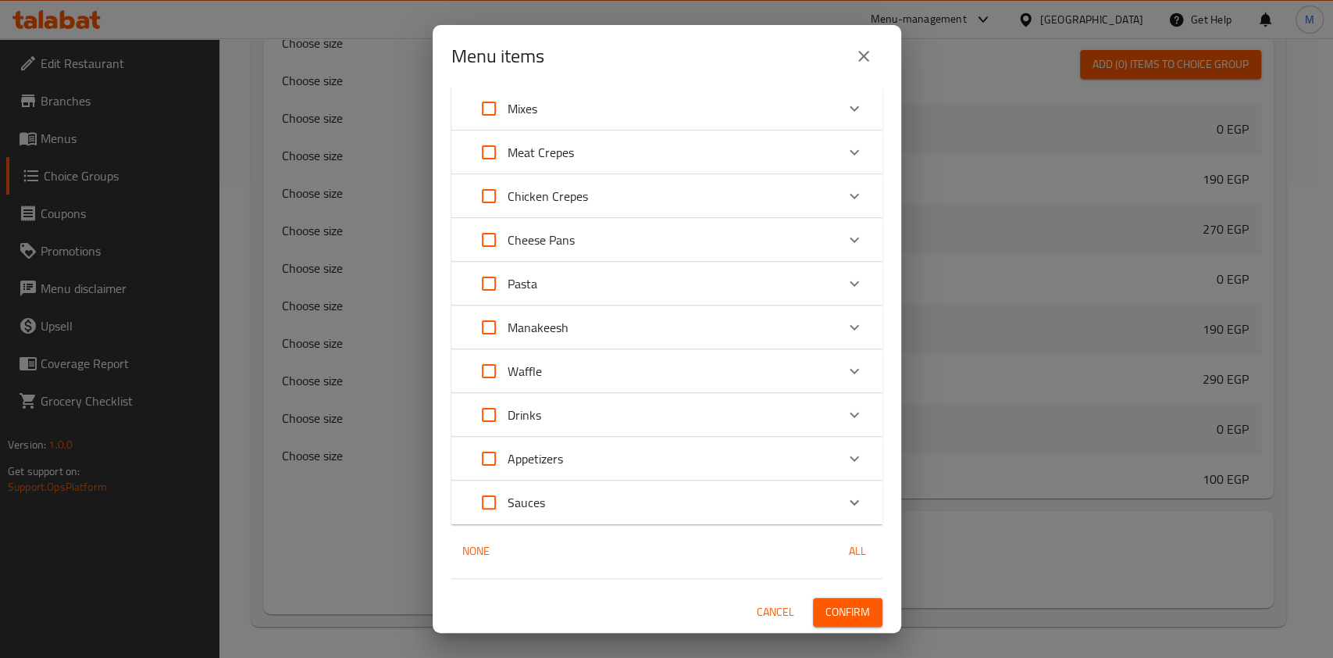
click at [847, 610] on span "Confirm" at bounding box center [848, 612] width 45 height 20
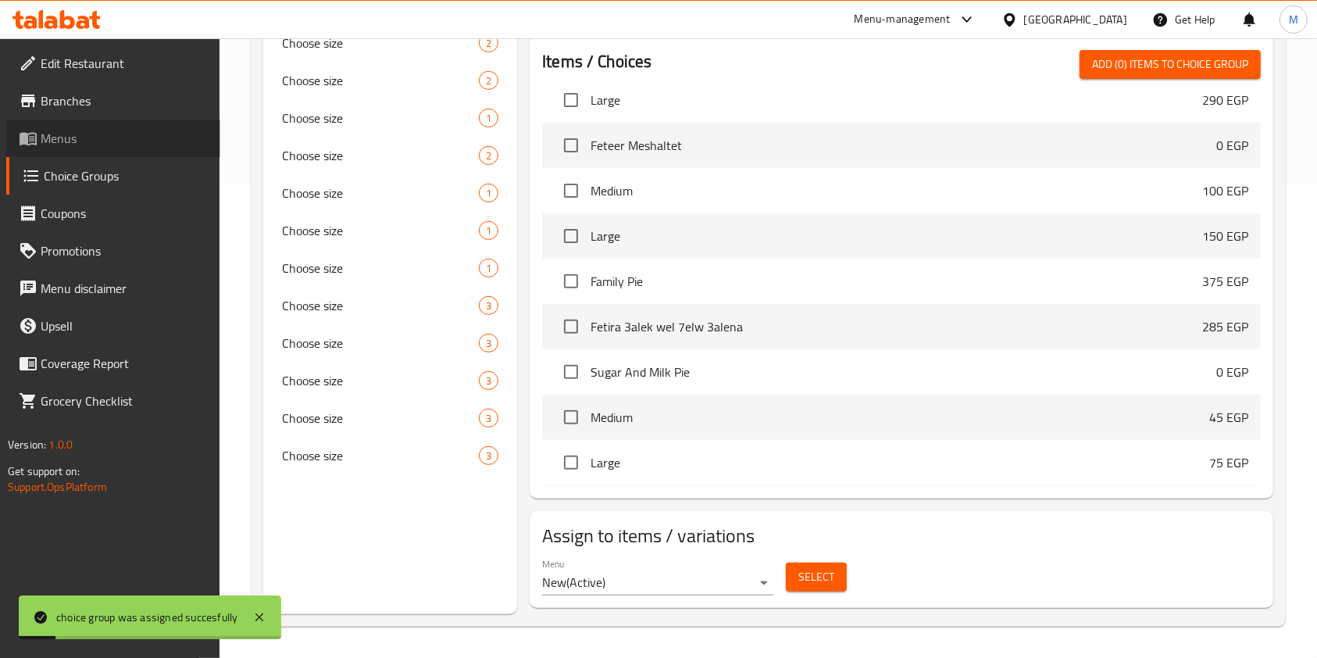
click at [120, 141] on span "Menus" at bounding box center [124, 138] width 167 height 19
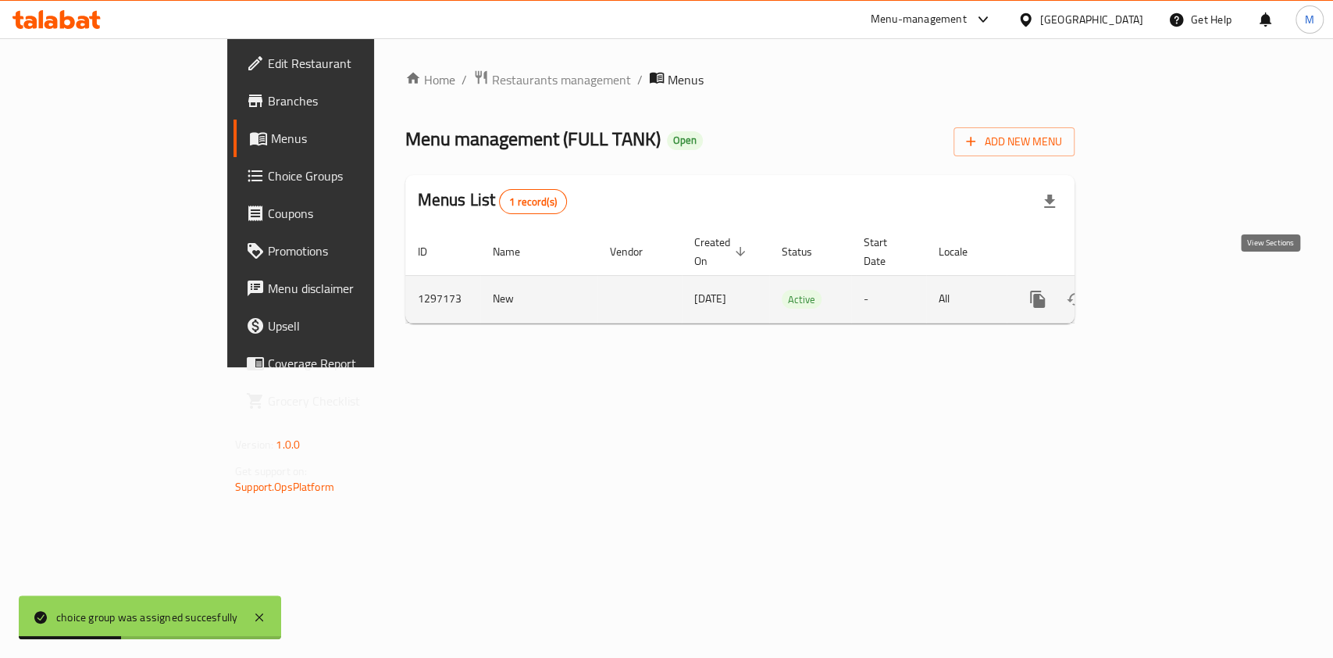
click at [1169, 281] on link "enhanced table" at bounding box center [1150, 298] width 37 height 37
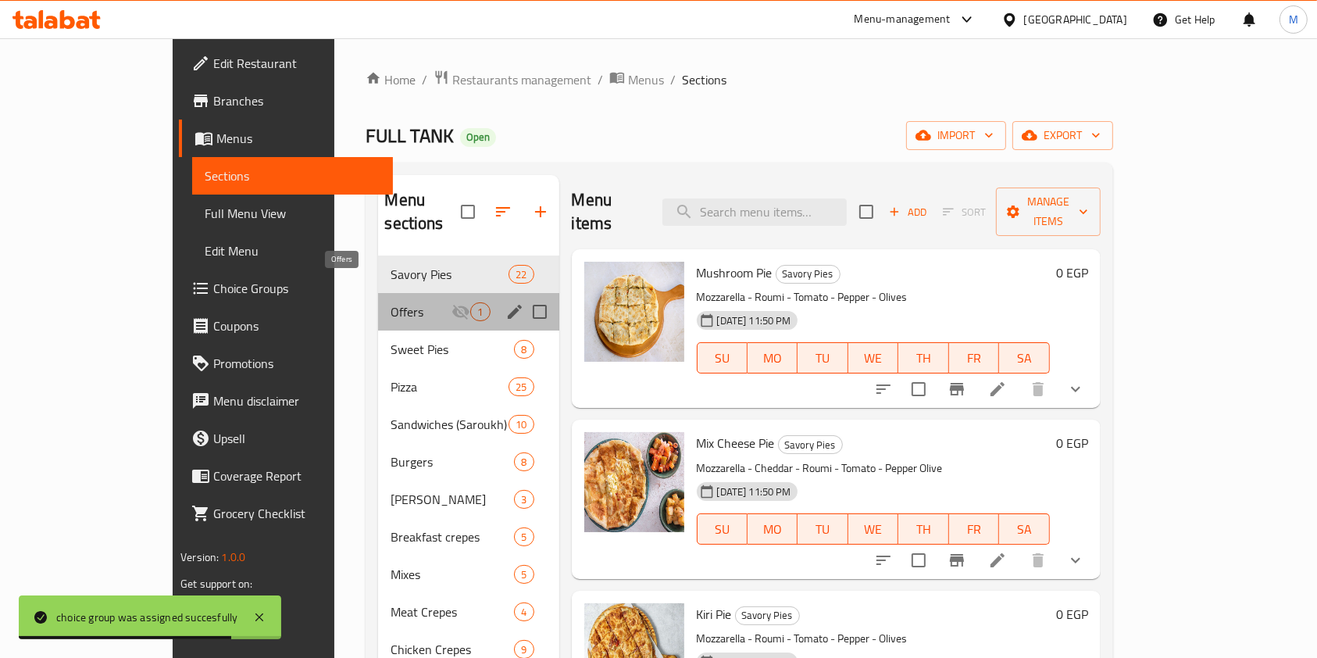
click at [391, 302] on span "Offers" at bounding box center [421, 311] width 61 height 19
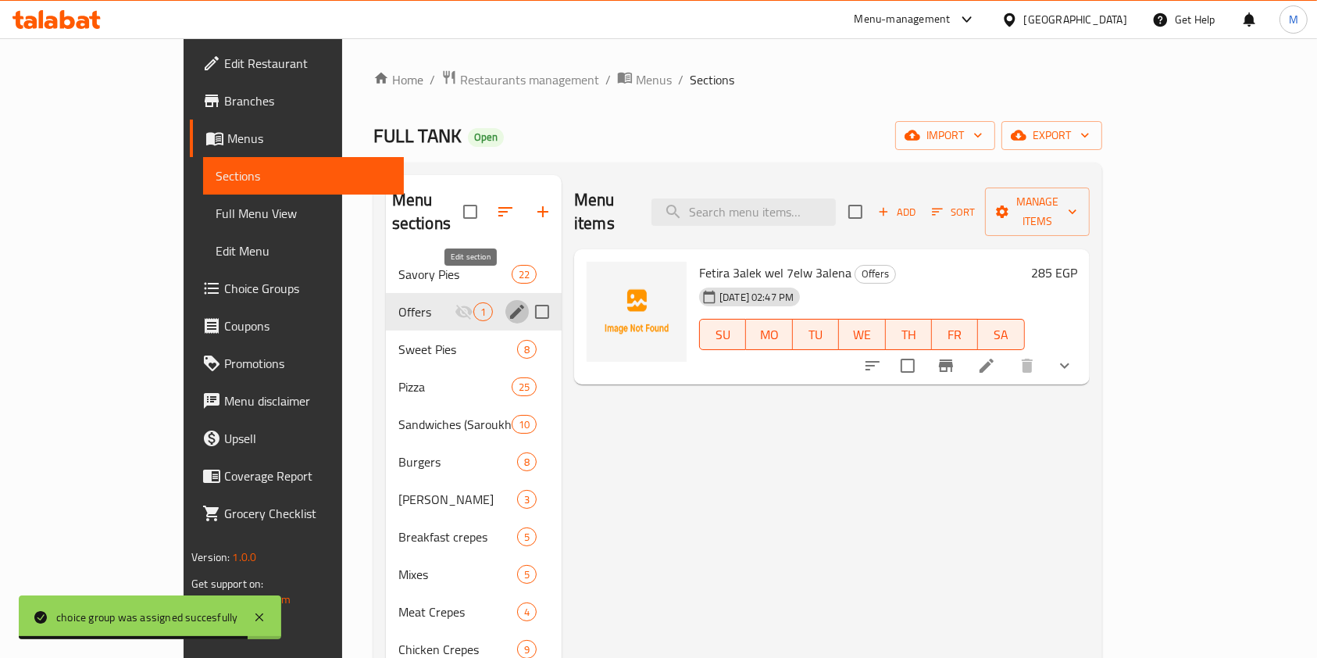
click at [510, 305] on icon "edit" at bounding box center [517, 312] width 14 height 14
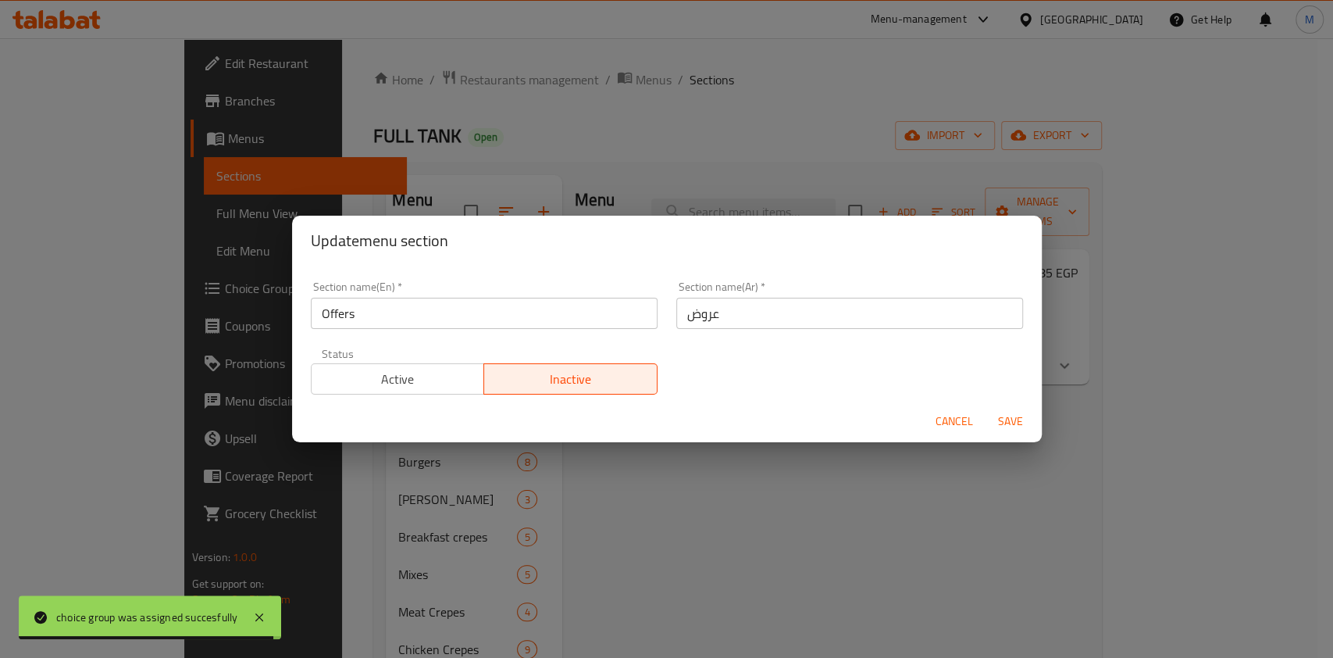
drag, startPoint x: 422, startPoint y: 398, endPoint x: 423, endPoint y: 385, distance: 12.6
click at [422, 401] on form "Section name(En)   * Offers Section name(En) * Section name(Ar)   * عروض Sectio…" at bounding box center [667, 354] width 750 height 177
drag, startPoint x: 423, startPoint y: 381, endPoint x: 732, endPoint y: 405, distance: 310.2
click at [423, 380] on span "Active" at bounding box center [398, 379] width 161 height 23
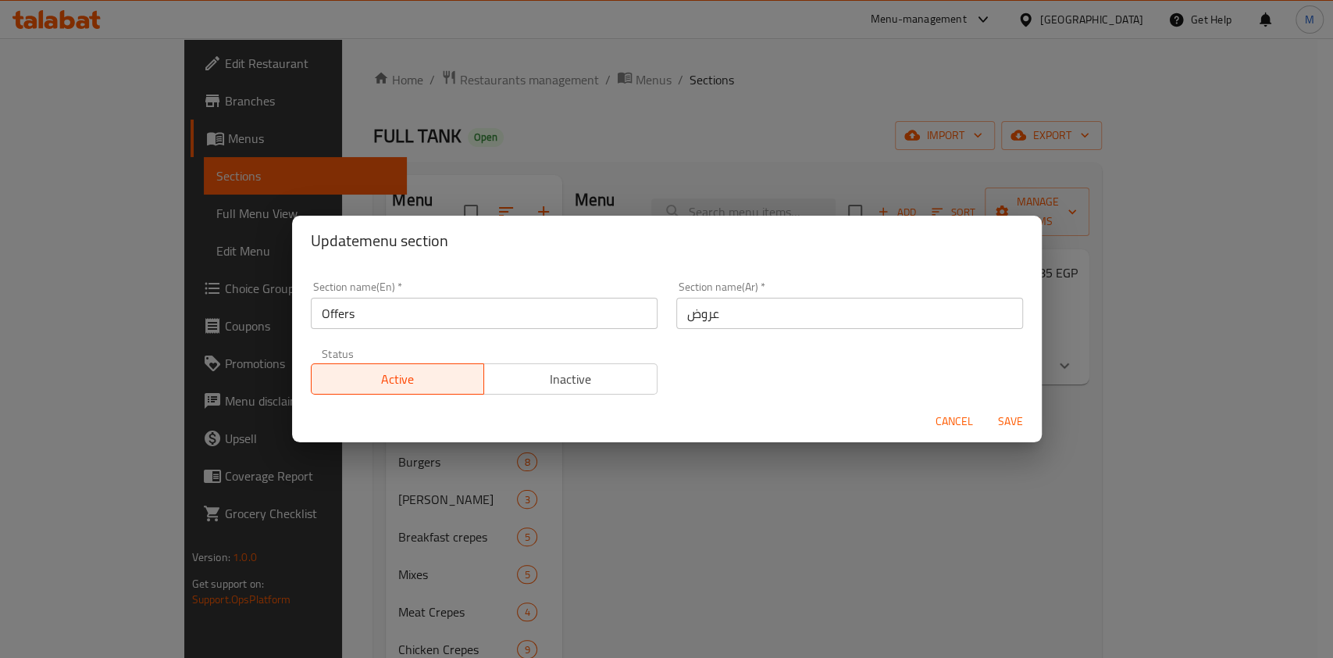
click at [1011, 416] on span "Save" at bounding box center [1010, 422] width 37 height 20
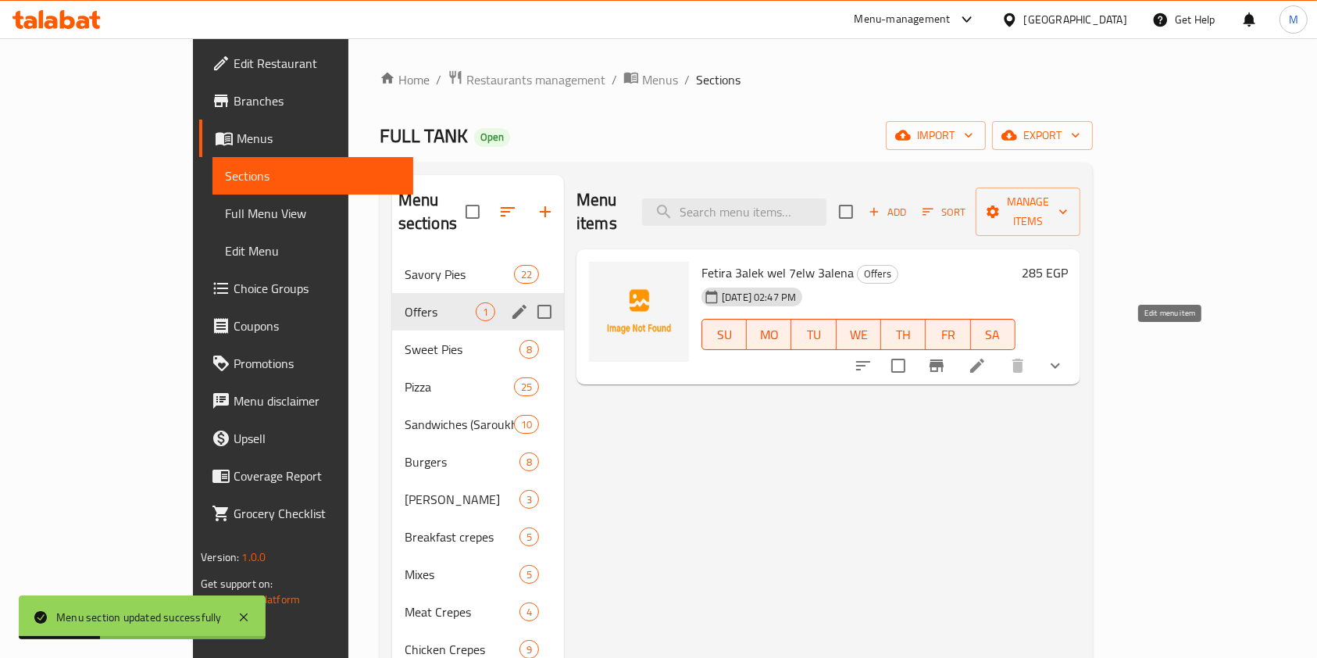
click at [986, 356] on icon at bounding box center [977, 365] width 19 height 19
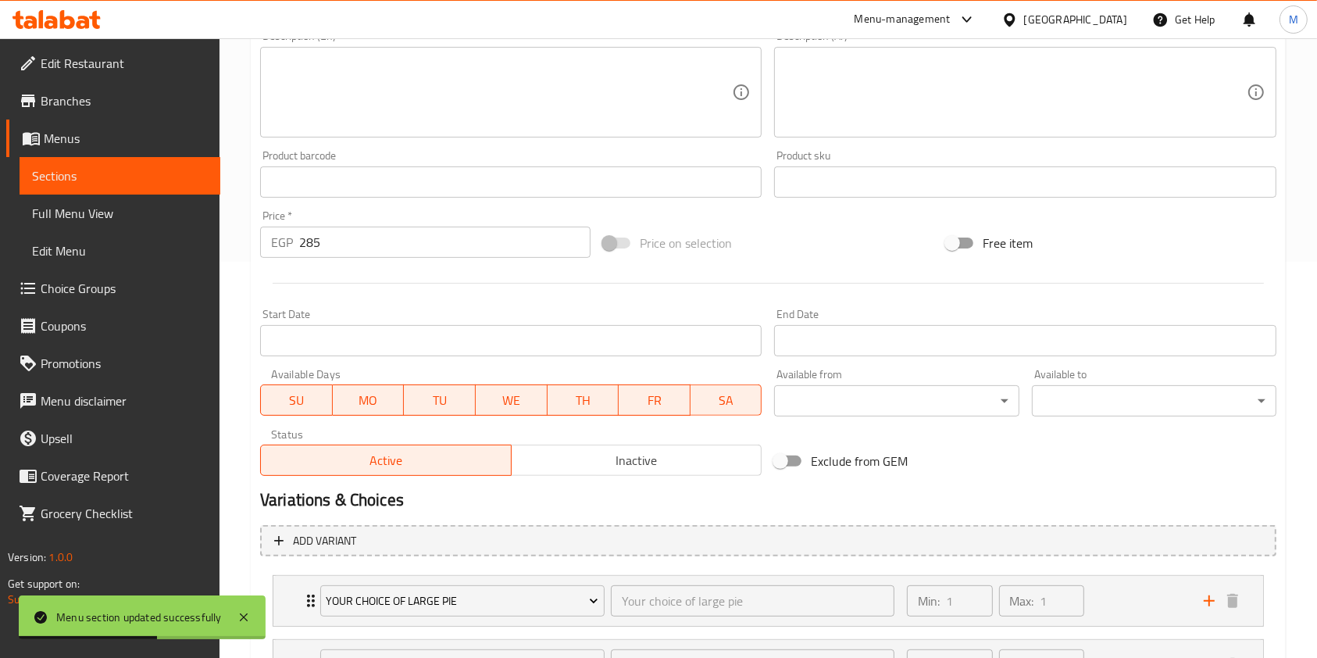
scroll to position [415, 0]
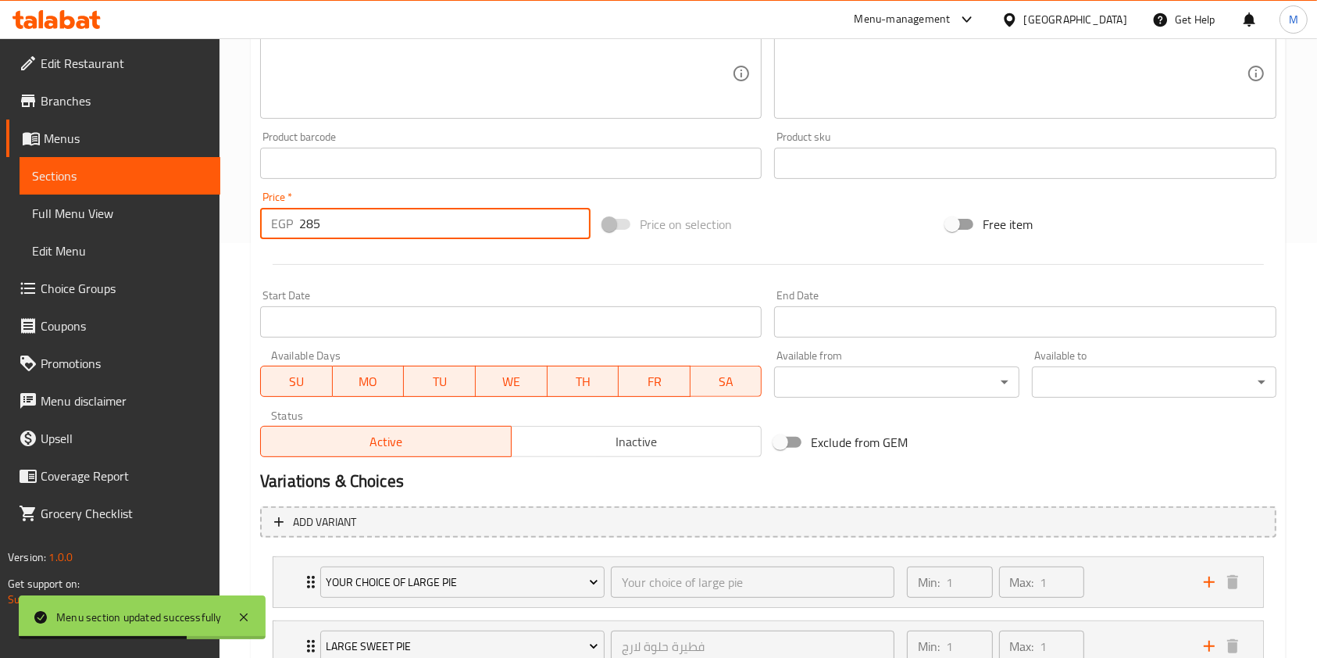
drag, startPoint x: 356, startPoint y: 228, endPoint x: 287, endPoint y: 229, distance: 68.7
click at [287, 229] on div "EGP 285 Price *" at bounding box center [425, 223] width 330 height 31
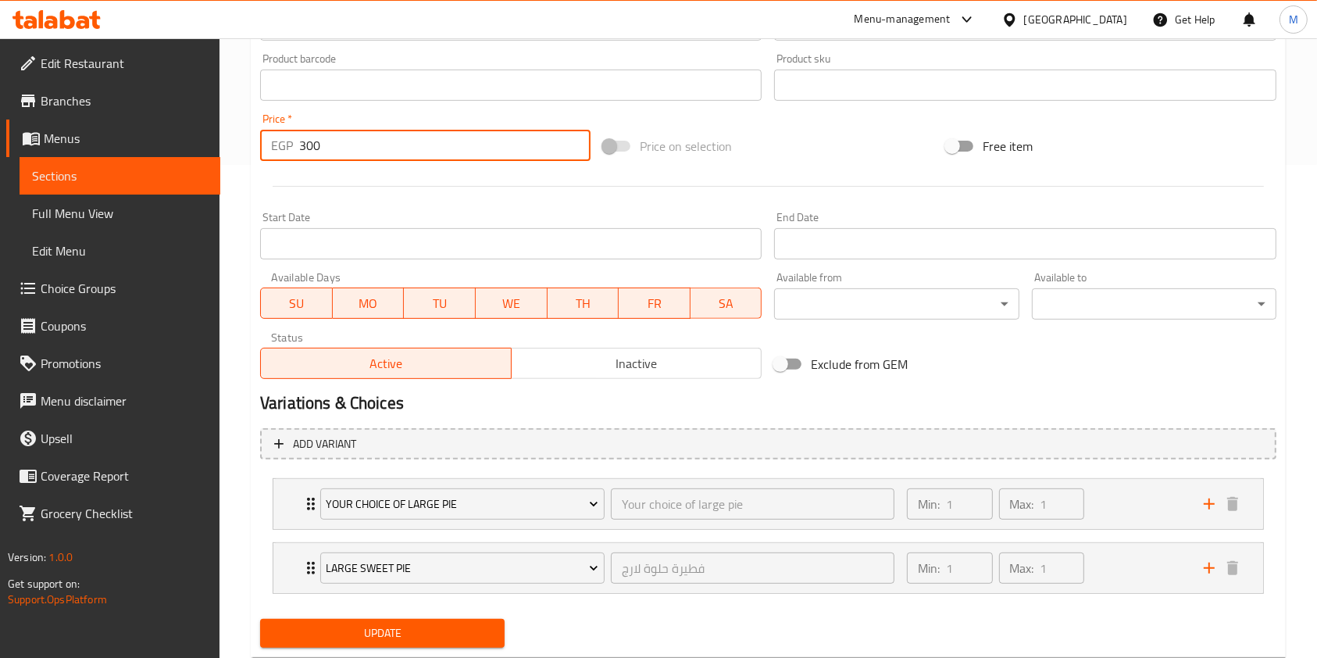
scroll to position [536, 0]
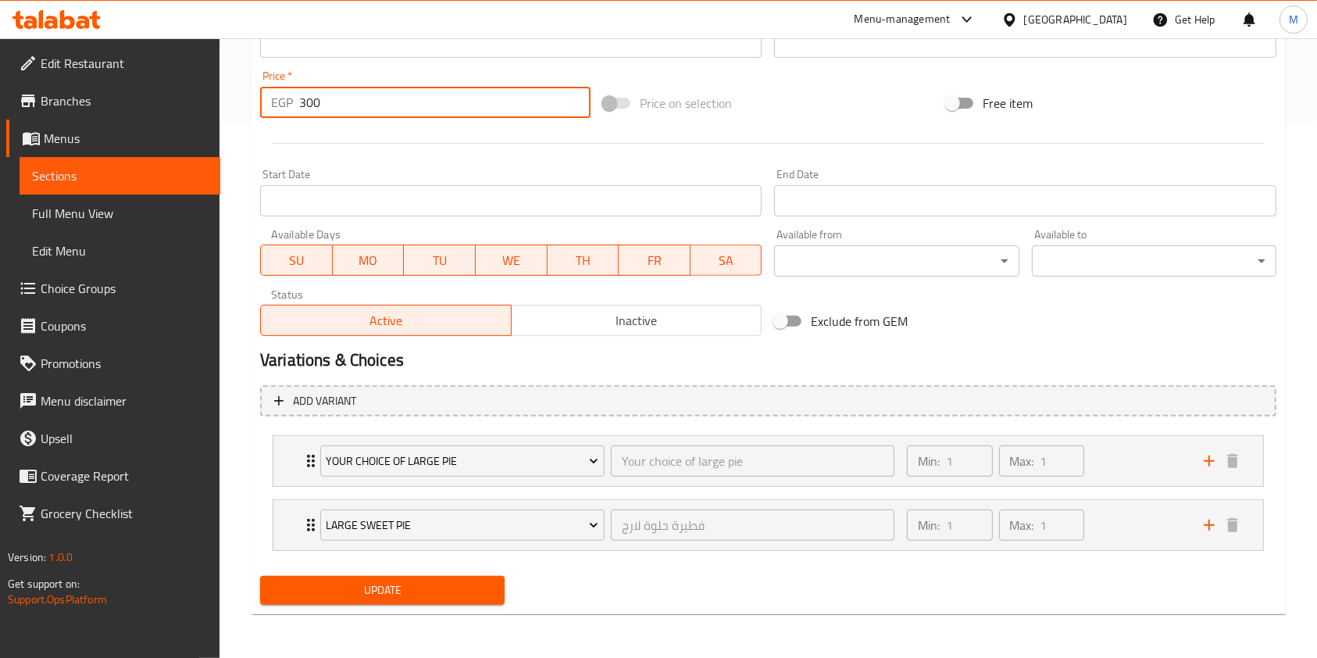
click at [448, 583] on span "Update" at bounding box center [382, 590] width 219 height 20
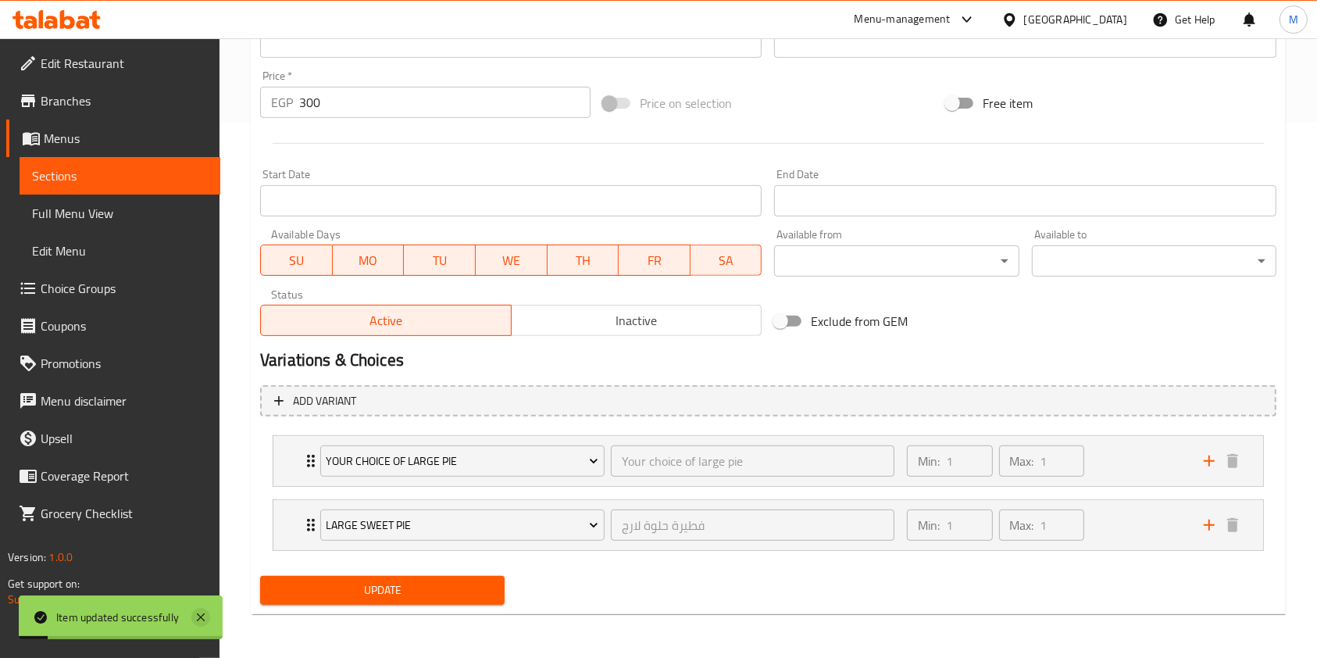
click at [202, 610] on icon at bounding box center [200, 617] width 19 height 19
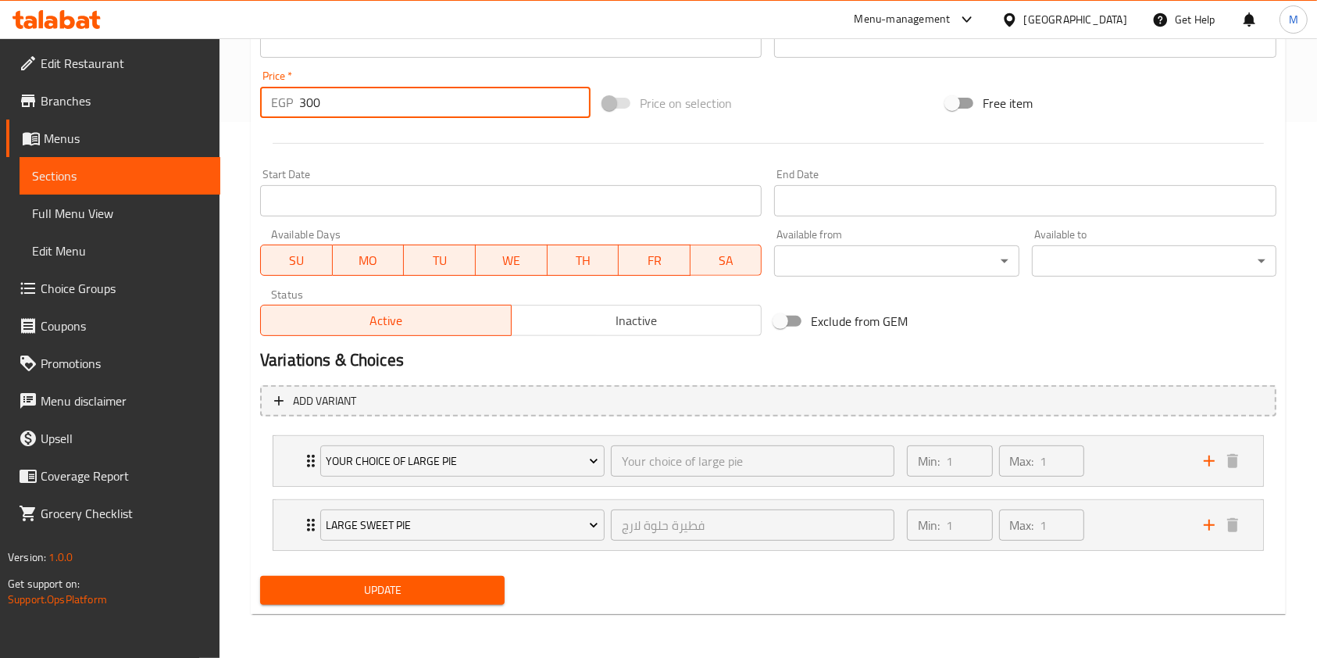
click at [312, 107] on input "300" at bounding box center [444, 102] width 291 height 31
type input "310"
click at [486, 598] on span "Update" at bounding box center [382, 590] width 219 height 20
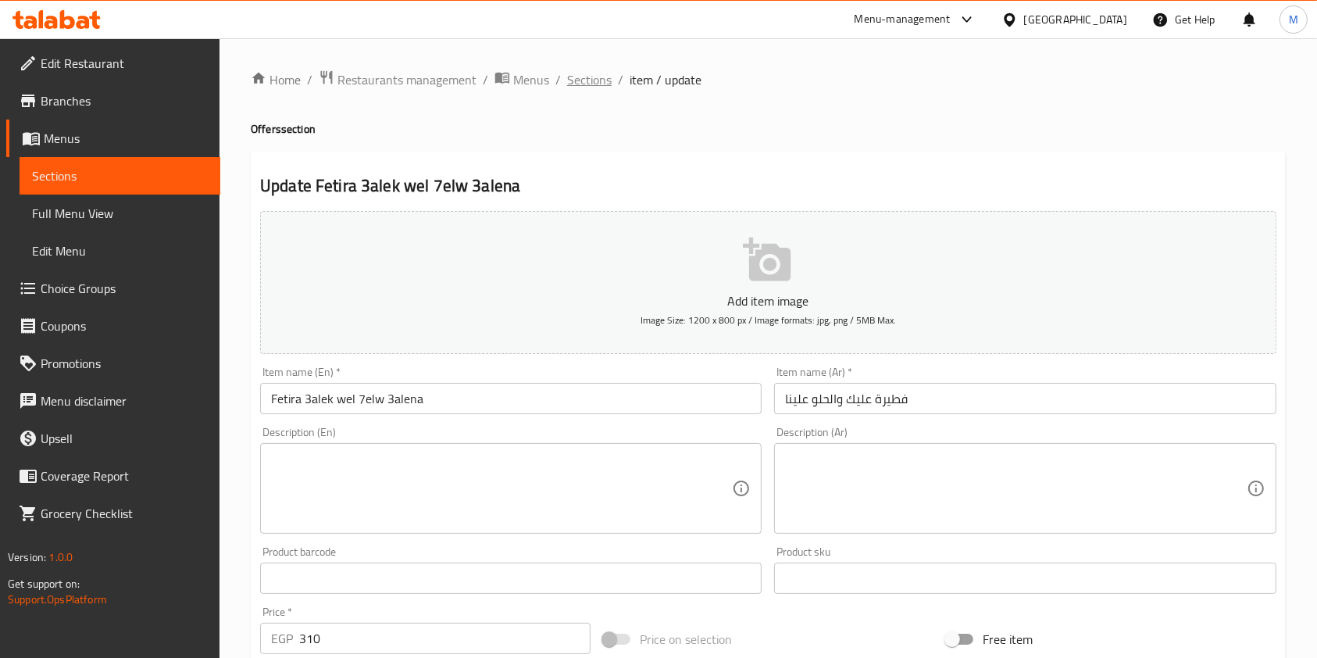
click at [580, 80] on span "Sections" at bounding box center [589, 79] width 45 height 19
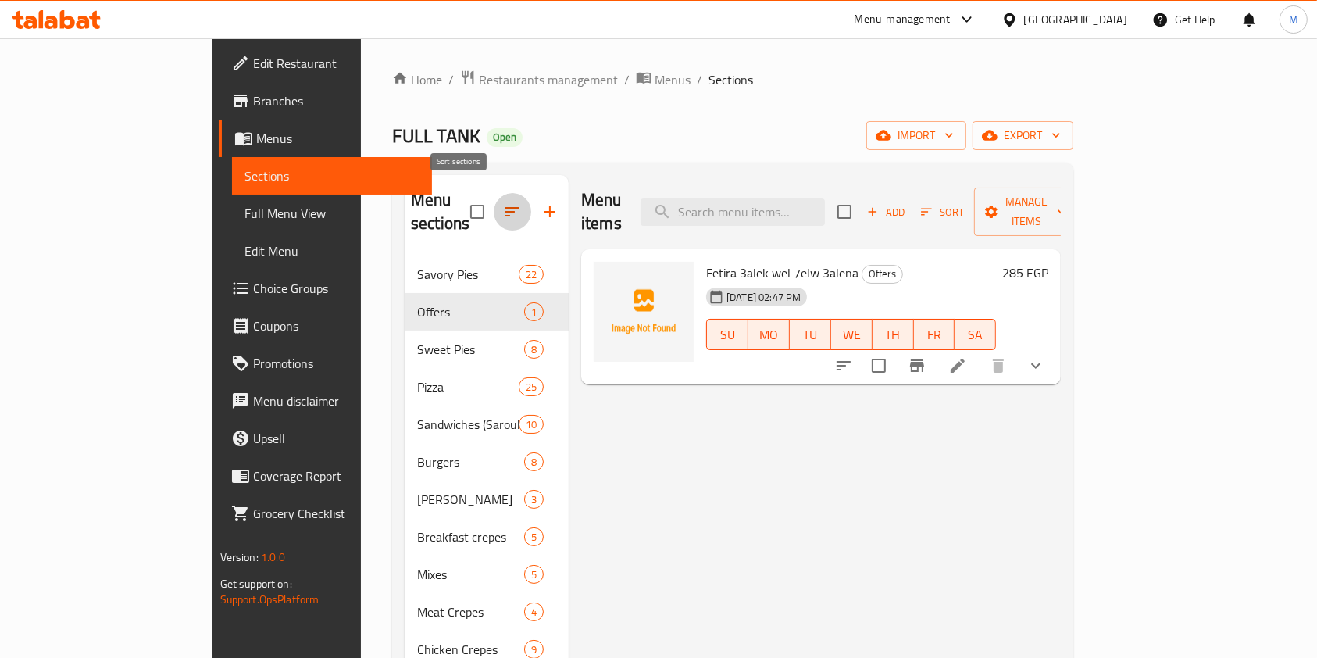
click at [503, 202] on icon "button" at bounding box center [512, 211] width 19 height 19
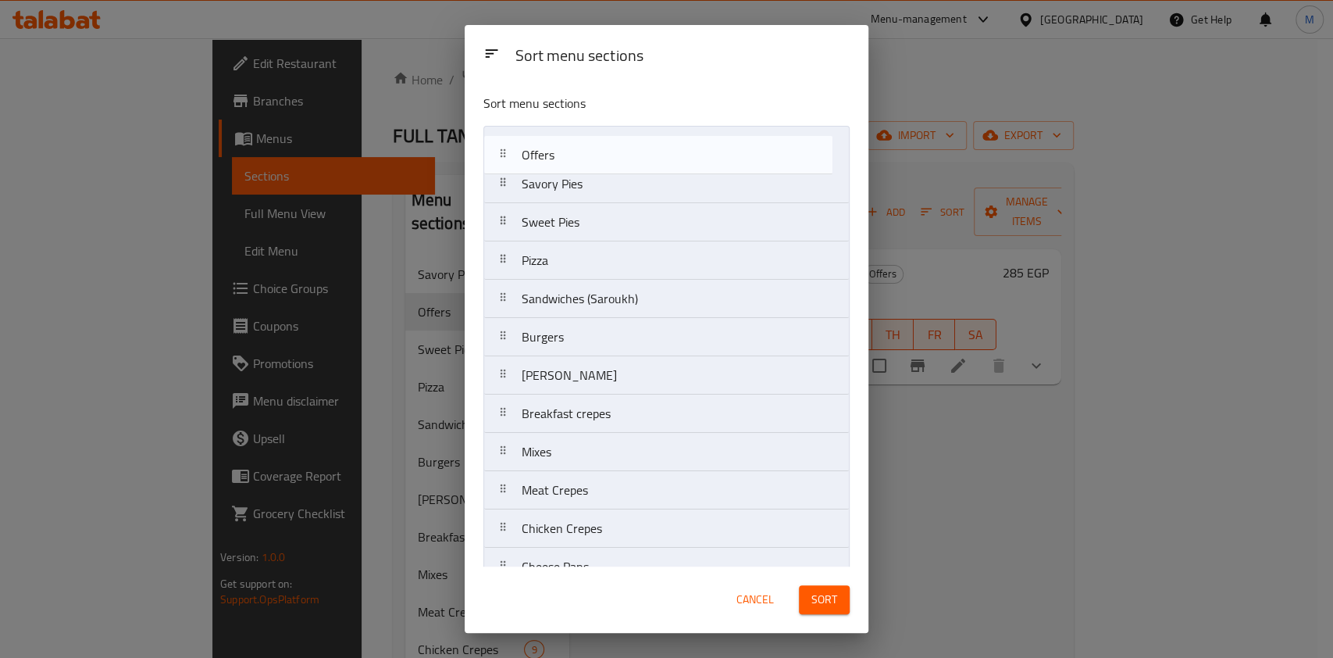
drag, startPoint x: 559, startPoint y: 189, endPoint x: 558, endPoint y: 149, distance: 39.9
click at [558, 149] on nav "Savory Pies Offers Sweet Pies Pizza Sandwiches (Saroukh) Burgers Alexandrian Ha…" at bounding box center [666, 471] width 366 height 690
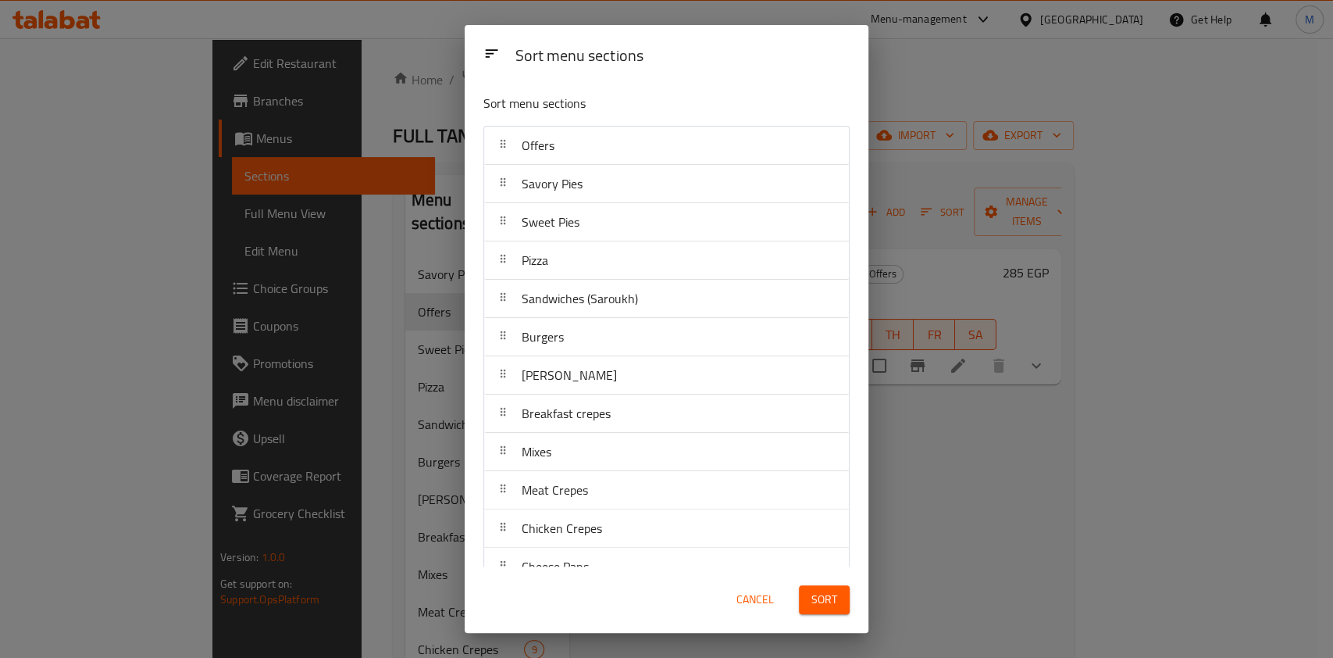
click at [822, 597] on span "Sort" at bounding box center [825, 600] width 26 height 20
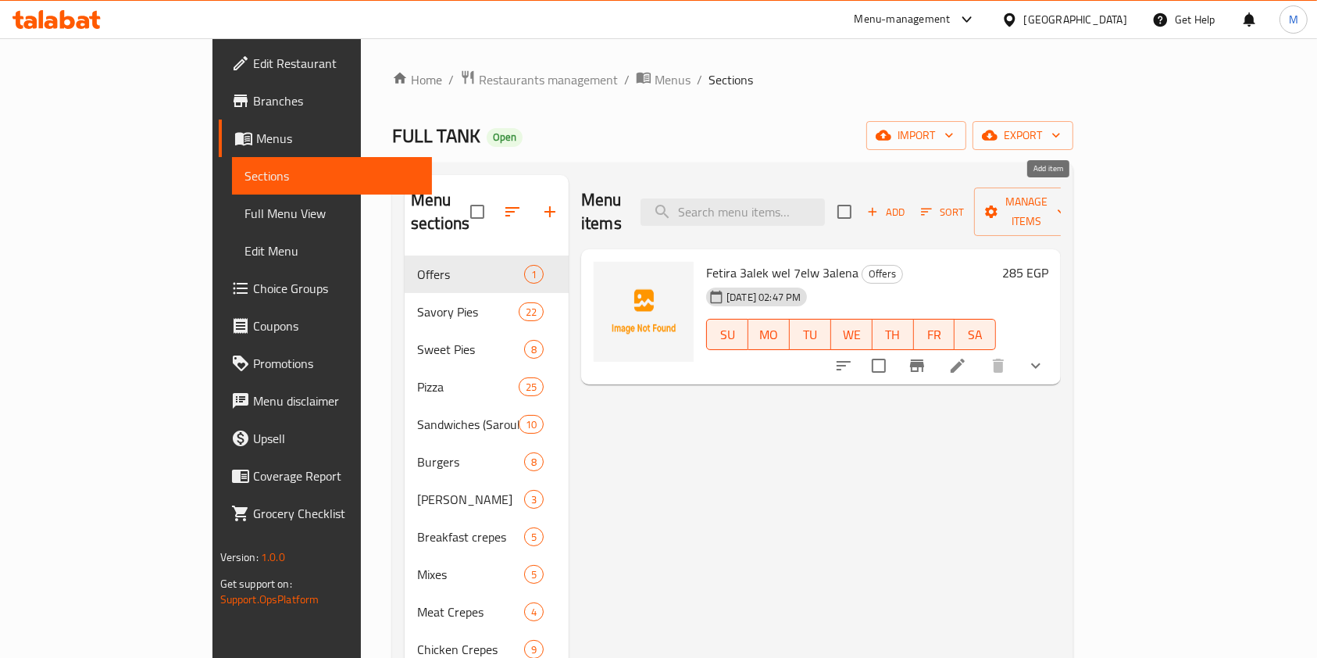
click at [907, 209] on span "Add" at bounding box center [886, 212] width 42 height 18
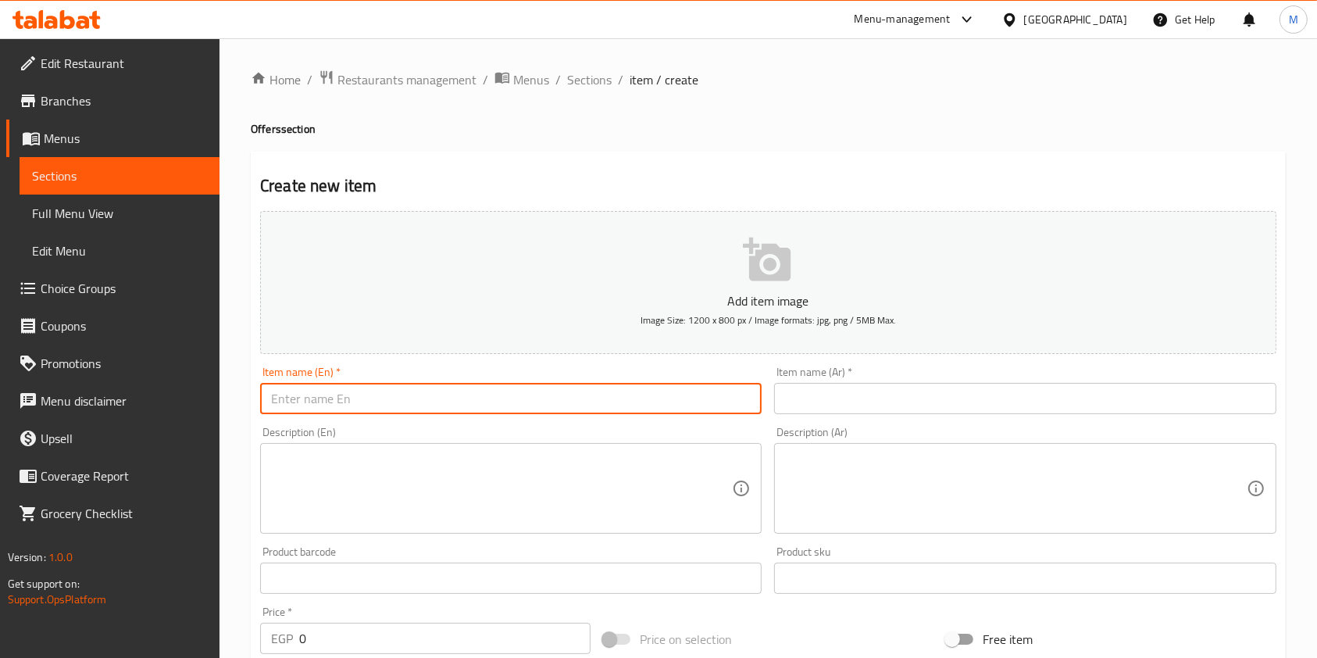
click at [612, 395] on input "text" at bounding box center [510, 398] width 501 height 31
paste input "Pizza 3alek wel waffle 3alena"
type input "Pizza 3alek wel waffle 3alena"
click at [783, 393] on input "text" at bounding box center [1024, 398] width 501 height 31
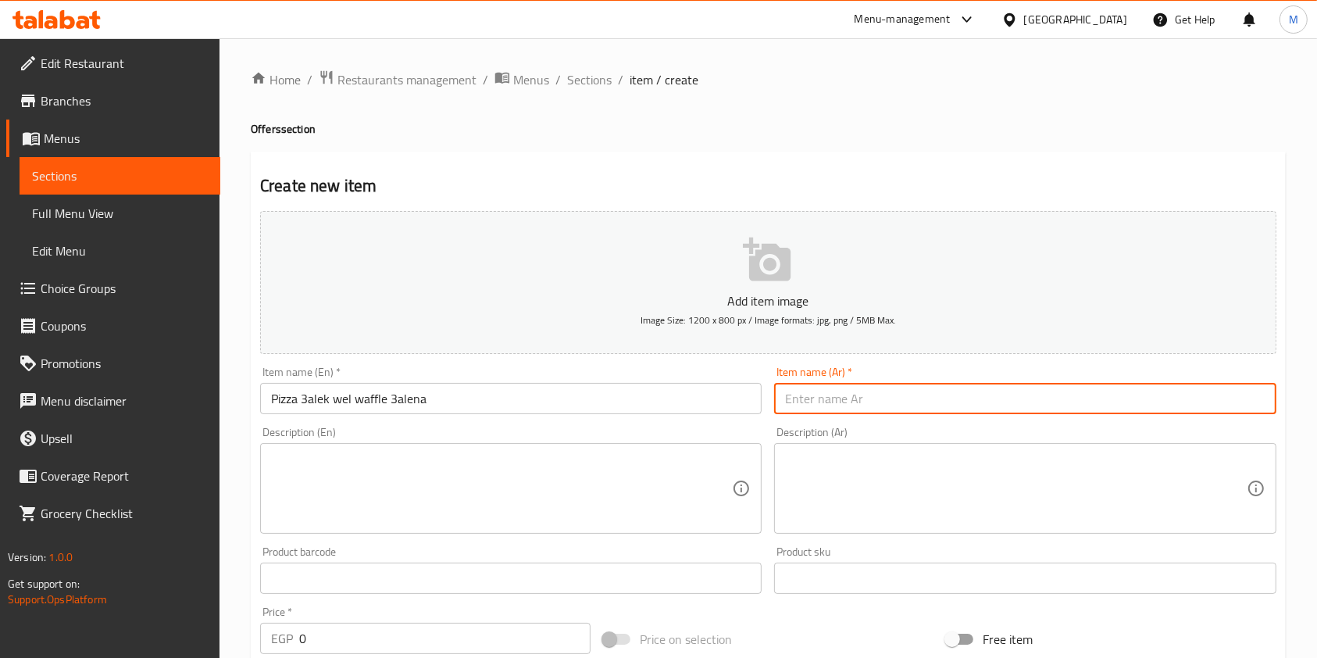
paste input "بيتزا عليك والوفل علينا"
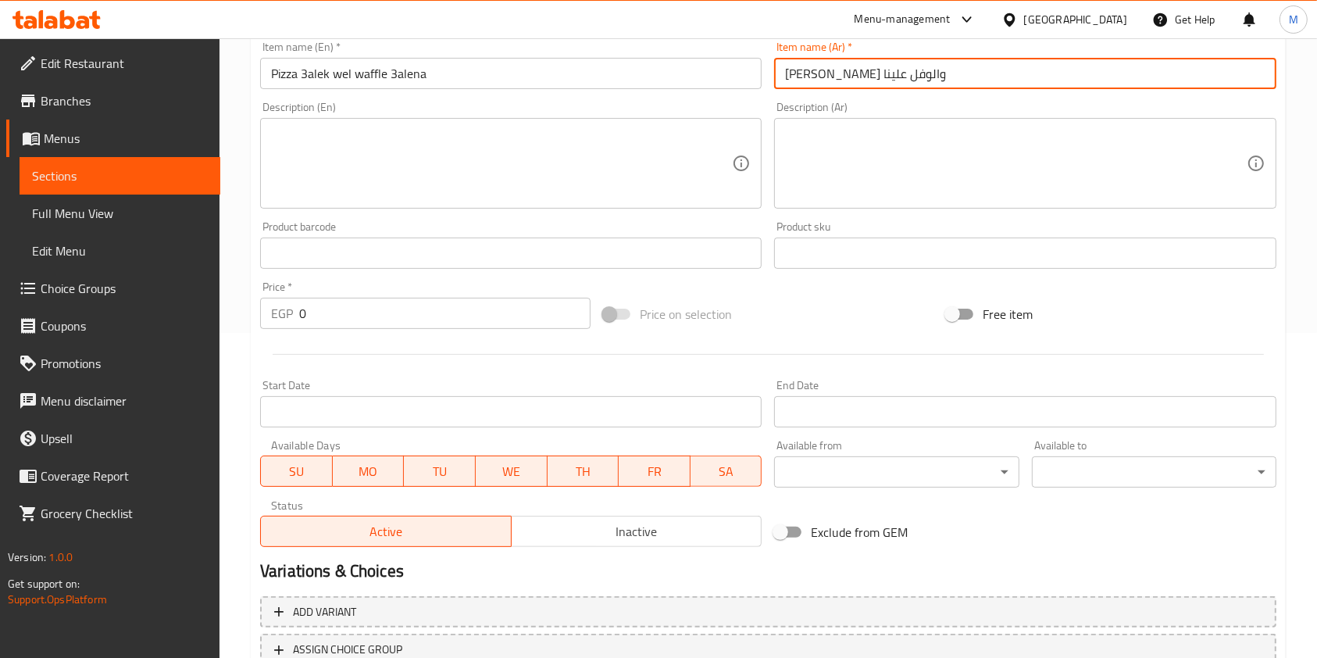
scroll to position [328, 0]
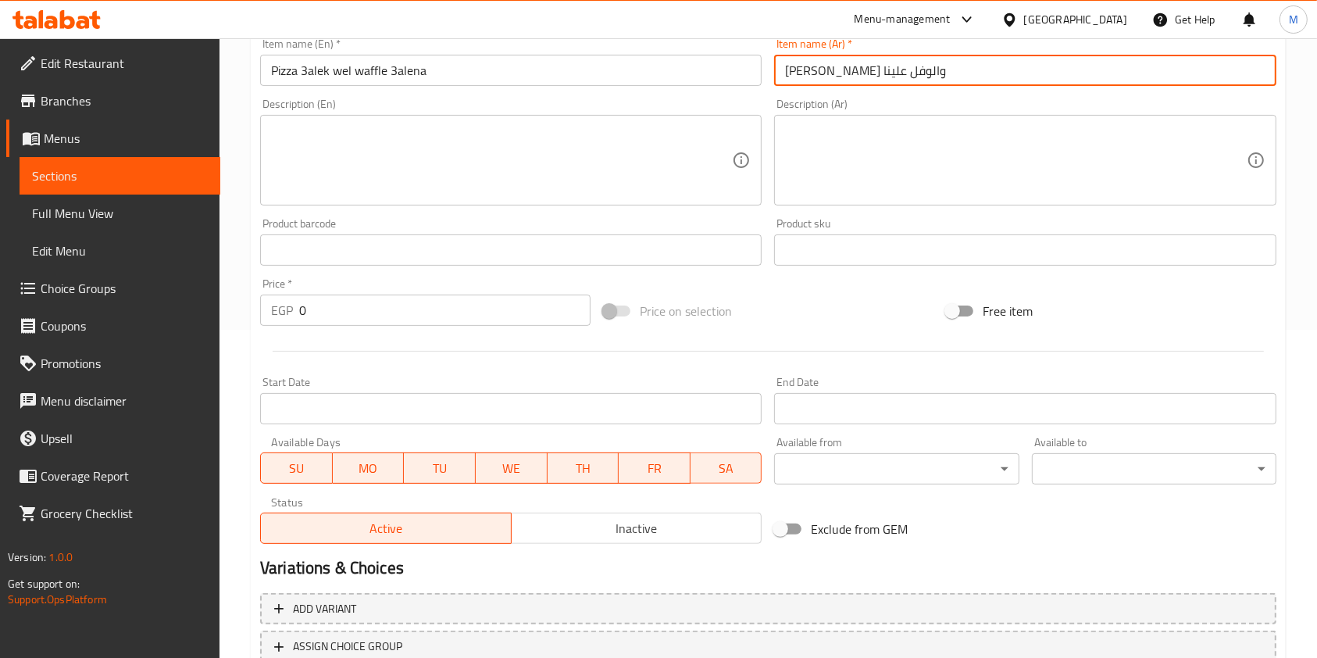
type input "بيتزا عليك والوفل علينا"
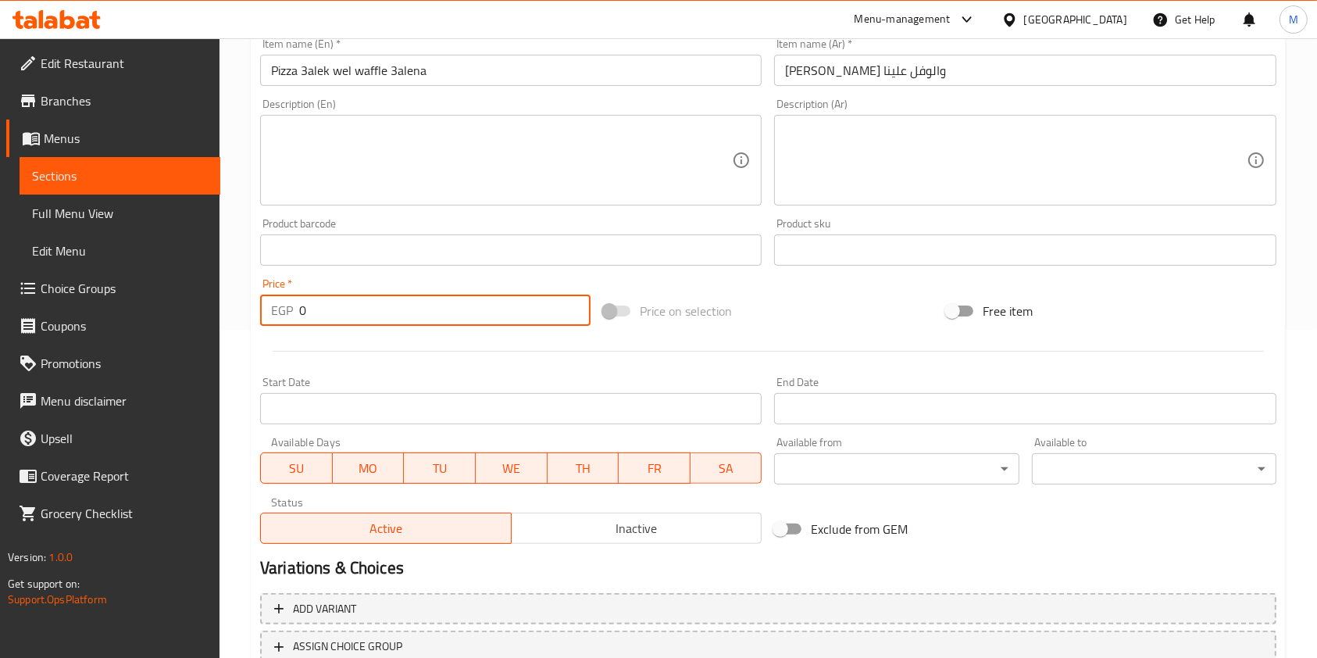
drag, startPoint x: 316, startPoint y: 308, endPoint x: 301, endPoint y: 313, distance: 16.6
click at [301, 313] on input "0" at bounding box center [444, 309] width 291 height 31
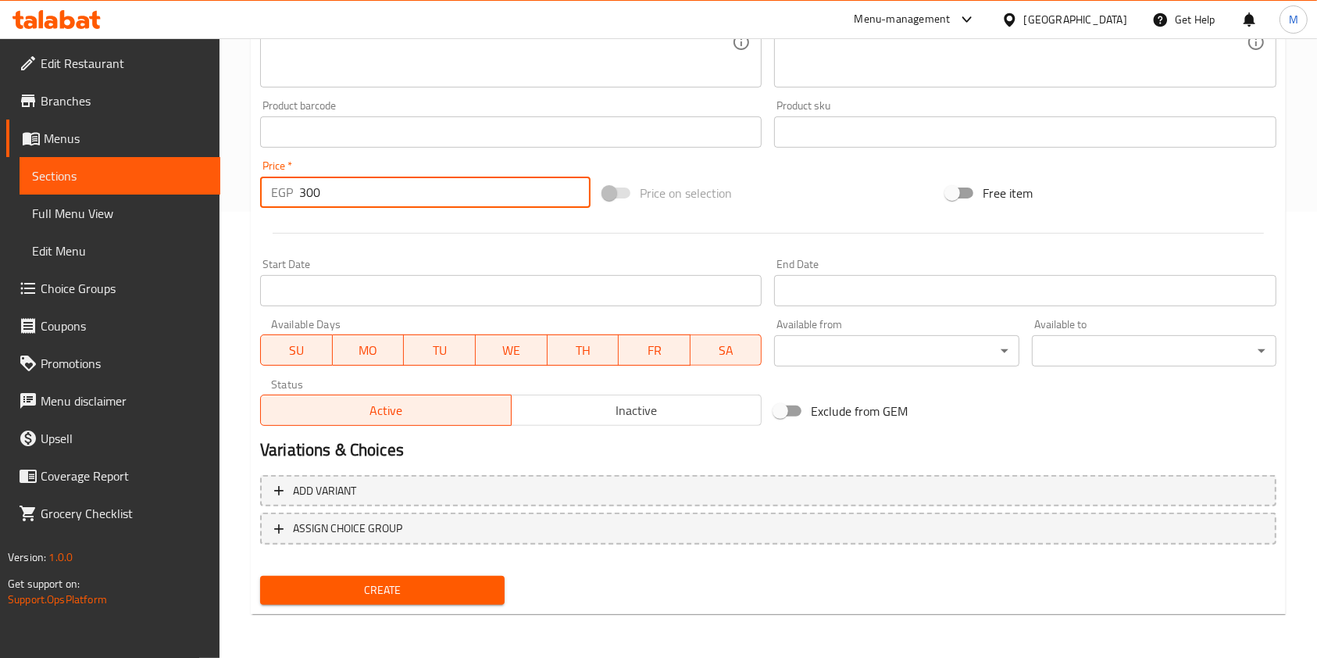
type input "300"
click at [623, 413] on span "Inactive" at bounding box center [637, 410] width 238 height 23
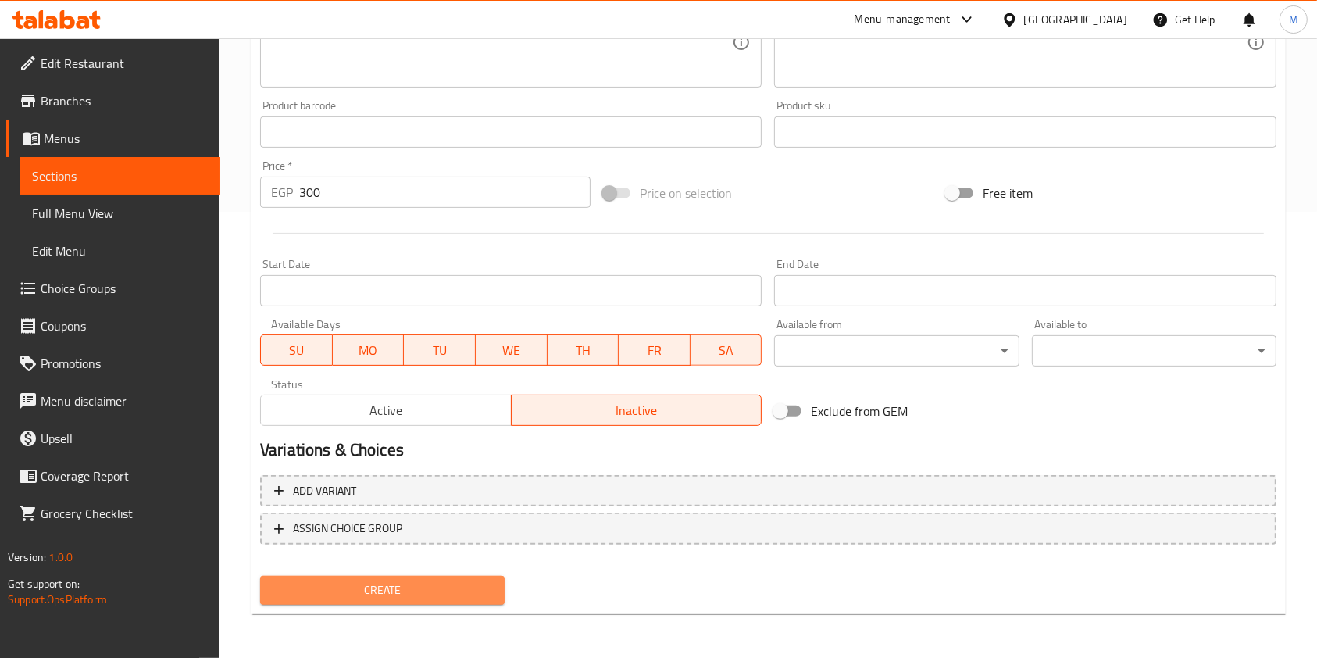
click at [444, 603] on button "Create" at bounding box center [382, 590] width 244 height 29
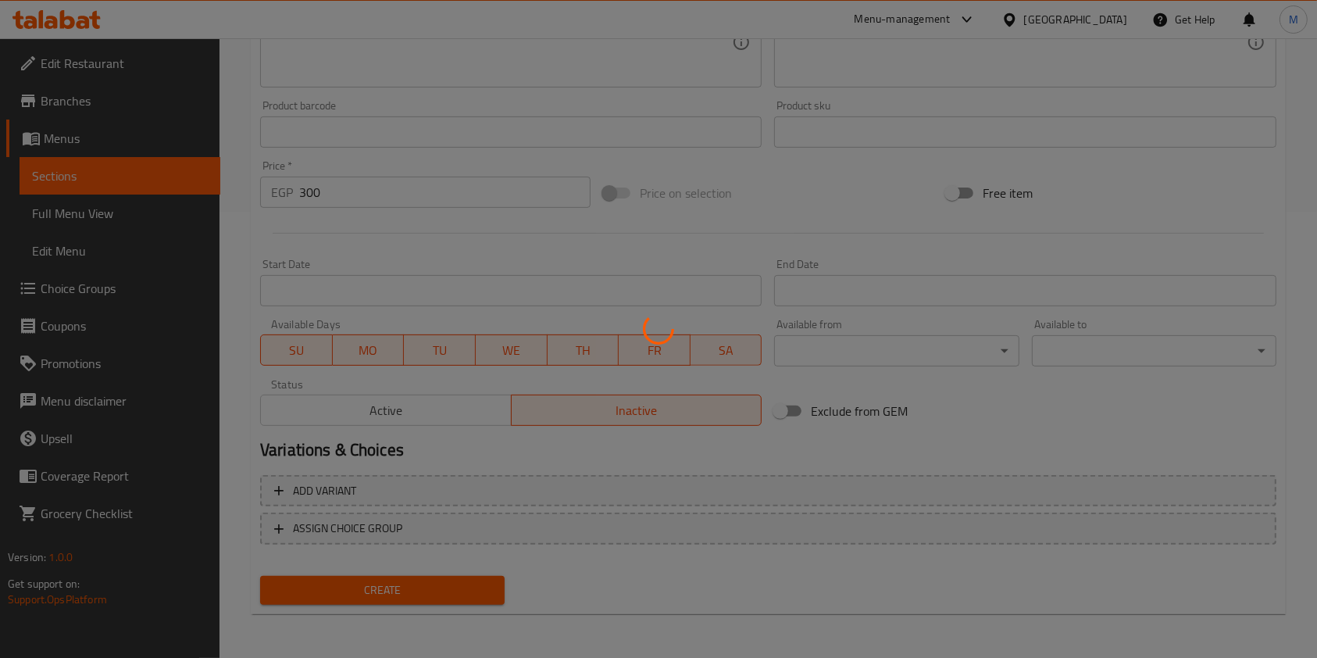
type input "0"
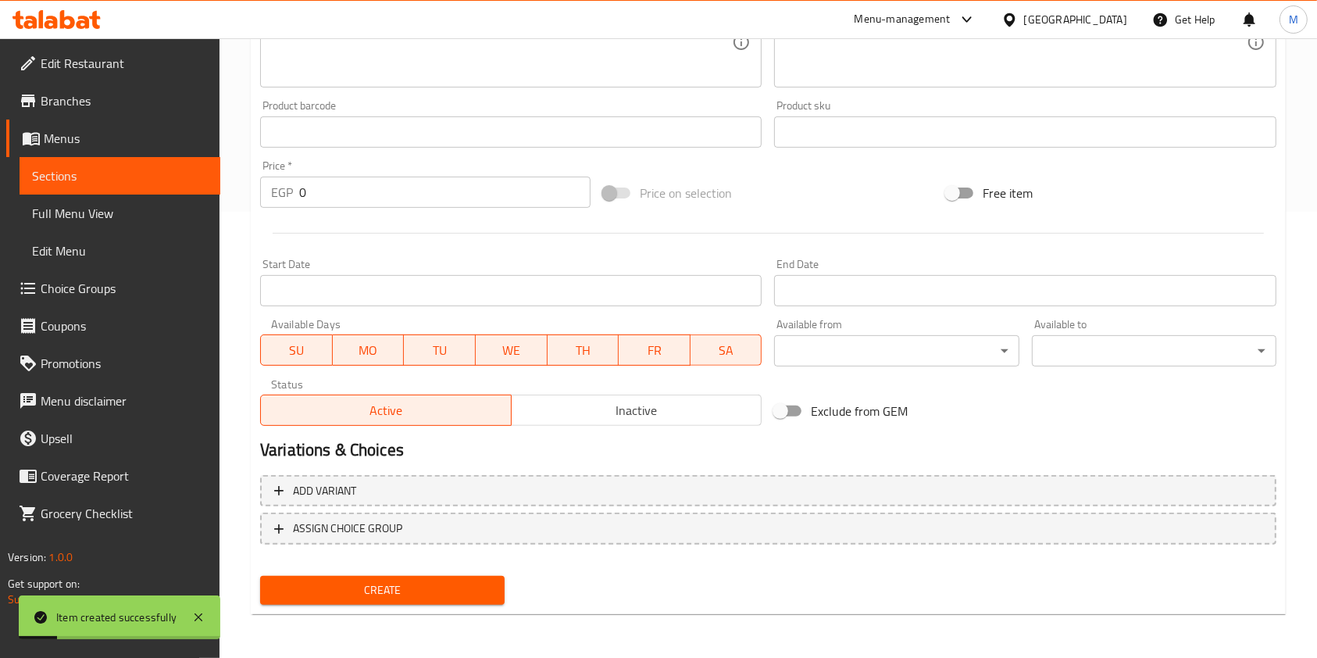
scroll to position [0, 0]
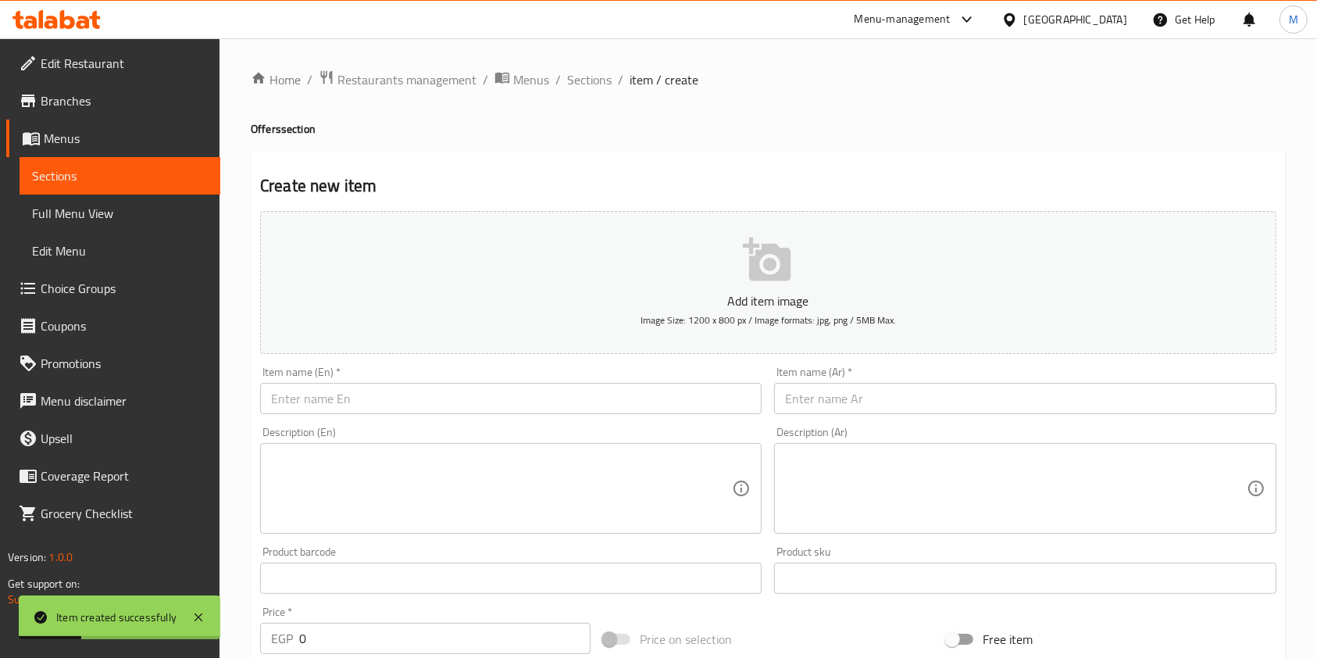
click at [615, 90] on ol "Home / Restaurants management / Menus / Sections / item / create" at bounding box center [768, 80] width 1035 height 20
click at [604, 82] on span "Sections" at bounding box center [589, 79] width 45 height 19
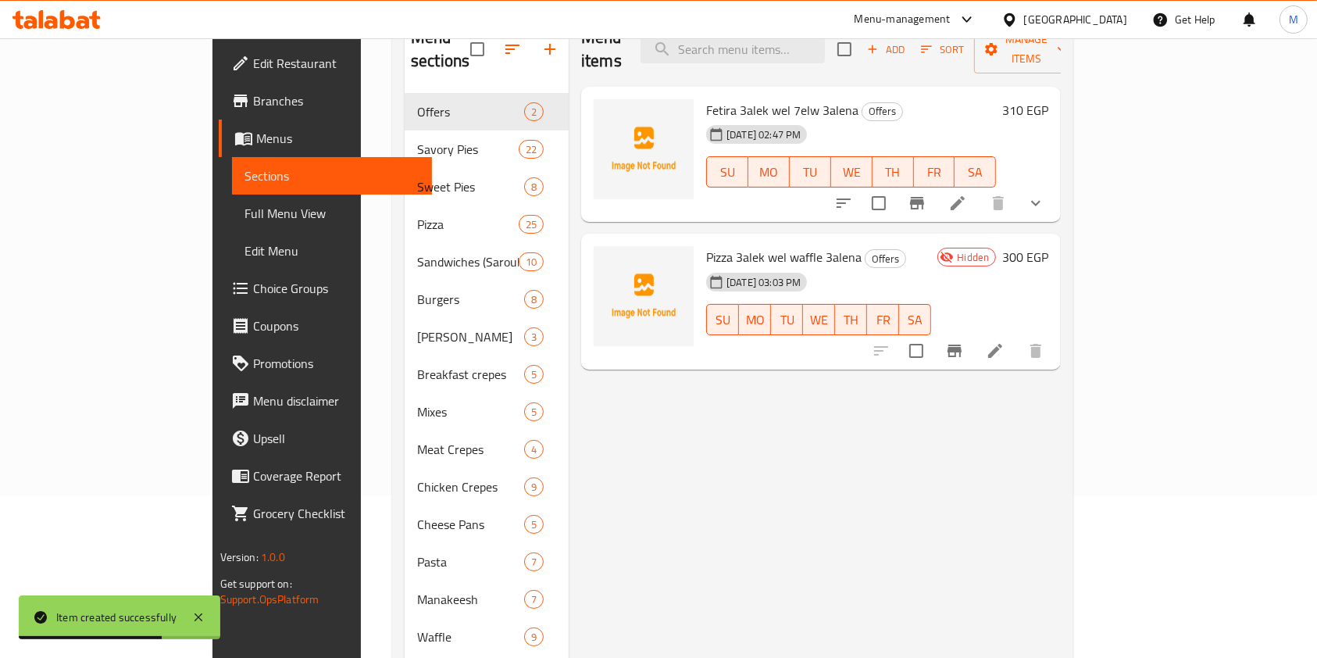
scroll to position [168, 0]
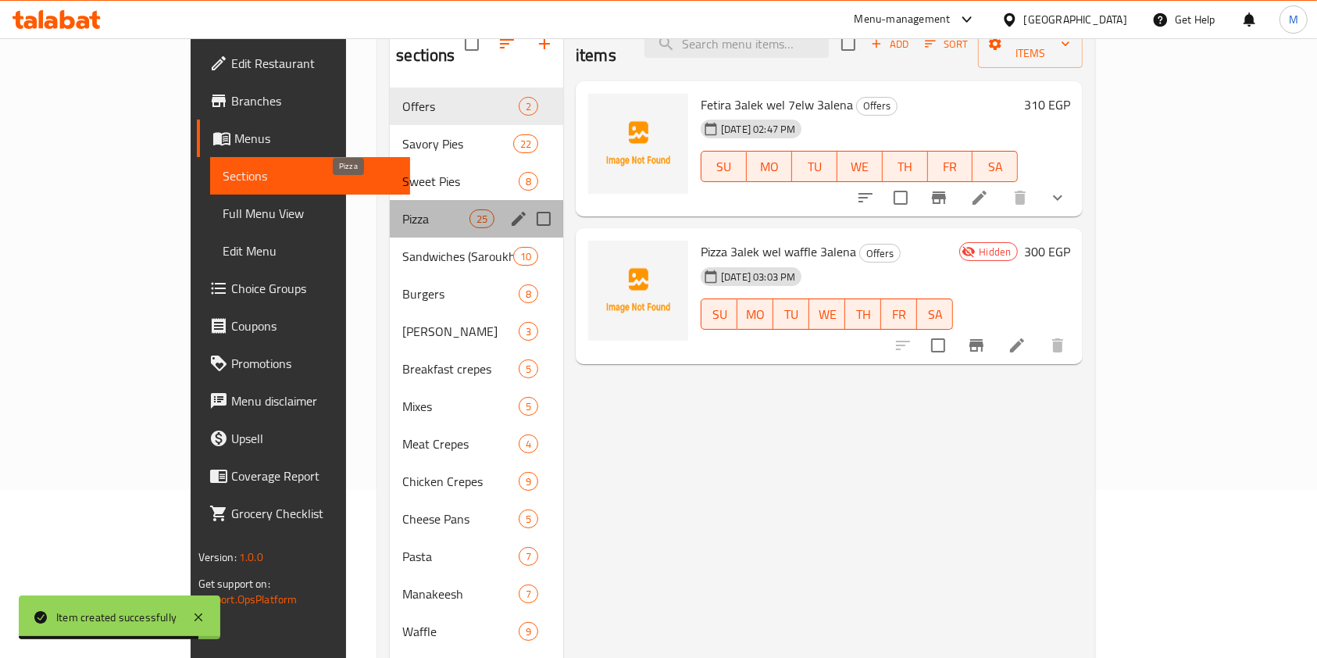
click at [402, 209] on span "Pizza" at bounding box center [435, 218] width 66 height 19
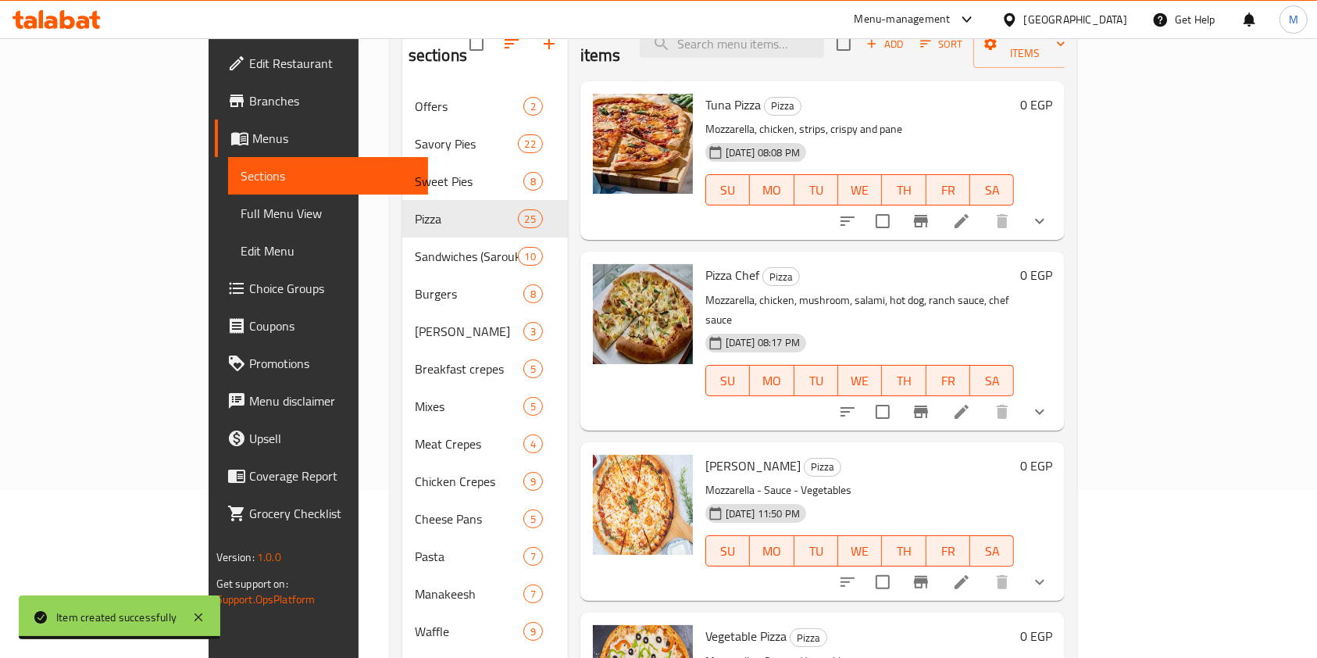
click at [1058, 393] on button "show more" at bounding box center [1039, 411] width 37 height 37
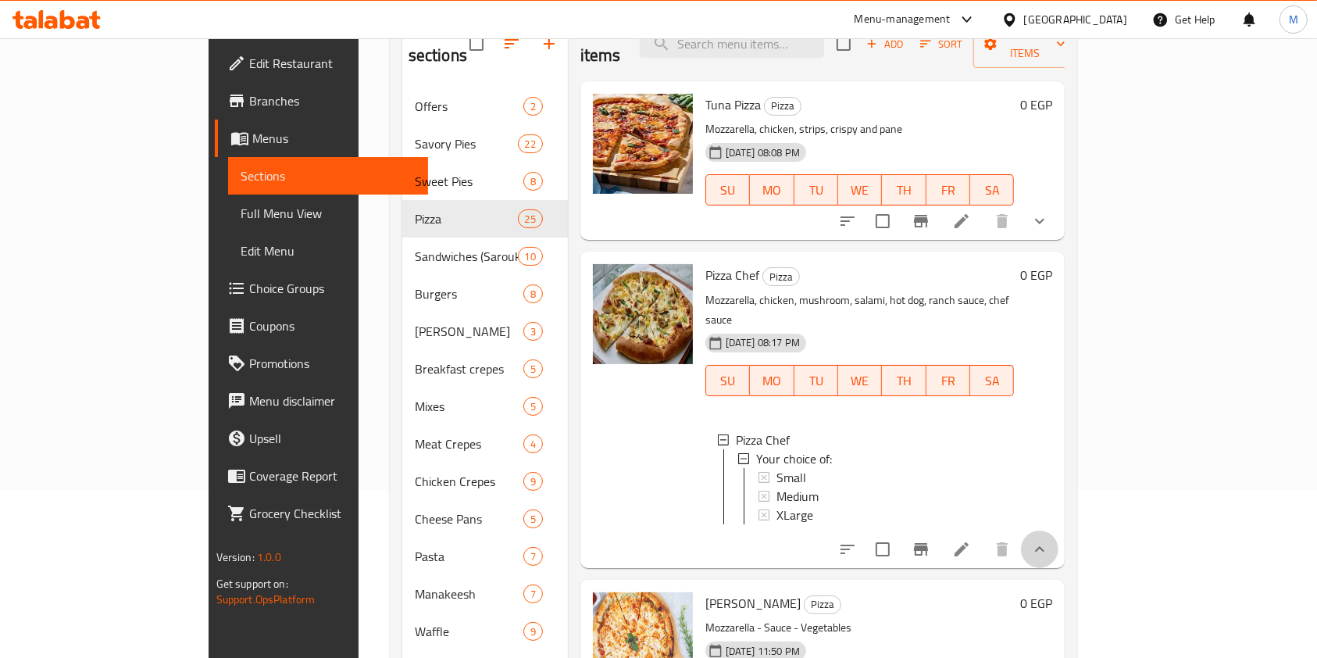
click at [1058, 530] on button "show more" at bounding box center [1039, 548] width 37 height 37
click at [1044, 546] on icon "show more" at bounding box center [1039, 548] width 9 height 5
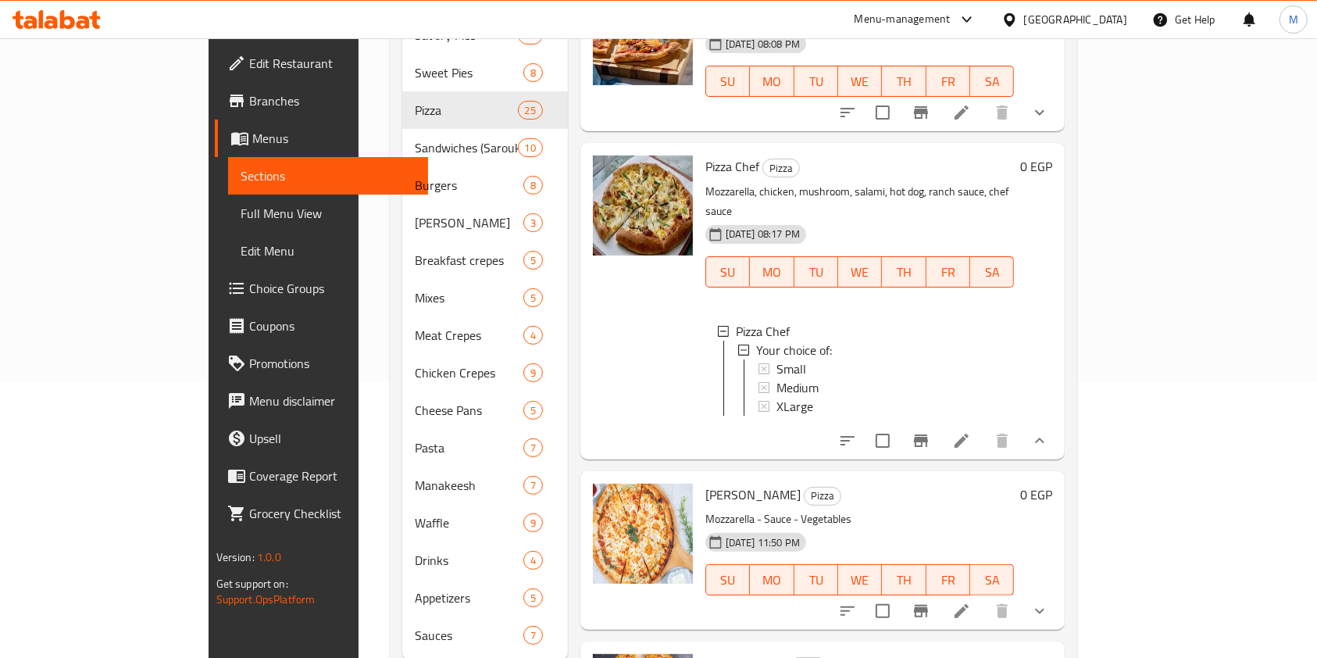
scroll to position [299, 0]
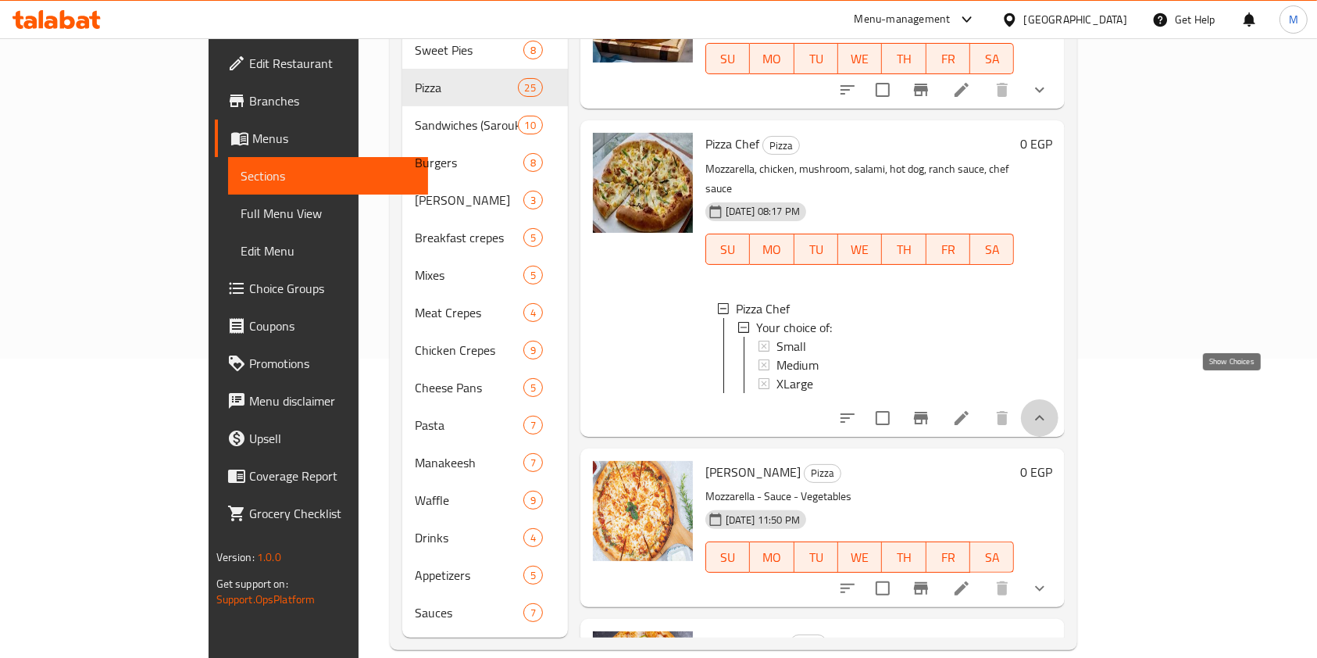
click at [1049, 408] on icon "show more" at bounding box center [1039, 417] width 19 height 19
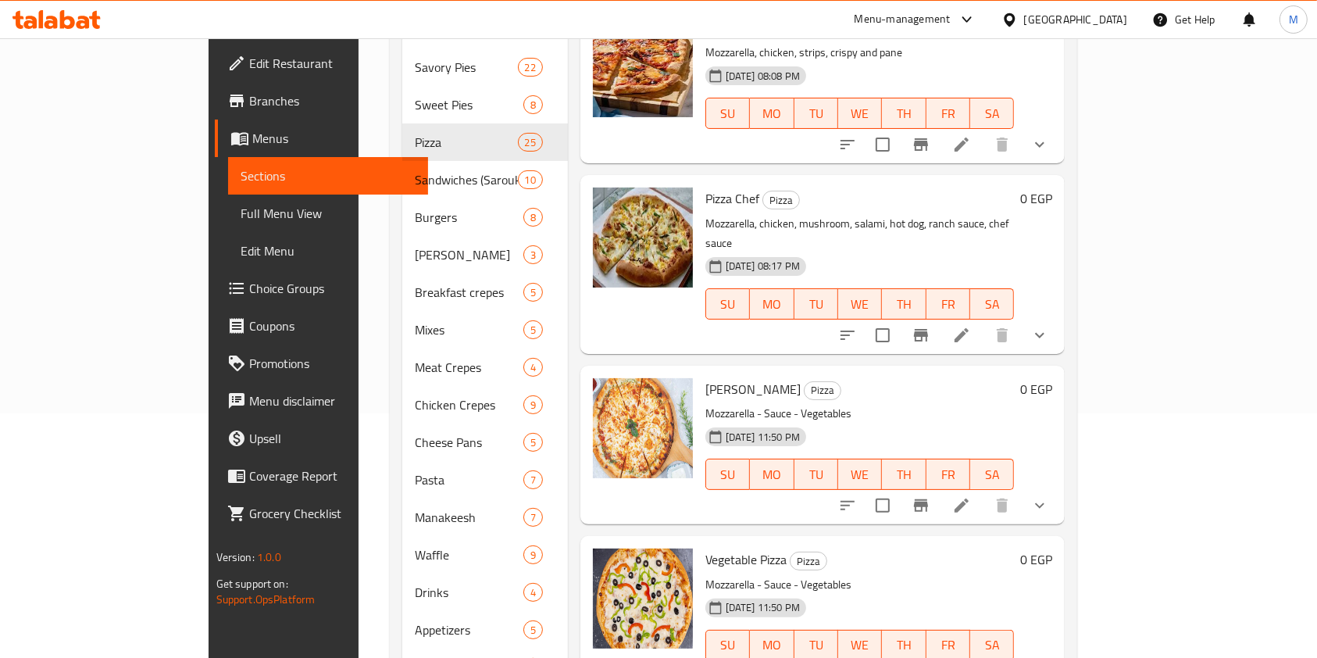
scroll to position [0, 0]
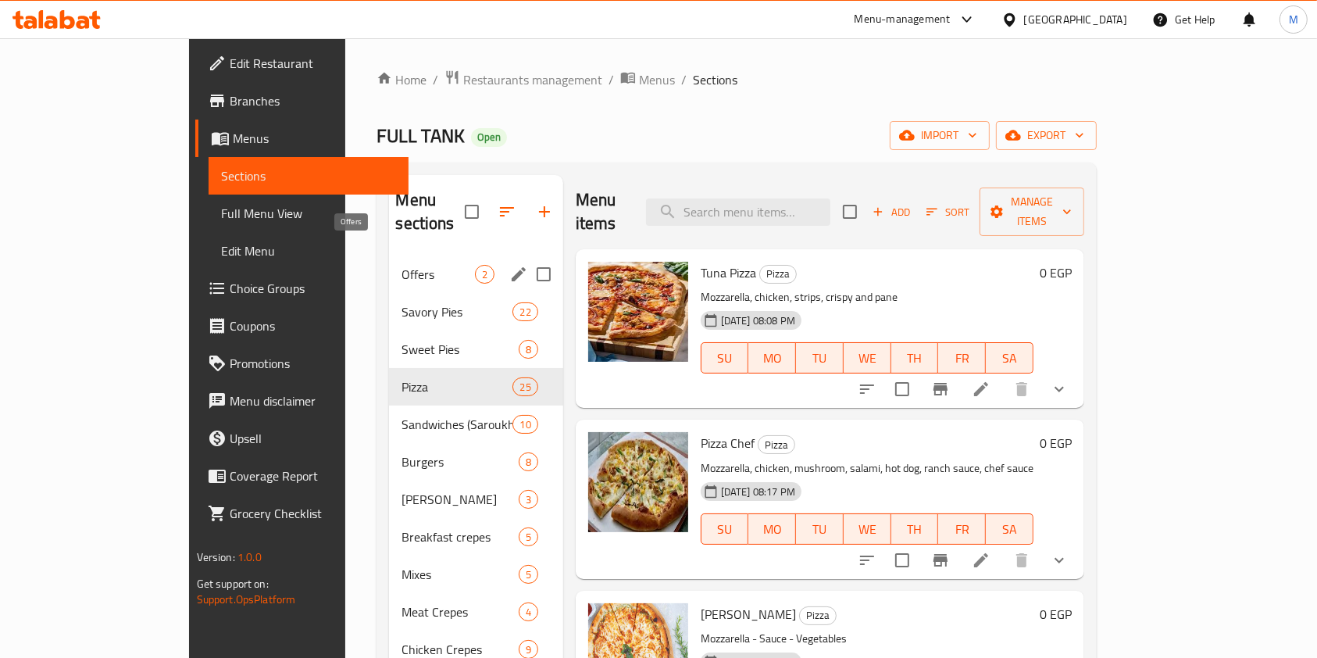
click at [401, 265] on span "Offers" at bounding box center [437, 274] width 73 height 19
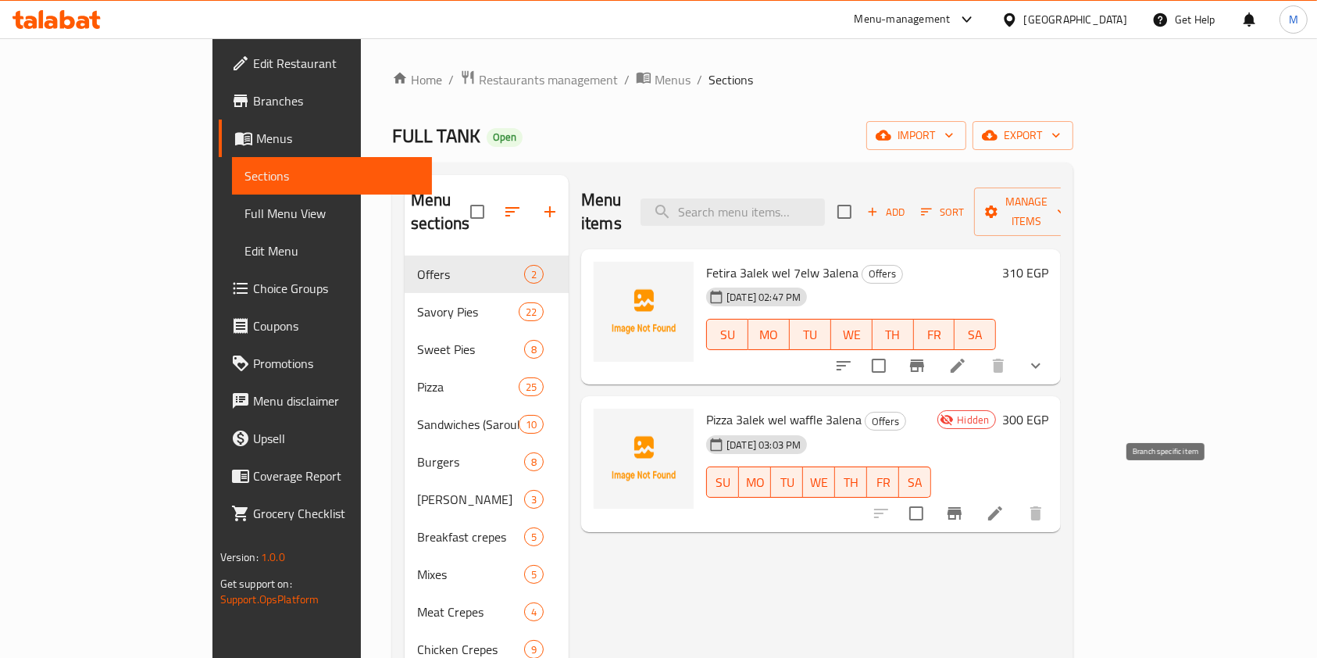
click at [964, 504] on icon "Branch-specific-item" at bounding box center [954, 513] width 19 height 19
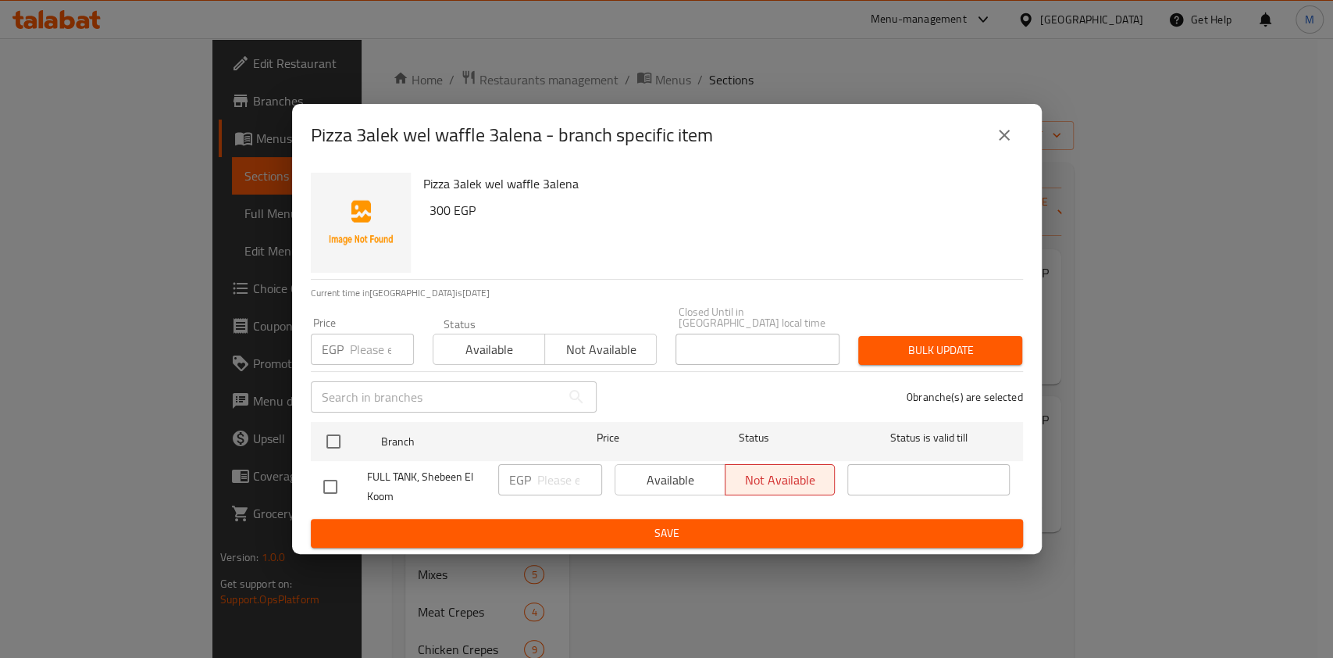
click at [988, 131] on button "close" at bounding box center [1004, 134] width 37 height 37
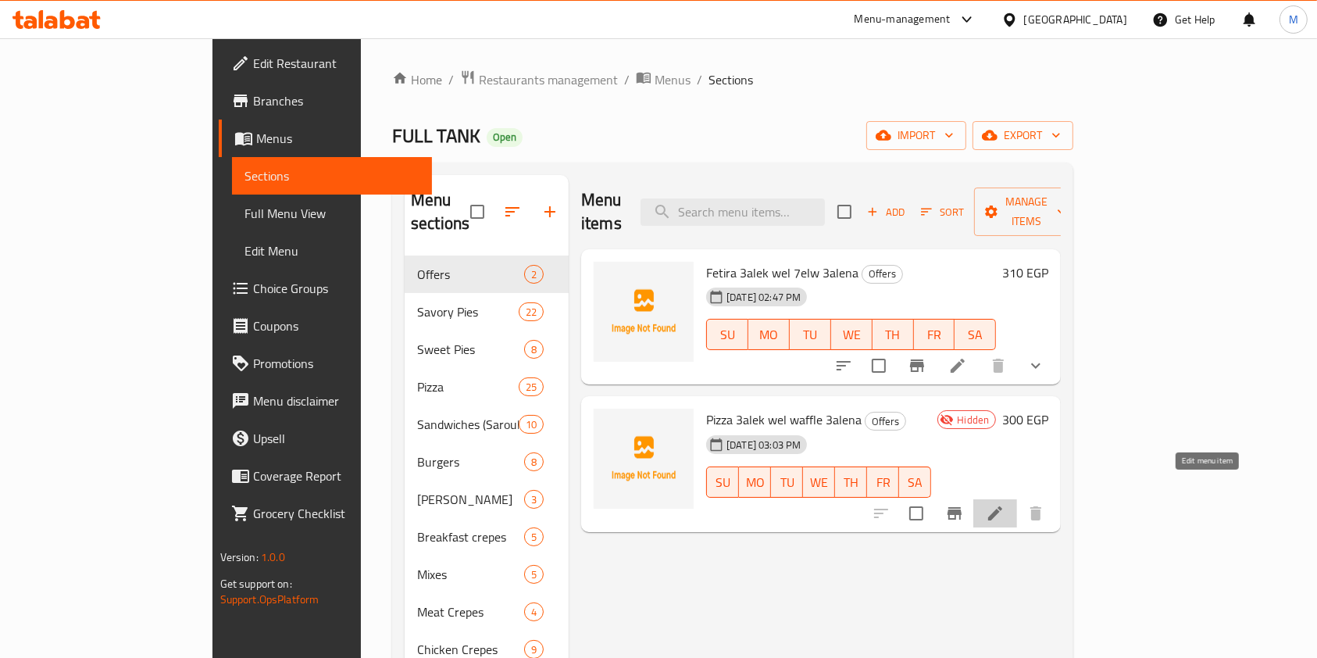
click at [1004, 504] on icon at bounding box center [995, 513] width 19 height 19
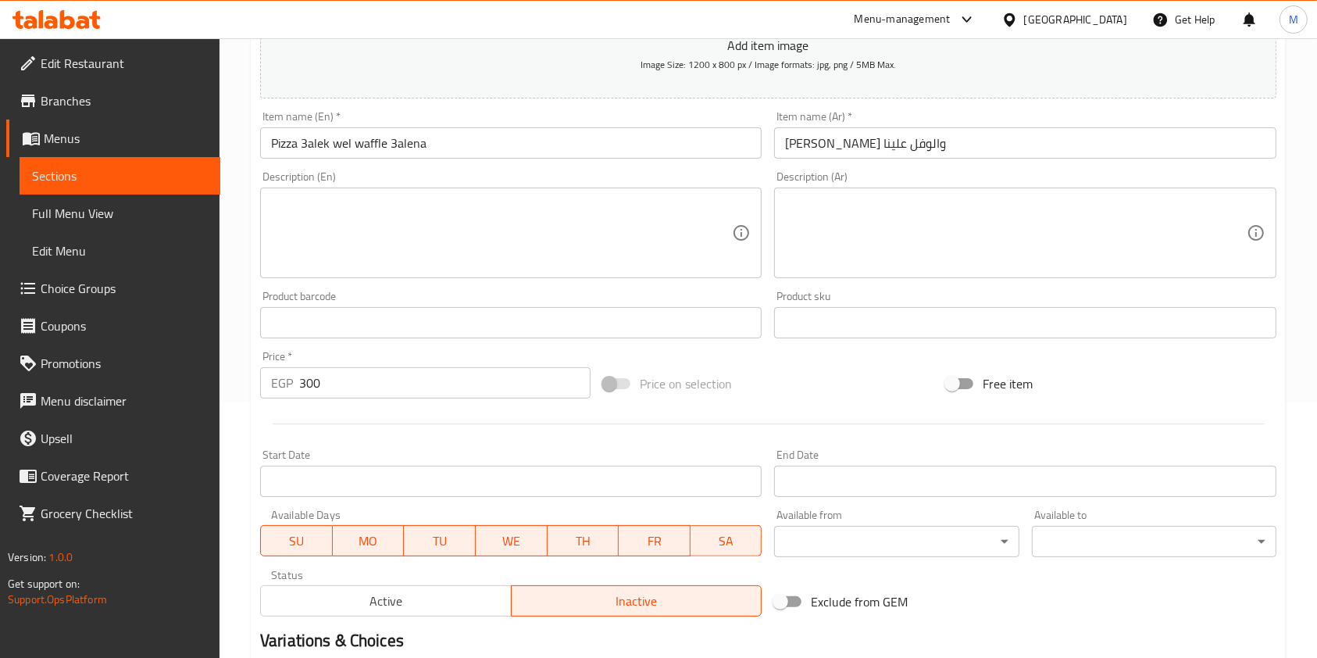
scroll to position [257, 0]
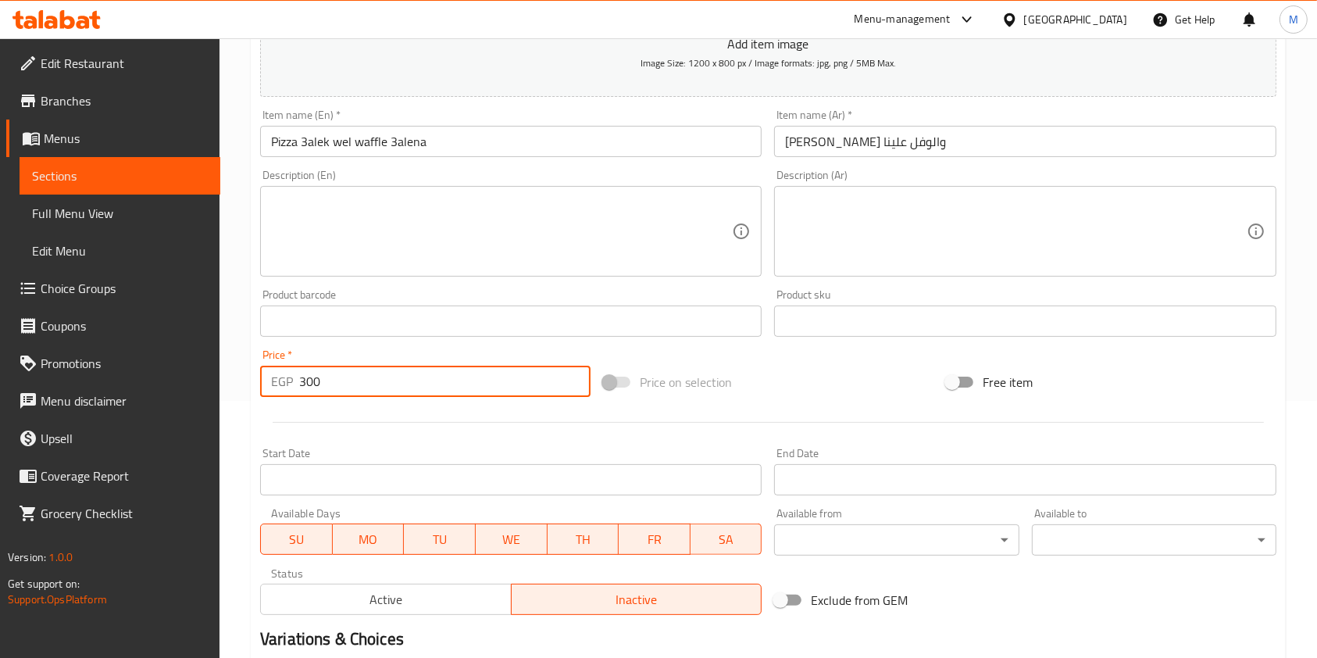
drag, startPoint x: 368, startPoint y: 394, endPoint x: 272, endPoint y: 380, distance: 97.1
click at [273, 380] on div "EGP 300 Price *" at bounding box center [425, 381] width 330 height 31
click at [272, 380] on p "EGP" at bounding box center [282, 381] width 22 height 19
drag, startPoint x: 351, startPoint y: 385, endPoint x: 300, endPoint y: 387, distance: 50.8
click at [300, 387] on input "300" at bounding box center [444, 381] width 291 height 31
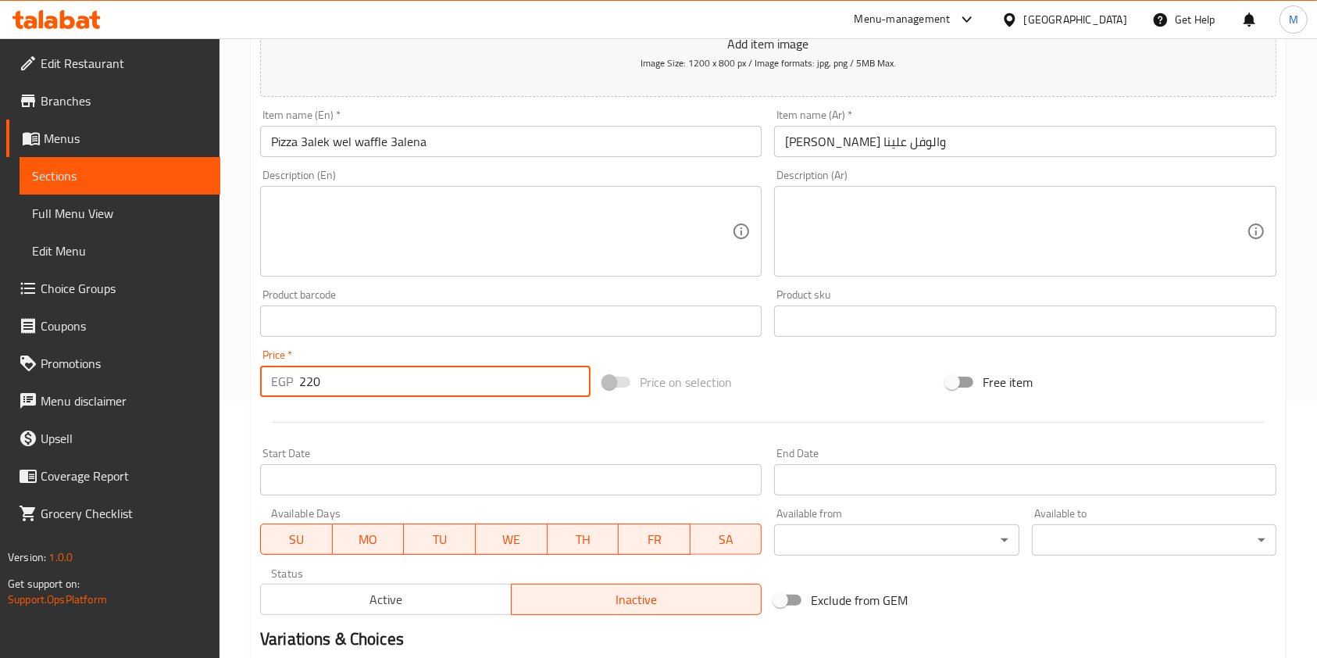
scroll to position [446, 0]
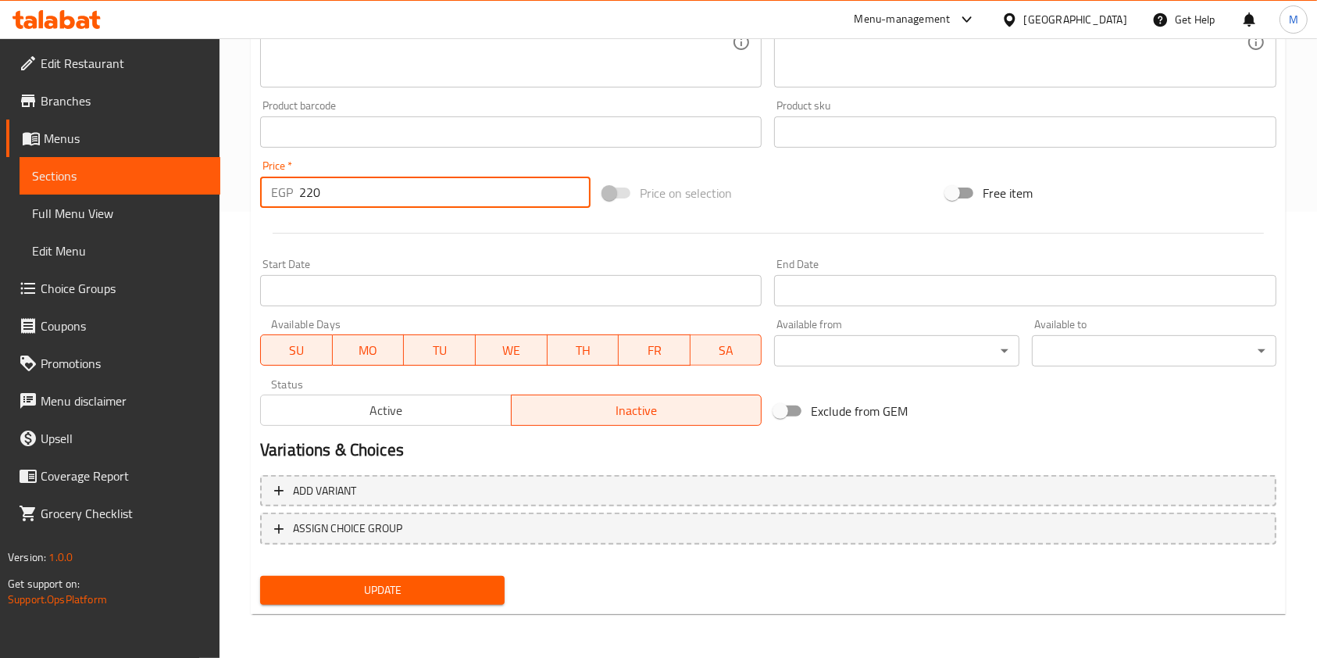
type input "220"
click at [448, 581] on span "Update" at bounding box center [382, 590] width 219 height 20
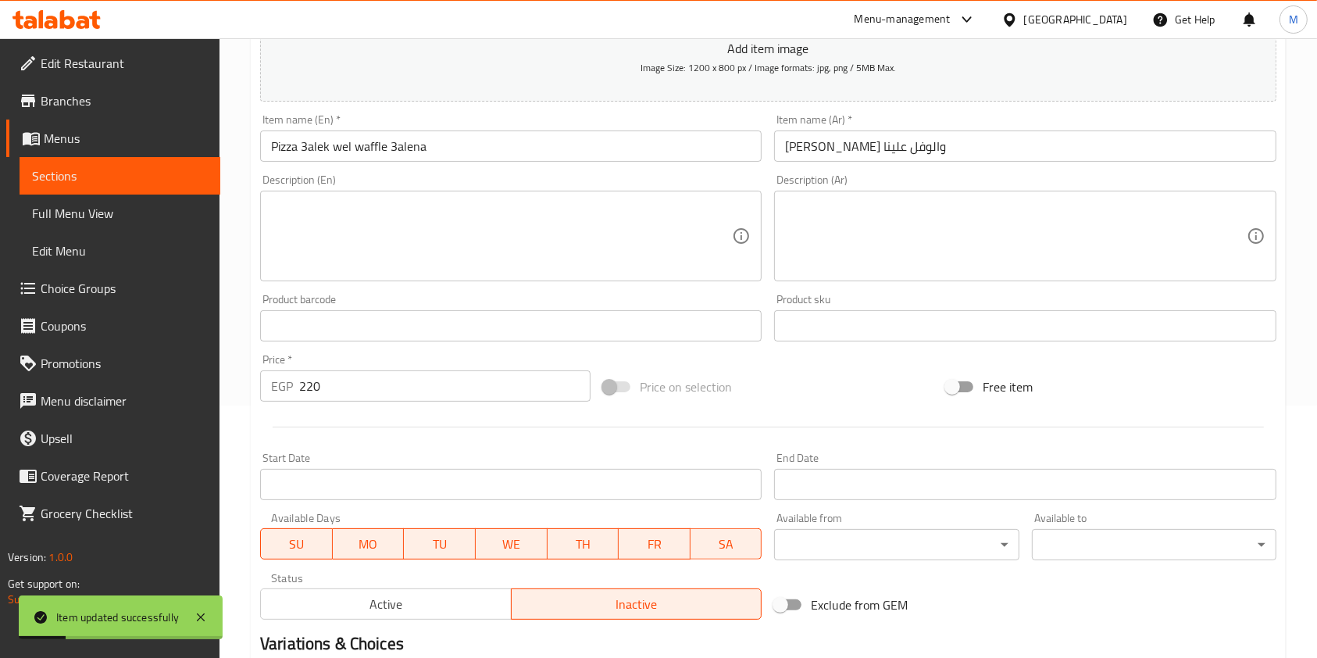
scroll to position [0, 0]
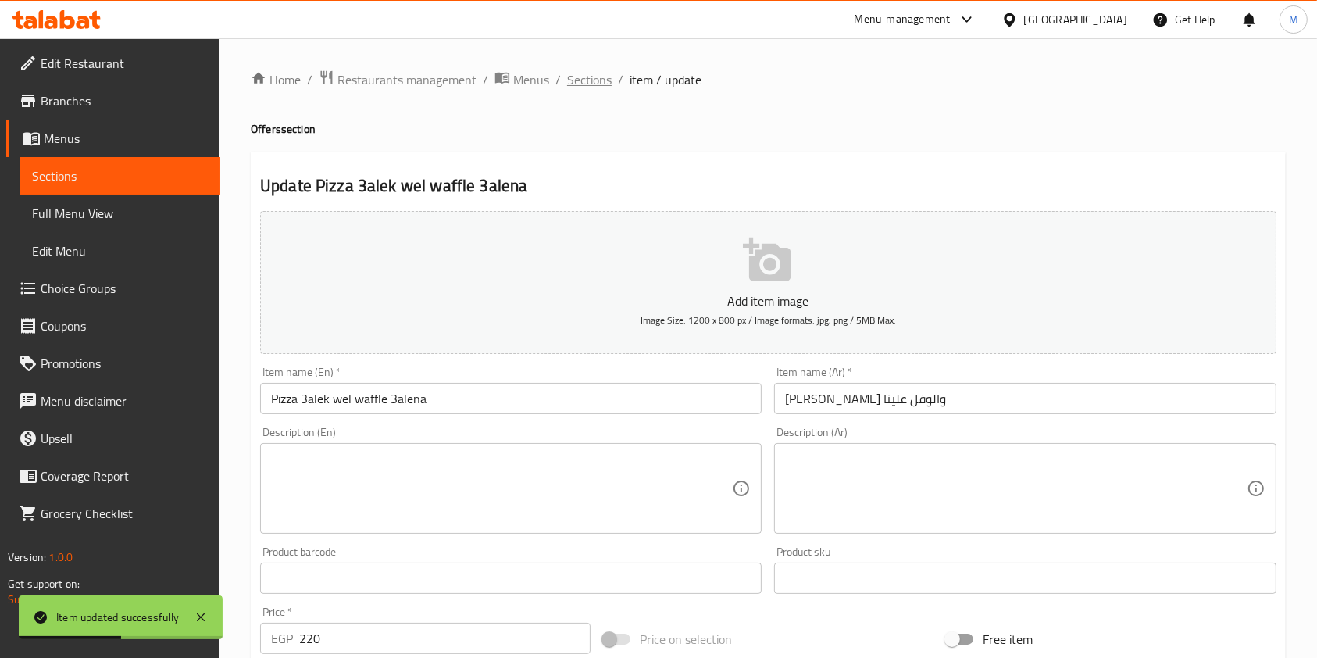
click at [605, 80] on span "Sections" at bounding box center [589, 79] width 45 height 19
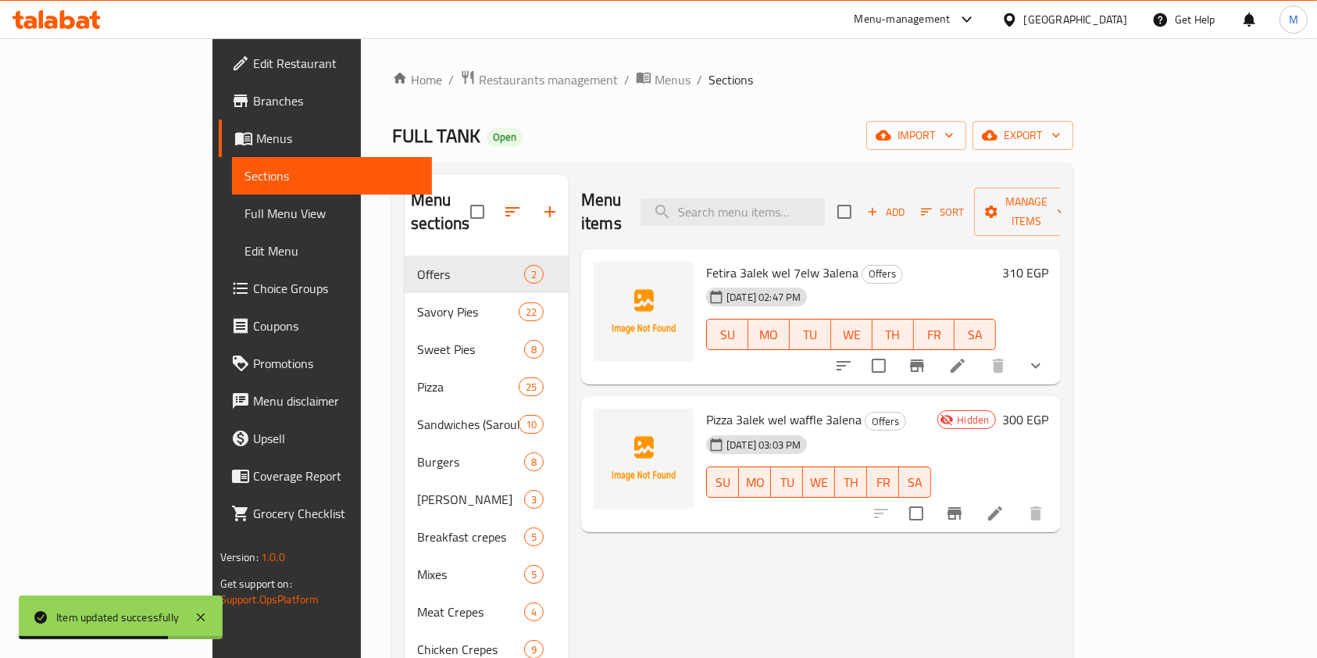
click at [253, 285] on span "Choice Groups" at bounding box center [336, 288] width 167 height 19
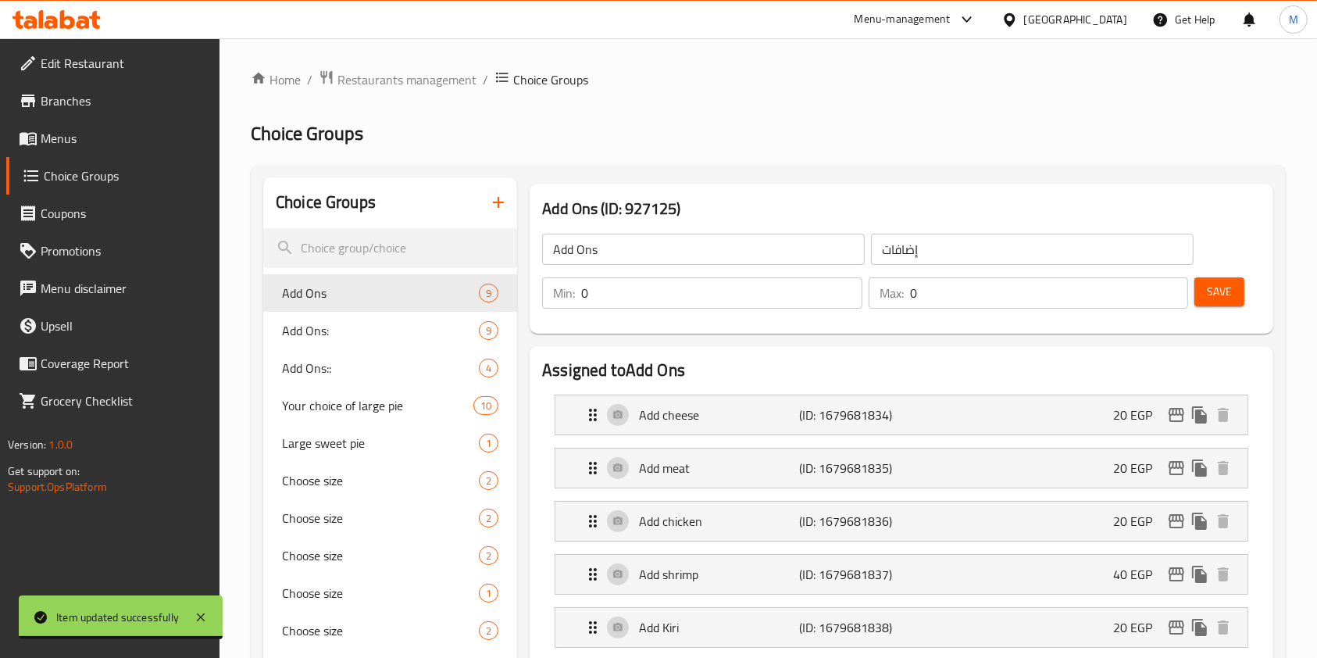
click at [487, 205] on button "button" at bounding box center [498, 202] width 37 height 37
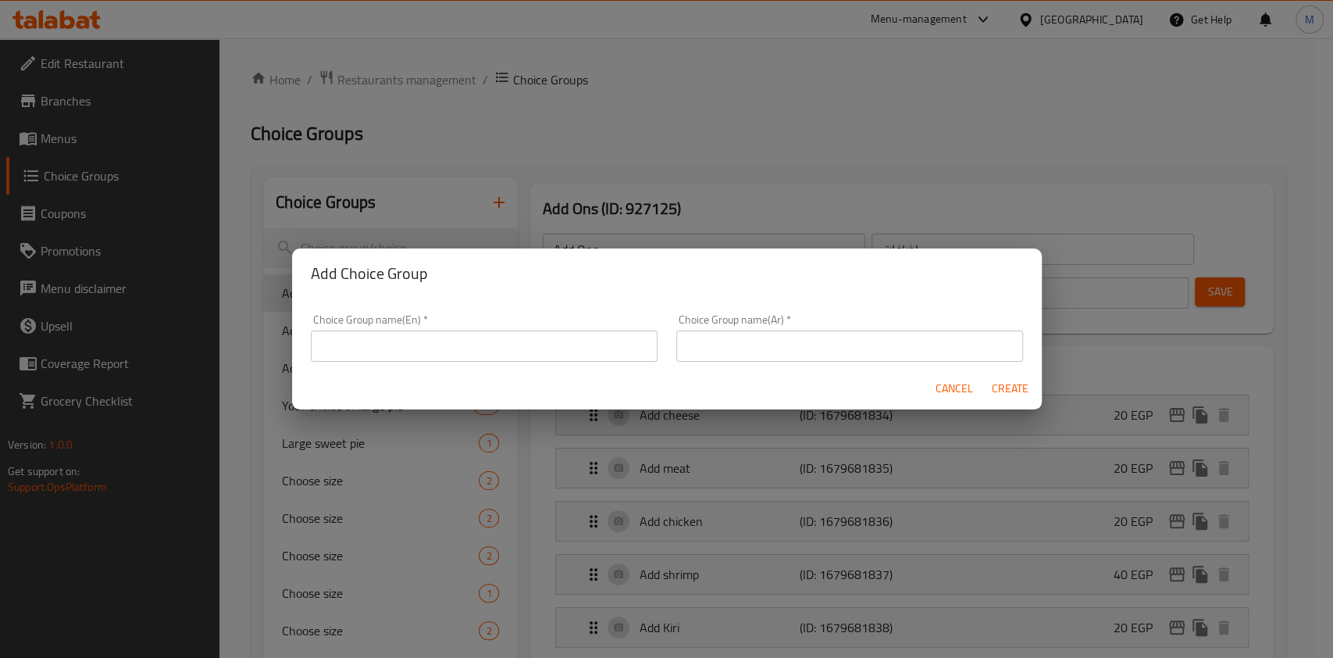
click at [504, 341] on input "text" at bounding box center [484, 345] width 347 height 31
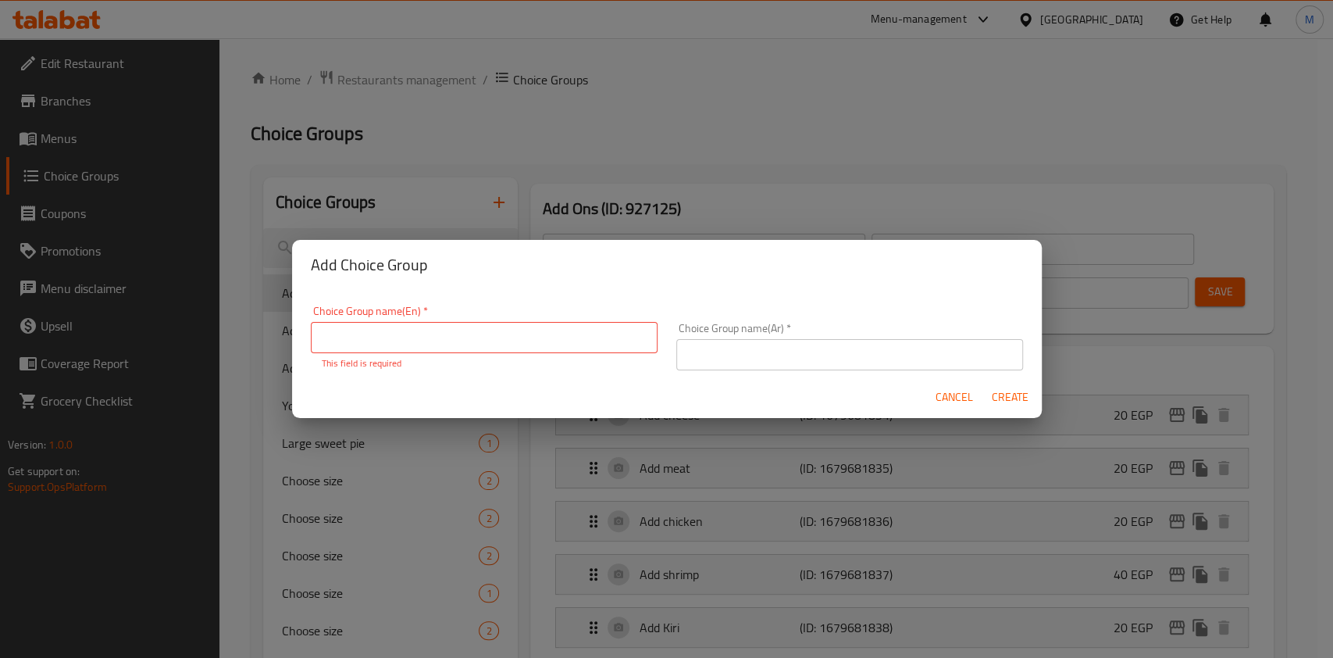
click at [504, 341] on input "text" at bounding box center [484, 337] width 347 height 31
paste input "Your choice of medium pizza"
type input "Your choice of medium pizza"
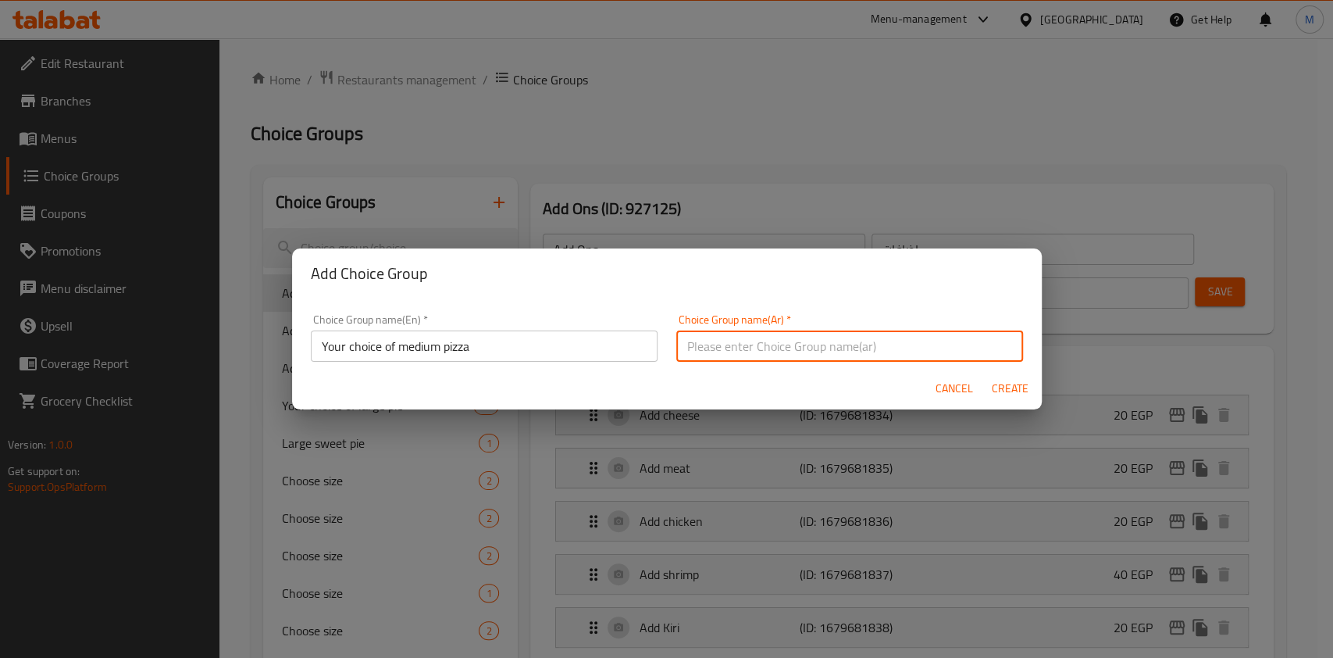
click at [790, 340] on input "text" at bounding box center [849, 345] width 347 height 31
paste input "اختيارك من البيتزا الوسط"
type input "اختيارك من البيتزا الوسط"
click at [1011, 391] on span "Create" at bounding box center [1010, 389] width 37 height 20
type input "Your choice of medium pizza"
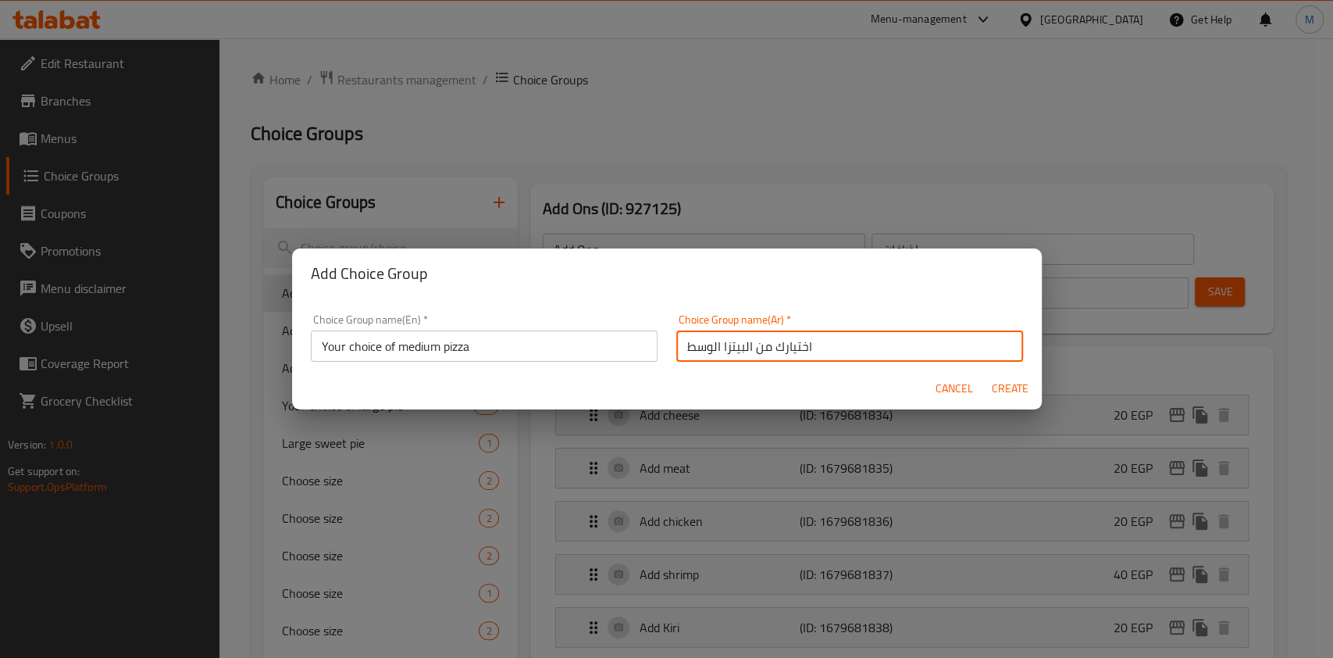
type input "اختيارك من البيتزا الوسط"
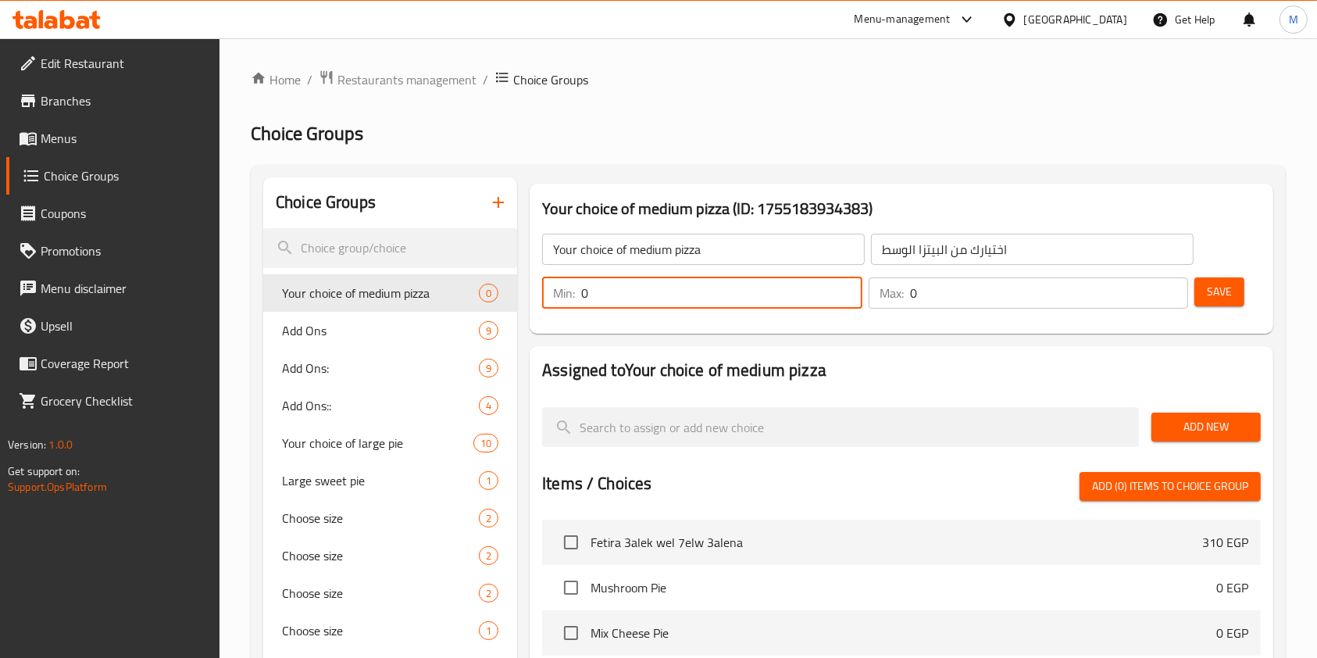
drag, startPoint x: 600, startPoint y: 294, endPoint x: 583, endPoint y: 299, distance: 17.3
click at [583, 299] on input "0" at bounding box center [721, 292] width 281 height 31
type input "1"
click at [916, 295] on input "0" at bounding box center [1049, 292] width 279 height 31
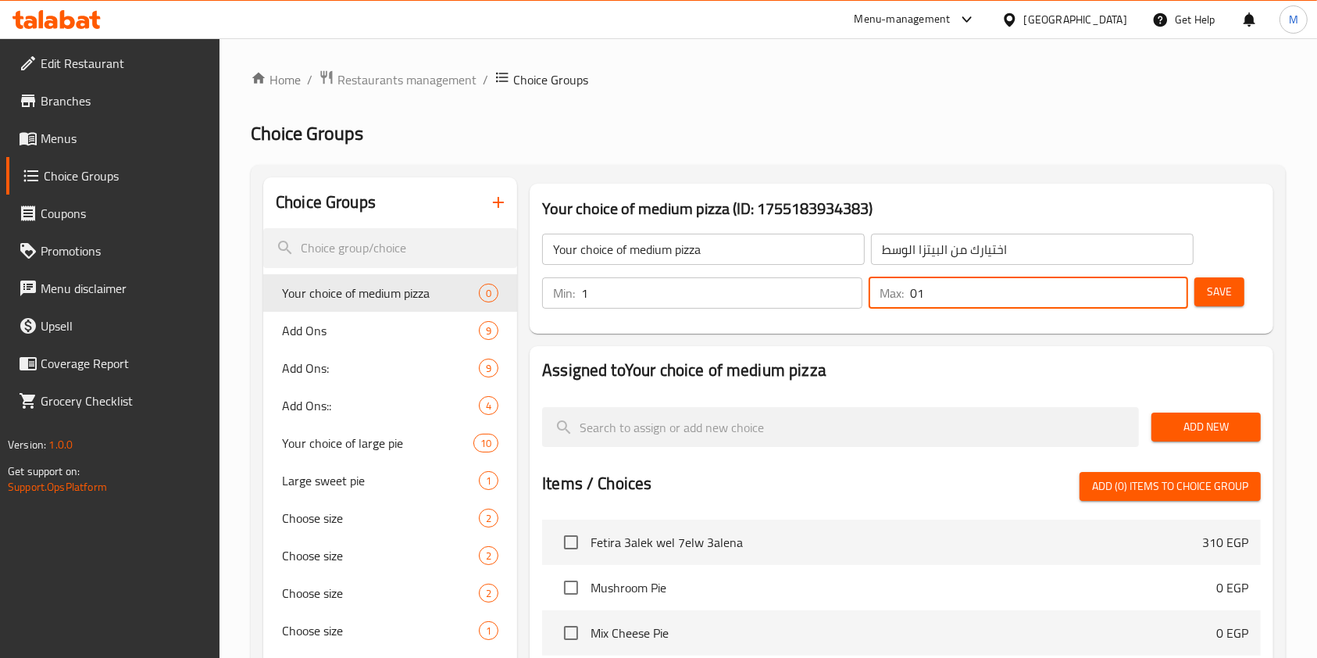
click at [915, 295] on input "01" at bounding box center [1049, 292] width 279 height 31
drag, startPoint x: 929, startPoint y: 292, endPoint x: 862, endPoint y: 298, distance: 66.7
click at [862, 298] on div "Min: 1 ​ Max: 01 ​" at bounding box center [865, 293] width 658 height 44
type input "1"
click at [1189, 292] on div "Max: 1 ​" at bounding box center [1028, 292] width 326 height 37
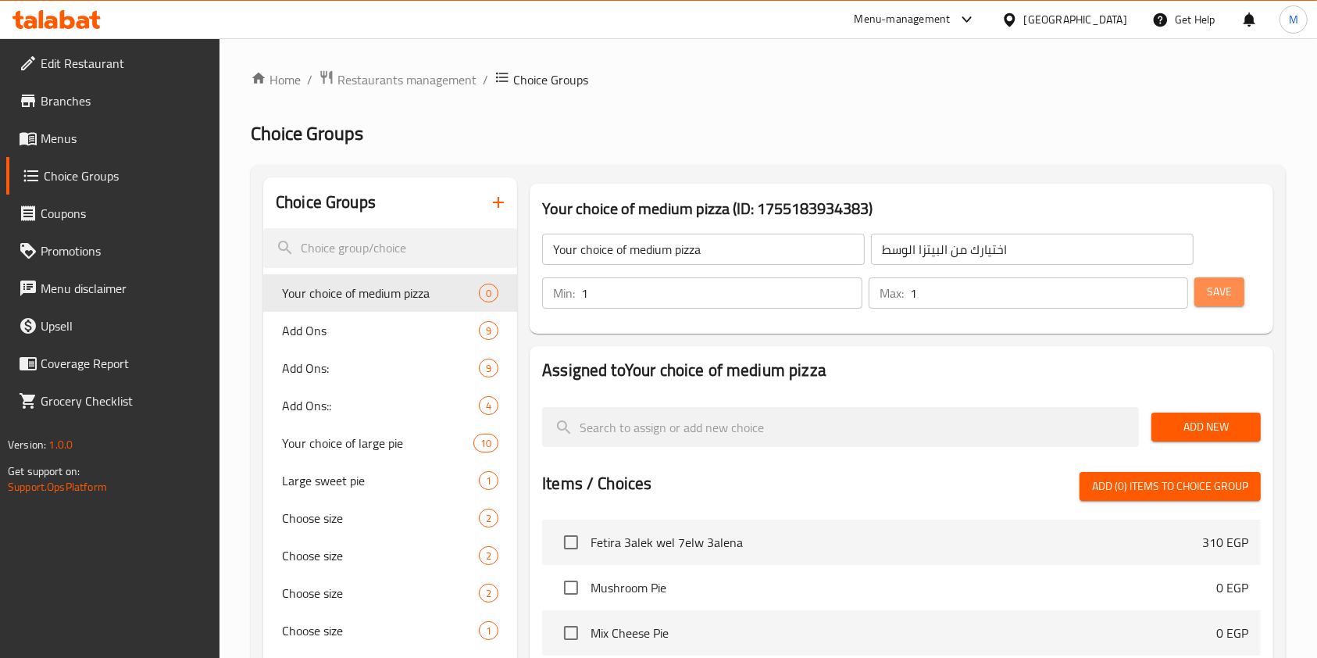
click at [1195, 293] on button "Save" at bounding box center [1219, 291] width 50 height 29
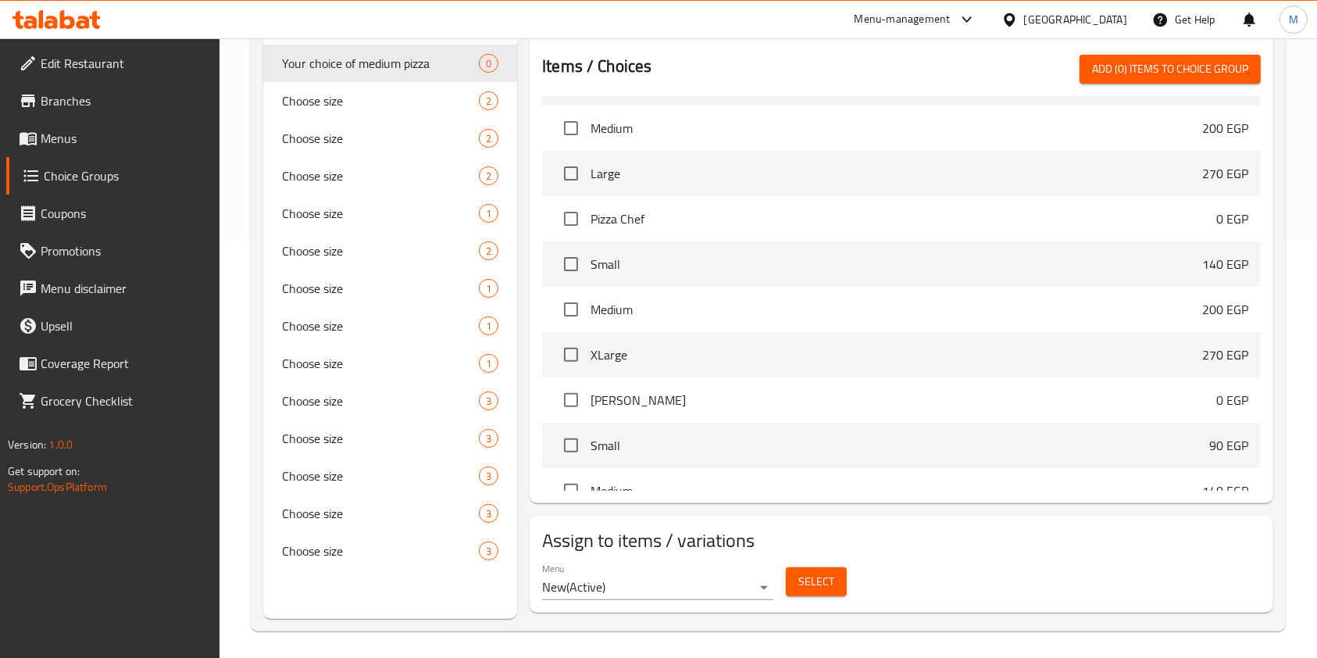
scroll to position [4664, 0]
click at [570, 397] on input "checkbox" at bounding box center [571, 398] width 33 height 33
checkbox input "true"
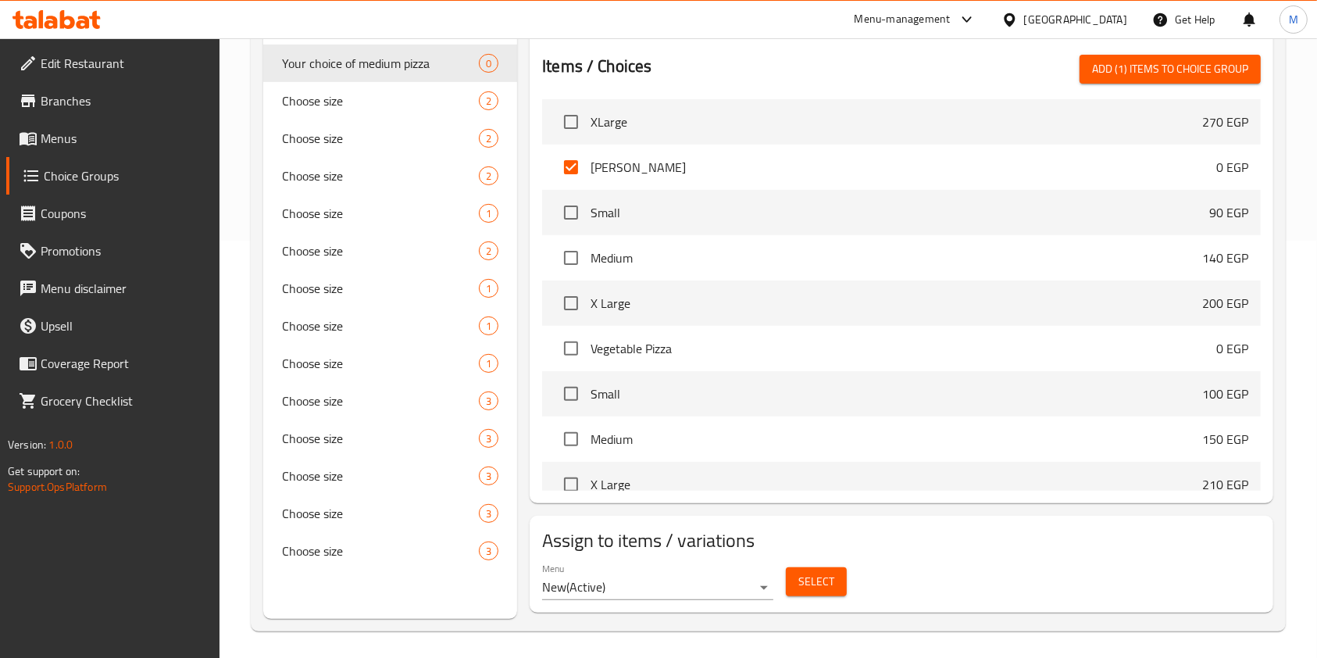
scroll to position [4914, 0]
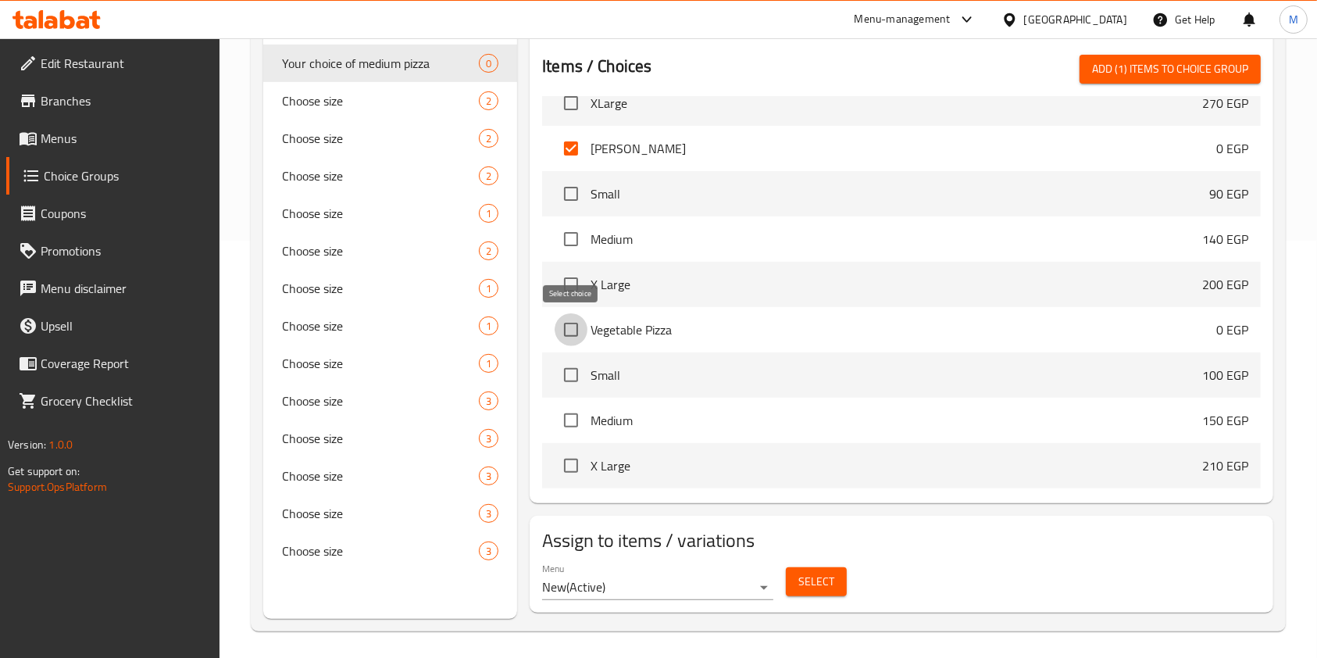
click at [580, 330] on input "checkbox" at bounding box center [571, 329] width 33 height 33
checkbox input "true"
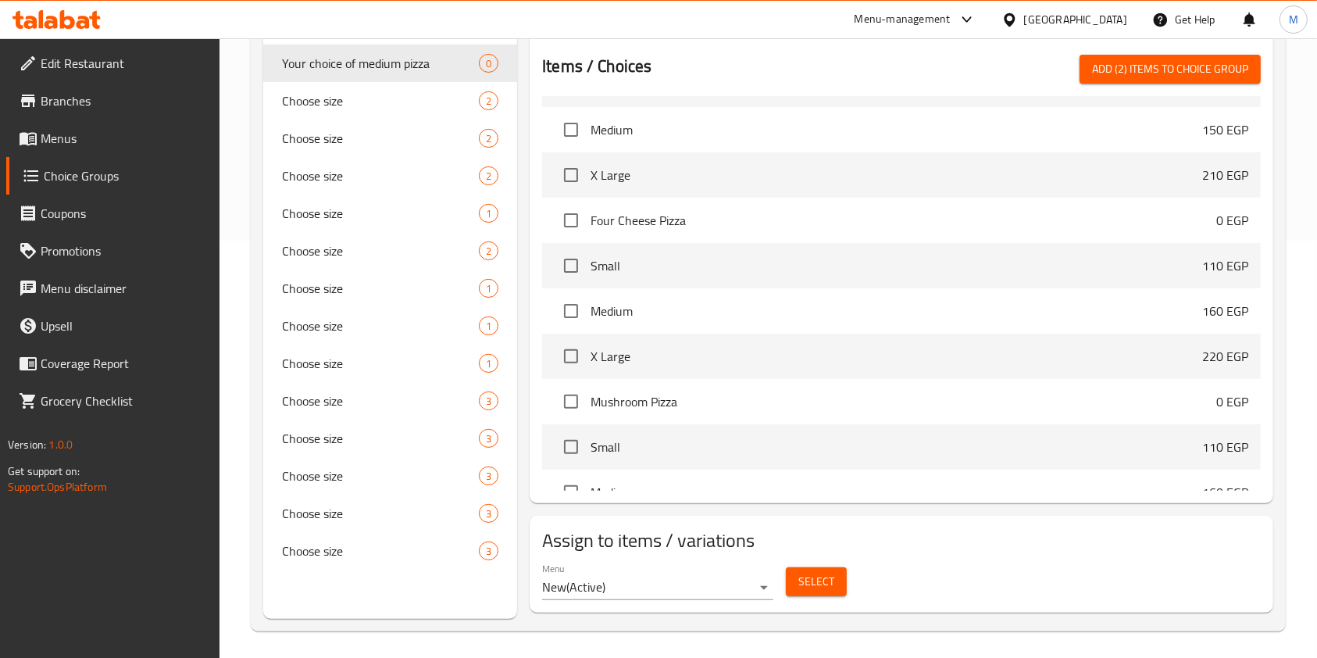
scroll to position [5206, 0]
click at [578, 227] on input "checkbox" at bounding box center [571, 219] width 33 height 33
checkbox input "true"
click at [576, 402] on input "checkbox" at bounding box center [571, 400] width 33 height 33
checkbox input "true"
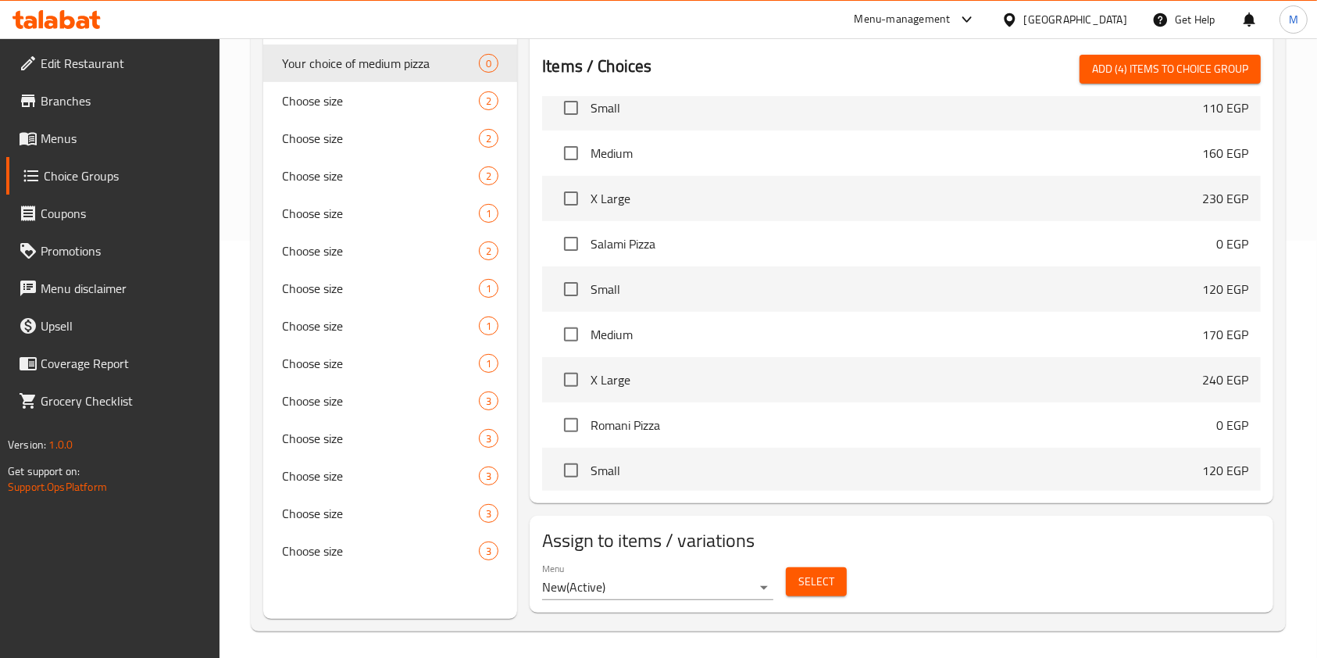
scroll to position [5581, 0]
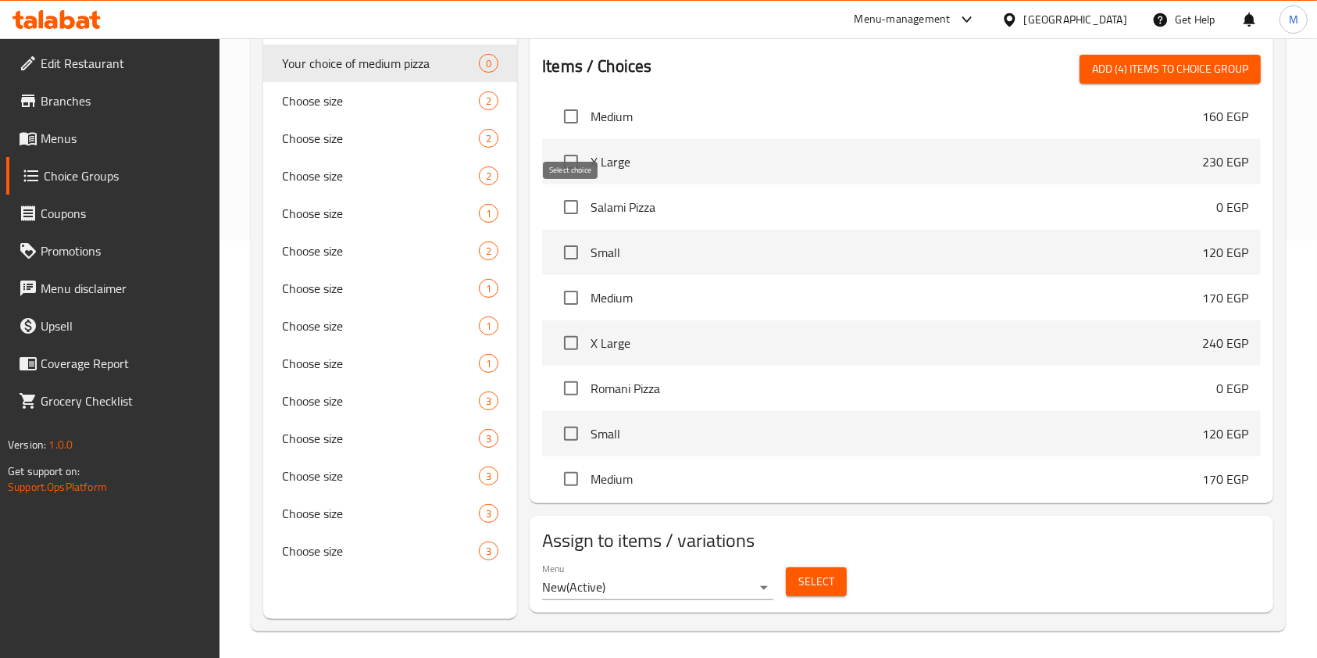
click at [577, 203] on input "checkbox" at bounding box center [571, 207] width 33 height 33
checkbox input "true"
click at [580, 383] on input "checkbox" at bounding box center [571, 388] width 33 height 33
checkbox input "true"
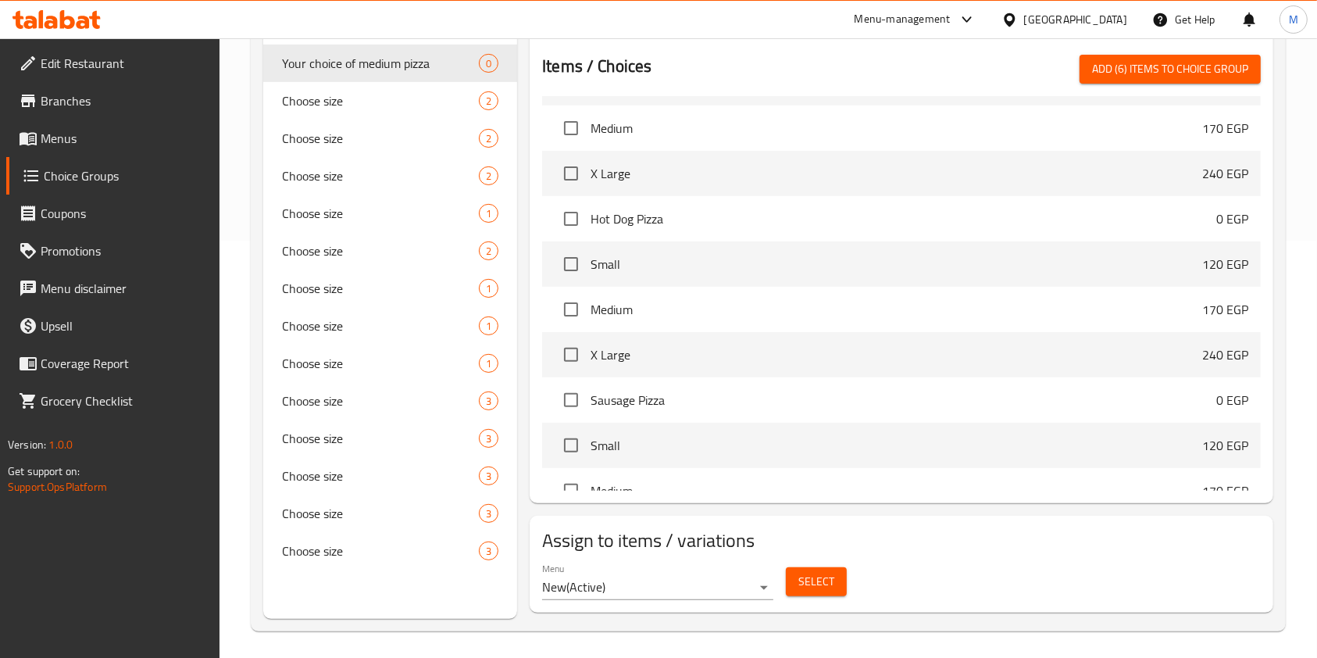
scroll to position [5956, 0]
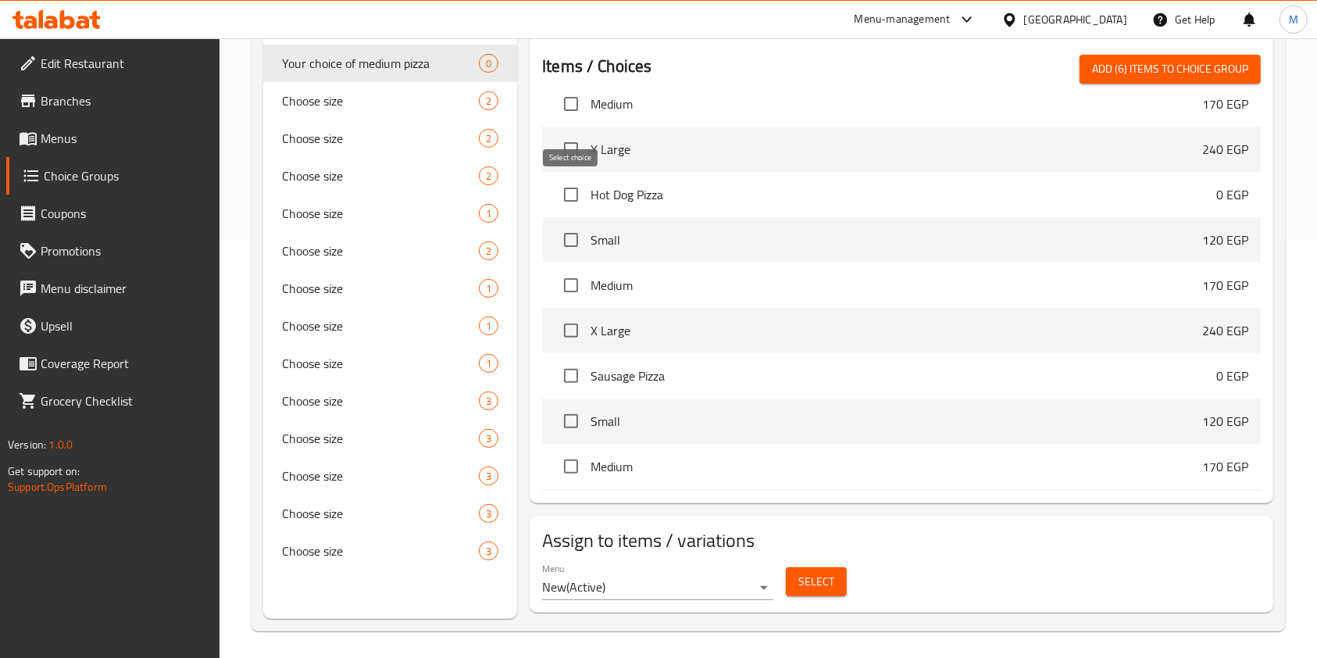
click at [569, 191] on input "checkbox" at bounding box center [571, 194] width 33 height 33
checkbox input "true"
click at [575, 375] on input "checkbox" at bounding box center [571, 375] width 33 height 33
checkbox input "true"
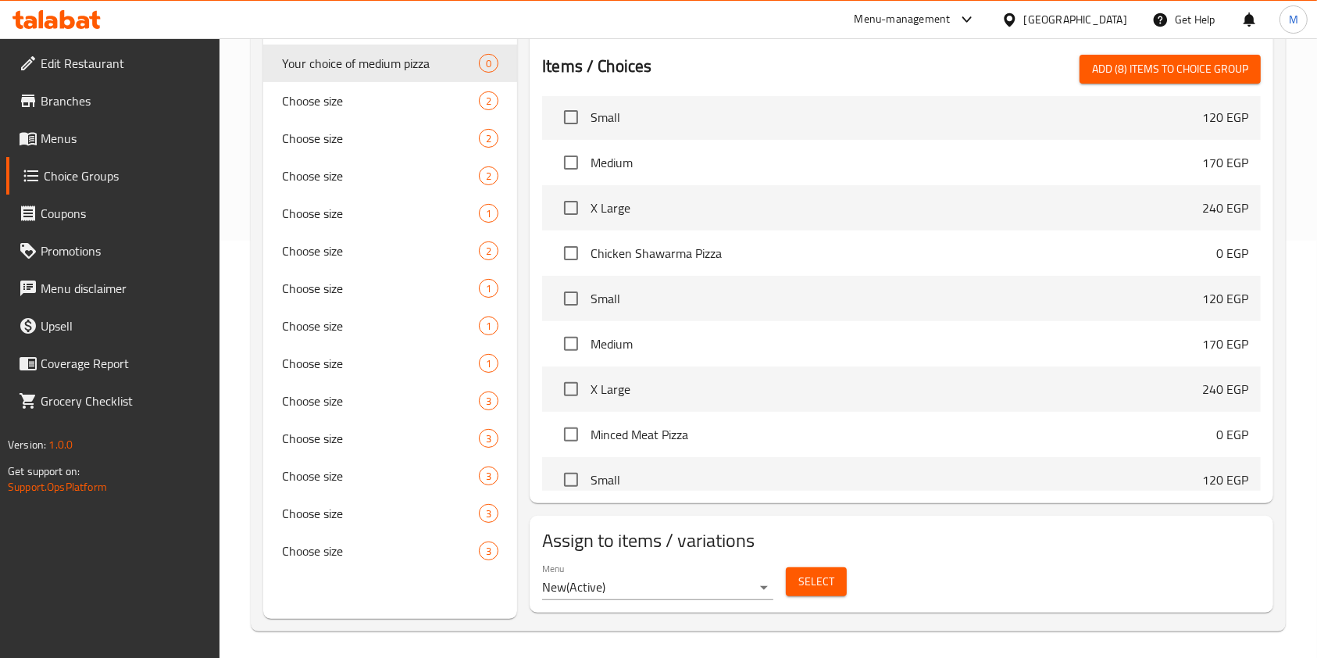
scroll to position [6289, 0]
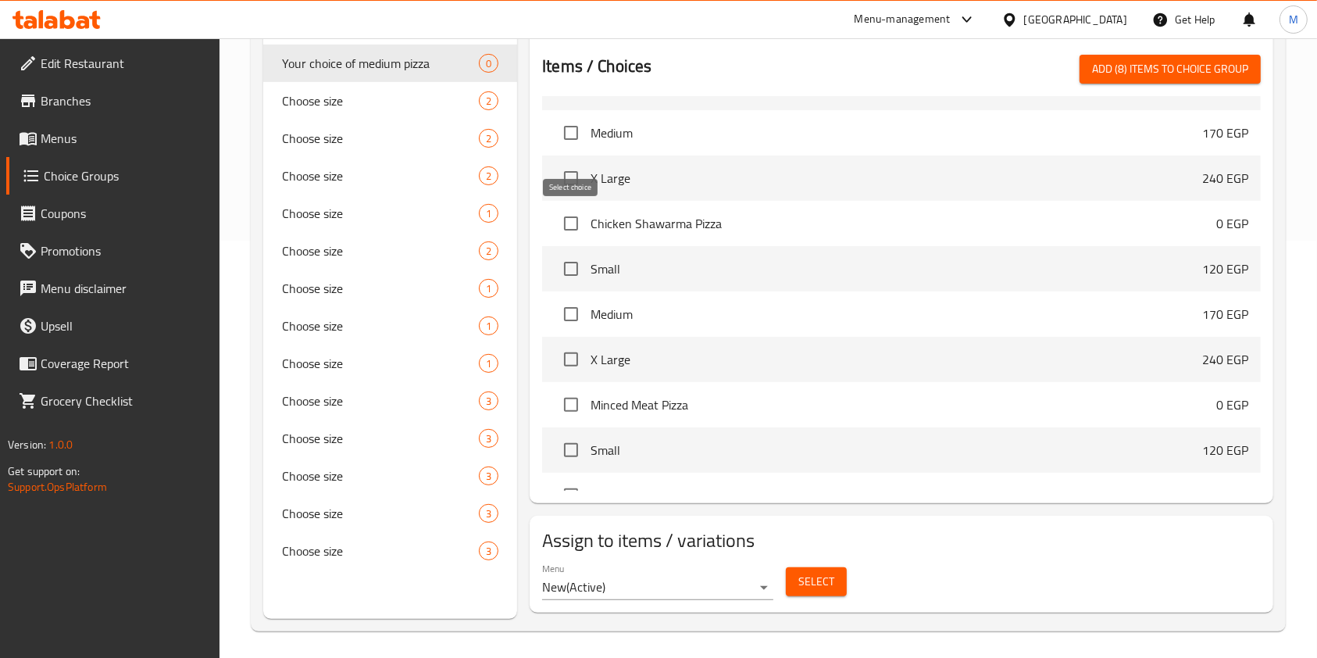
click at [576, 228] on input "checkbox" at bounding box center [571, 223] width 33 height 33
checkbox input "true"
click at [581, 408] on input "checkbox" at bounding box center [571, 404] width 33 height 33
checkbox input "true"
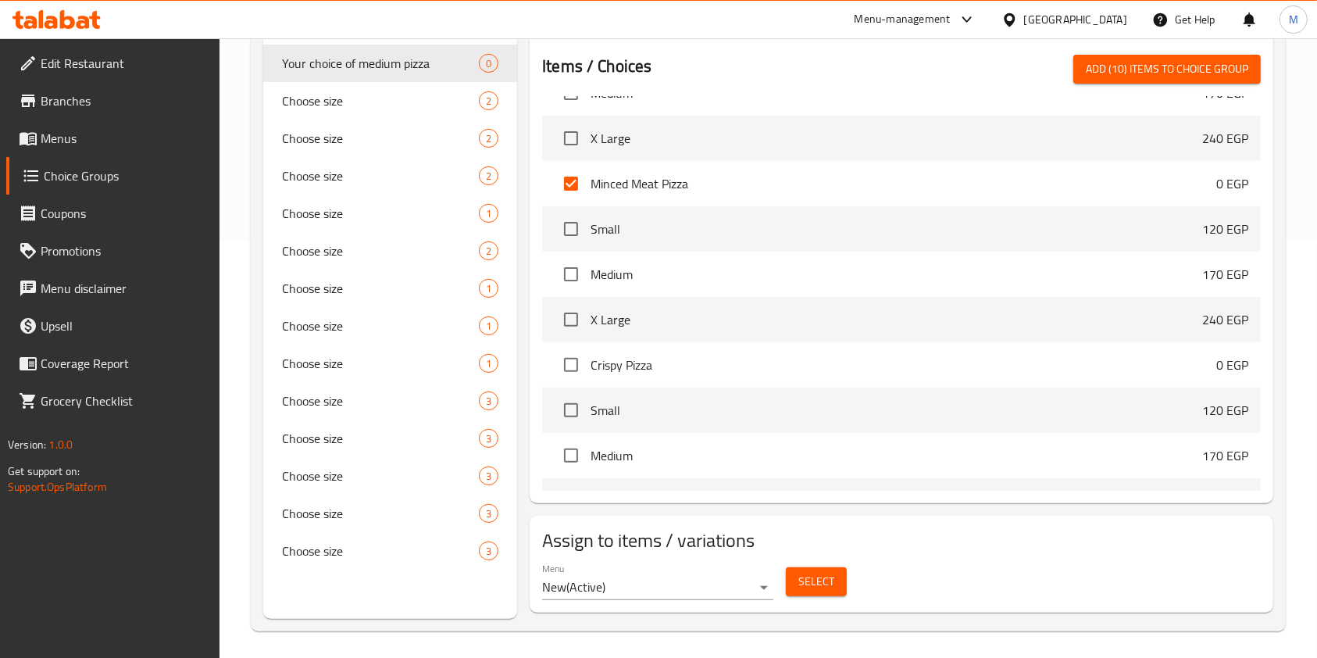
scroll to position [6539, 0]
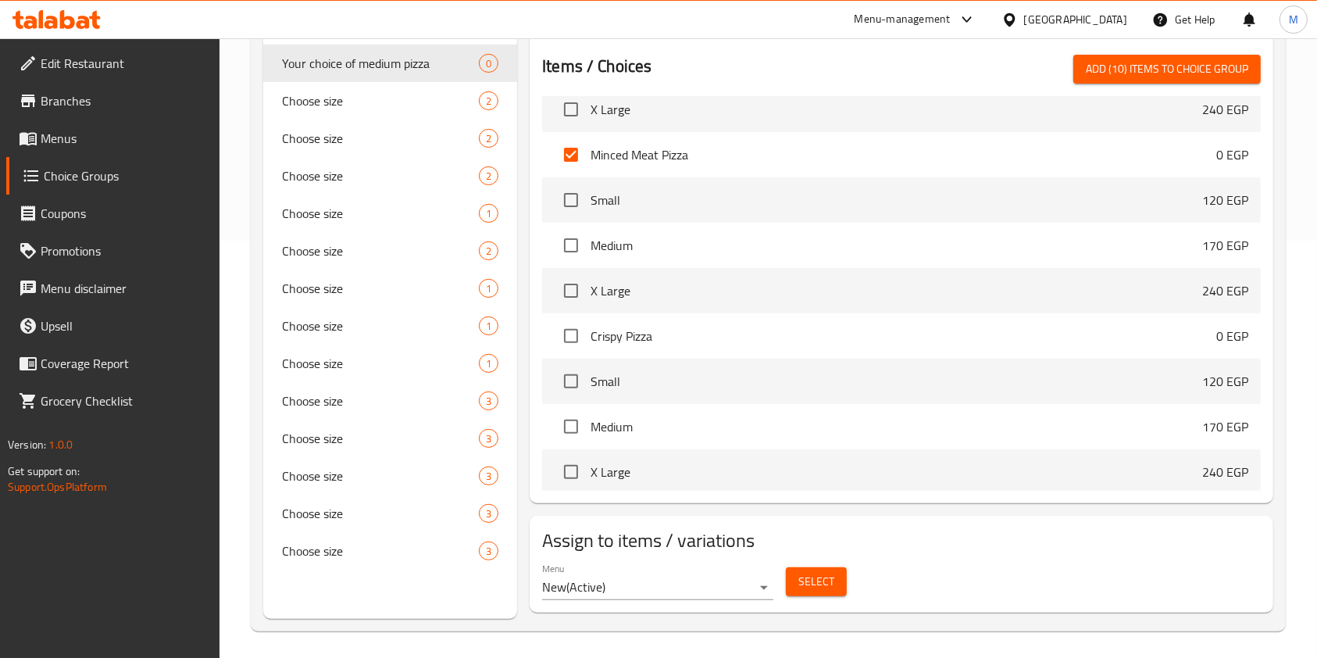
click at [583, 341] on input "checkbox" at bounding box center [571, 335] width 33 height 33
checkbox input "true"
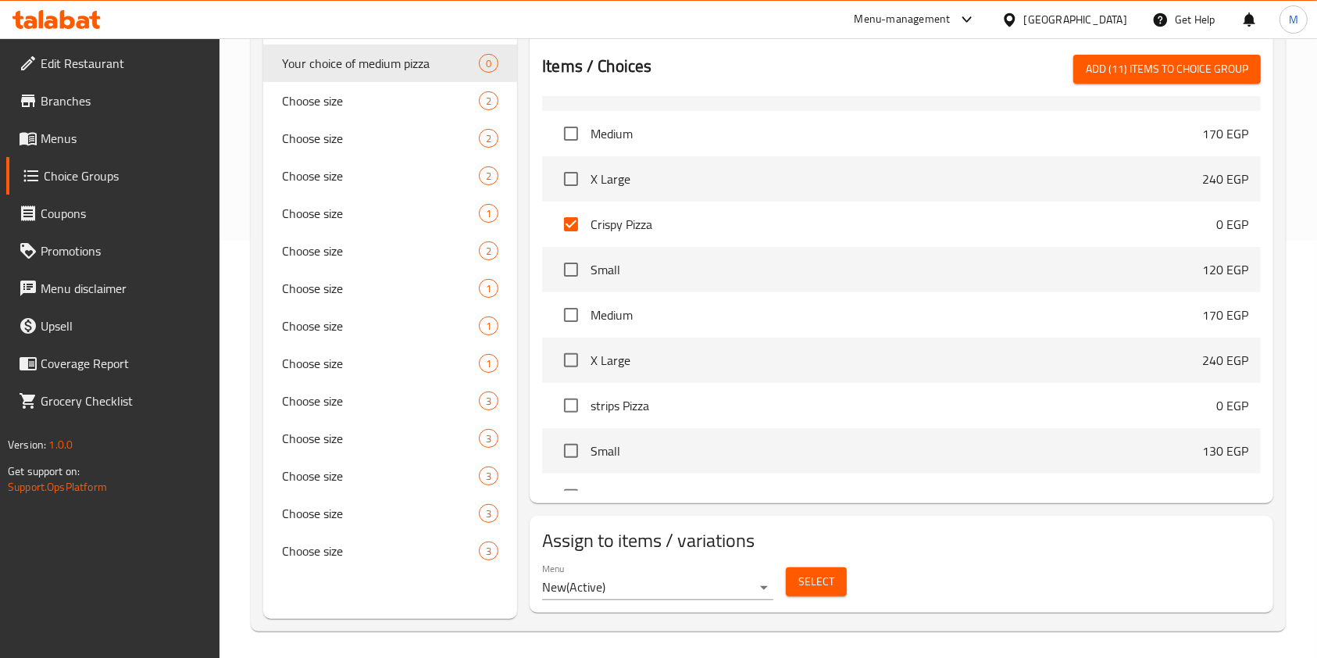
scroll to position [6664, 0]
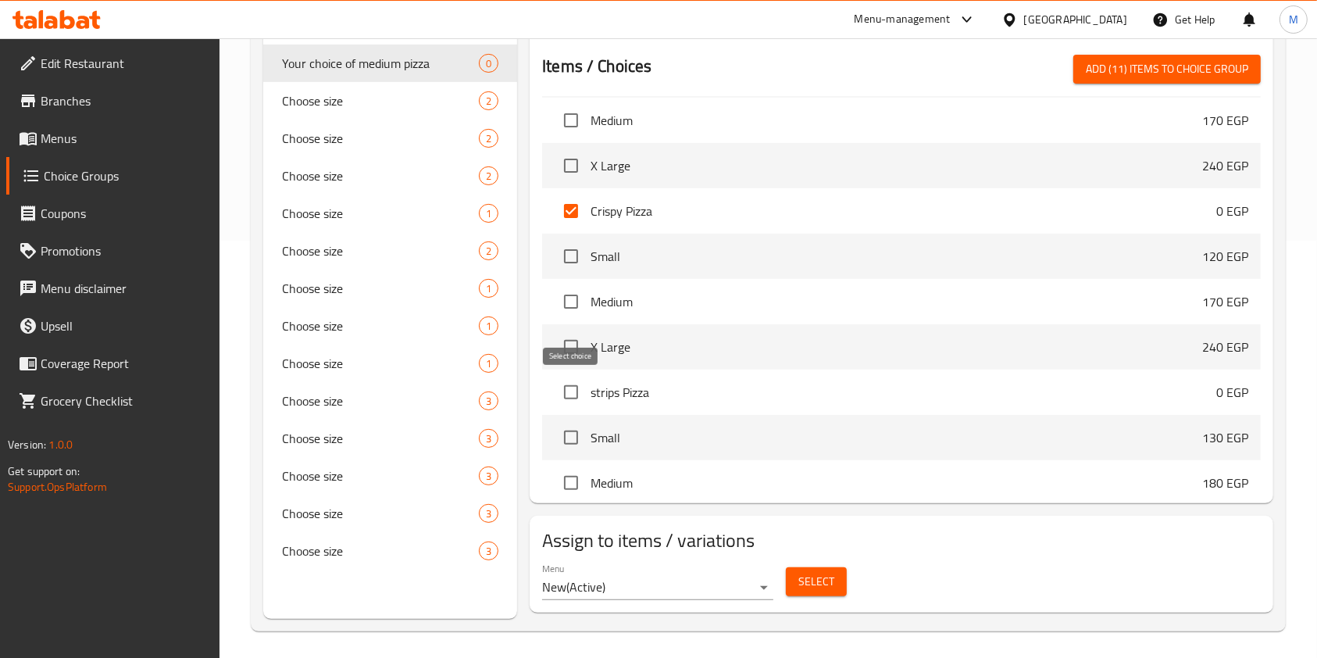
click at [580, 383] on input "checkbox" at bounding box center [571, 392] width 33 height 33
checkbox input "true"
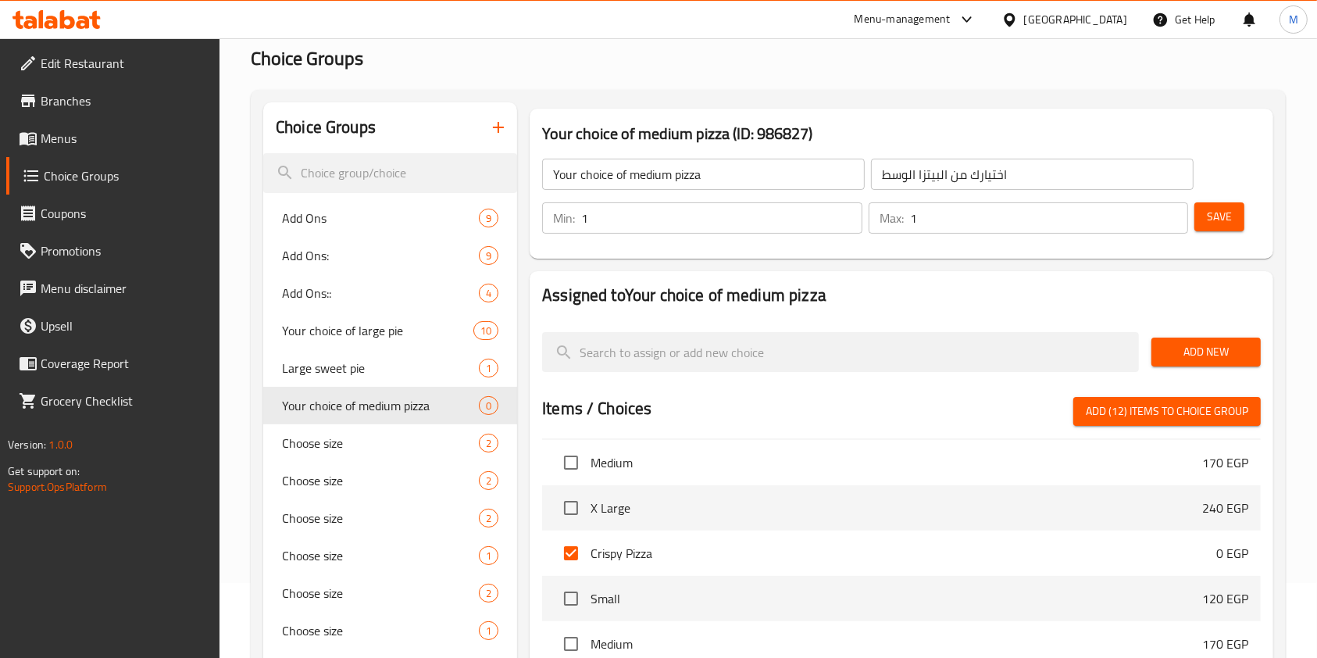
scroll to position [0, 0]
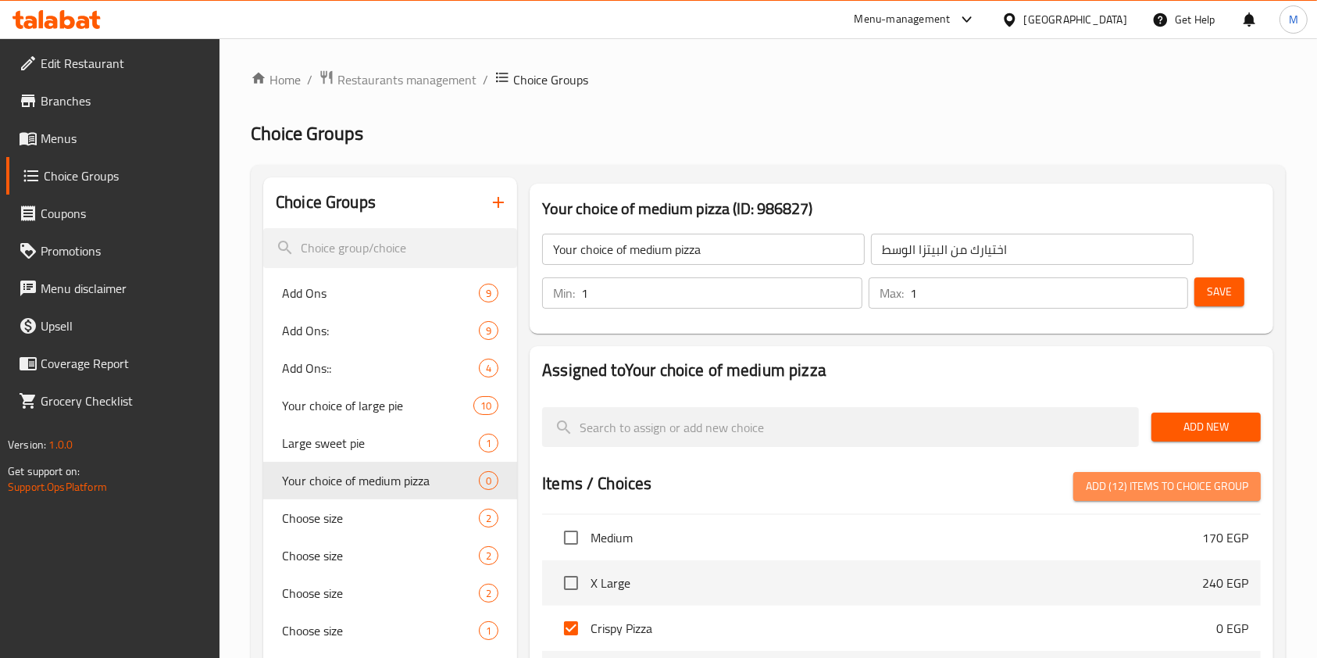
click at [1200, 483] on span "Add (12) items to choice group" at bounding box center [1167, 486] width 162 height 20
checkbox input "false"
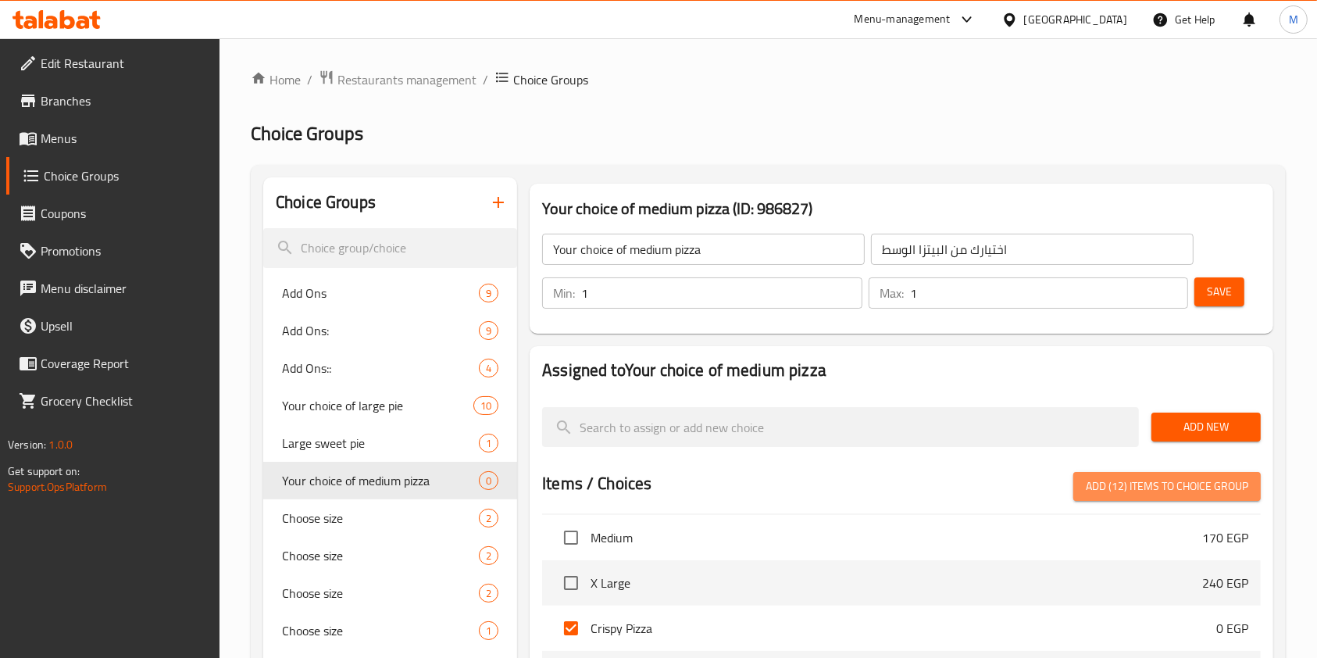
checkbox input "false"
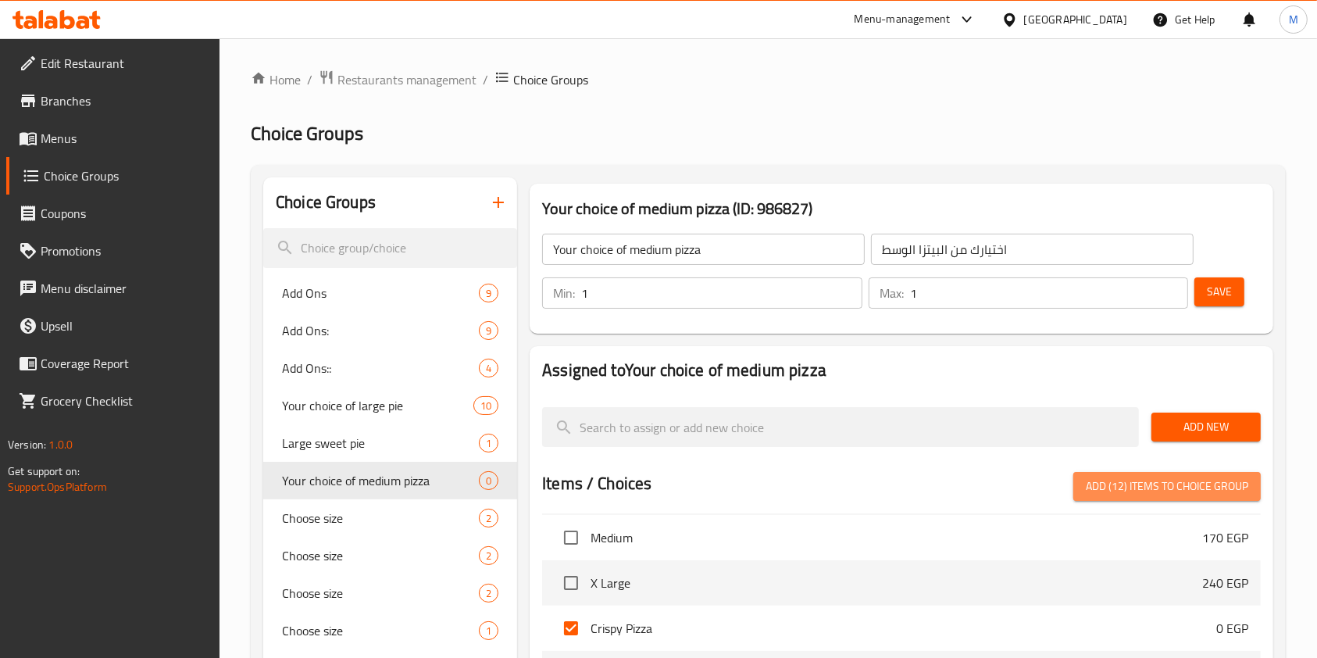
checkbox input "false"
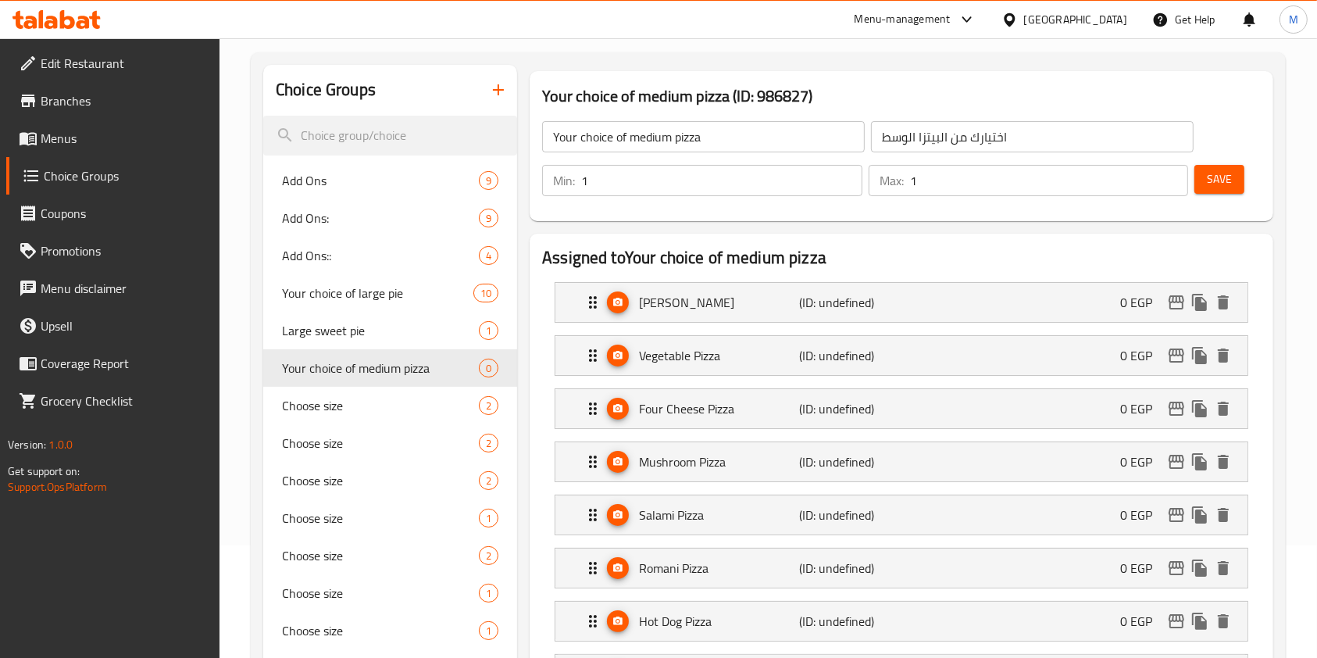
scroll to position [67, 0]
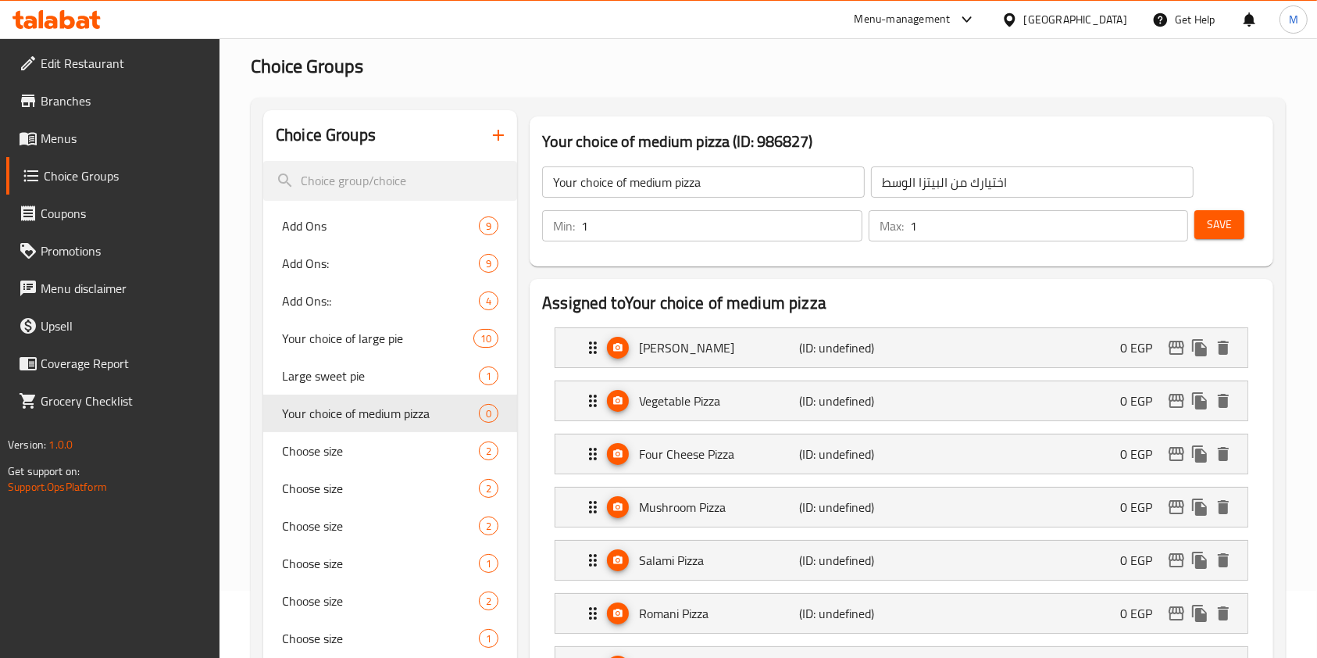
click at [1227, 216] on span "Save" at bounding box center [1219, 225] width 25 height 20
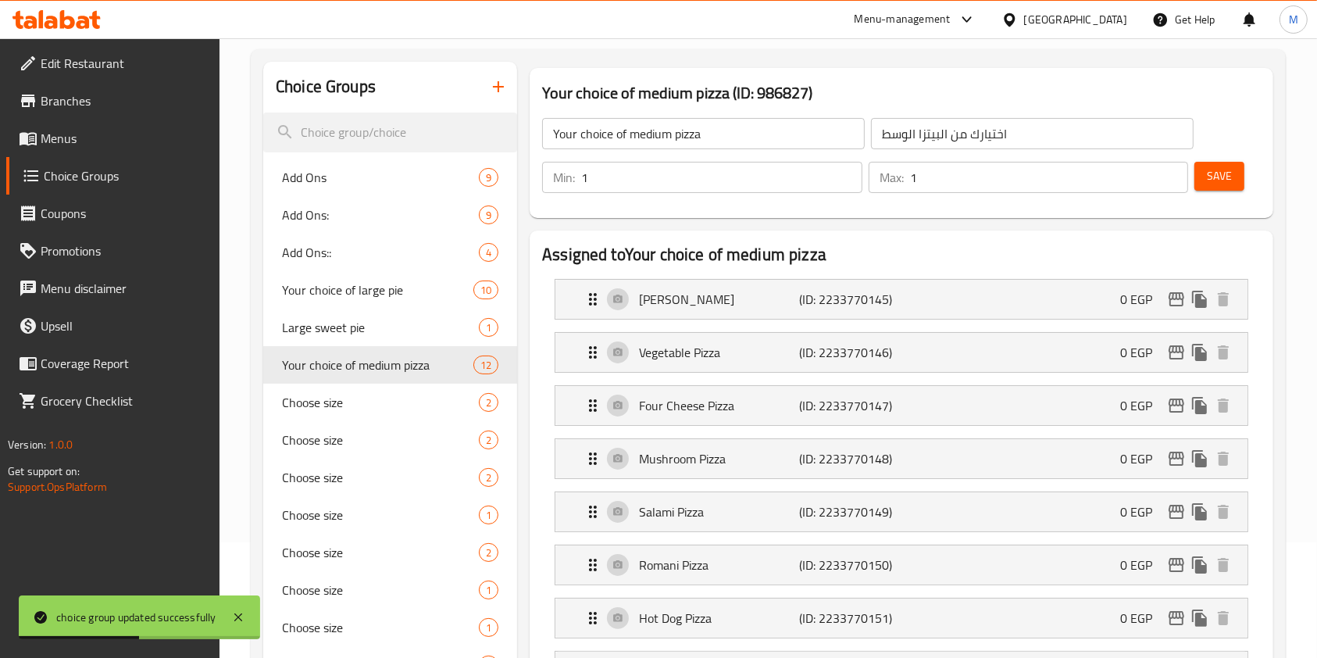
scroll to position [0, 0]
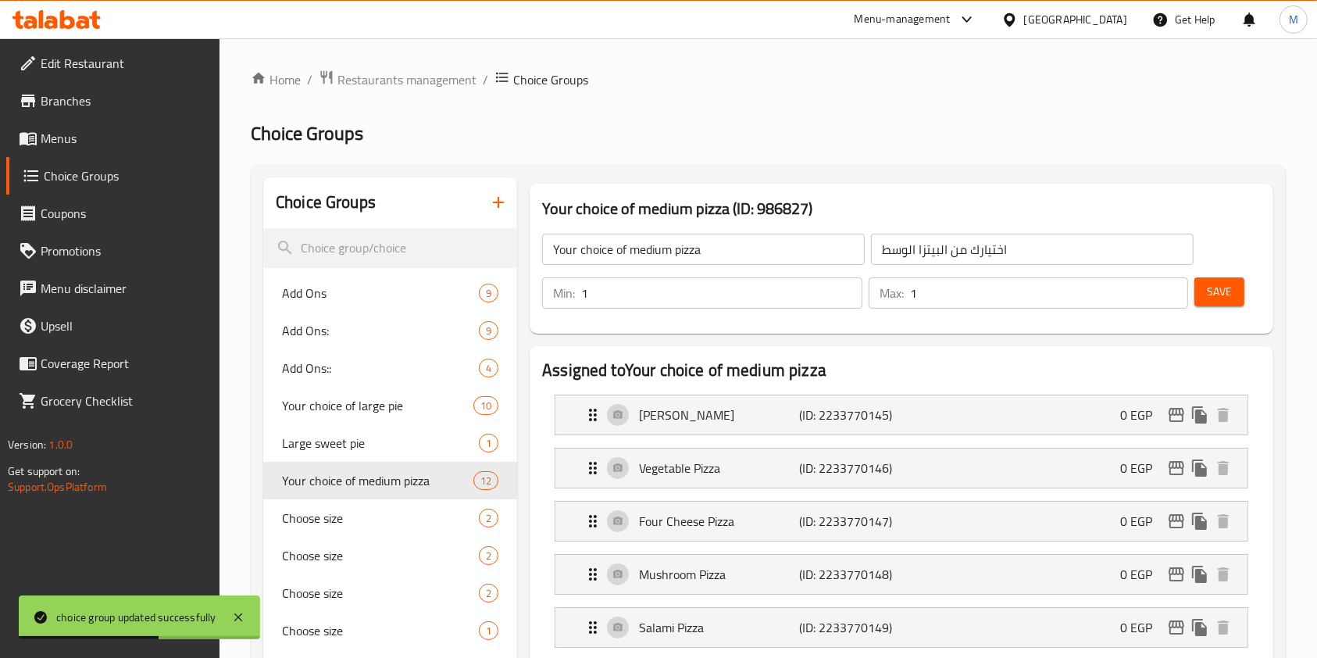
click at [501, 207] on icon "button" at bounding box center [498, 202] width 19 height 19
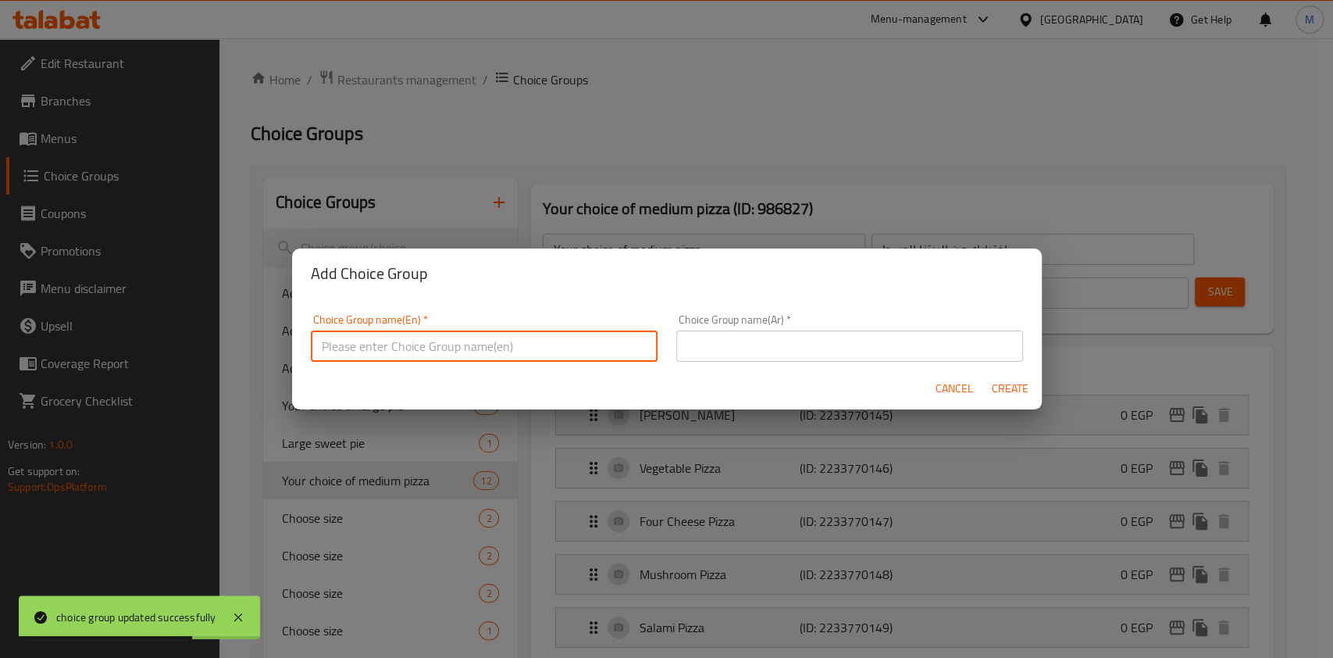
click at [434, 348] on input "text" at bounding box center [484, 345] width 347 height 31
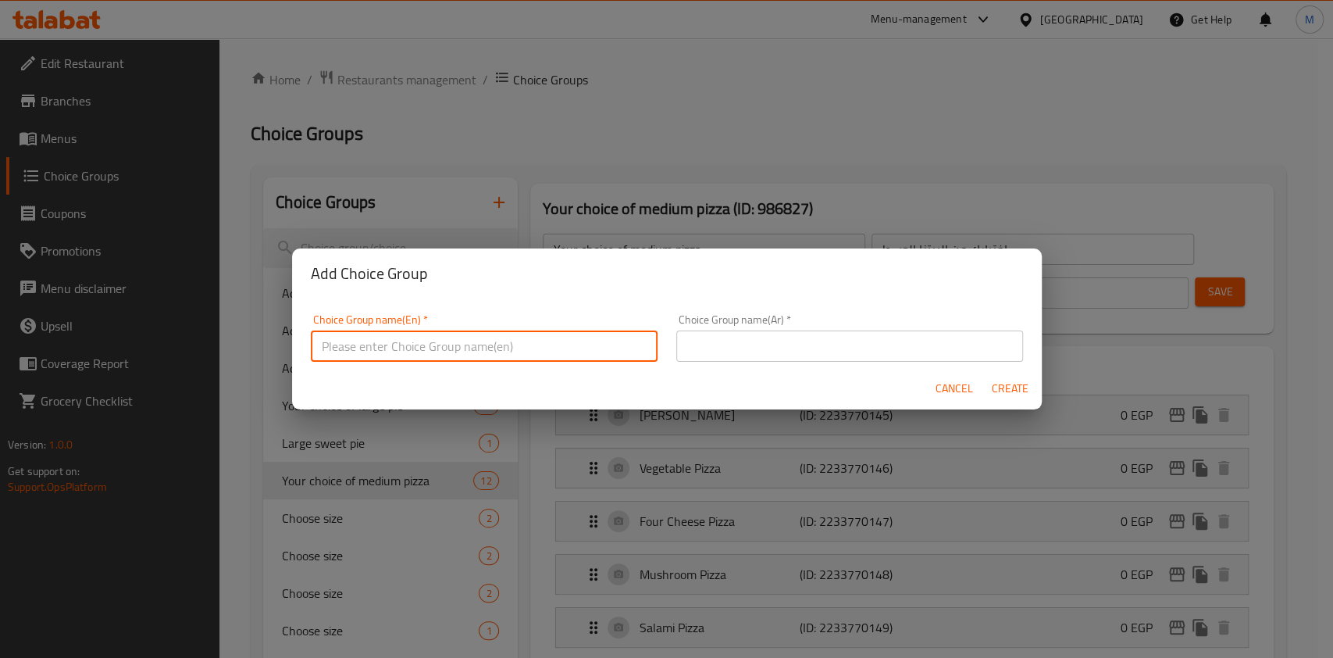
type input "ص"
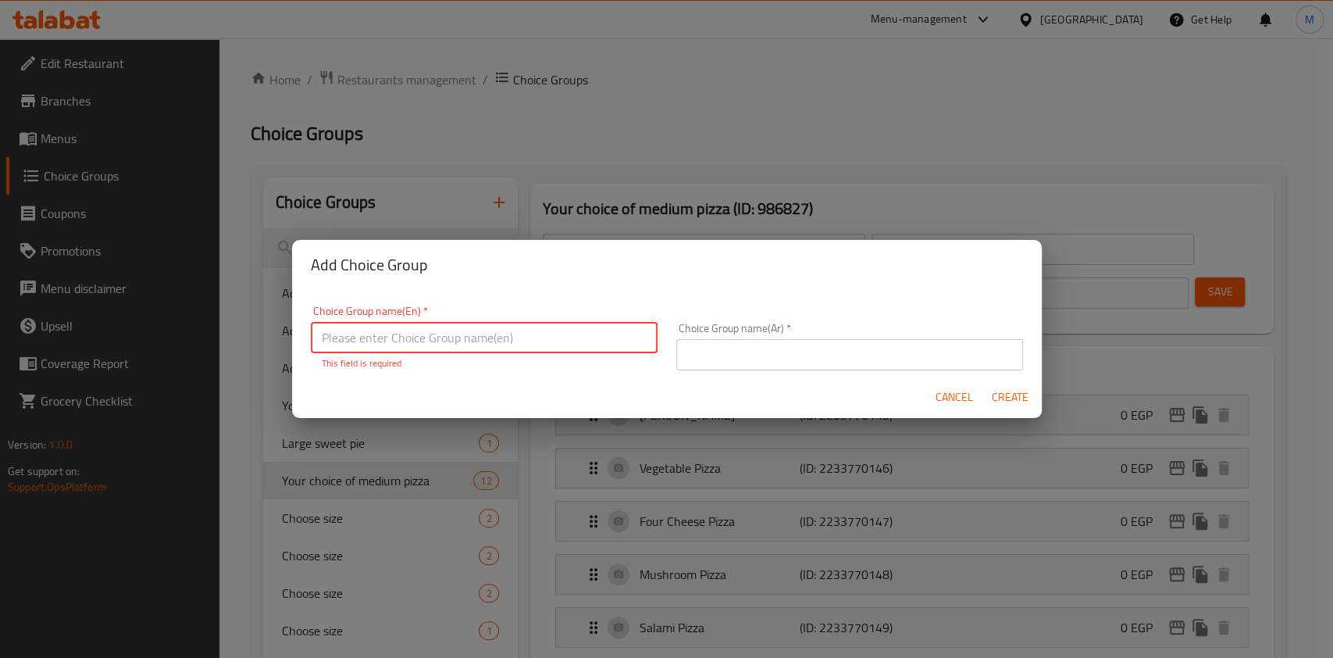
click at [401, 328] on input "text" at bounding box center [484, 337] width 347 height 31
paste input "waffle"
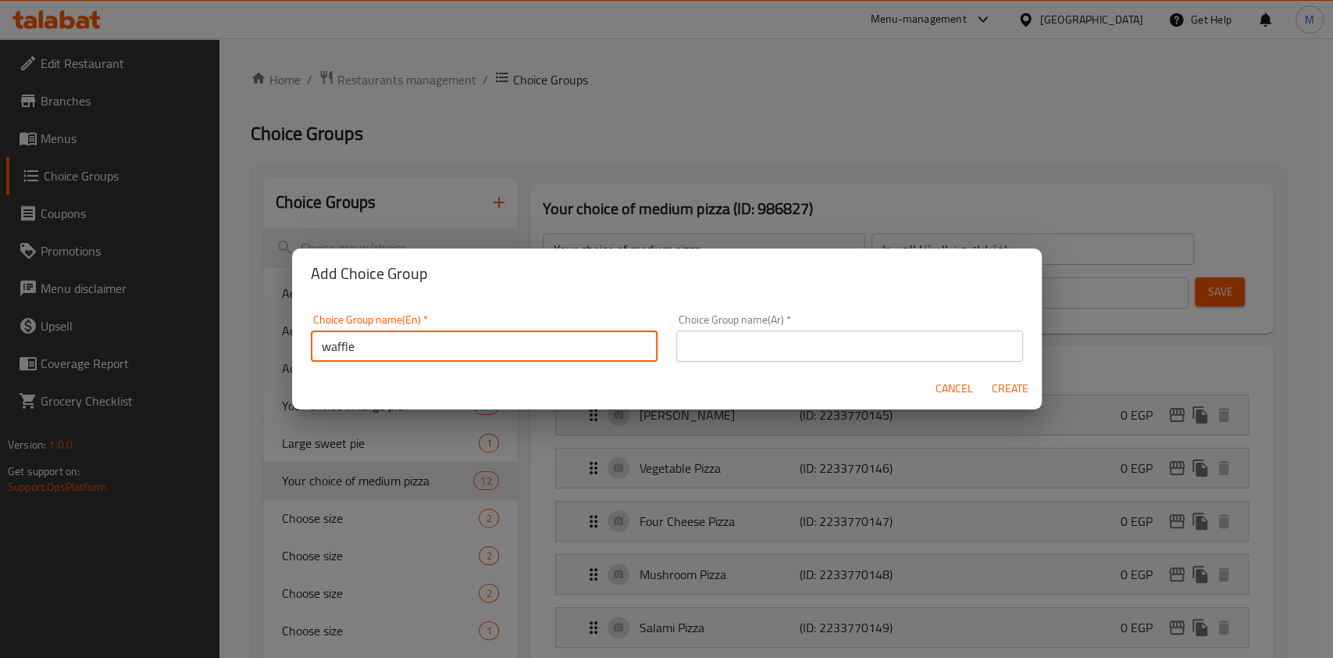
type input "waffle"
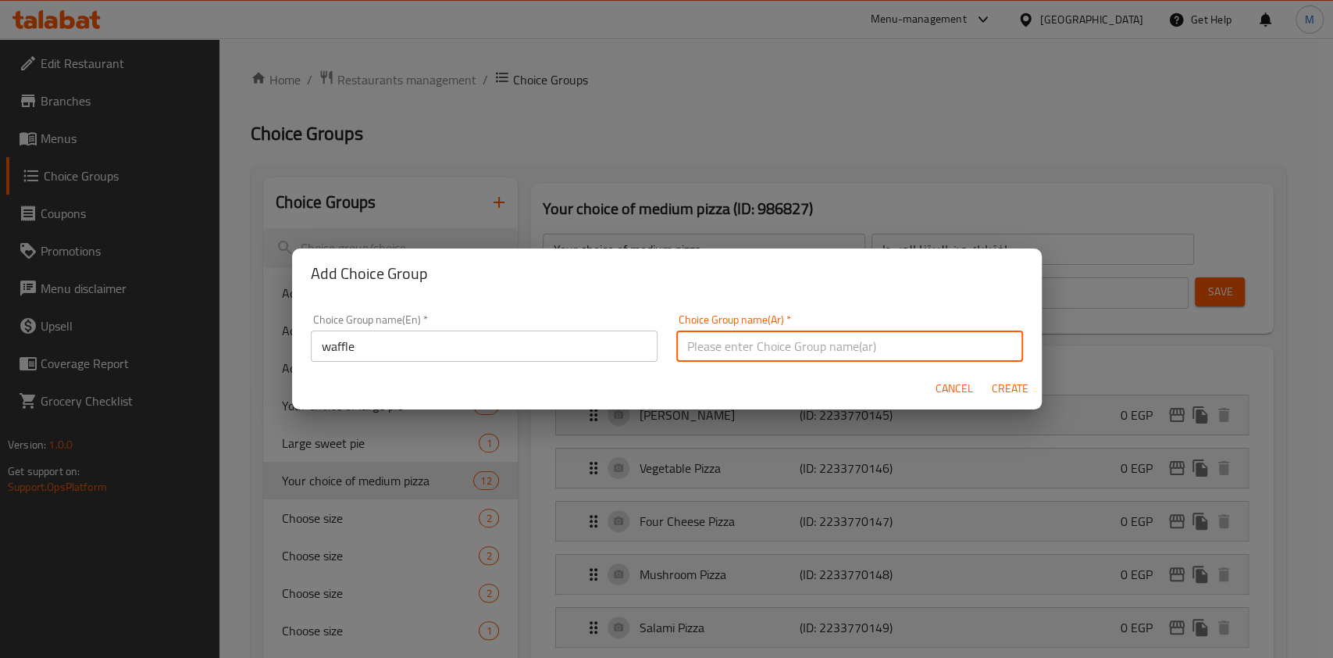
click at [725, 350] on input "text" at bounding box center [849, 345] width 347 height 31
type input "الوافل"
click at [992, 395] on span "Create" at bounding box center [1010, 389] width 37 height 20
type input "waffle"
type input "الوافل"
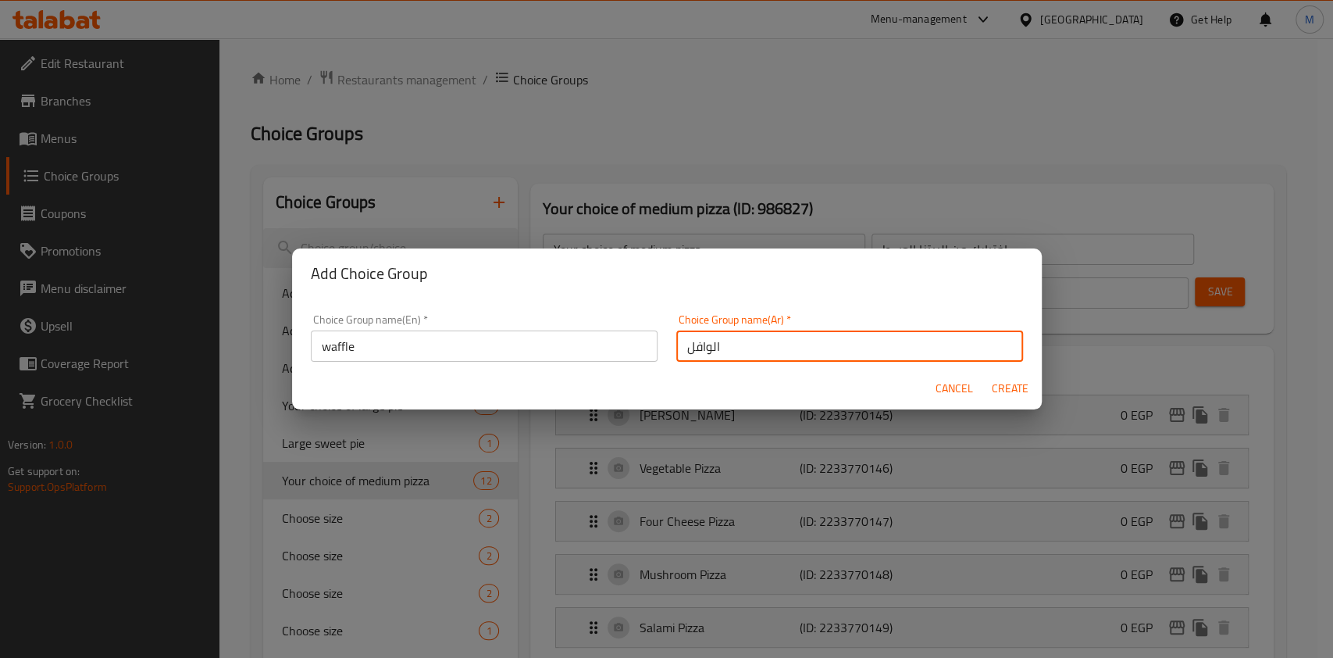
type input "0"
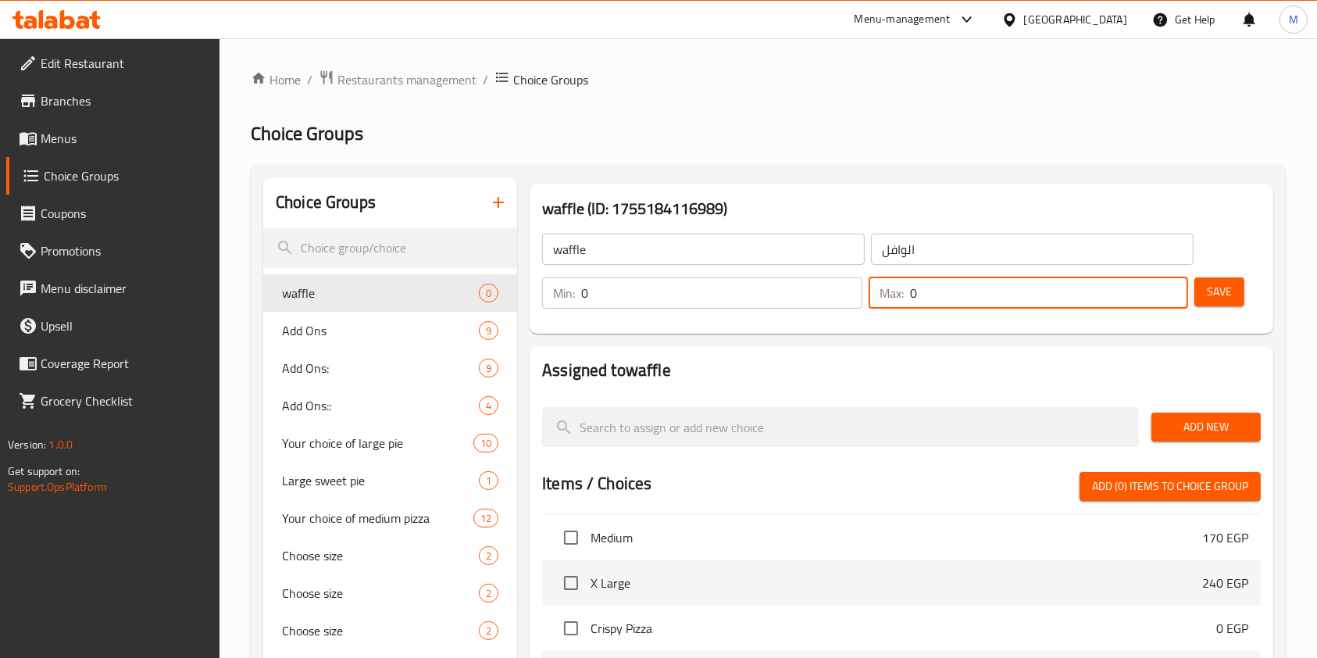
drag, startPoint x: 927, startPoint y: 296, endPoint x: 911, endPoint y: 298, distance: 16.5
click at [911, 298] on input "0" at bounding box center [1049, 292] width 279 height 31
type input "1"
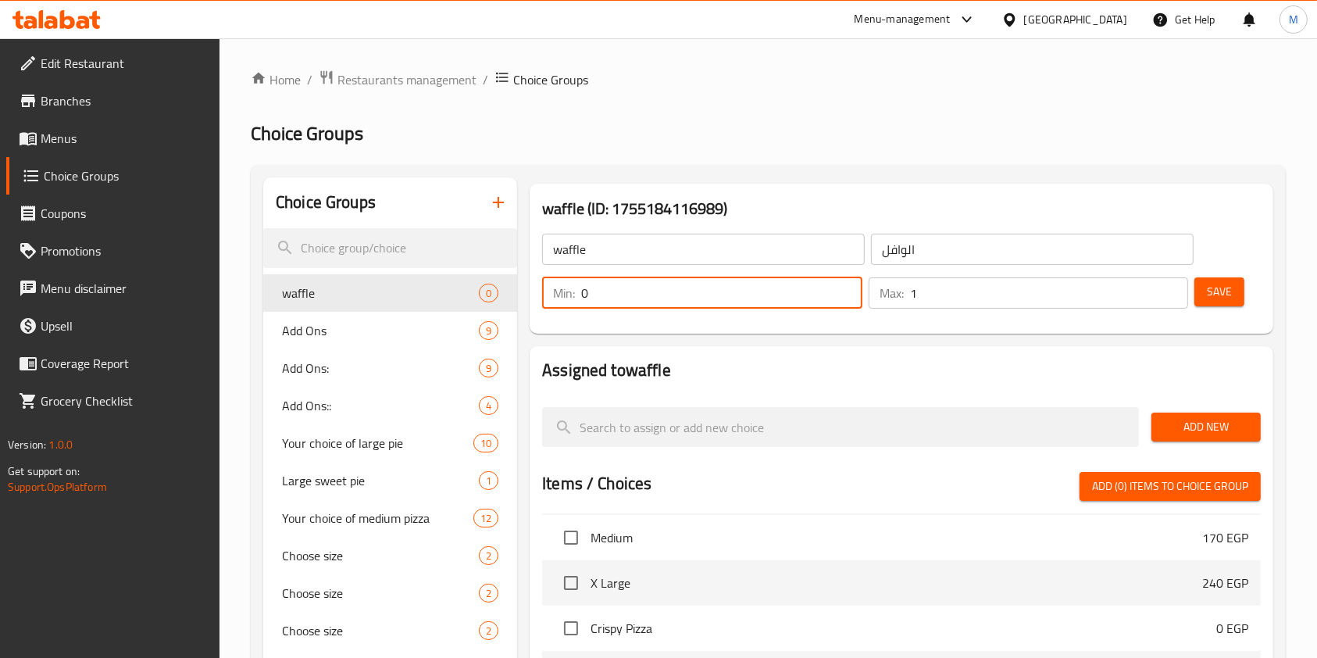
drag, startPoint x: 606, startPoint y: 303, endPoint x: 582, endPoint y: 301, distance: 24.3
click at [582, 301] on input "0" at bounding box center [721, 292] width 281 height 31
type input "1"
click at [1218, 286] on span "Save" at bounding box center [1219, 292] width 25 height 20
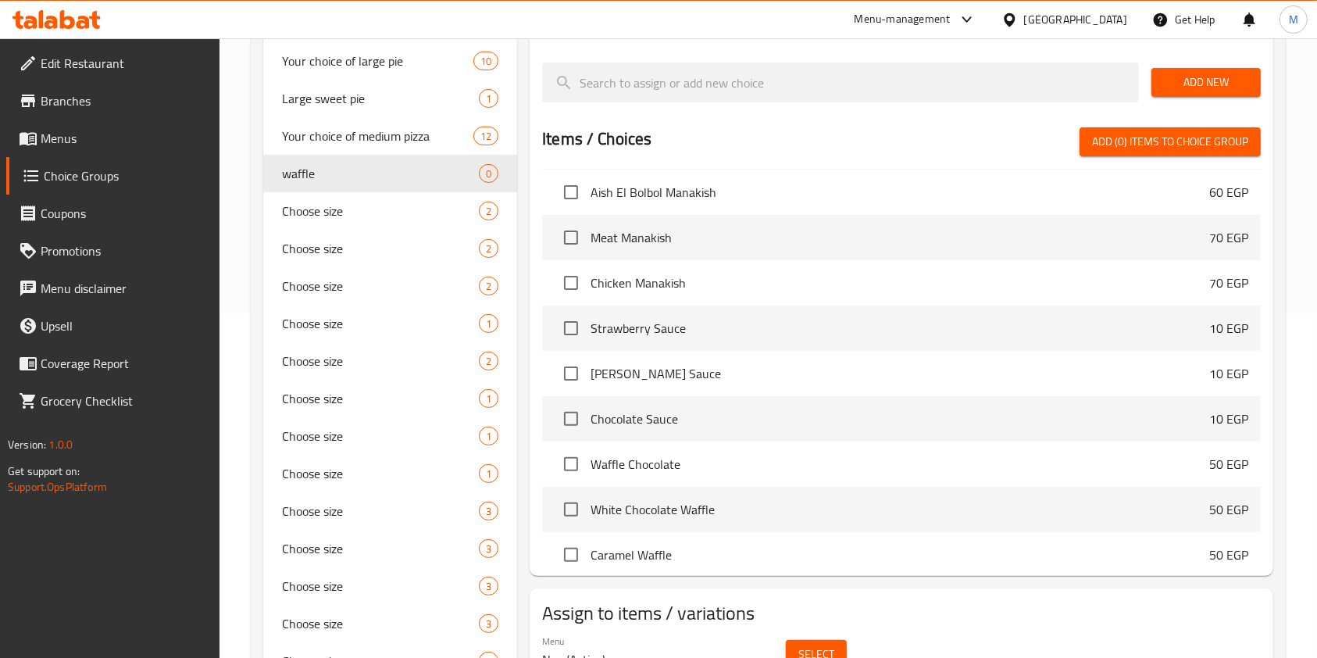
scroll to position [11822, 0]
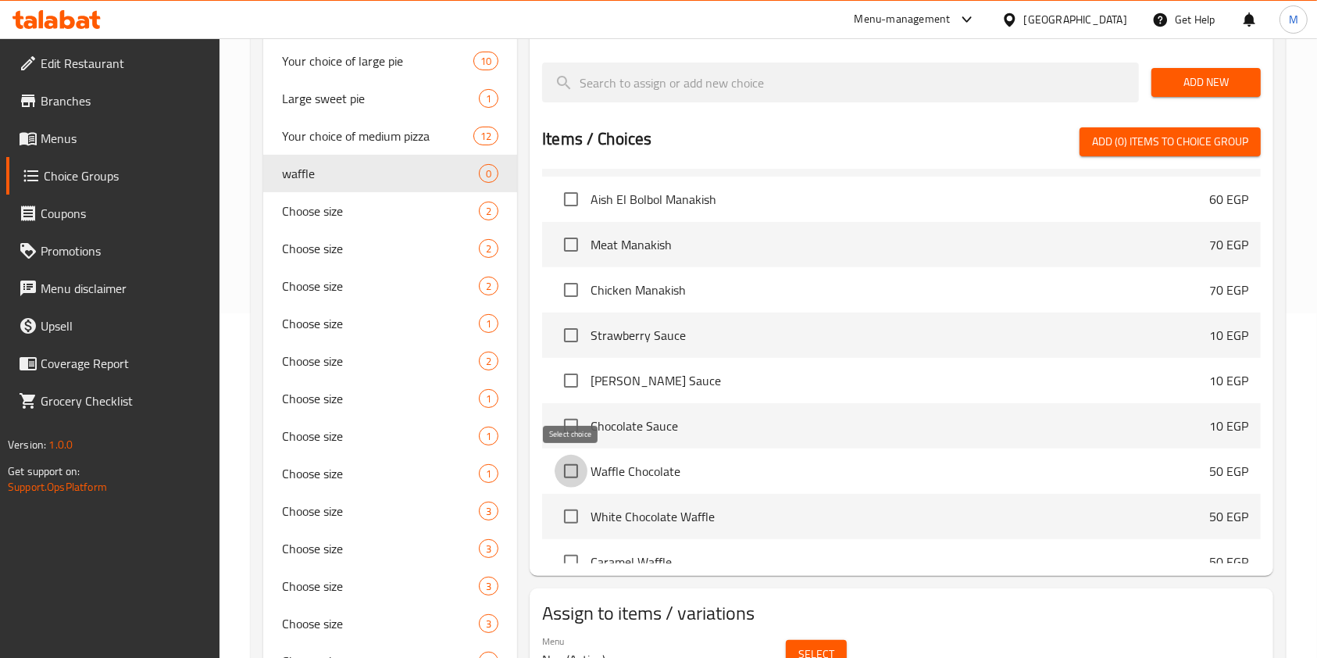
click at [570, 476] on input "checkbox" at bounding box center [571, 471] width 33 height 33
click at [1168, 137] on span "Add (1) items to choice group" at bounding box center [1170, 142] width 156 height 20
checkbox input "false"
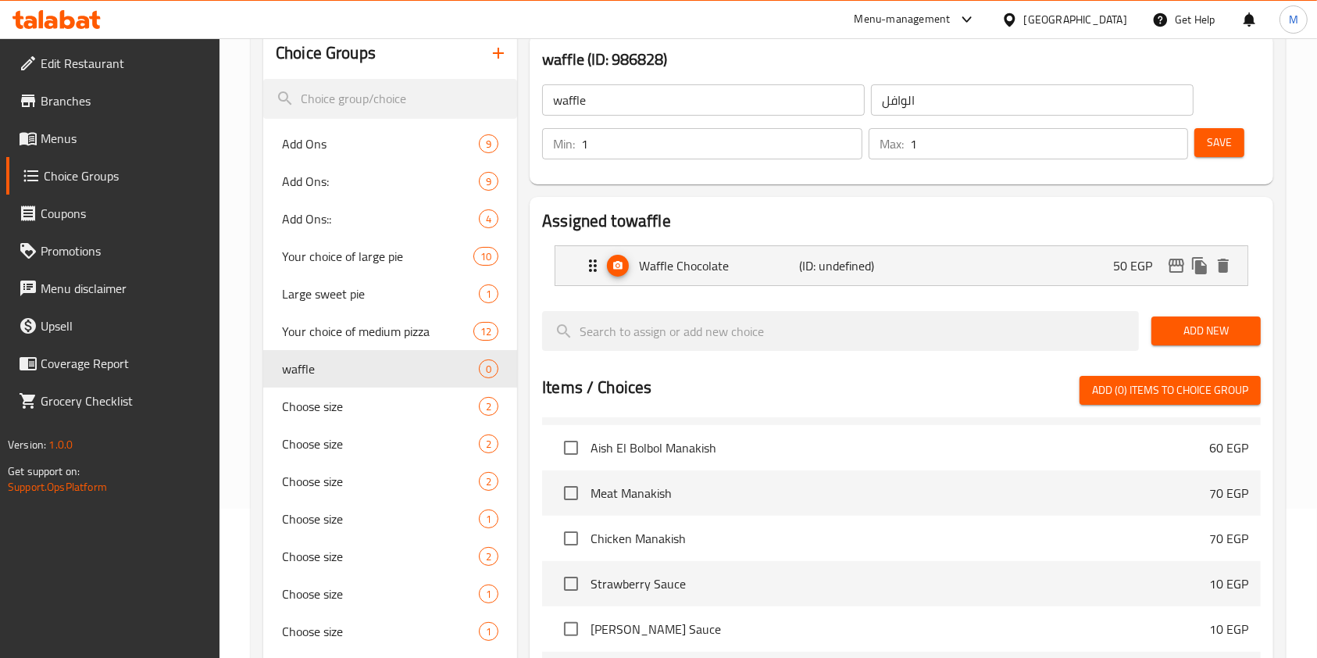
scroll to position [131, 0]
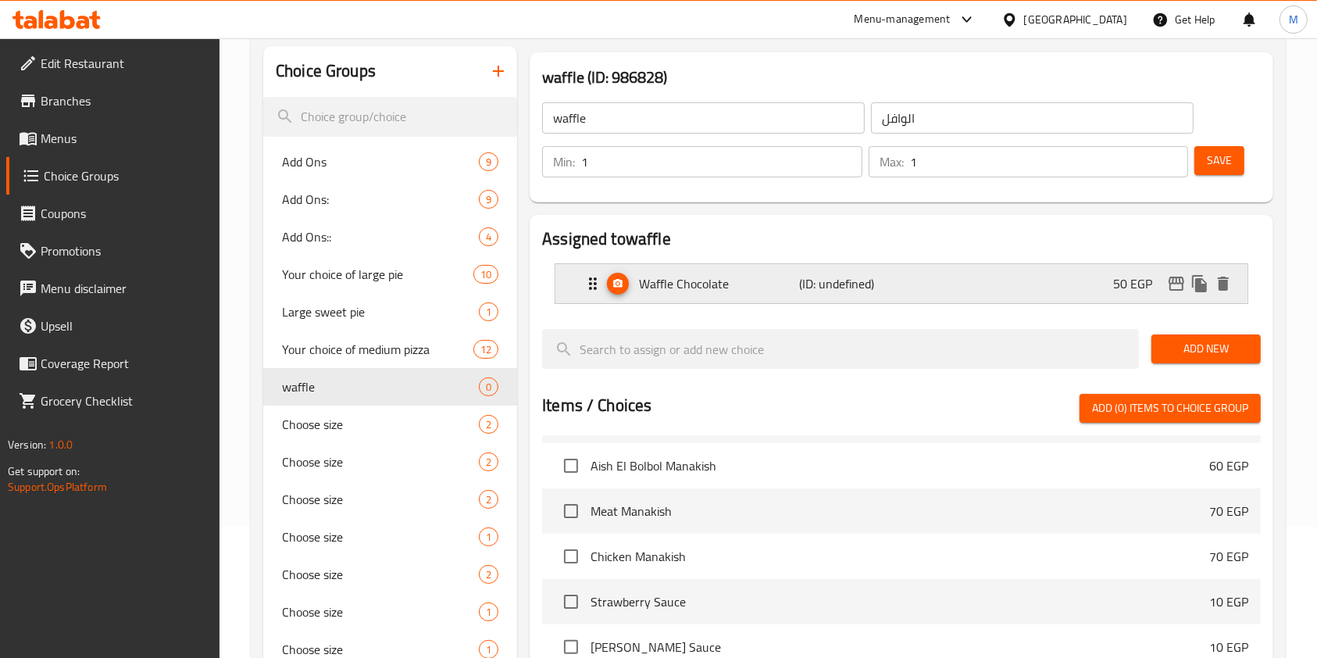
click at [1049, 287] on div "Waffle Chocolate (ID: undefined) 50 EGP" at bounding box center [905, 283] width 645 height 39
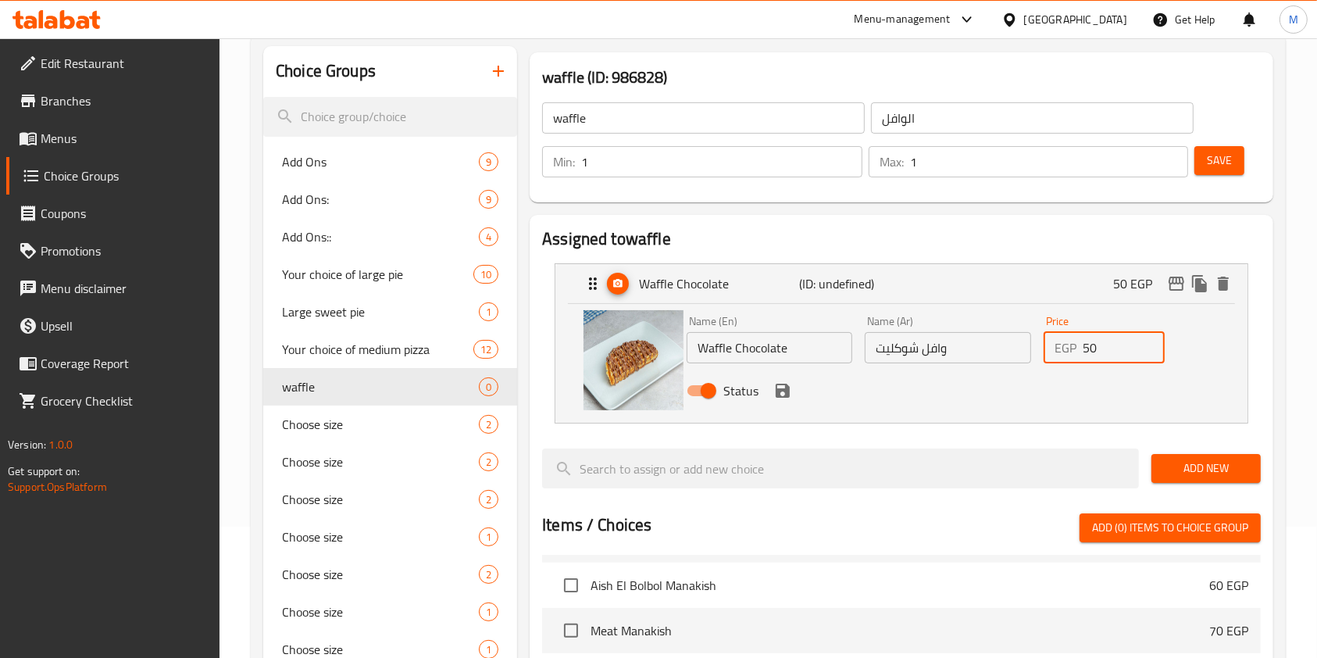
click at [1083, 359] on input "50" at bounding box center [1124, 347] width 82 height 31
click at [781, 394] on icon "save" at bounding box center [782, 390] width 19 height 19
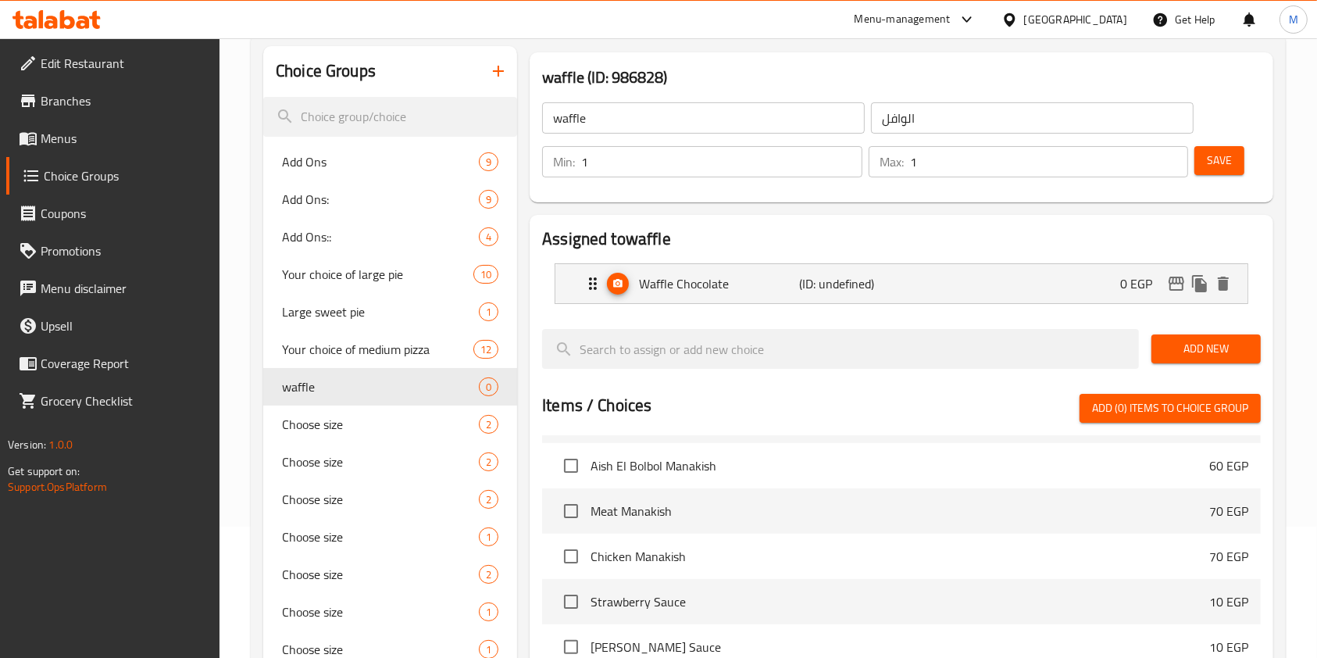
type input "0"
click at [1208, 164] on span "Save" at bounding box center [1219, 161] width 25 height 20
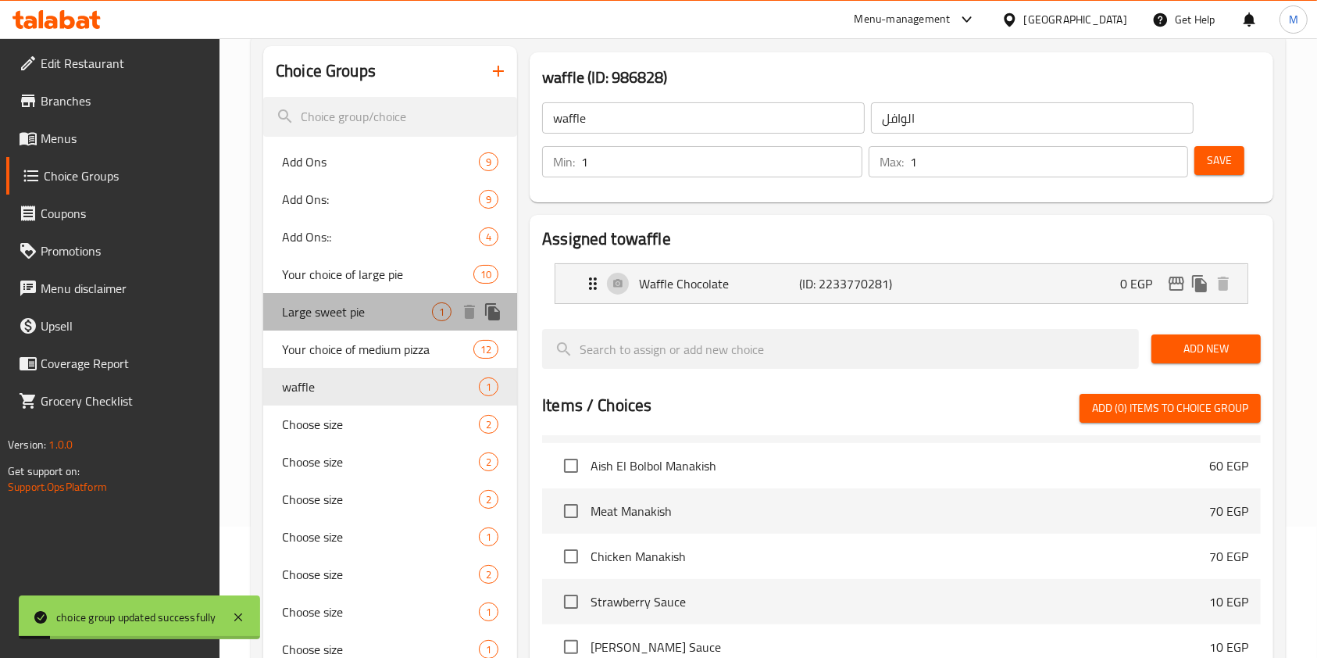
click at [298, 316] on span "Large sweet pie" at bounding box center [357, 311] width 150 height 19
type input "Large sweet pie"
type input "فطيرة حلوة لارج"
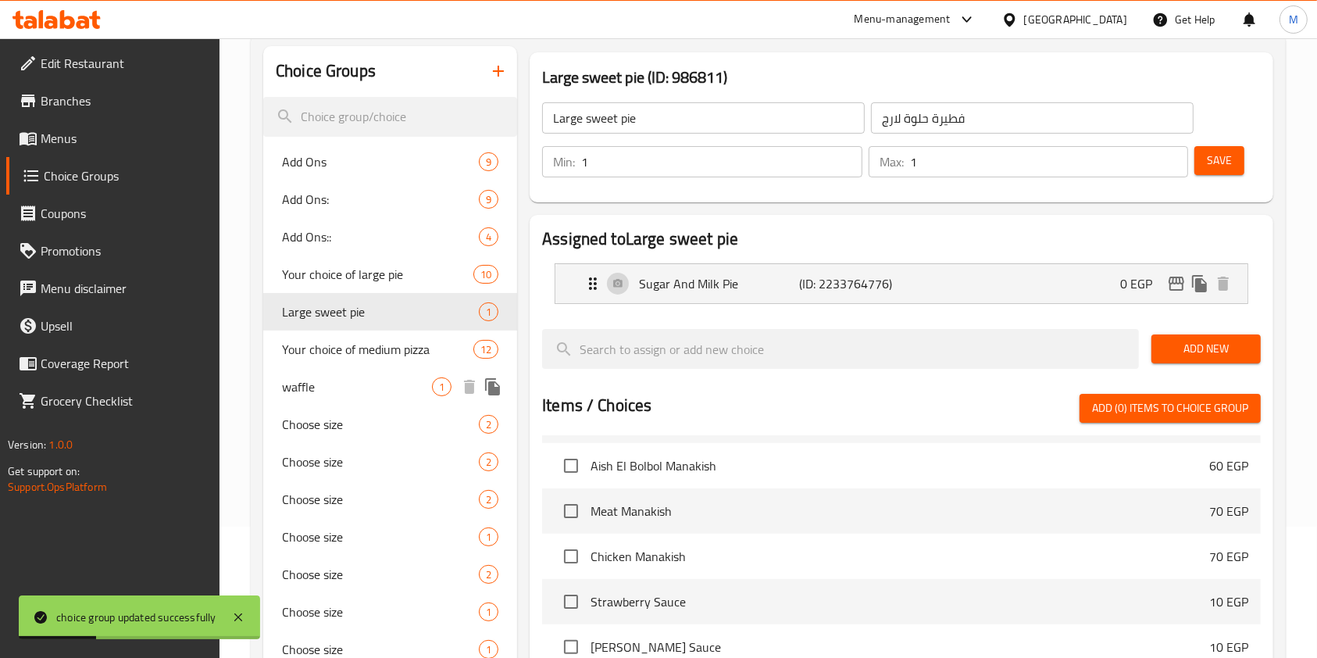
click at [324, 404] on div "waffle 1" at bounding box center [390, 386] width 254 height 37
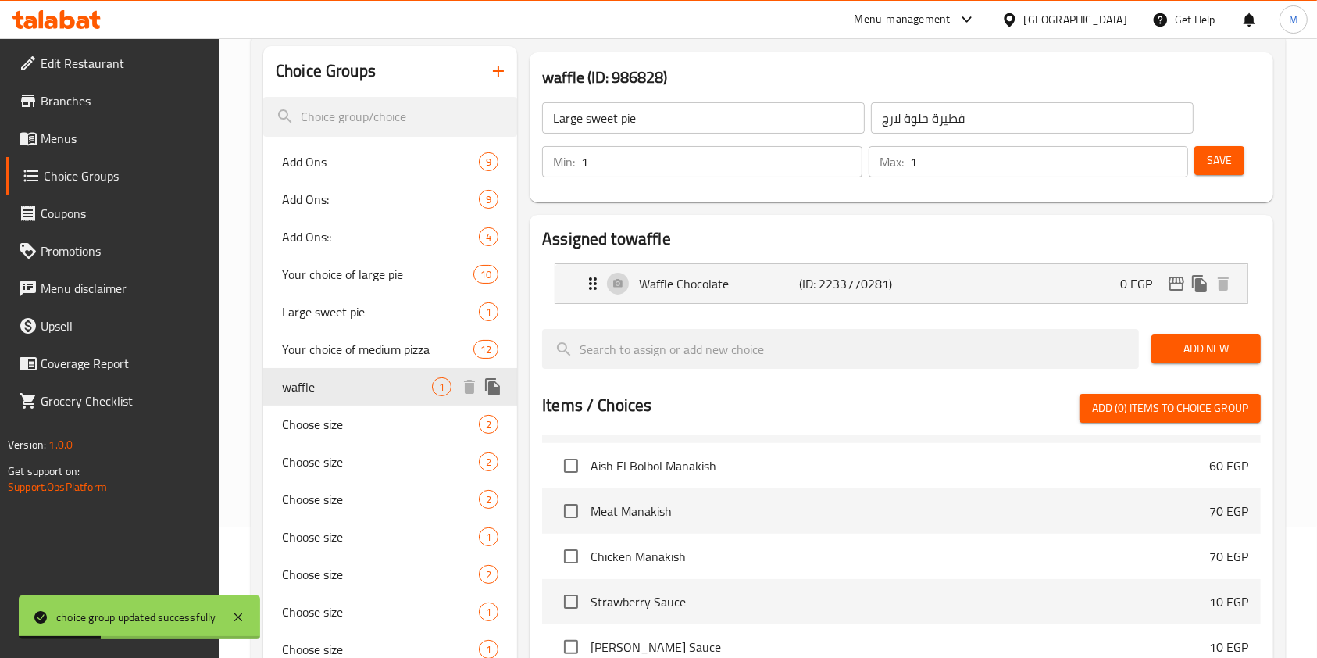
type input "waffle"
type input "الوافل"
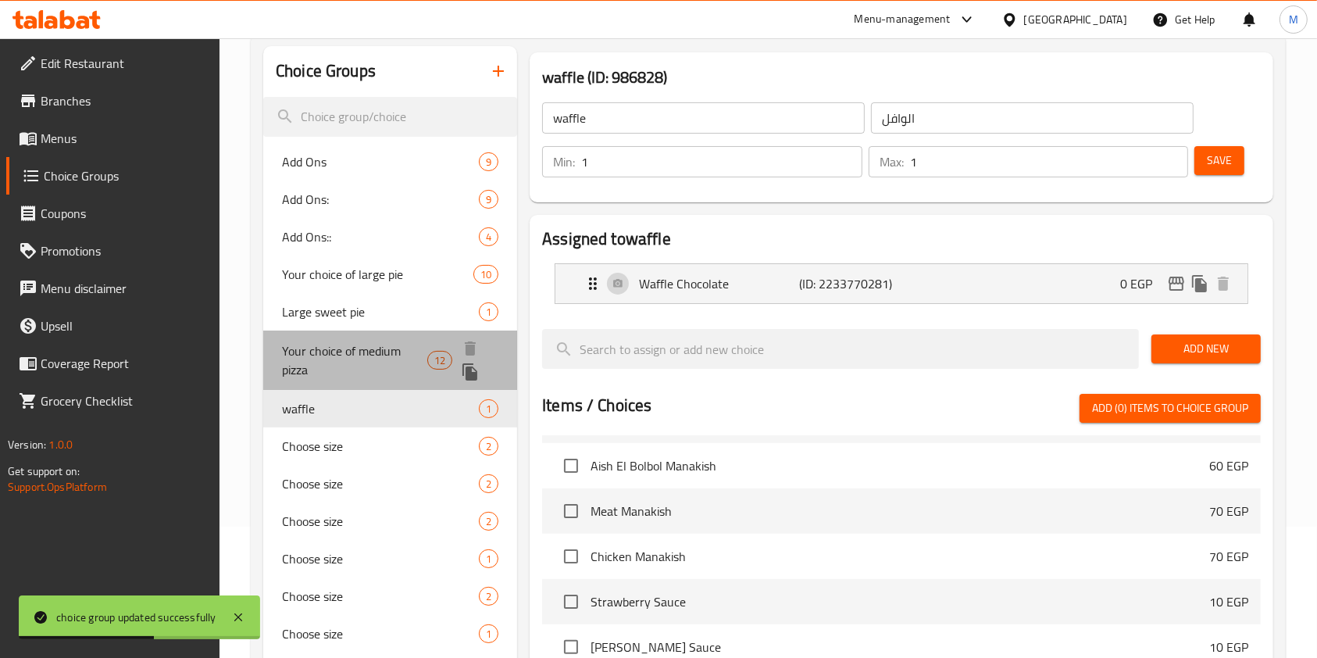
click at [376, 359] on span "Your choice of medium pizza" at bounding box center [354, 359] width 145 height 37
type input "Your choice of medium pizza"
type input "اختيارك من البيتزا الوسط"
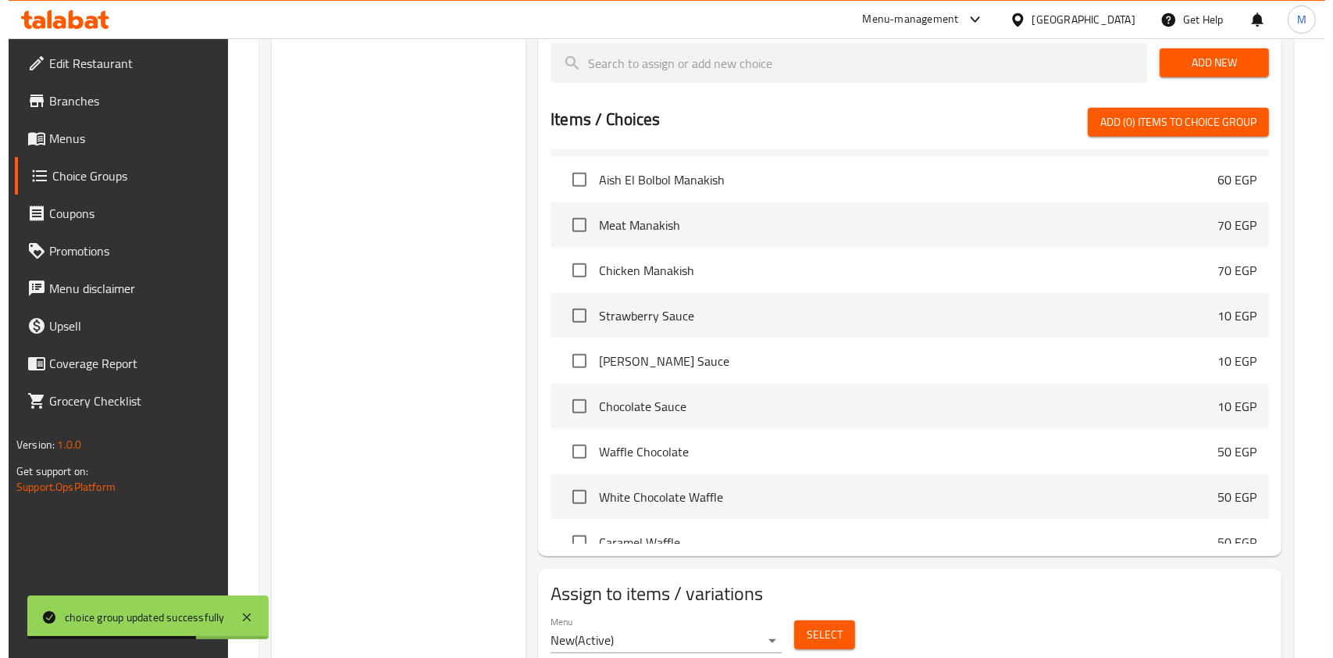
scroll to position [1057, 0]
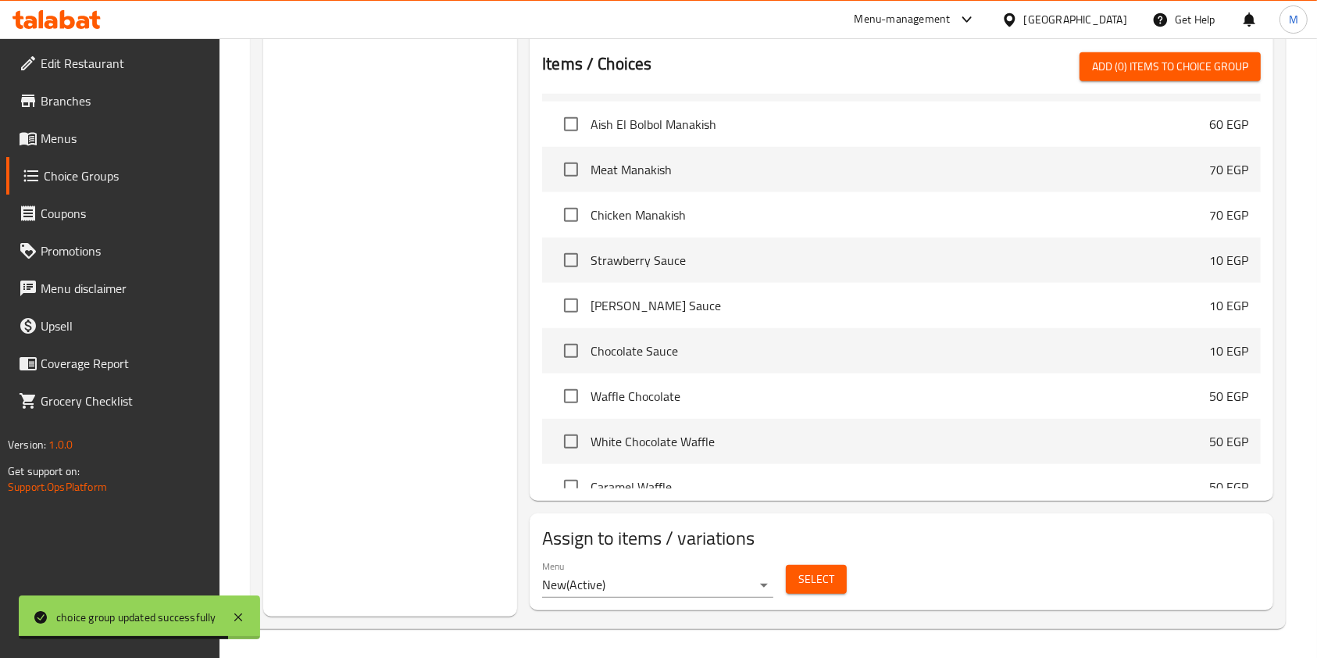
click at [783, 578] on div "Select" at bounding box center [815, 578] width 73 height 41
click at [798, 579] on span "Select" at bounding box center [816, 579] width 36 height 20
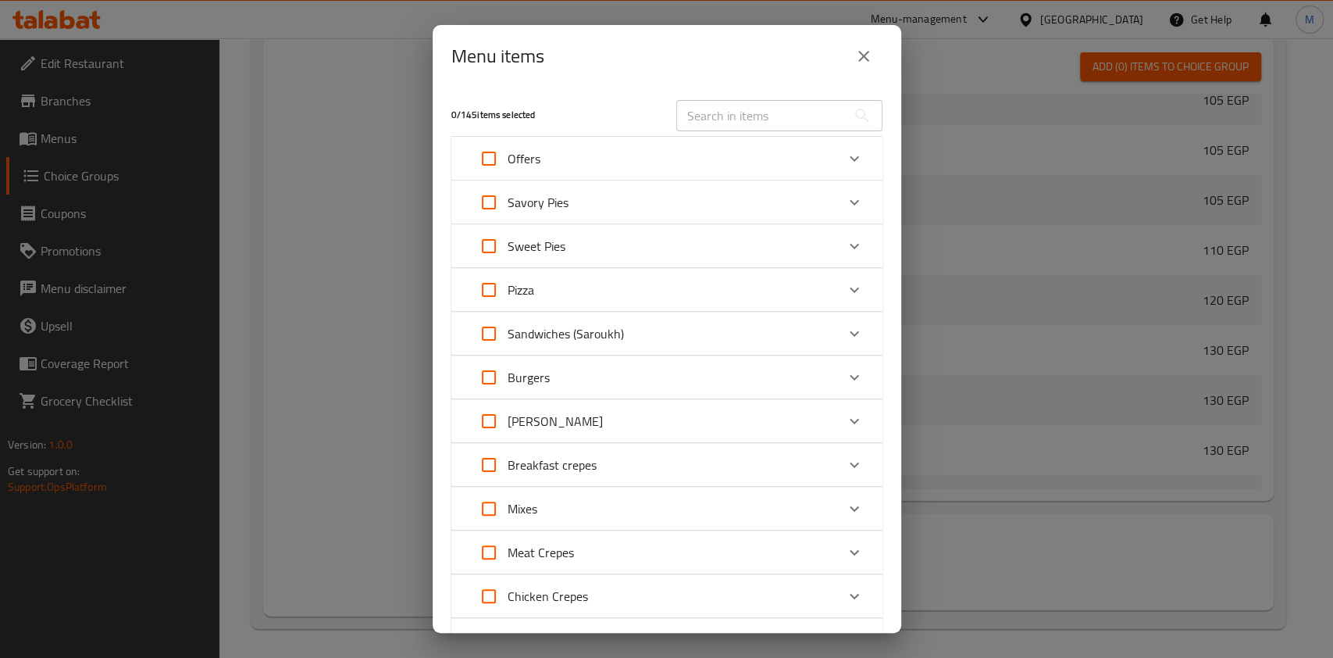
click at [845, 157] on icon "Expand" at bounding box center [854, 158] width 19 height 19
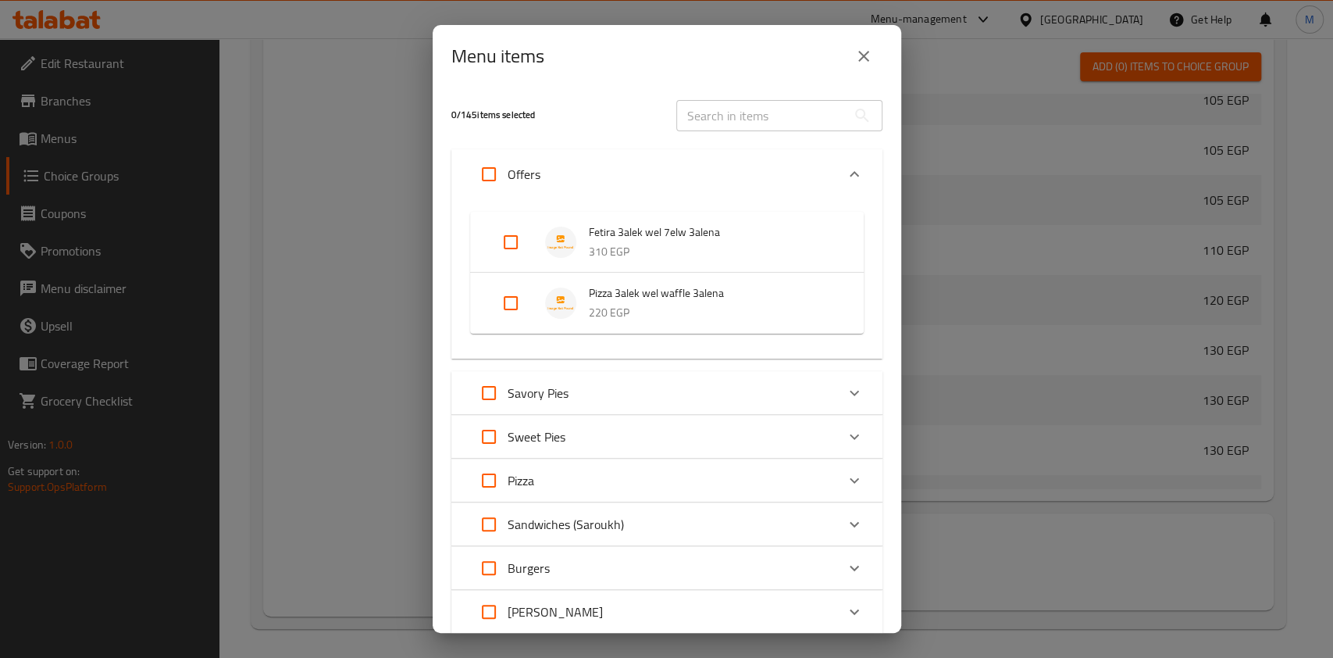
click at [511, 295] on input "Expand" at bounding box center [510, 302] width 37 height 37
checkbox input "true"
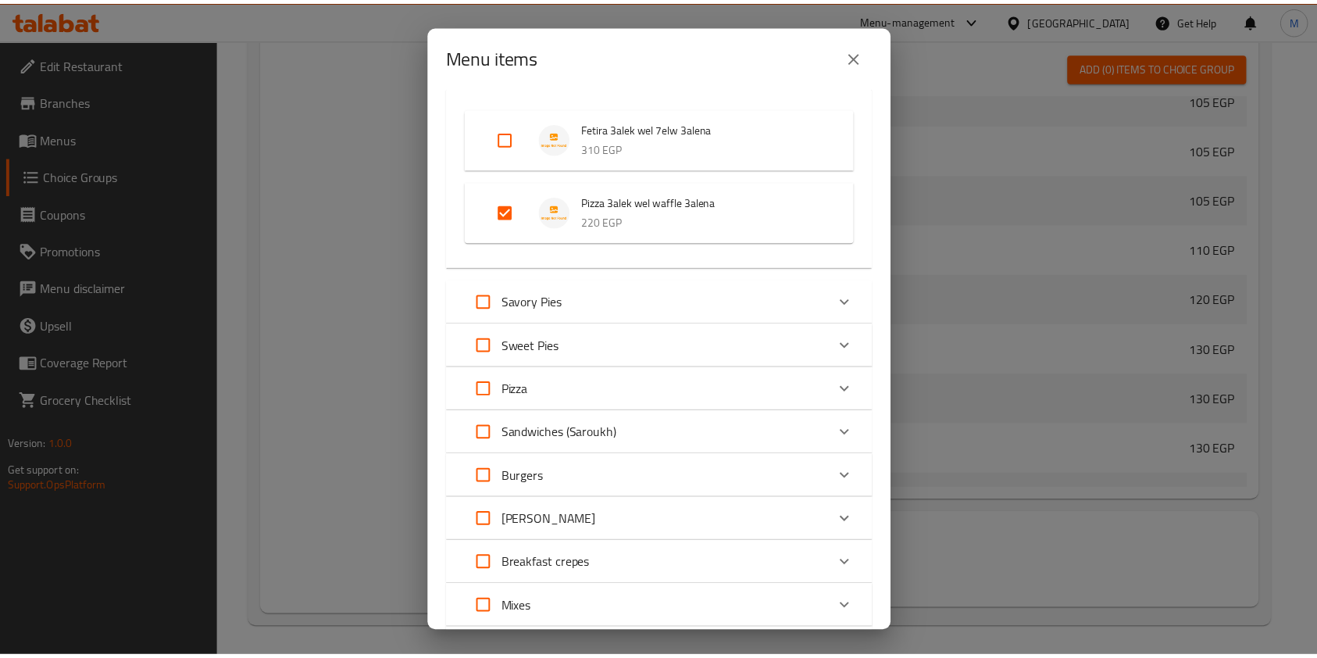
scroll to position [603, 0]
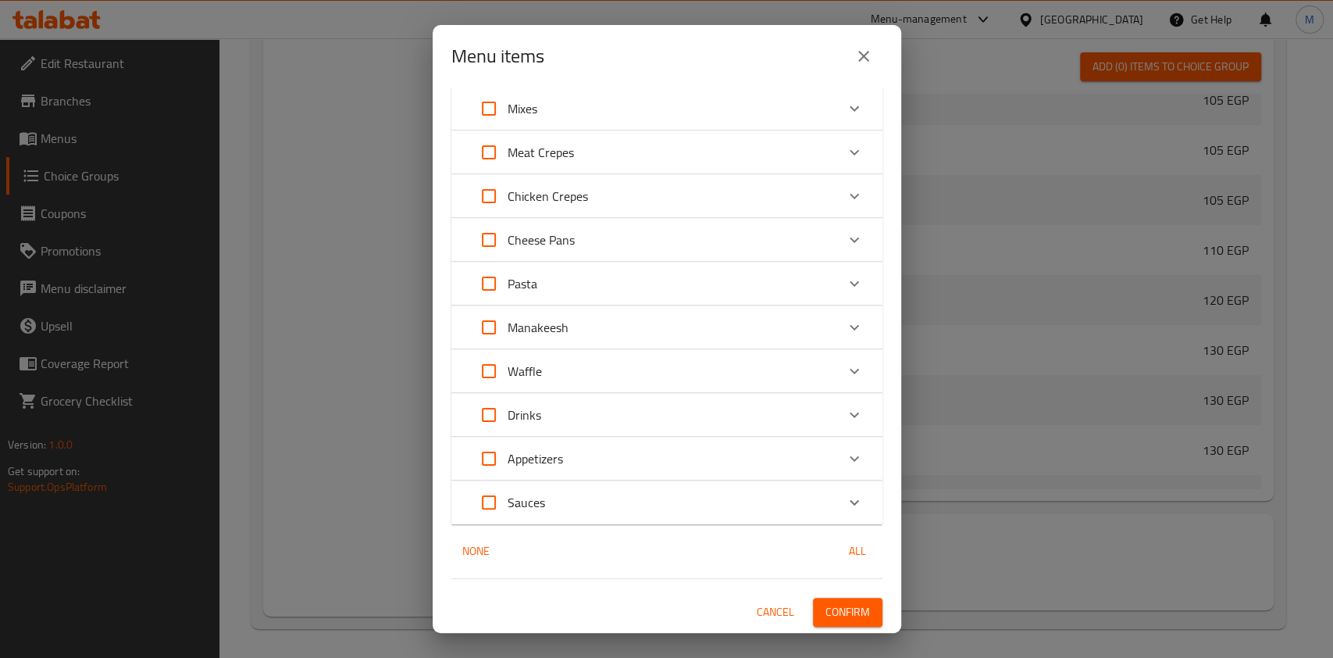
click at [827, 611] on span "Confirm" at bounding box center [848, 612] width 45 height 20
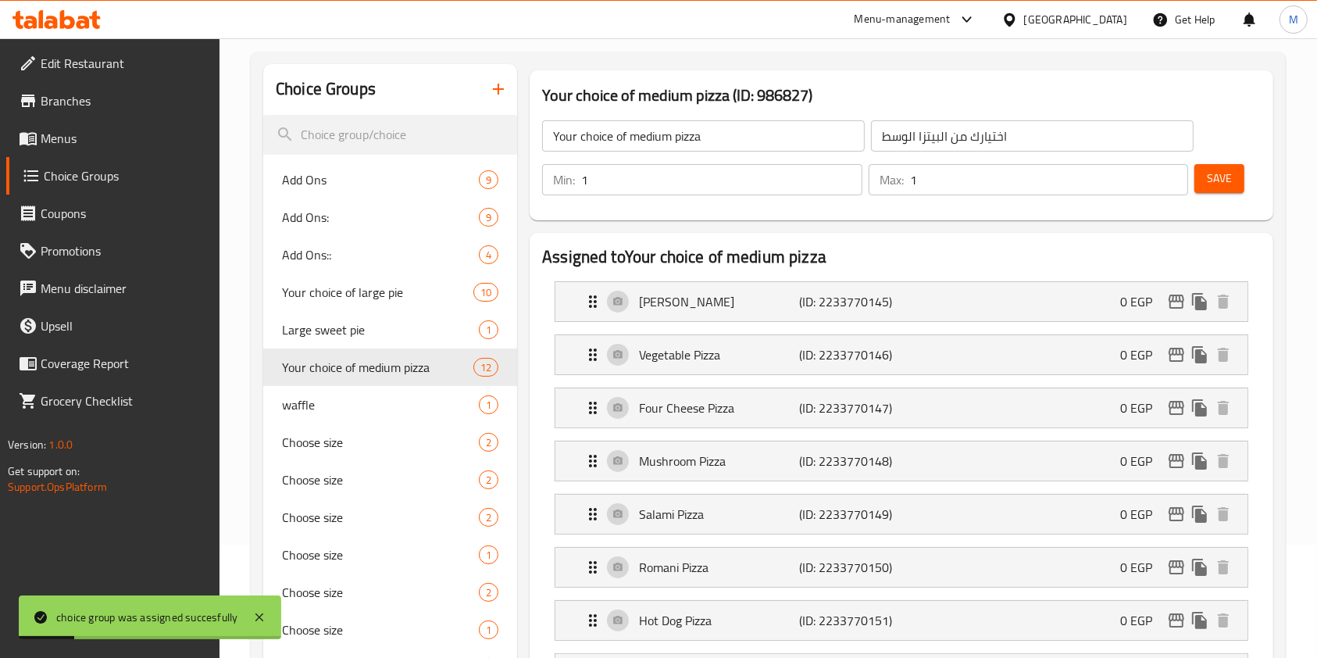
scroll to position [187, 0]
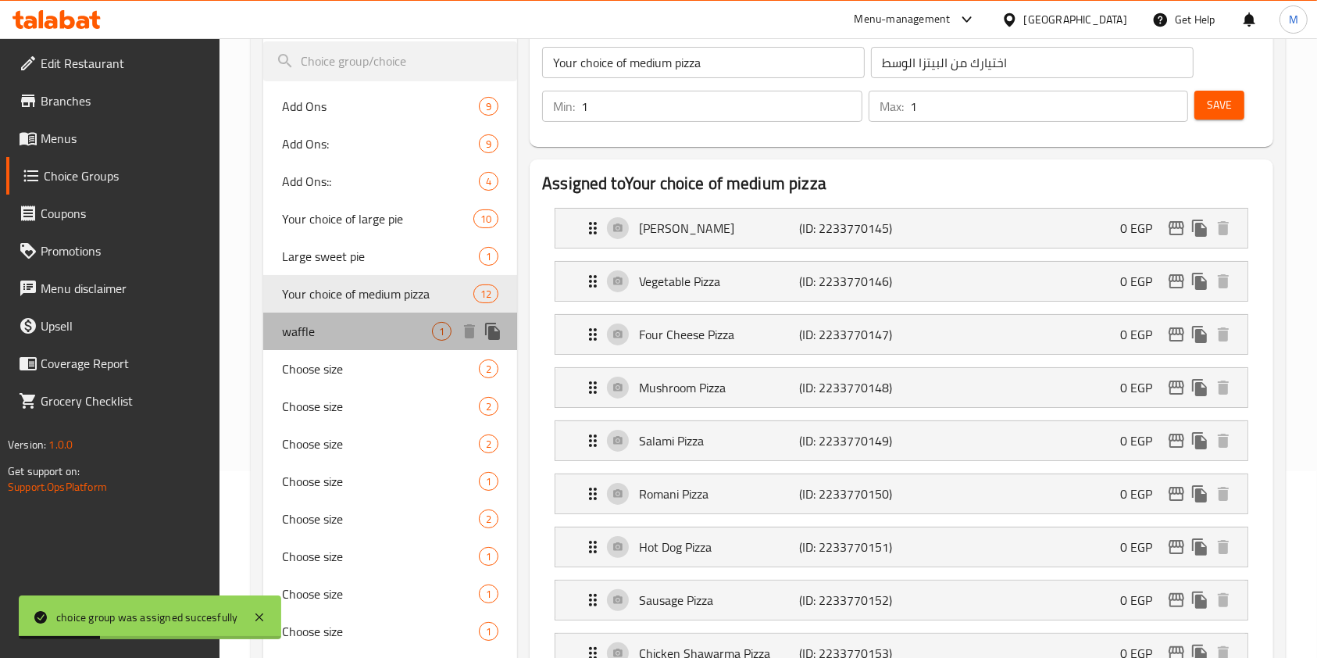
click at [330, 316] on div "waffle 1" at bounding box center [390, 330] width 254 height 37
type input "waffle"
type input "الوافل"
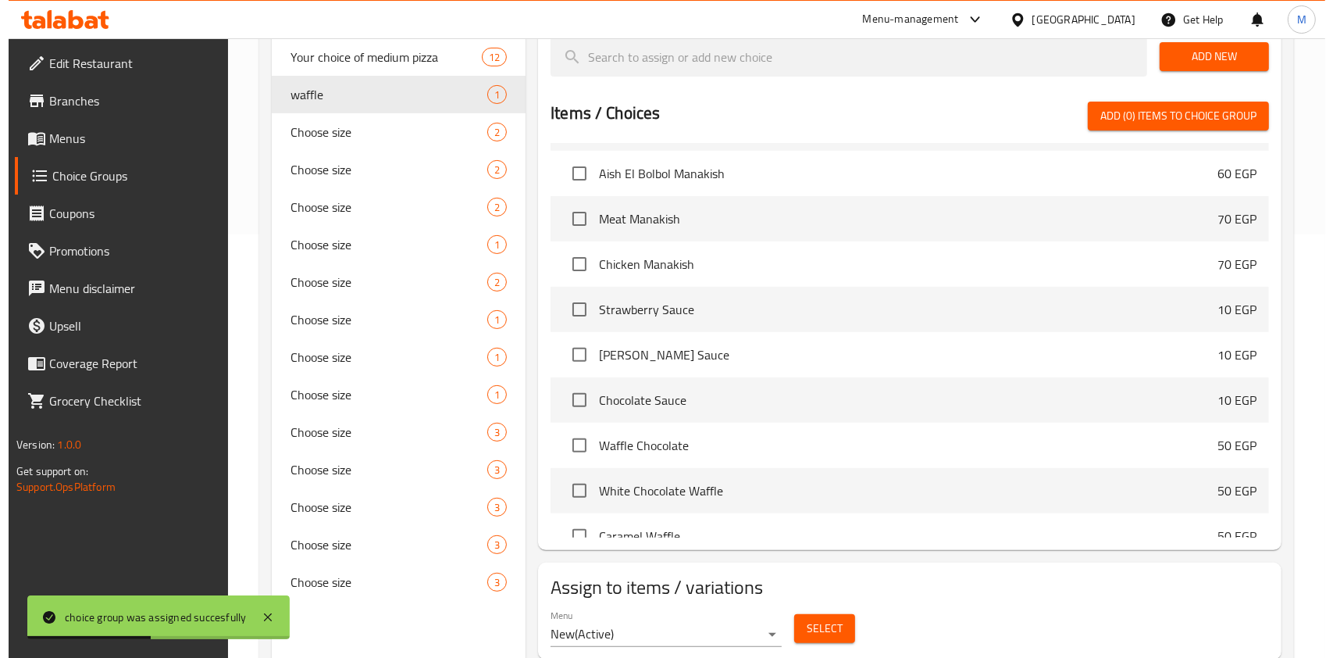
scroll to position [475, 0]
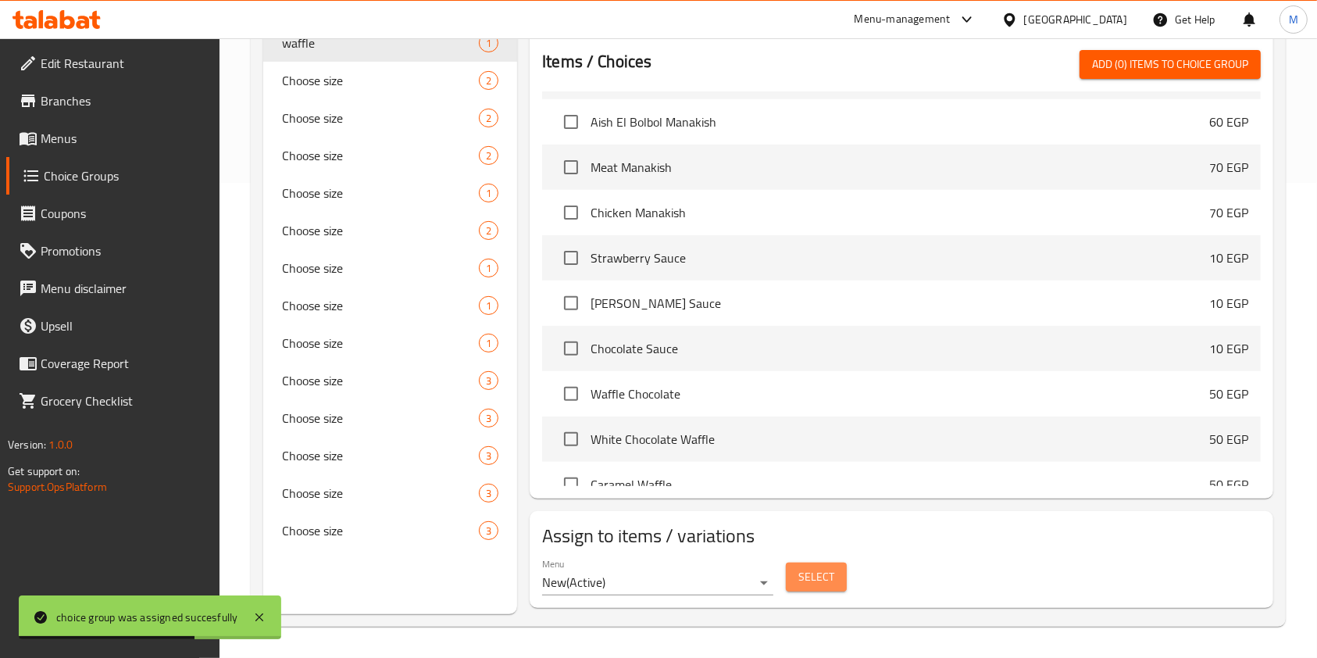
click at [815, 577] on span "Select" at bounding box center [816, 577] width 36 height 20
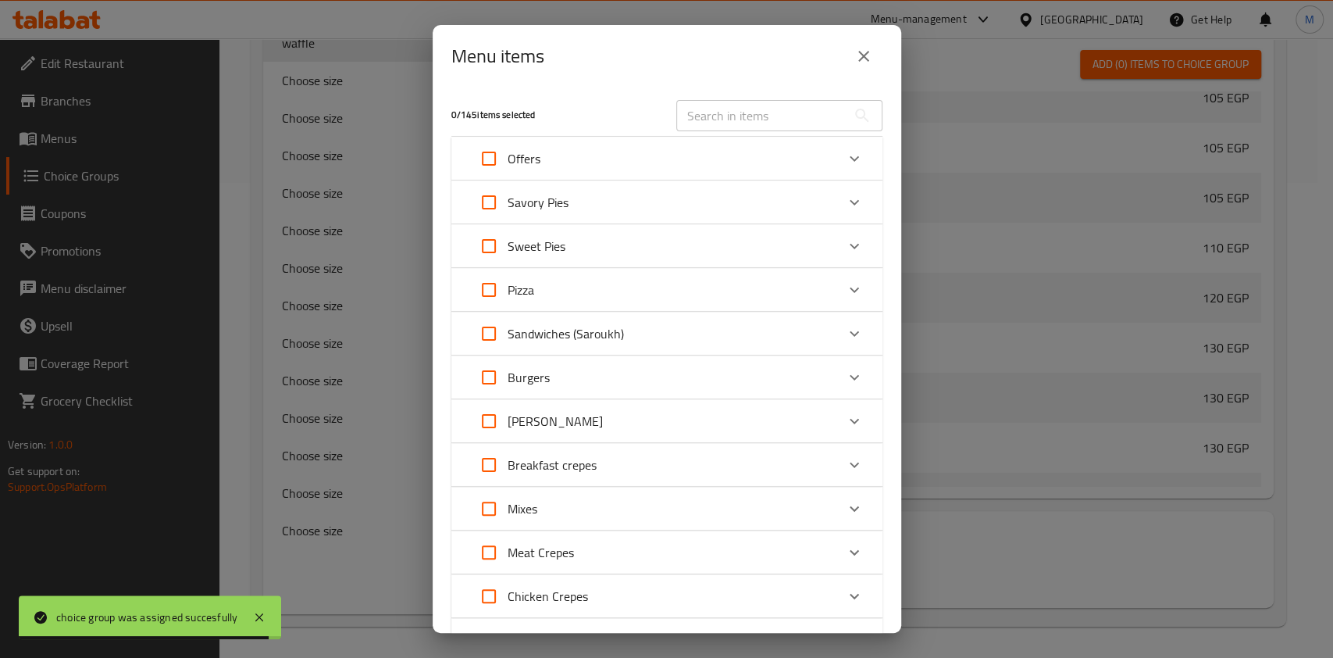
click at [845, 160] on icon "Expand" at bounding box center [854, 158] width 19 height 19
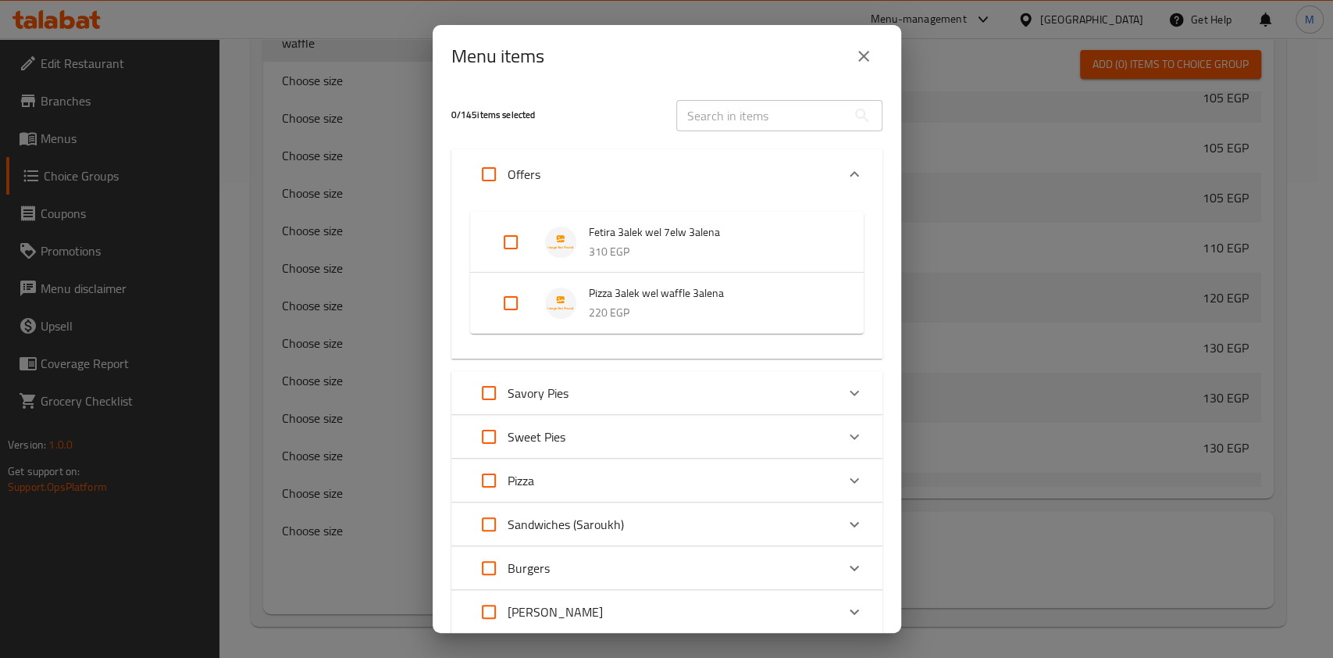
click at [516, 302] on input "Expand" at bounding box center [510, 302] width 37 height 37
checkbox input "true"
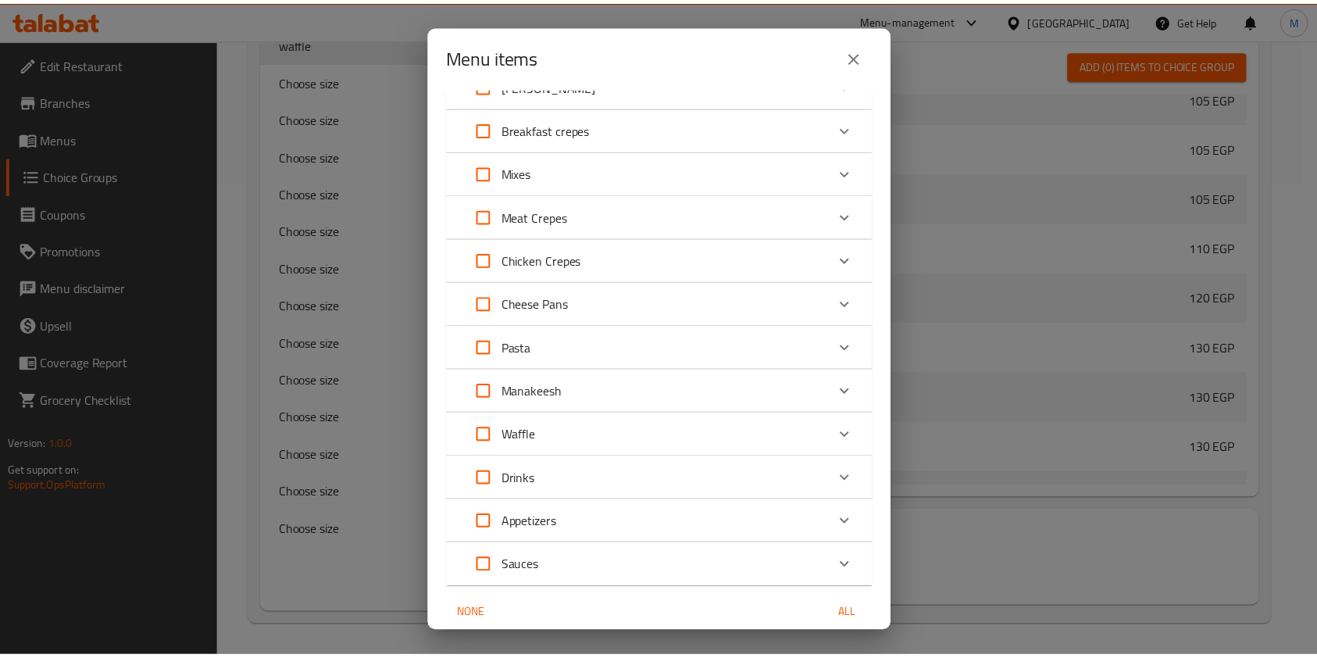
scroll to position [603, 0]
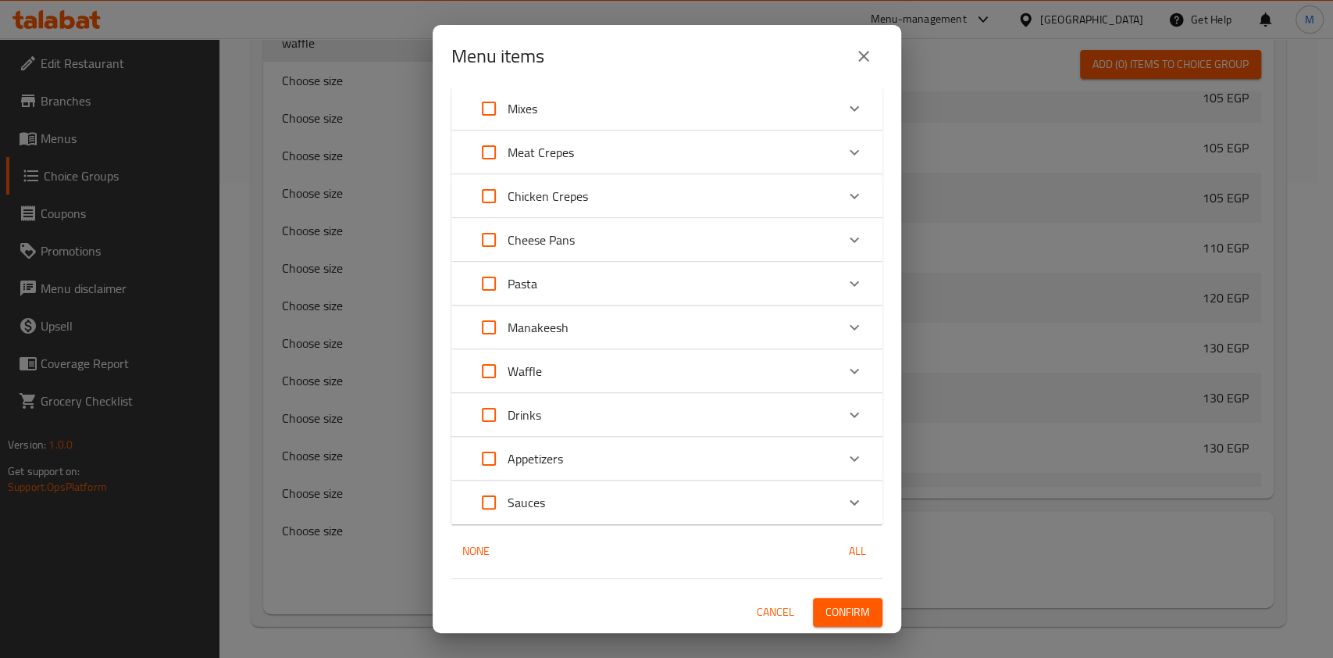
click at [847, 609] on span "Confirm" at bounding box center [848, 612] width 45 height 20
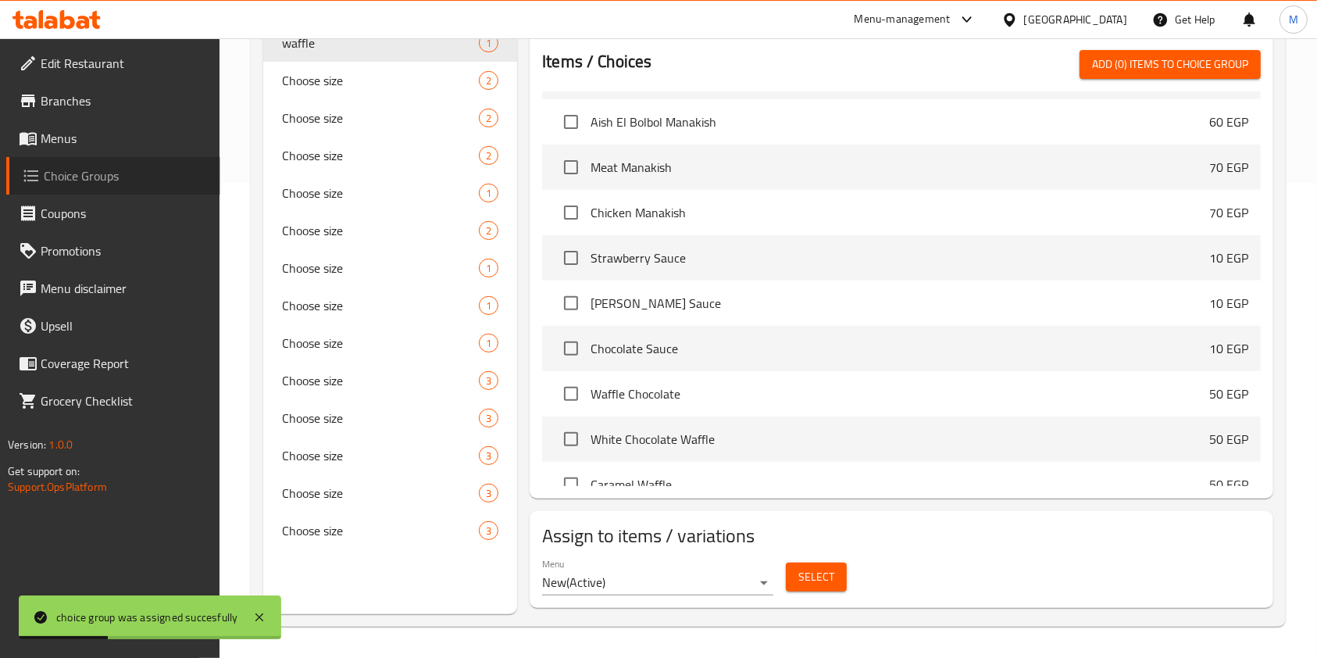
click at [47, 179] on span "Choice Groups" at bounding box center [126, 175] width 164 height 19
click at [113, 133] on span "Menus" at bounding box center [124, 138] width 167 height 19
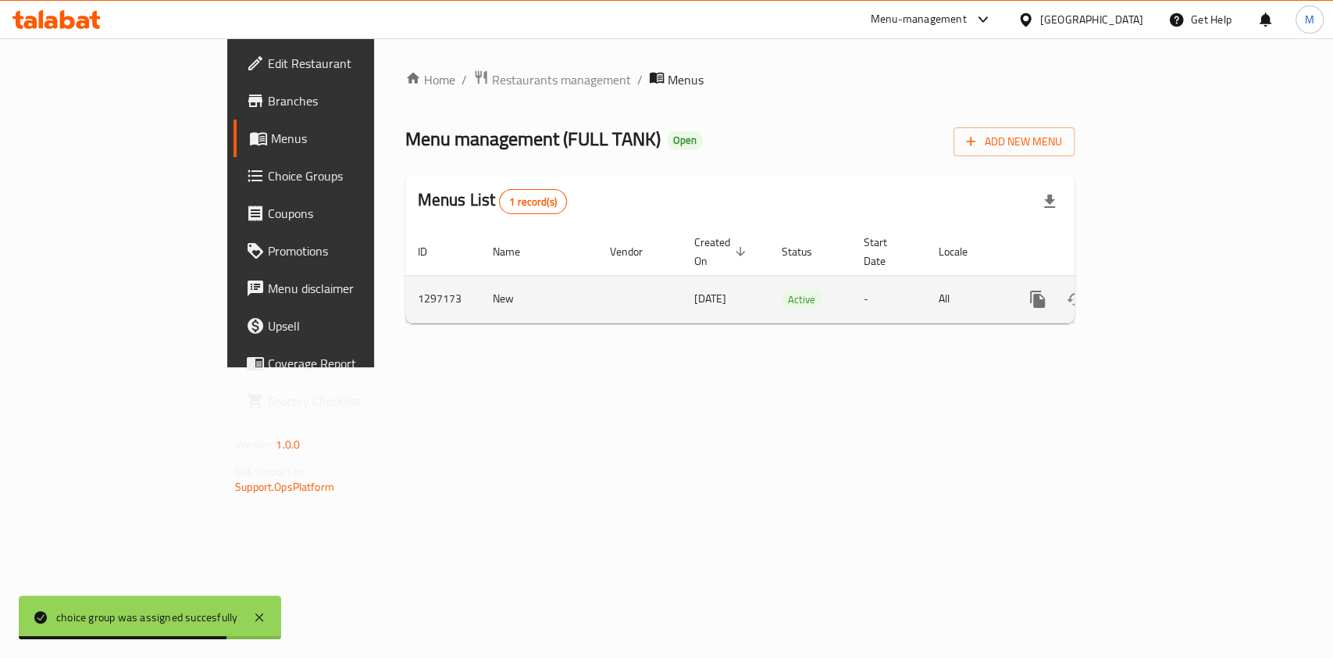
click at [1182, 284] on td "enhanced table" at bounding box center [1094, 299] width 175 height 48
click at [1169, 284] on link "enhanced table" at bounding box center [1150, 298] width 37 height 37
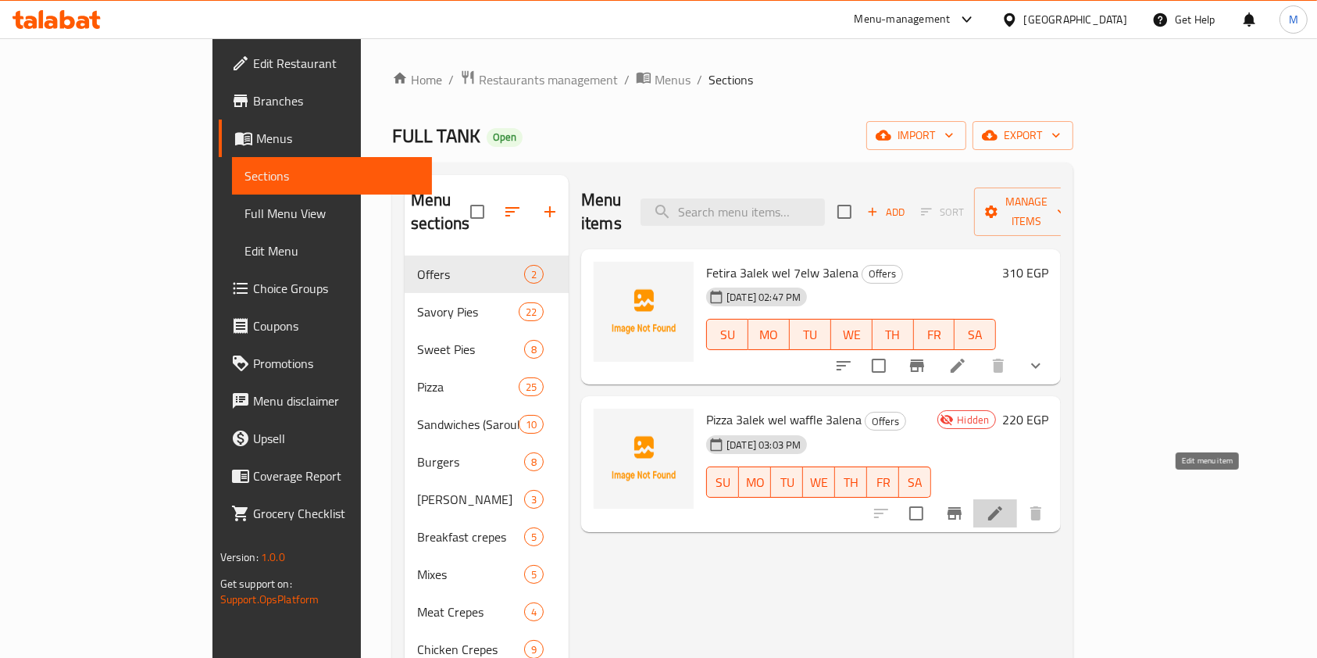
click at [1004, 504] on icon at bounding box center [995, 513] width 19 height 19
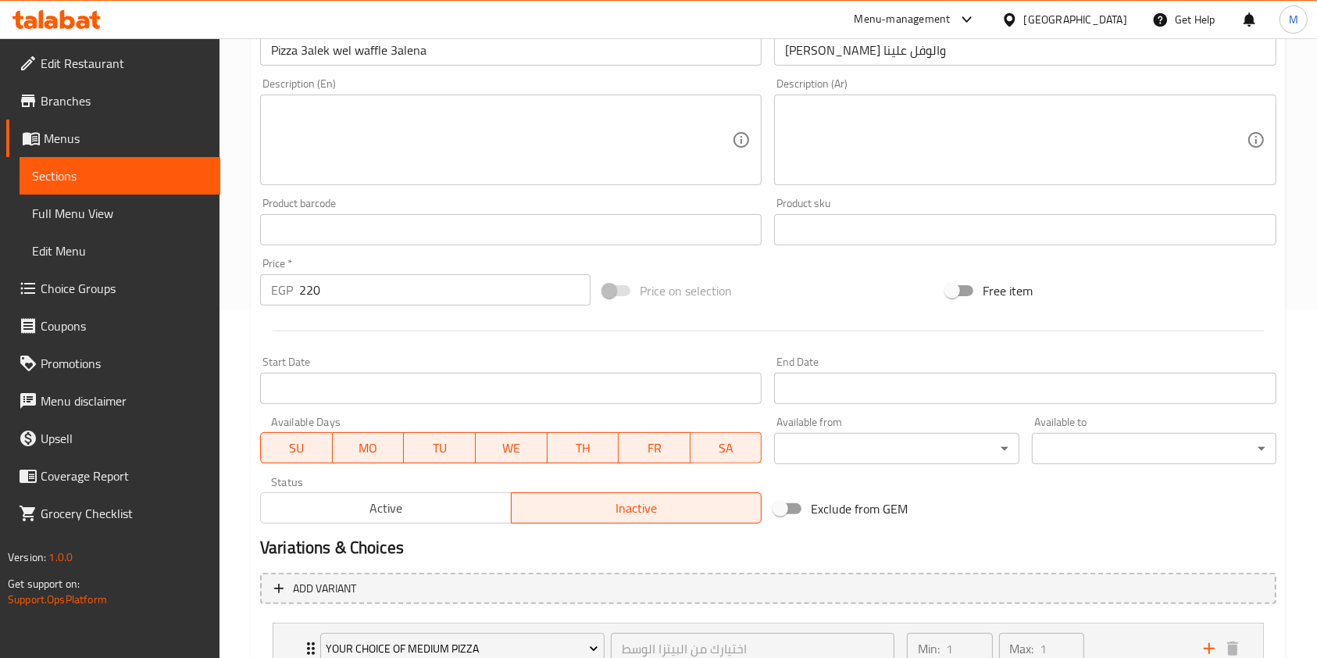
scroll to position [536, 0]
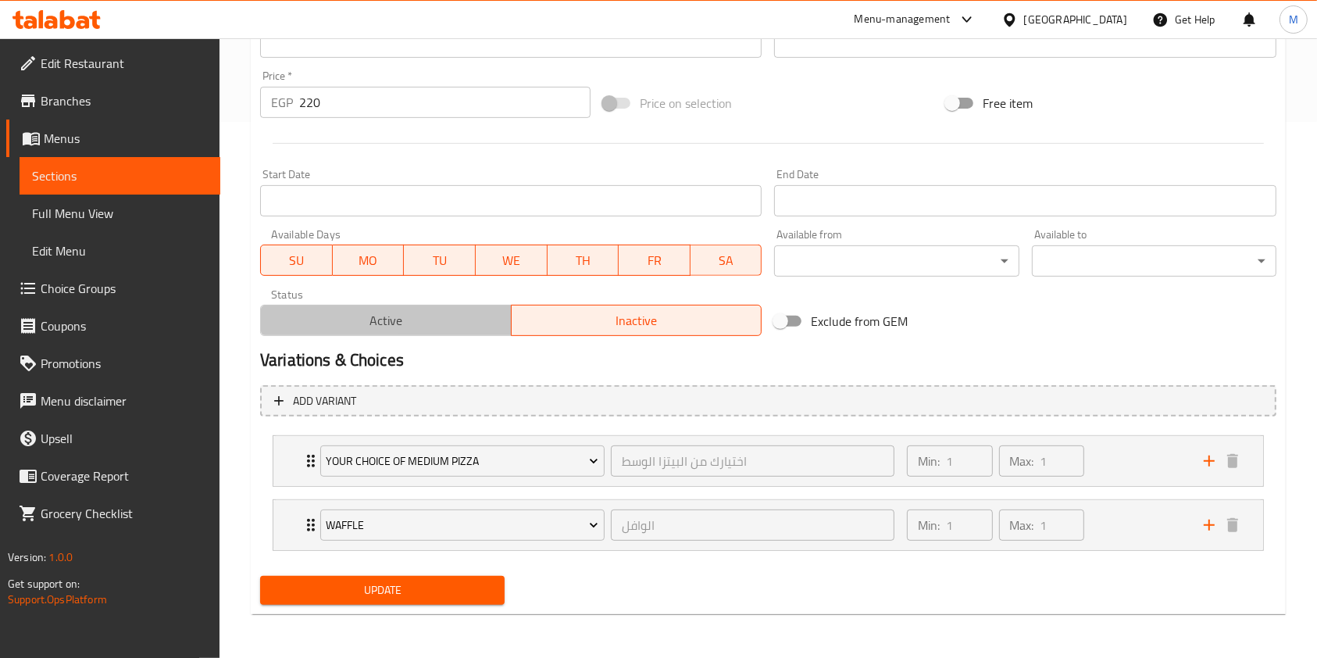
click at [437, 334] on button "Active" at bounding box center [386, 320] width 252 height 31
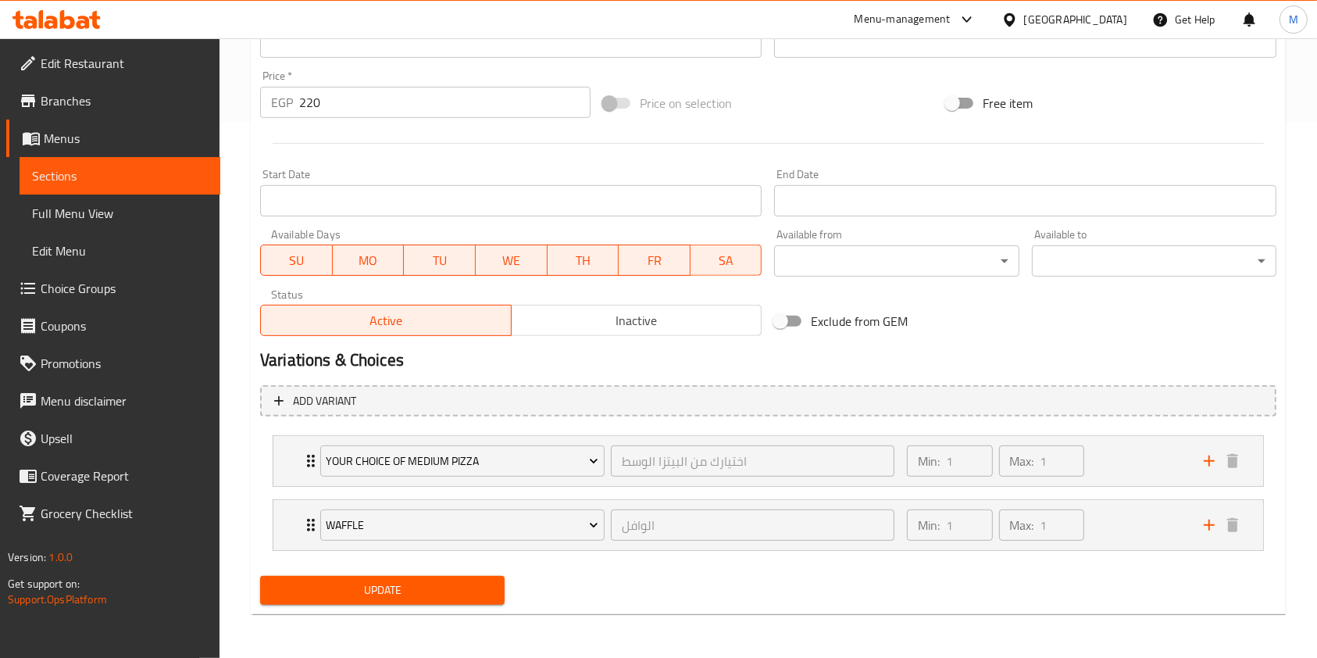
click at [504, 590] on button "Update" at bounding box center [382, 590] width 244 height 29
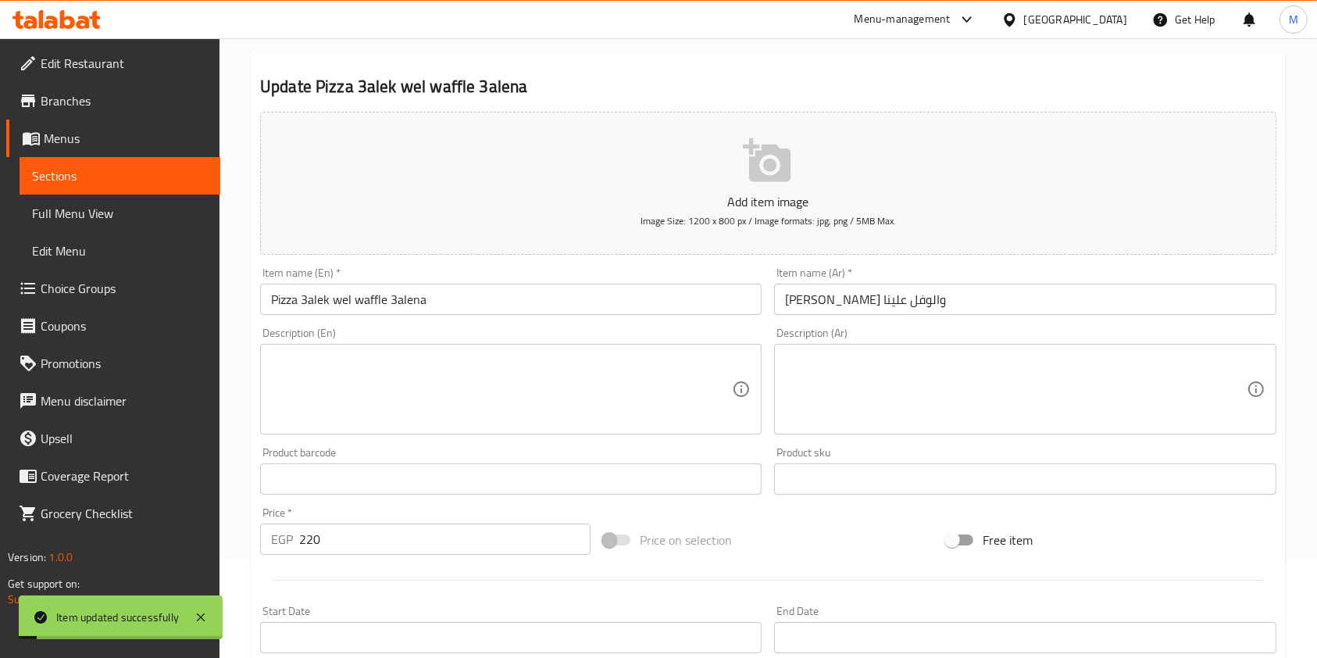
scroll to position [0, 0]
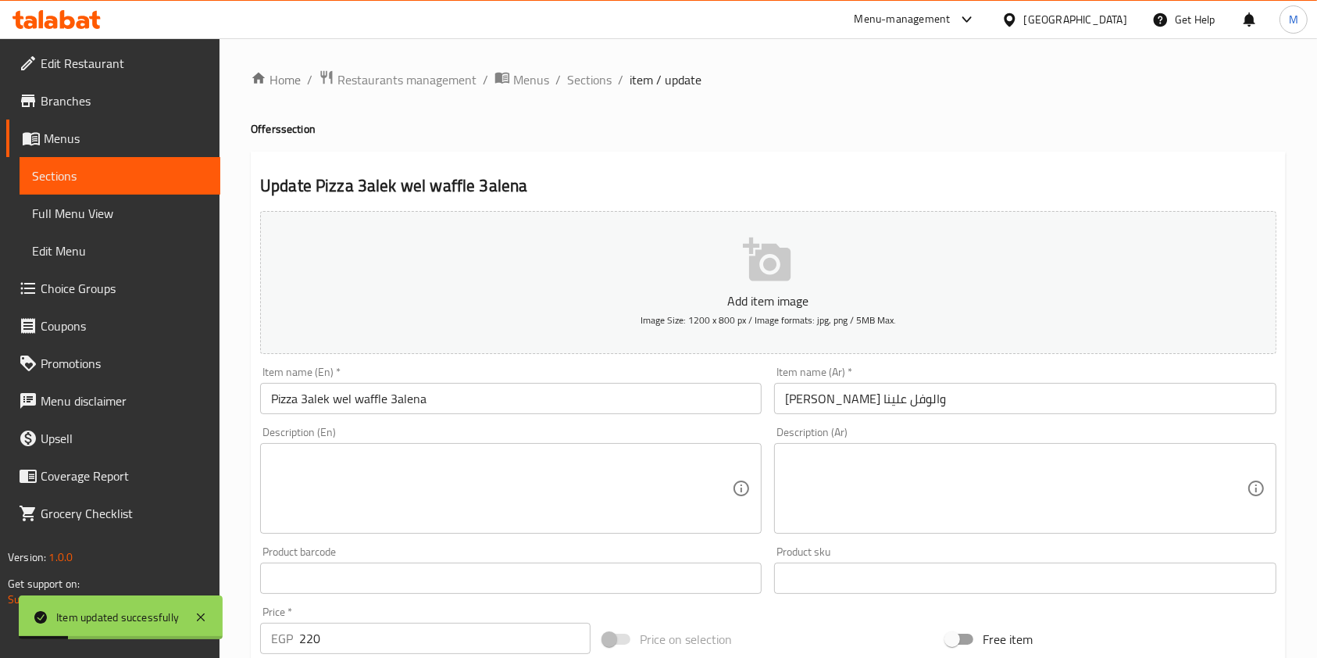
click at [611, 83] on ol "Home / Restaurants management / Menus / Sections / item / update" at bounding box center [768, 80] width 1035 height 20
click at [593, 73] on span "Sections" at bounding box center [589, 79] width 45 height 19
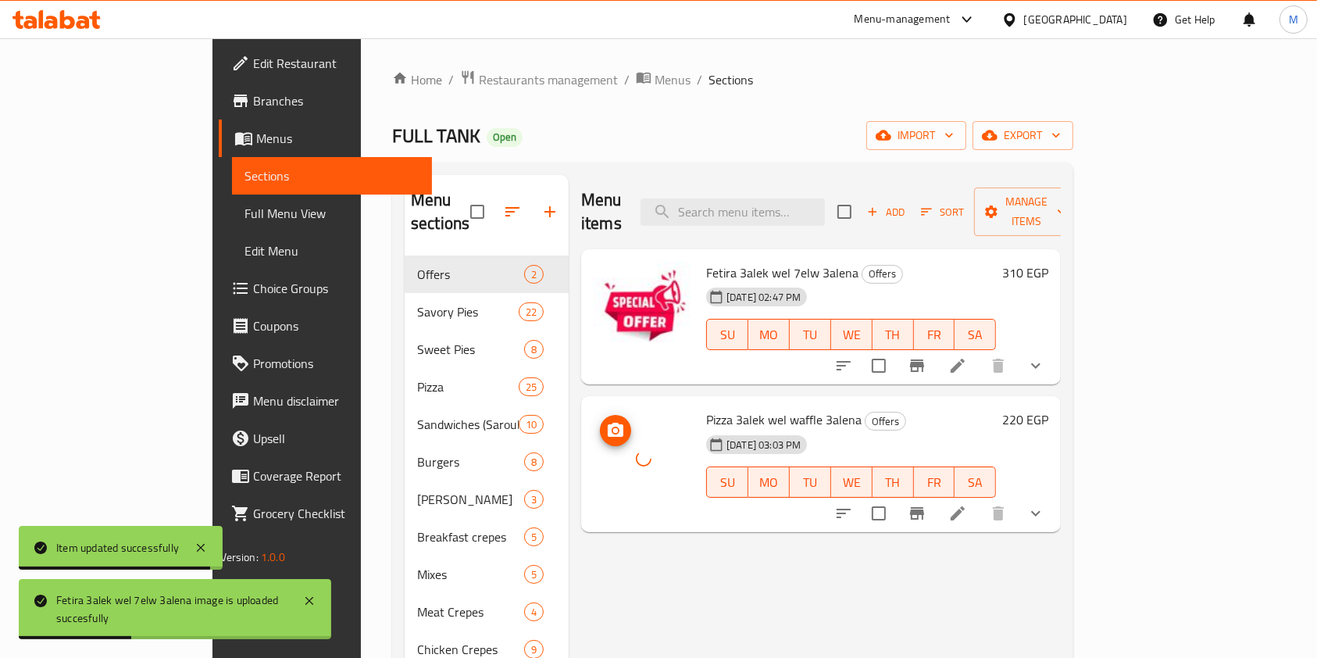
click at [594, 429] on div at bounding box center [644, 458] width 100 height 100
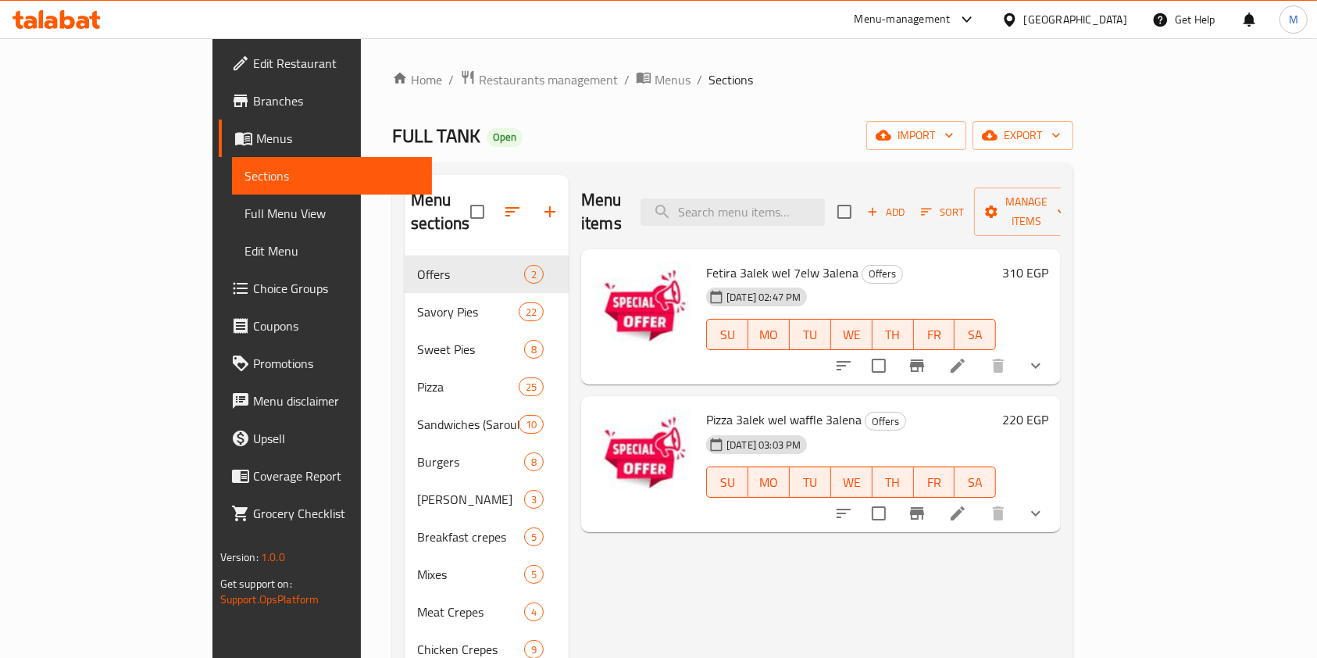
click at [81, 9] on div at bounding box center [56, 19] width 113 height 31
click at [75, 16] on icon at bounding box center [56, 19] width 88 height 19
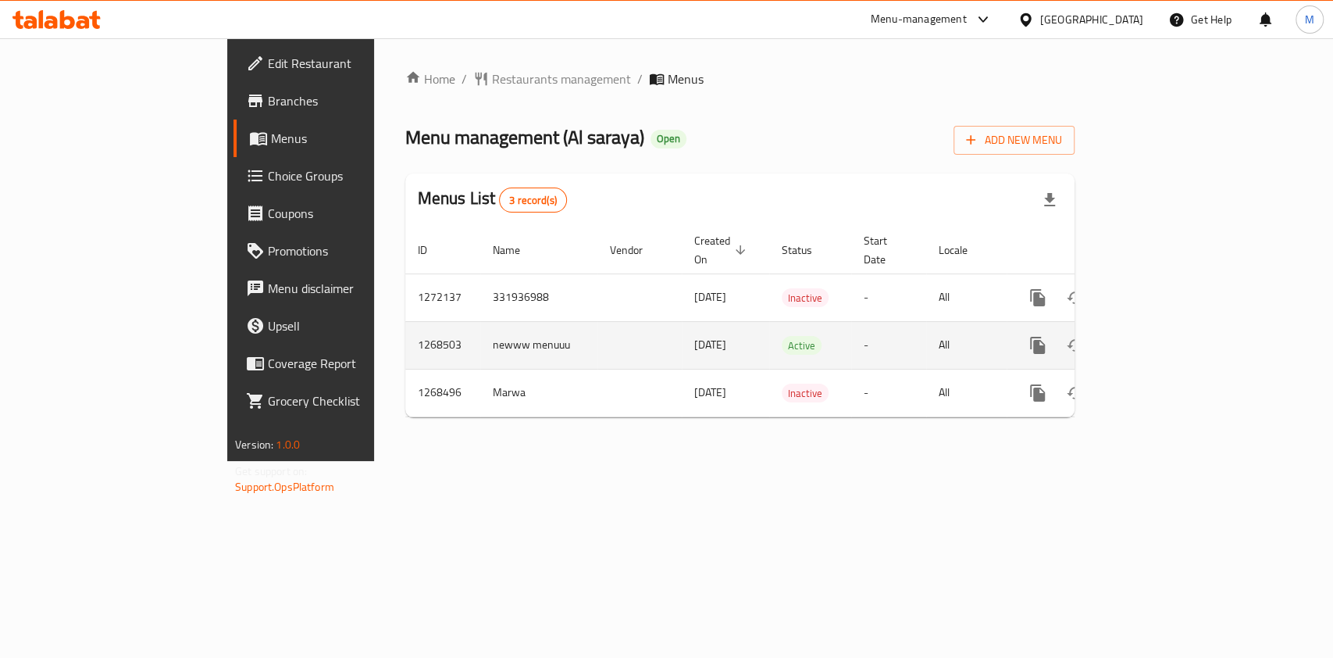
click at [1182, 327] on td "enhanced table" at bounding box center [1094, 345] width 175 height 48
click at [1169, 328] on link "enhanced table" at bounding box center [1150, 344] width 37 height 37
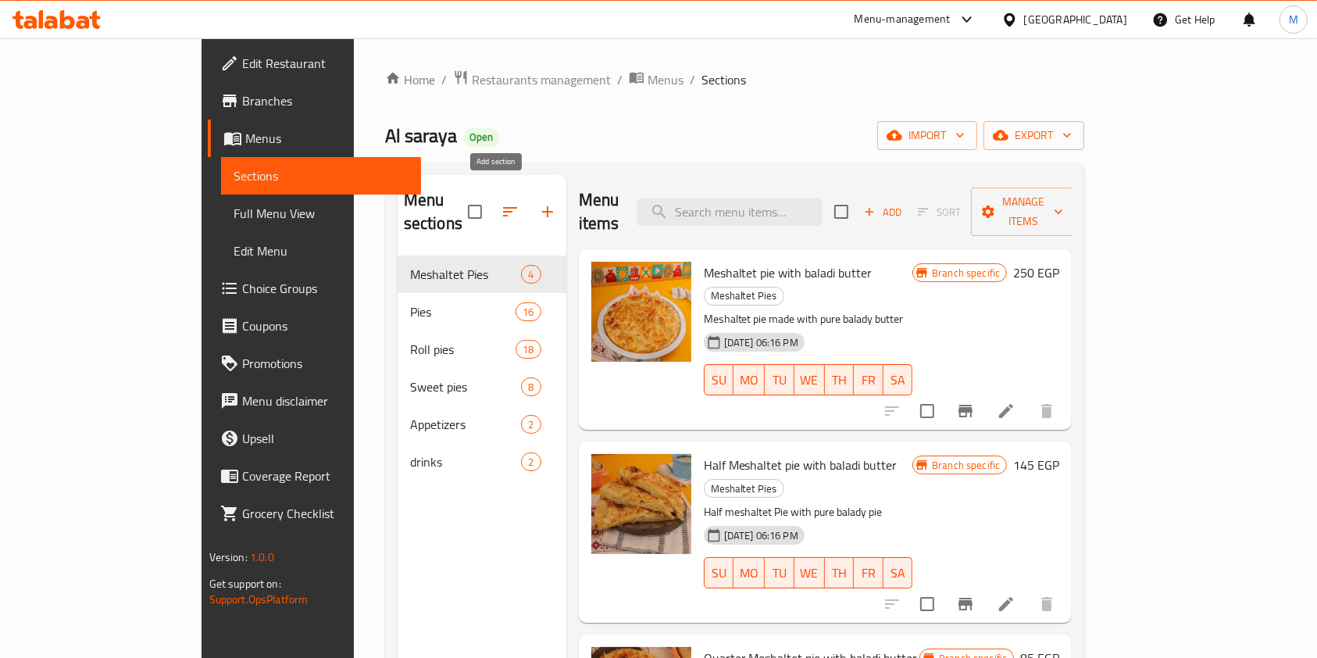
click at [538, 203] on icon "button" at bounding box center [547, 211] width 19 height 19
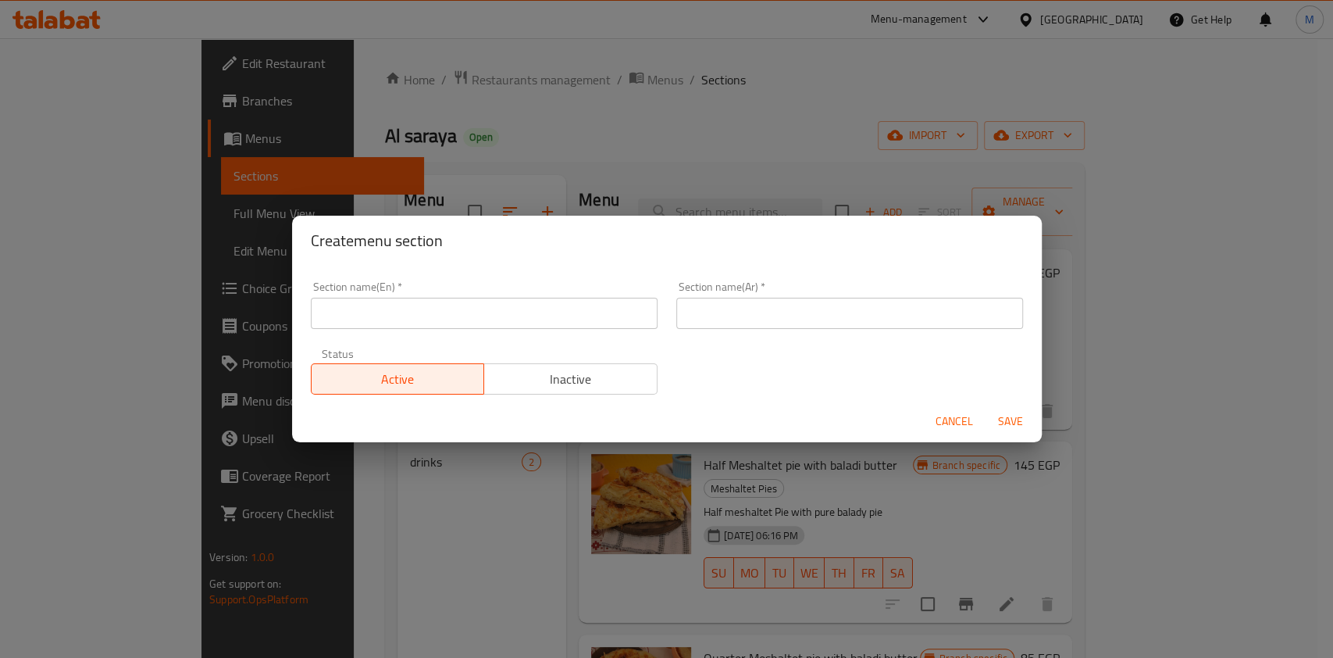
click at [514, 316] on input "text" at bounding box center [484, 313] width 347 height 31
type input "Offers"
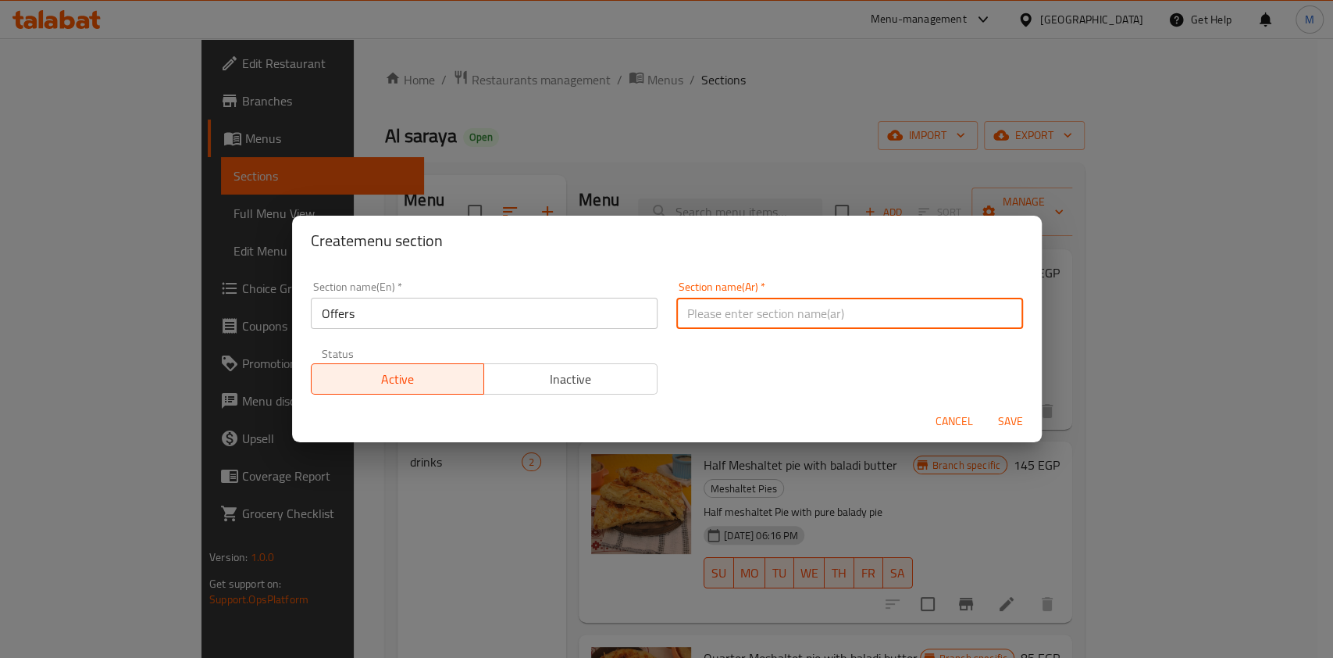
click at [719, 309] on input "text" at bounding box center [849, 313] width 347 height 31
type input "u"
type input "عروض"
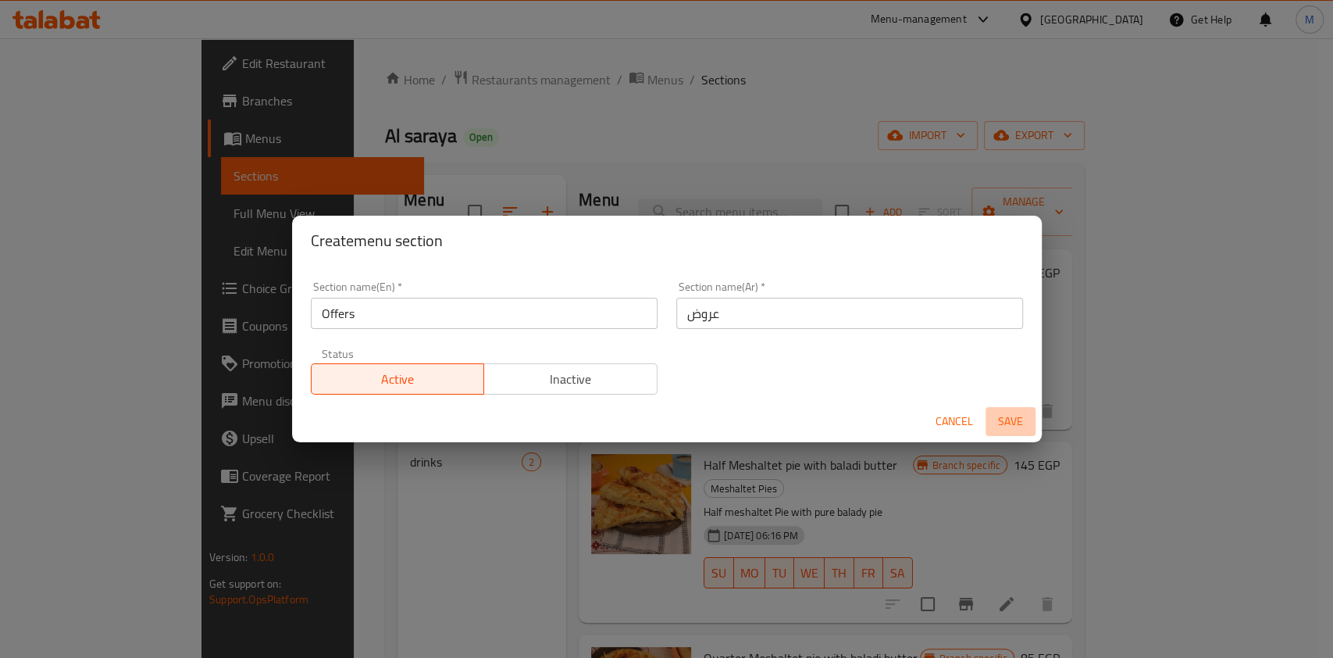
click at [1000, 416] on span "Save" at bounding box center [1010, 422] width 37 height 20
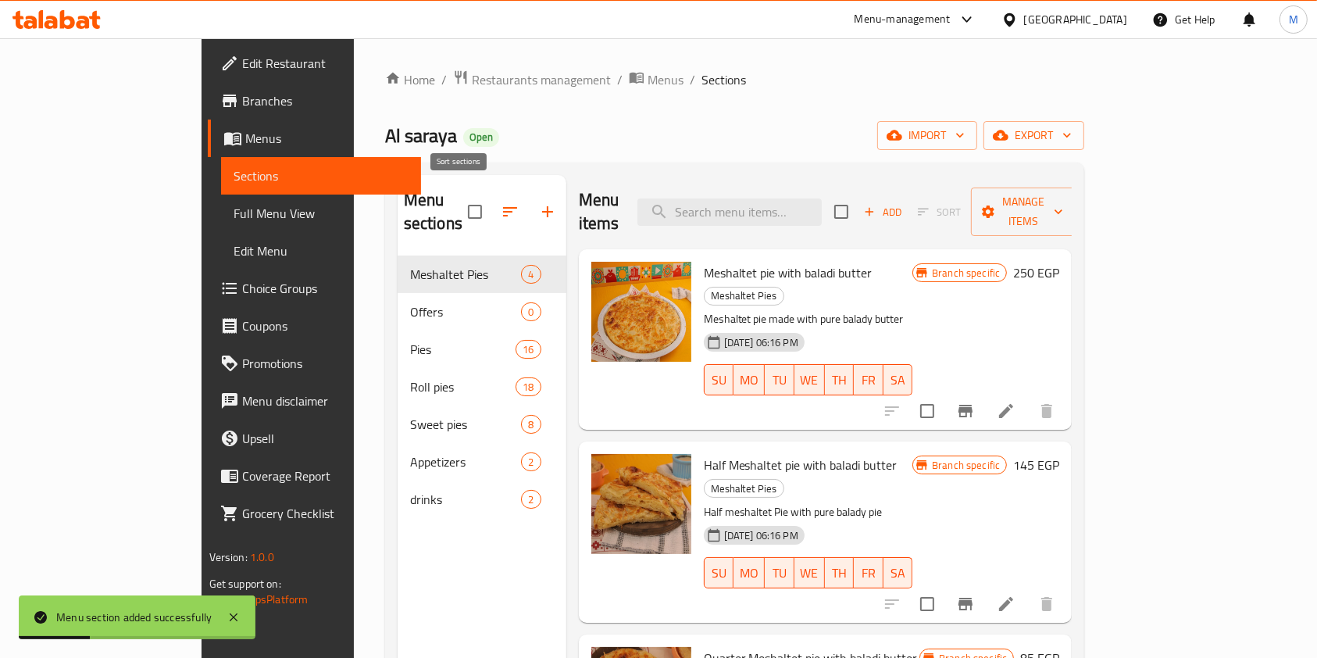
click at [503, 207] on icon "button" at bounding box center [510, 211] width 14 height 9
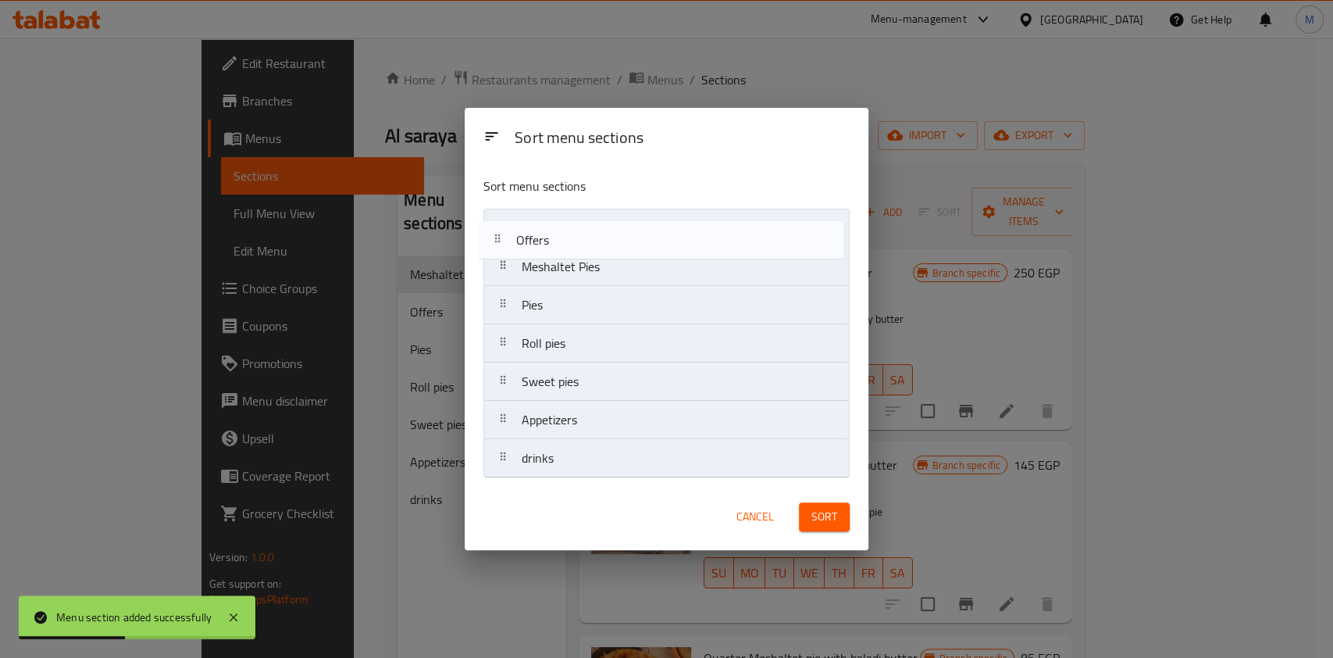
drag, startPoint x: 603, startPoint y: 271, endPoint x: 594, endPoint y: 239, distance: 33.4
click at [594, 239] on nav "Meshaltet Pies Offers Pies Roll pies Sweet pies Appetizers drinks" at bounding box center [666, 343] width 366 height 269
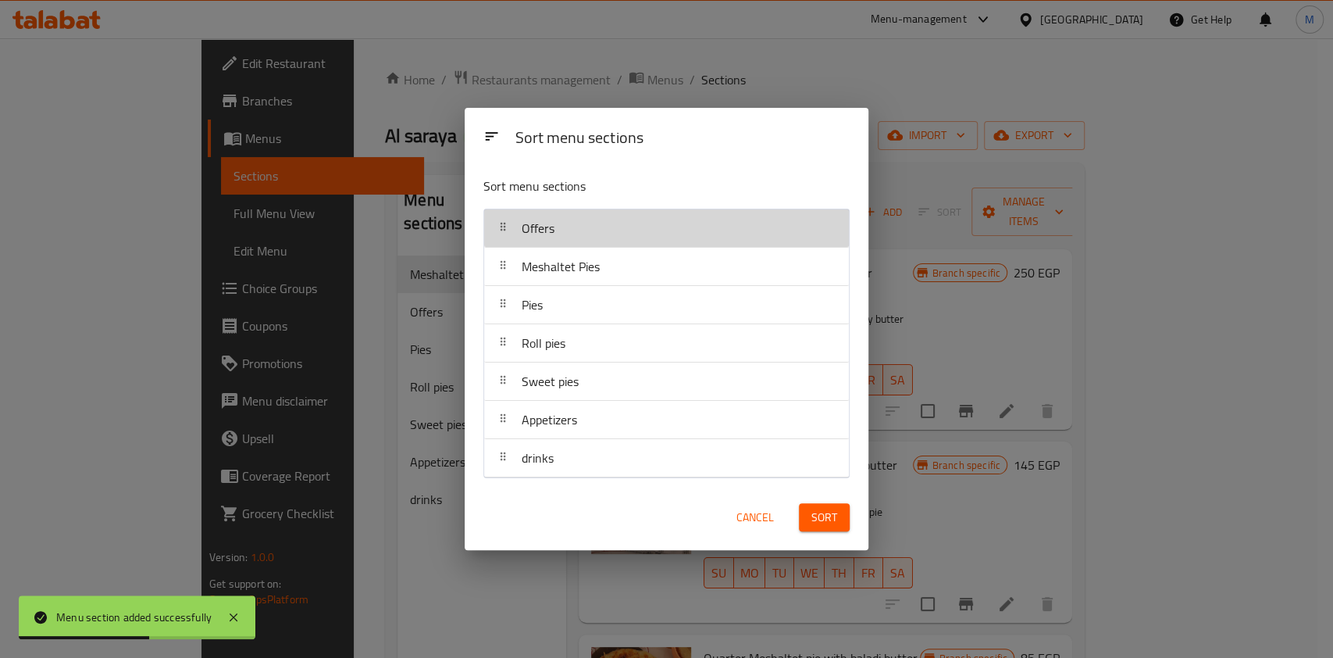
click at [577, 231] on div "Offers" at bounding box center [667, 227] width 352 height 37
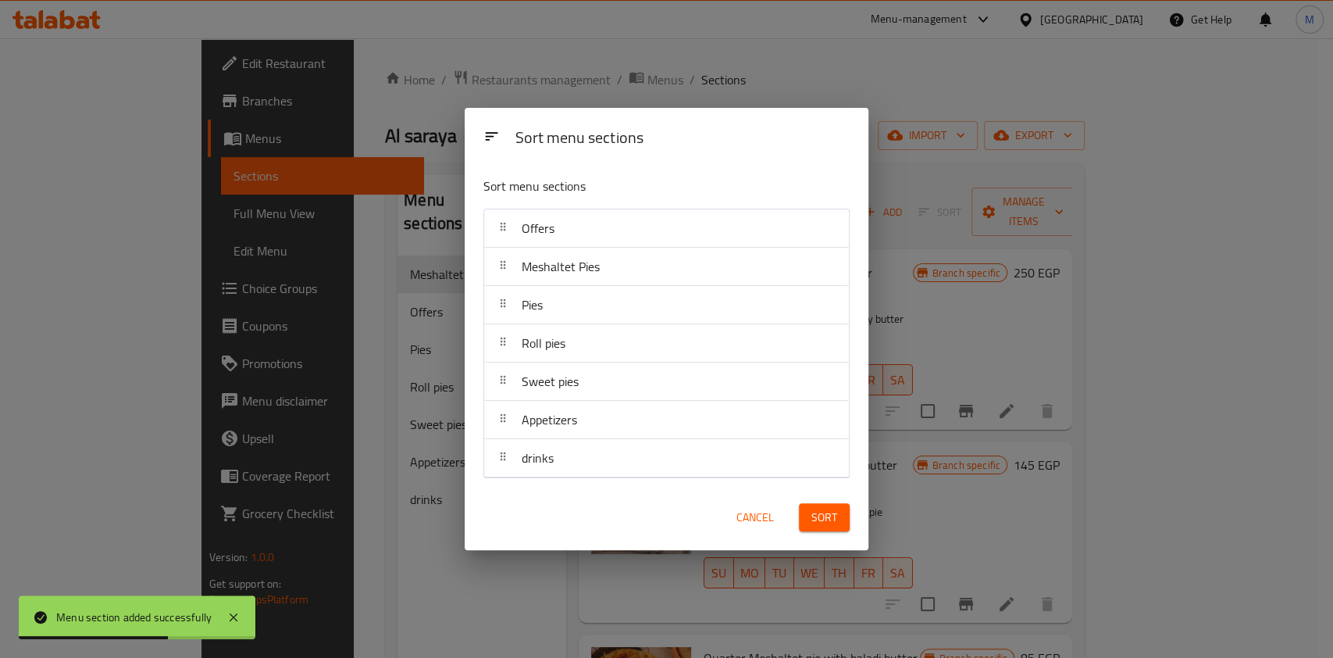
click at [824, 510] on span "Sort" at bounding box center [825, 518] width 26 height 20
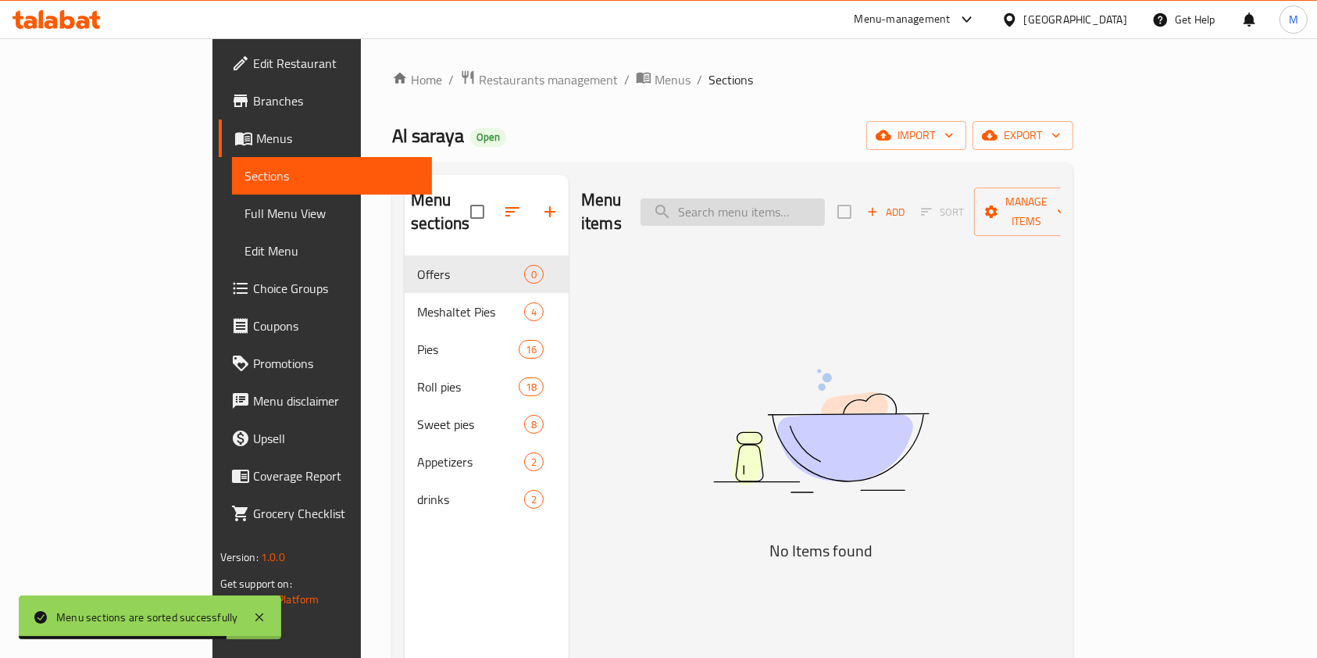
click at [825, 202] on input "search" at bounding box center [732, 211] width 184 height 27
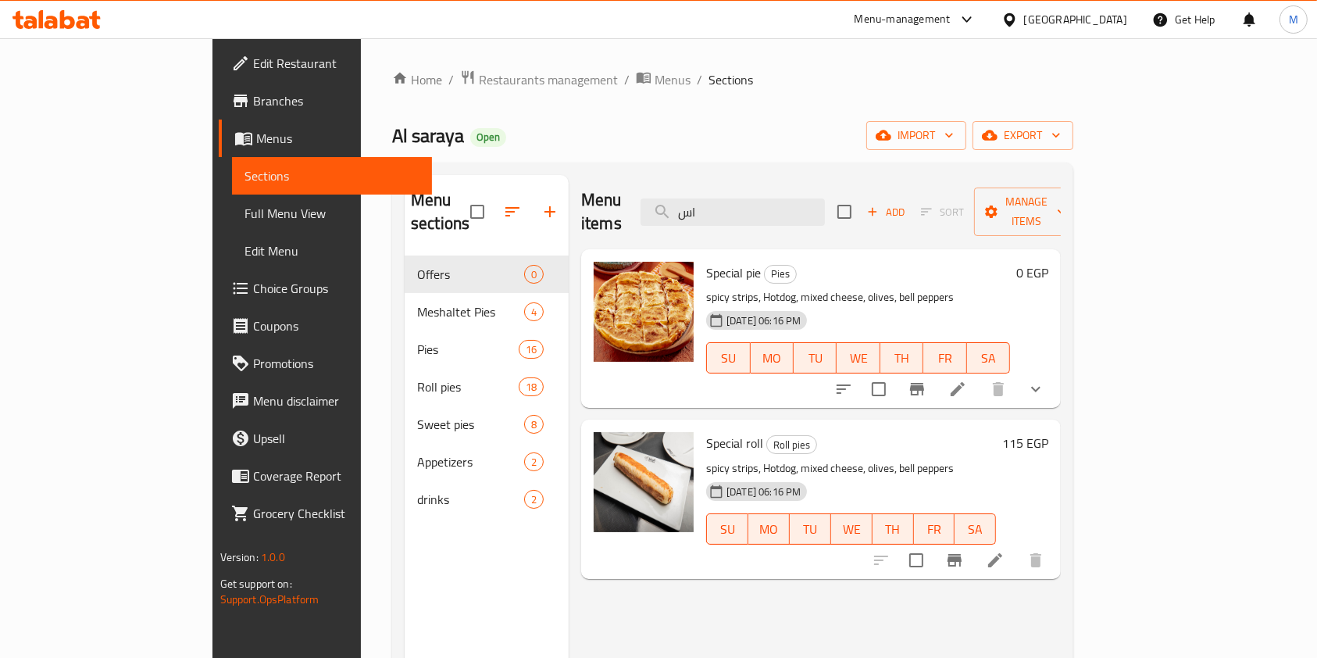
type input "ا"
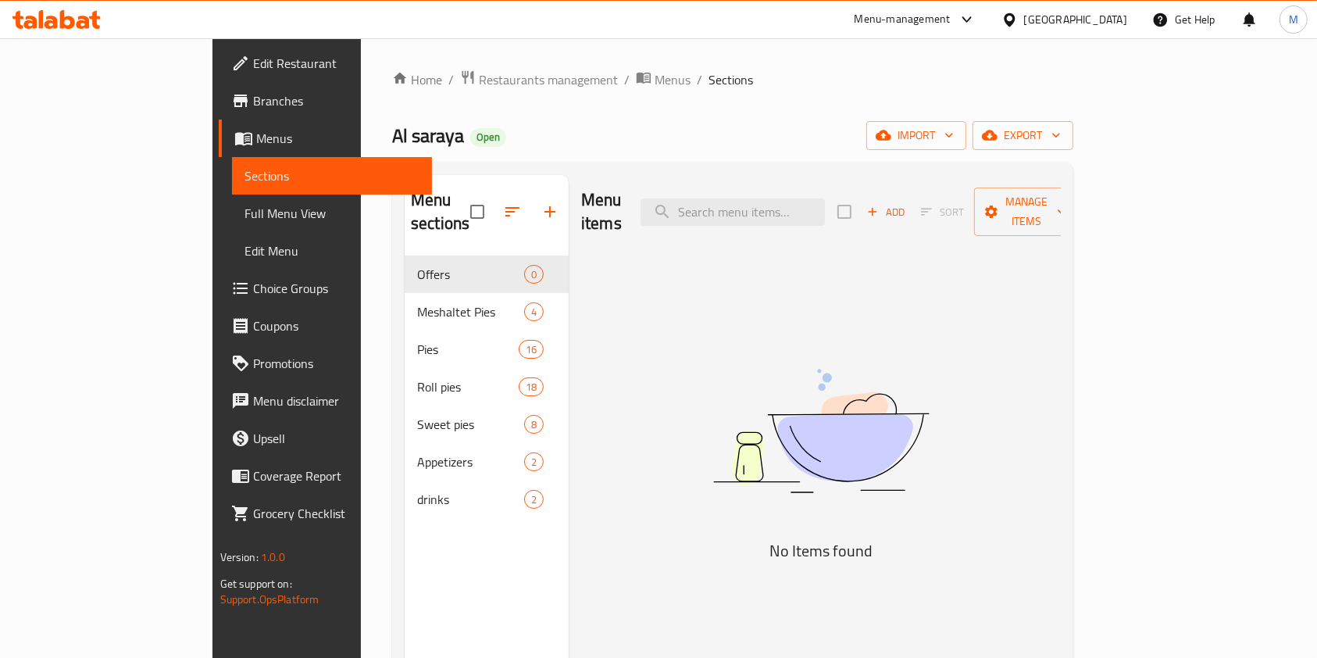
click at [907, 203] on span "Add" at bounding box center [886, 212] width 42 height 18
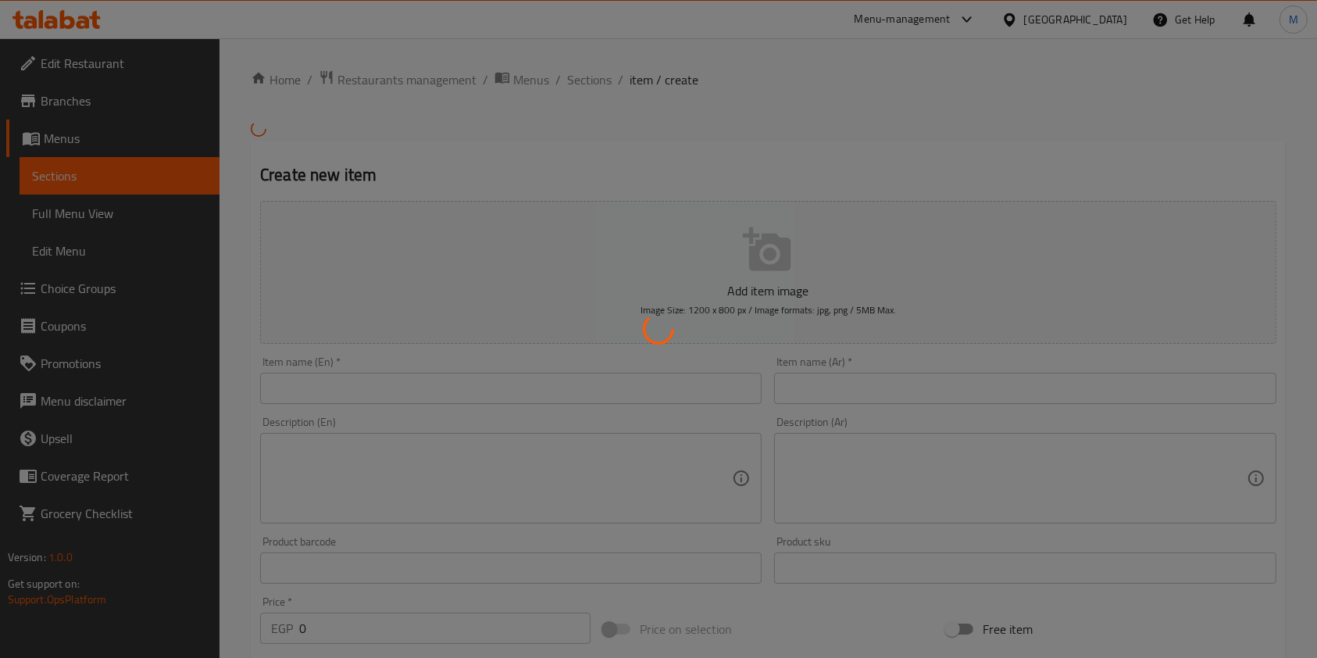
click at [598, 395] on div at bounding box center [658, 329] width 1317 height 658
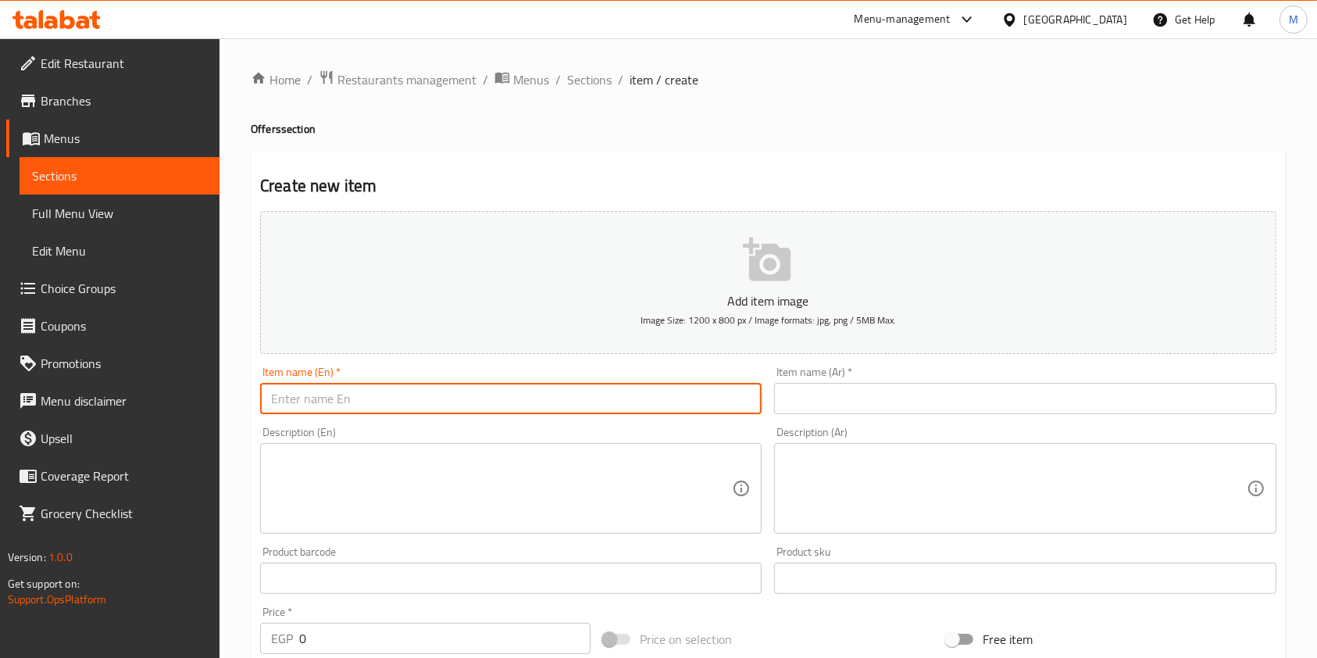
click at [570, 384] on input "text" at bounding box center [510, 398] width 501 height 31
paste input "Saraya offers"
type input "Saraya offers"
click at [839, 391] on input "text" at bounding box center [1024, 398] width 501 height 31
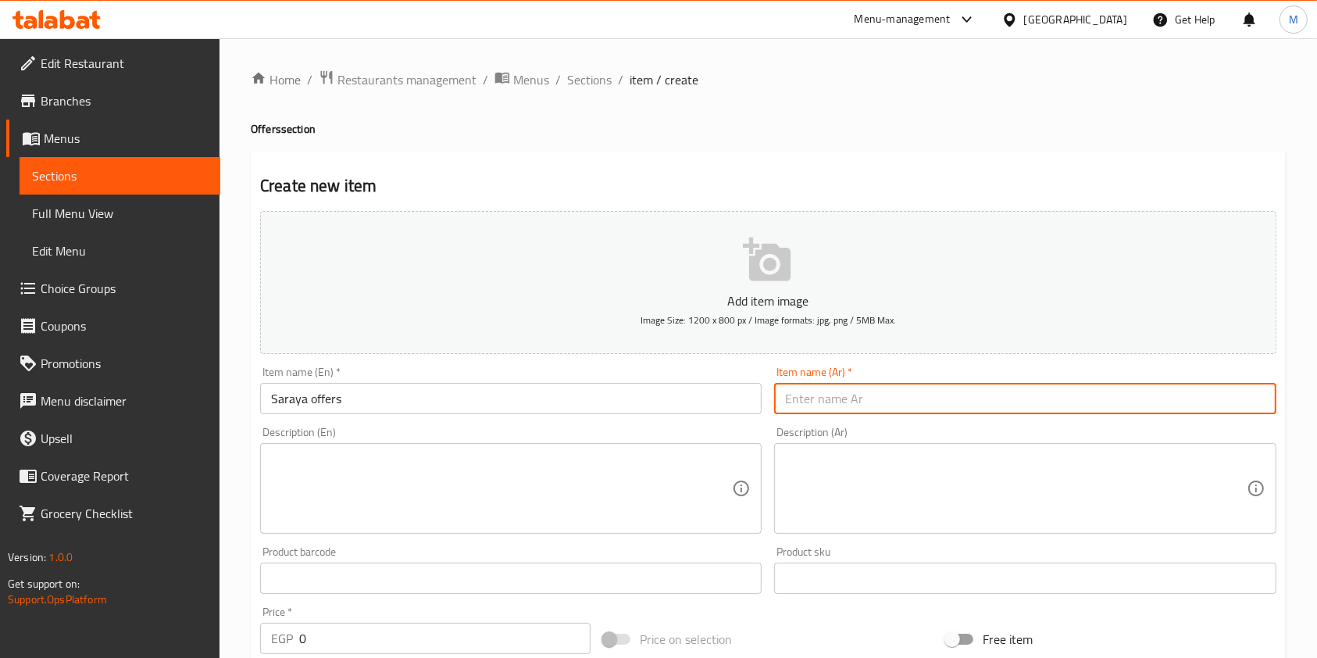
paste input "عروض السرايا"
type input "عروض السرايا"
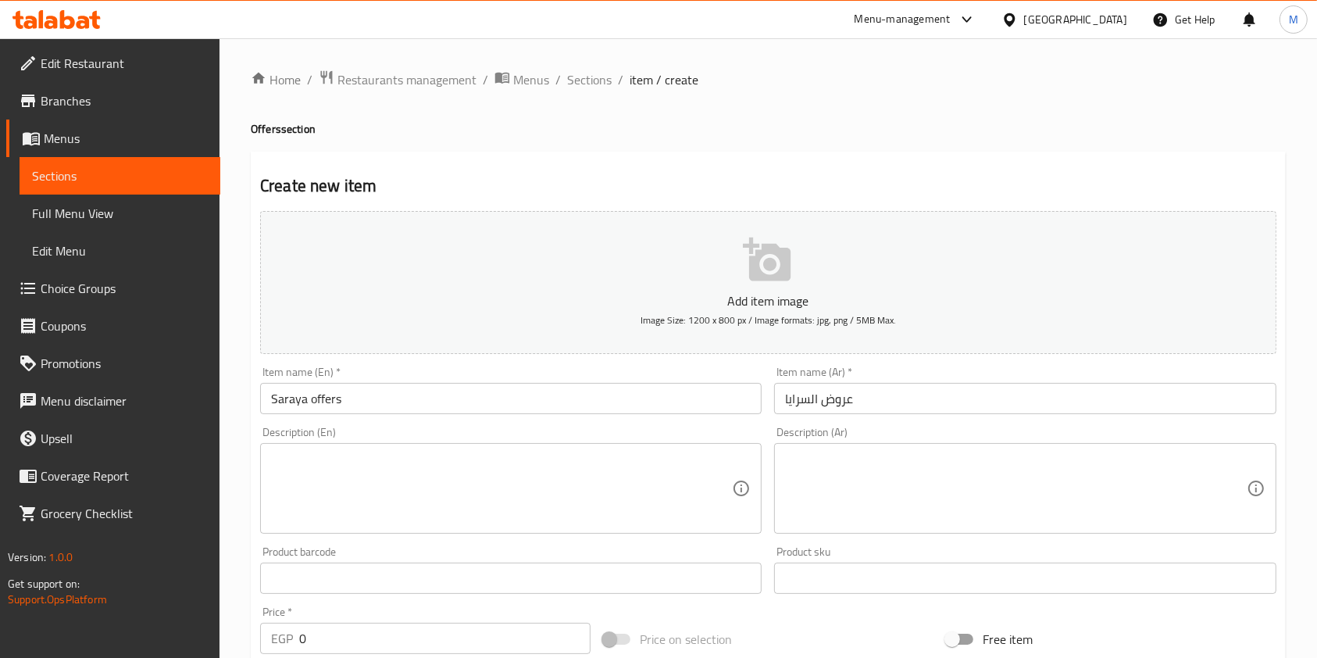
click at [1293, 395] on div "Home / Restaurants management / Menus / Sections / item / create Offers section…" at bounding box center [767, 570] width 1097 height 1065
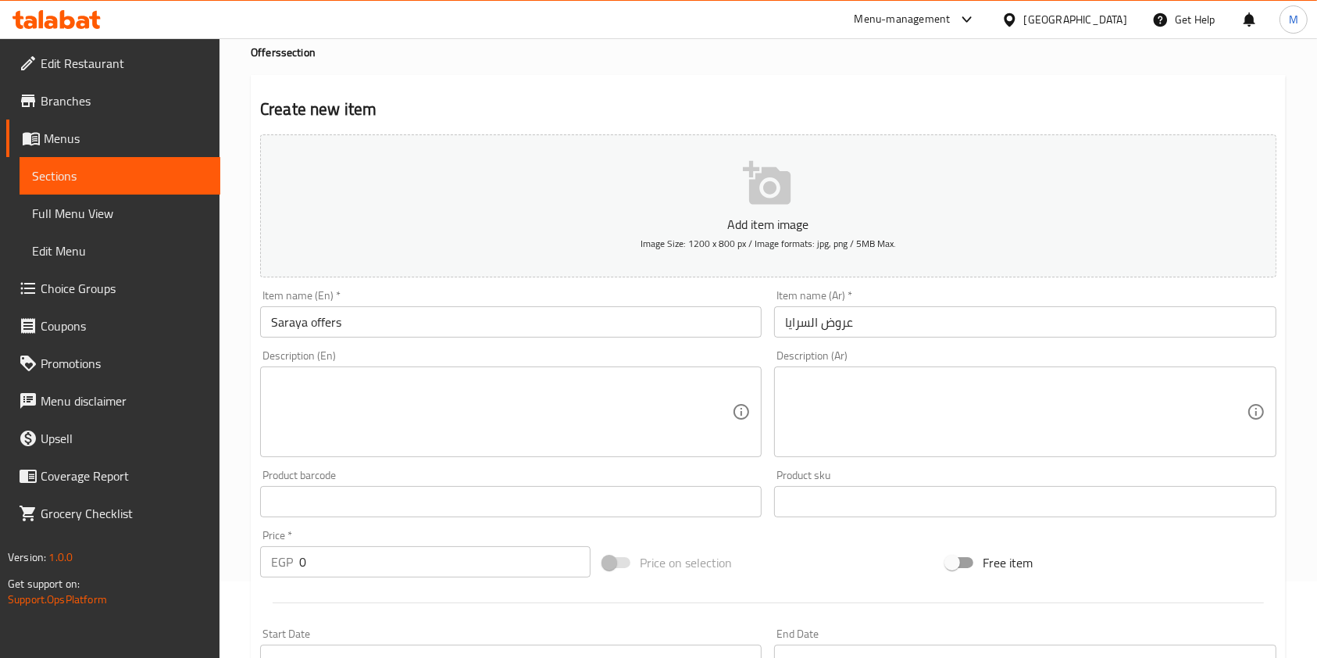
scroll to position [83, 0]
click at [605, 419] on textarea at bounding box center [501, 406] width 461 height 74
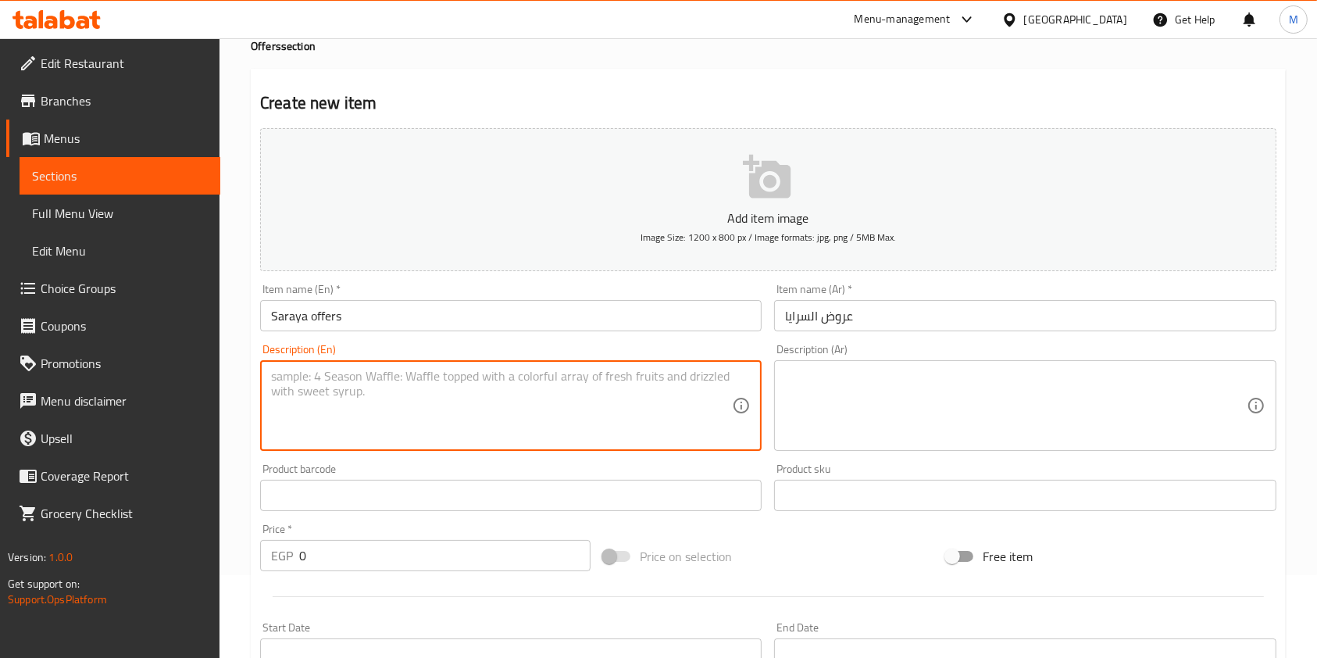
paste textarea "Sausage and Pastrami Pie Special Pie Sugar and Milk Pie"
type textarea "Sausage and Pastrami Pie Special Pie Sugar and Milk Pie"
click at [828, 405] on textarea at bounding box center [1015, 406] width 461 height 74
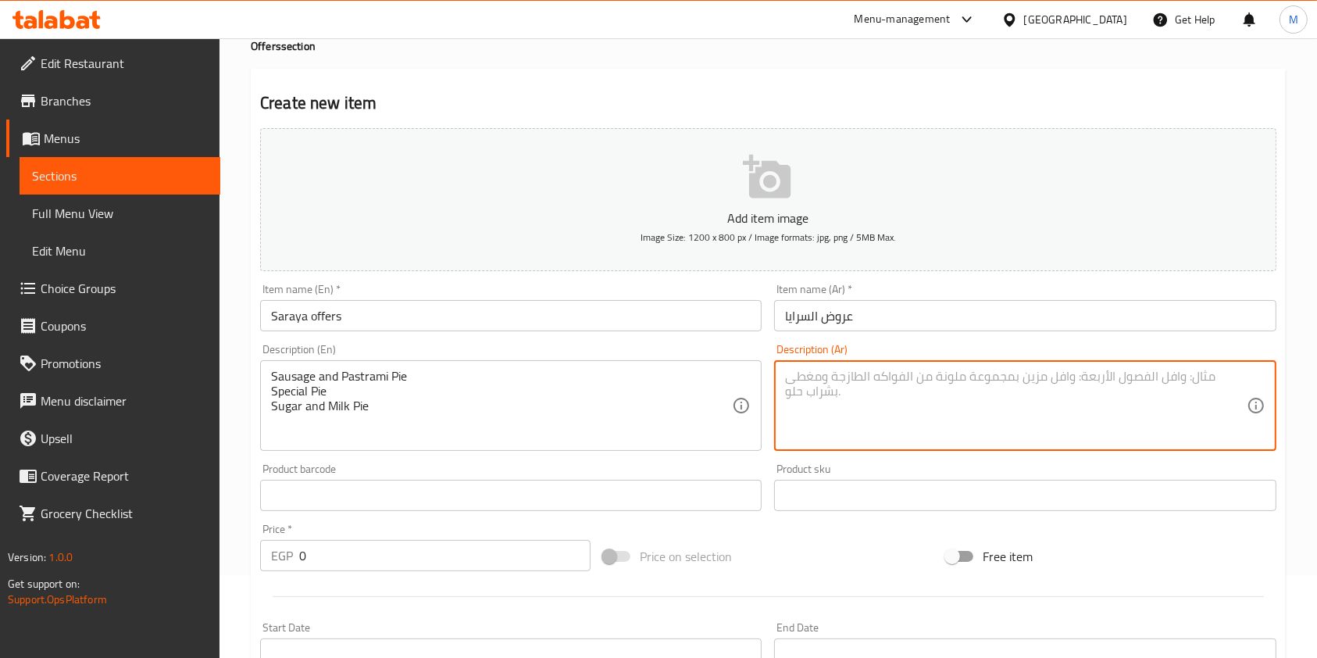
paste textarea "فطيرة سجق بسطرمة فطيرة اسبيشيال فطيرة سكر ولبن"
drag, startPoint x: 940, startPoint y: 436, endPoint x: 940, endPoint y: 419, distance: 16.4
click at [942, 436] on textarea "فطيرة سجق بسطرمة فطيرة اسبيشيال فطيرة سكر ولبن" at bounding box center [1015, 406] width 461 height 74
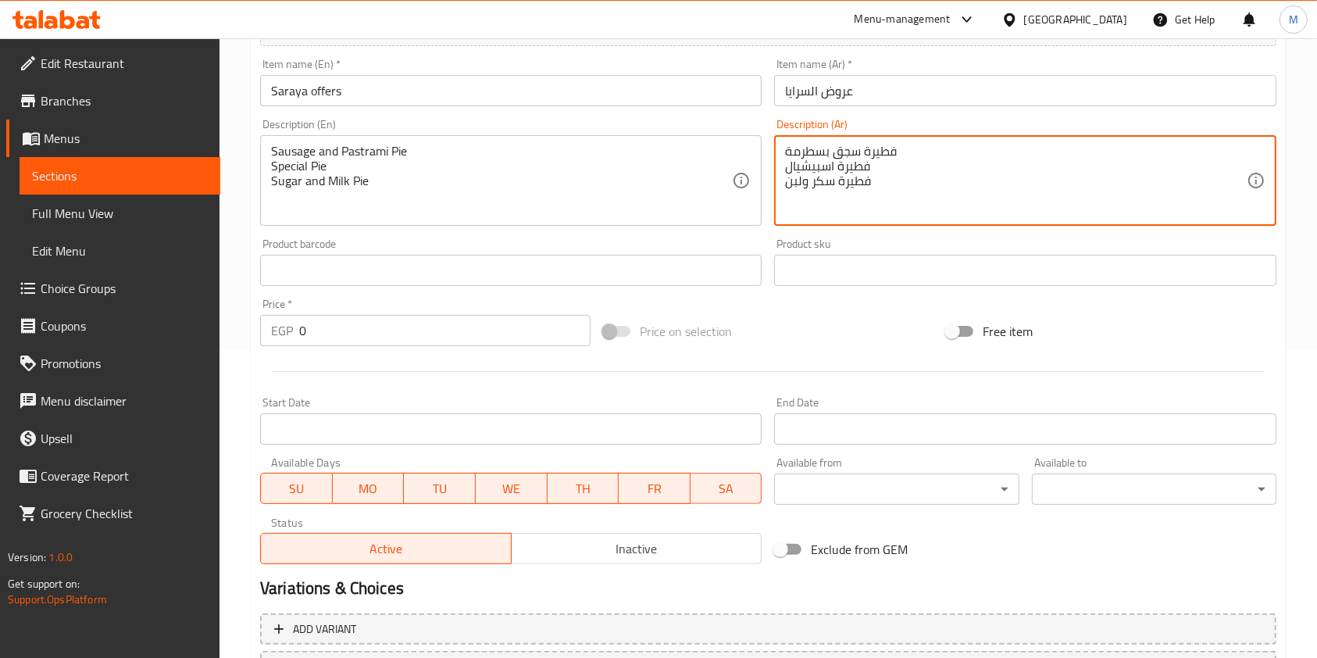
scroll to position [313, 0]
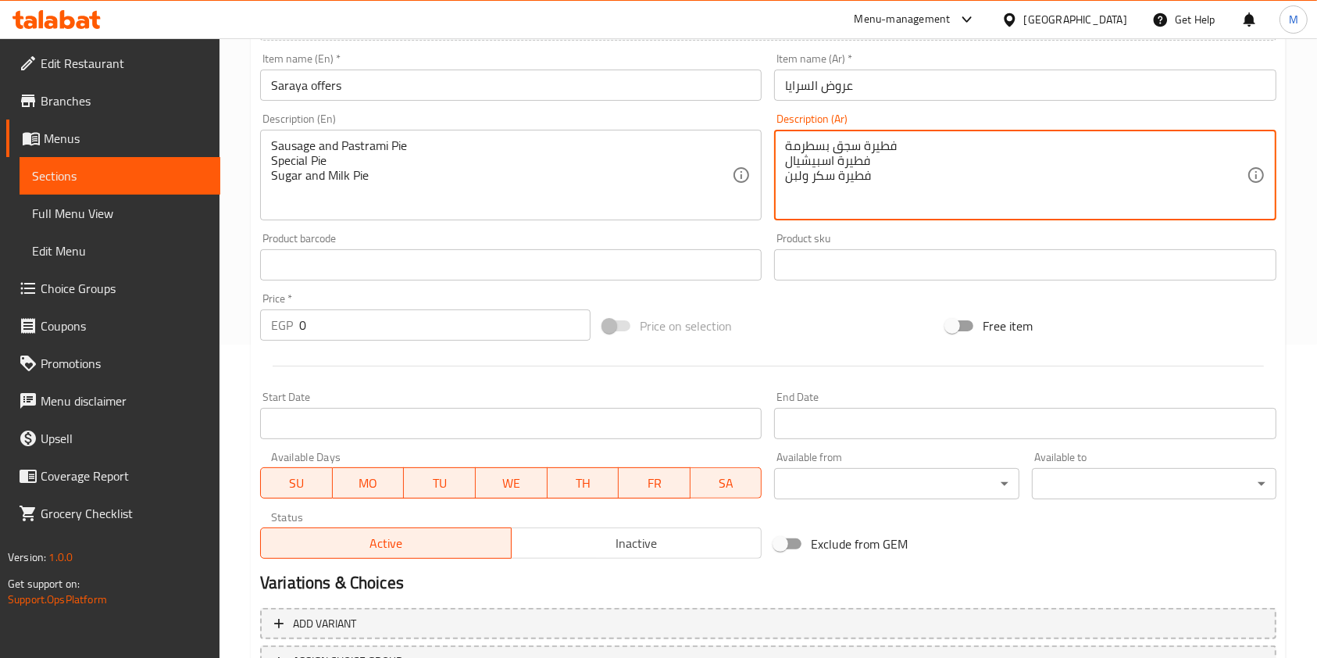
type textarea "فطيرة سجق بسطرمة فطيرة اسبيشيال فطيرة سكر ولبن"
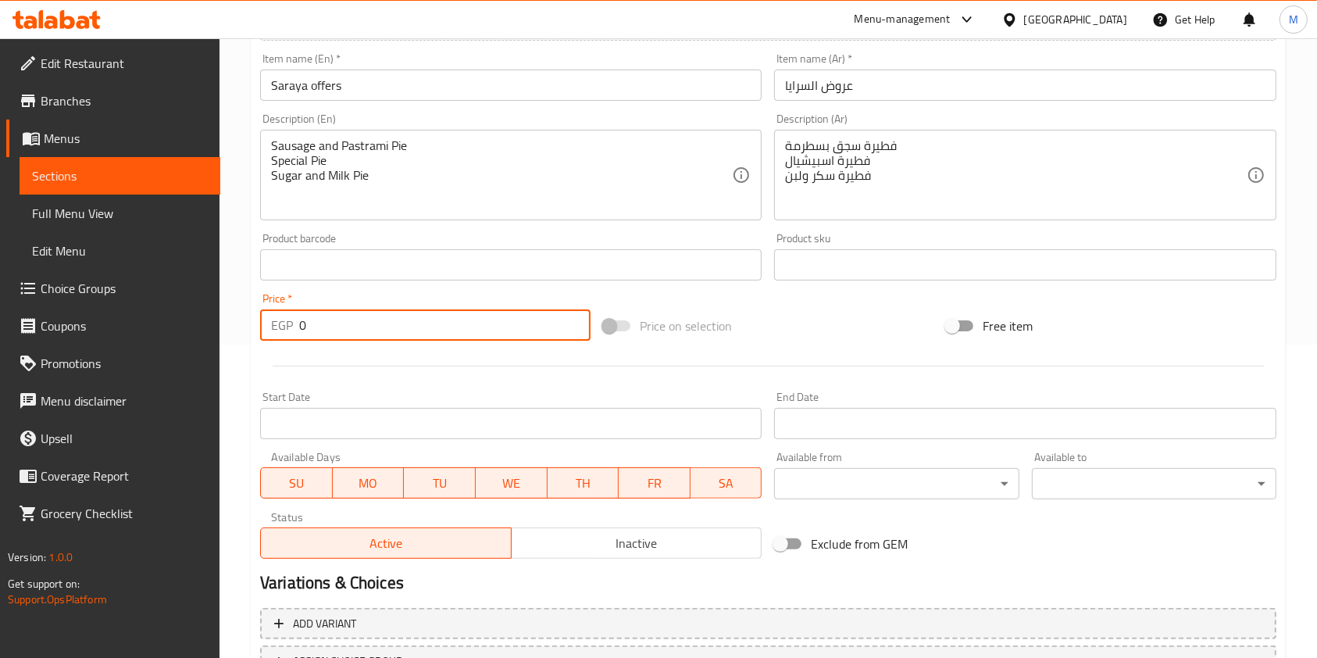
drag, startPoint x: 309, startPoint y: 330, endPoint x: 298, endPoint y: 334, distance: 11.9
click at [298, 334] on div "EGP 0 Price *" at bounding box center [425, 324] width 330 height 31
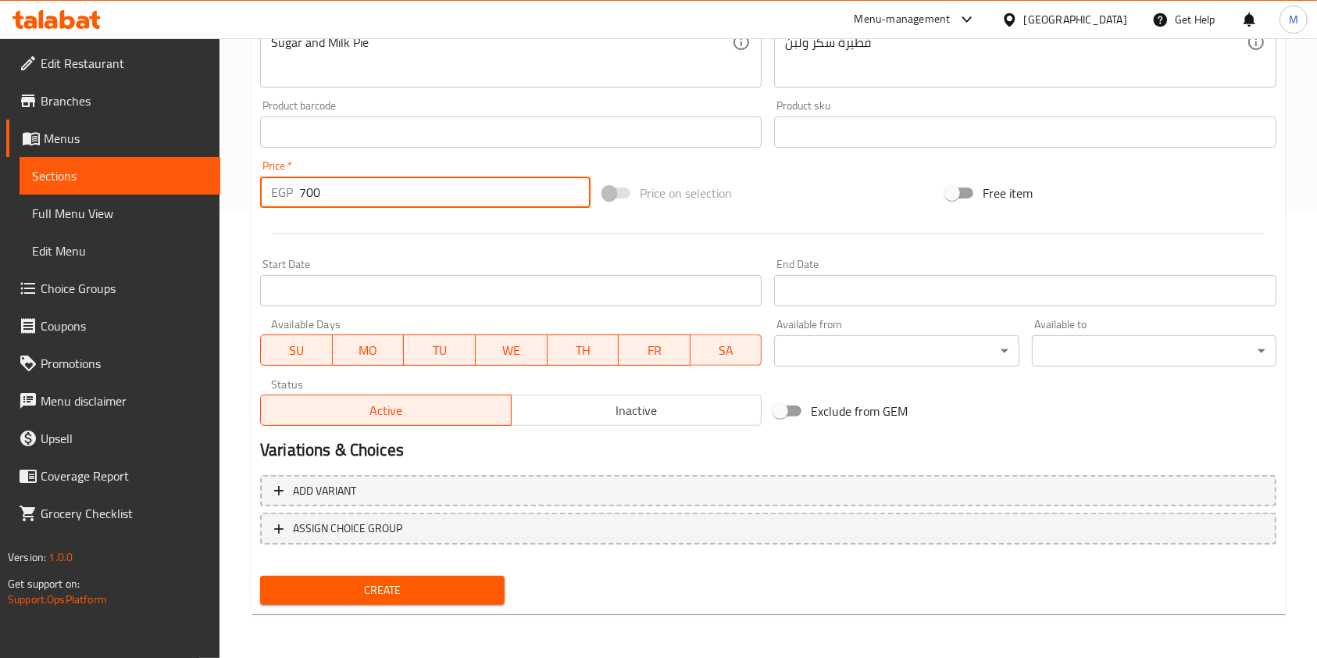
type input "700"
click at [493, 587] on button "Create" at bounding box center [382, 590] width 244 height 29
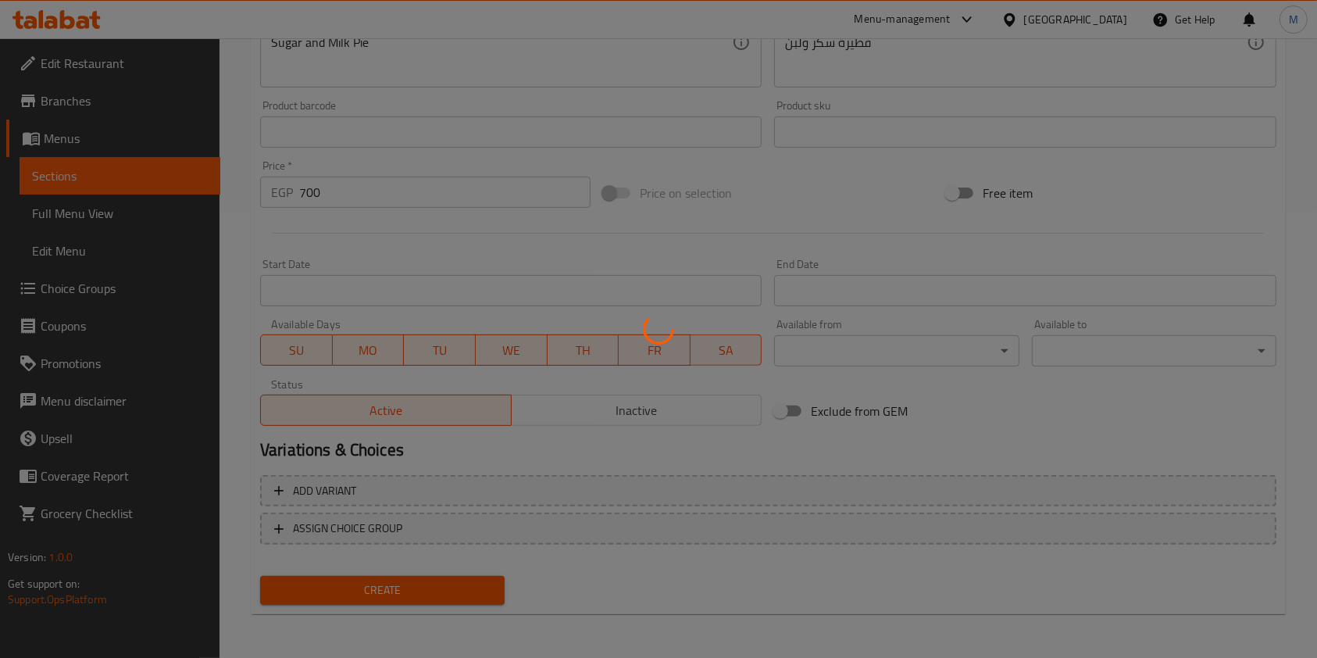
type input "0"
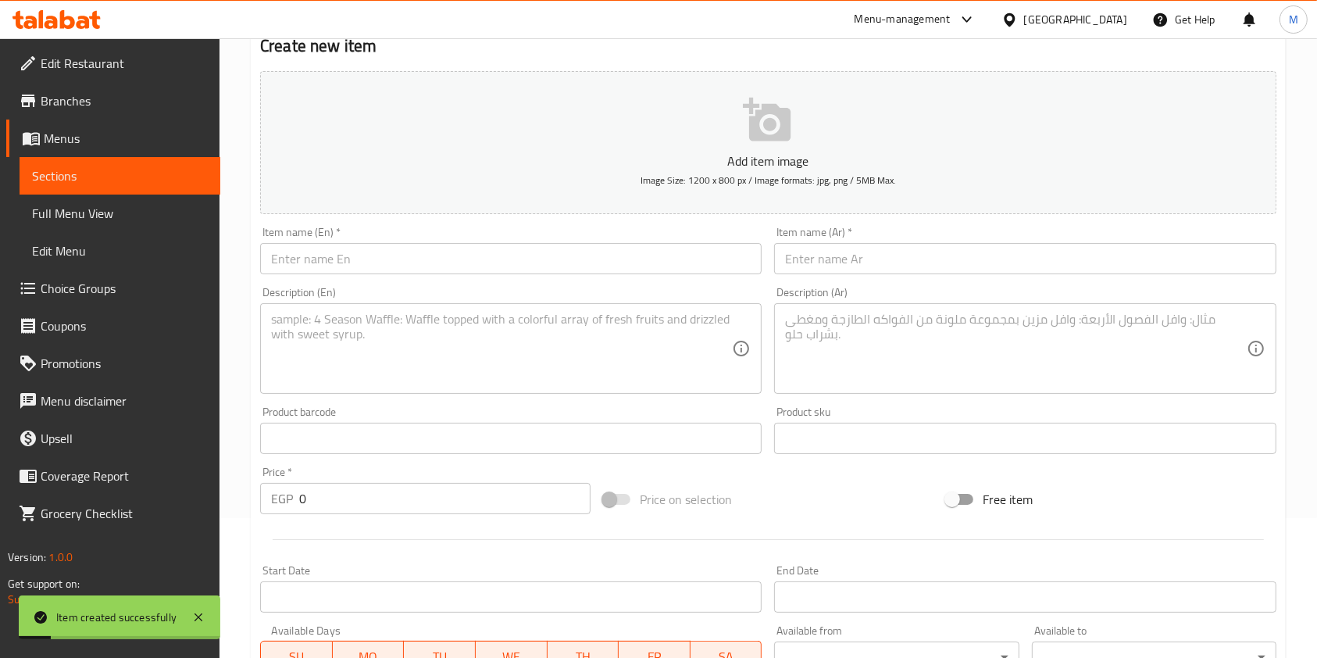
scroll to position [0, 0]
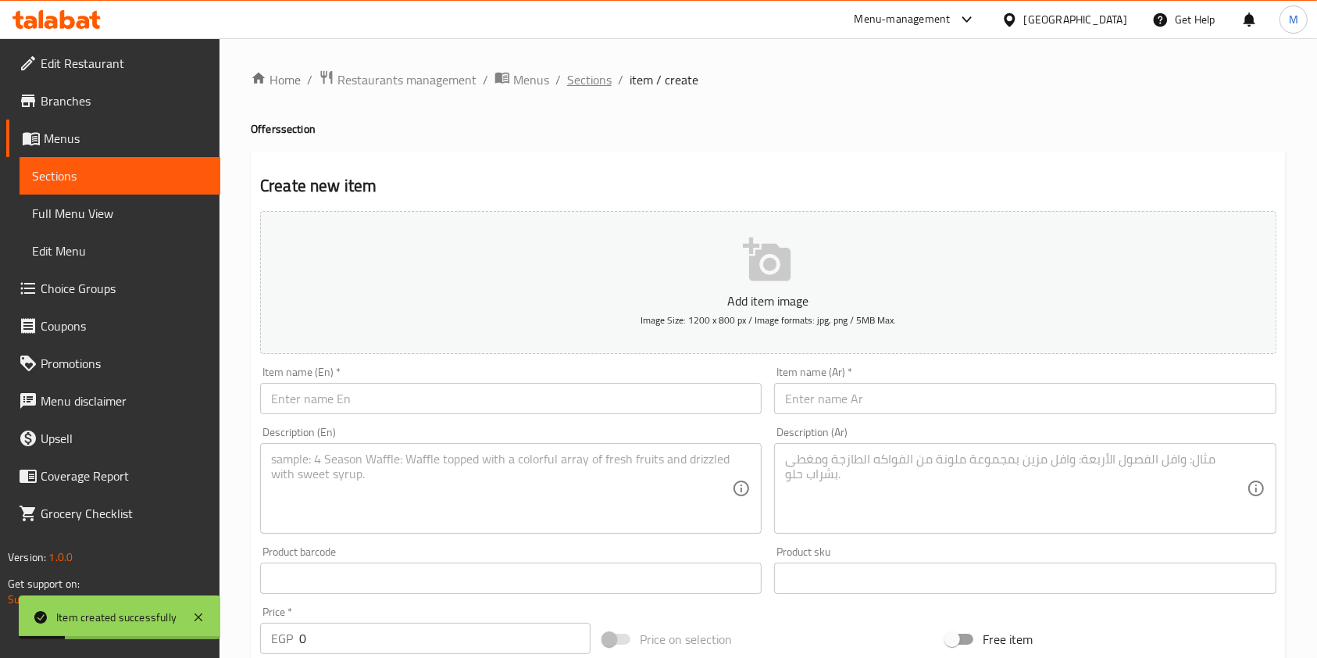
click at [603, 83] on span "Sections" at bounding box center [589, 79] width 45 height 19
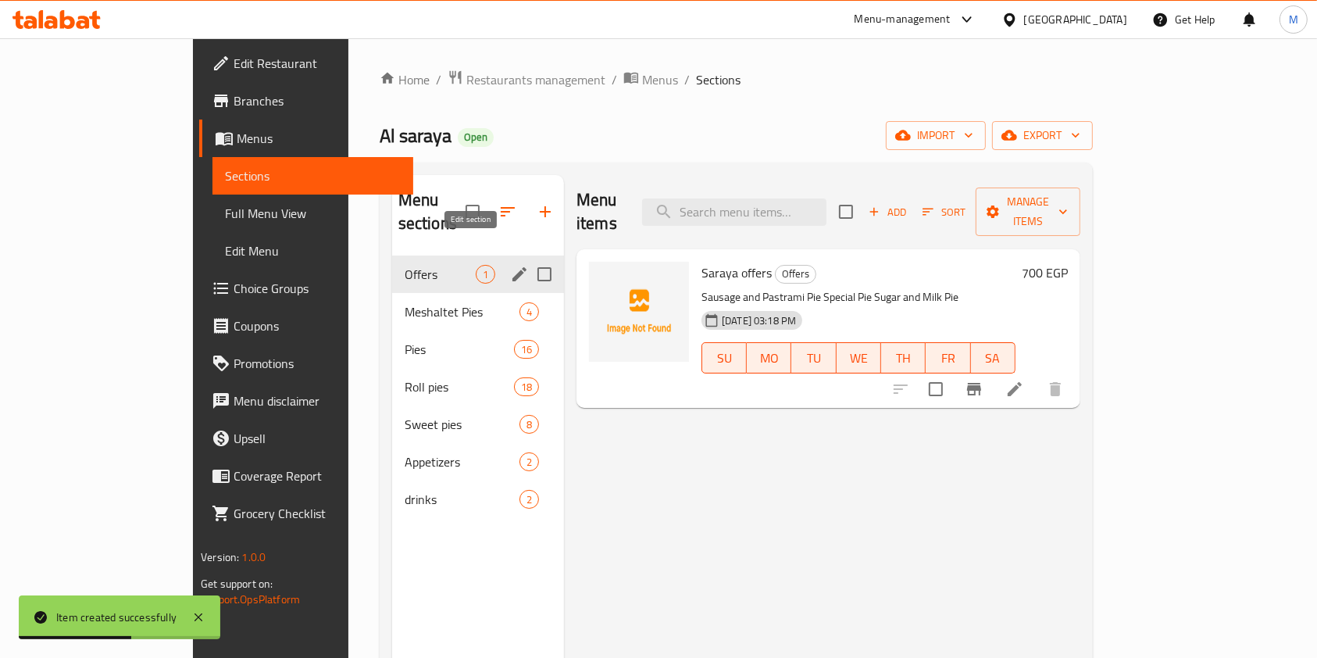
click at [510, 265] on icon "edit" at bounding box center [519, 274] width 19 height 19
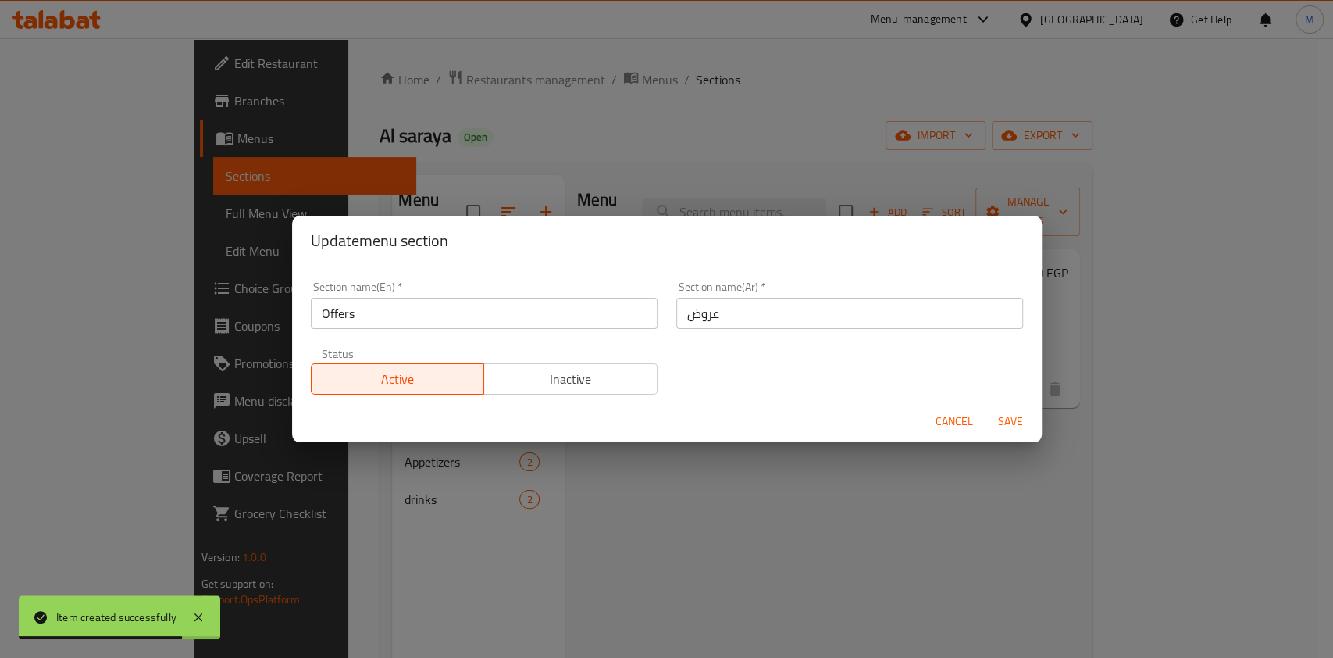
click at [906, 521] on div "Update menu section Section name(En)   * Offers Section name(En) * Section name…" at bounding box center [666, 329] width 1333 height 658
click at [967, 423] on span "Cancel" at bounding box center [954, 422] width 37 height 20
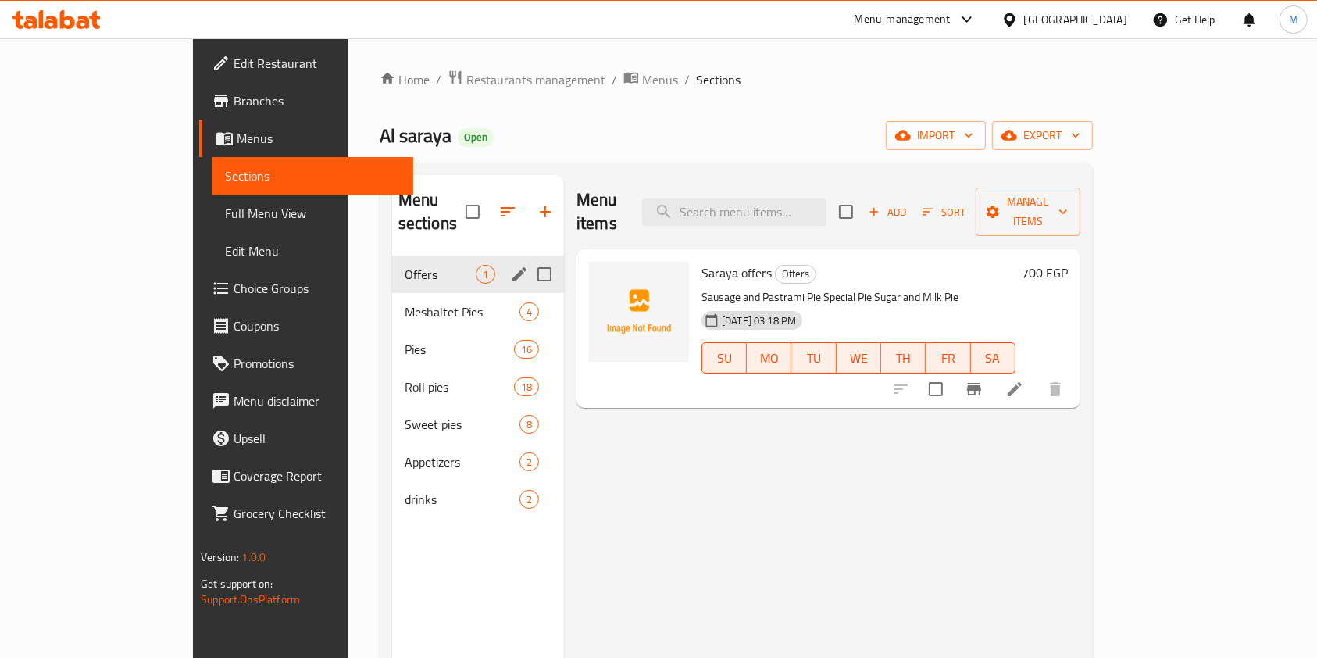
click at [56, 10] on icon at bounding box center [56, 19] width 88 height 19
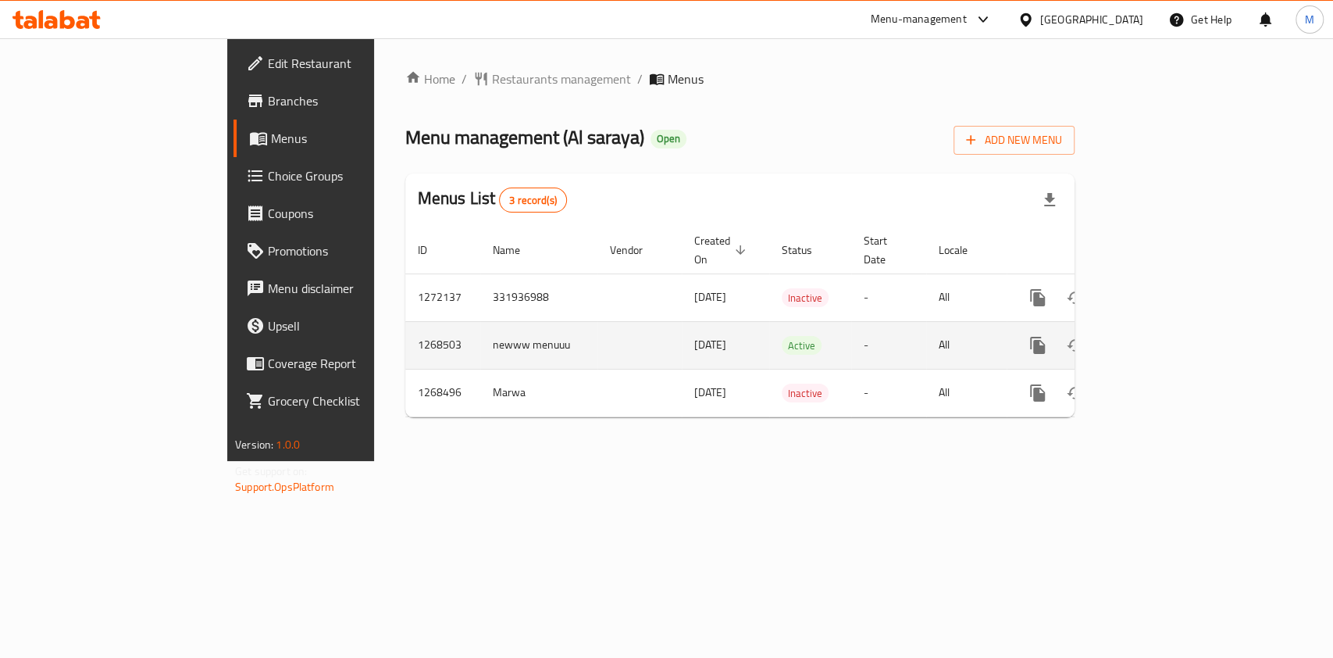
click at [1182, 324] on td "enhanced table" at bounding box center [1094, 345] width 175 height 48
click at [1182, 327] on td "enhanced table" at bounding box center [1094, 345] width 175 height 48
click at [1169, 328] on link "enhanced table" at bounding box center [1150, 344] width 37 height 37
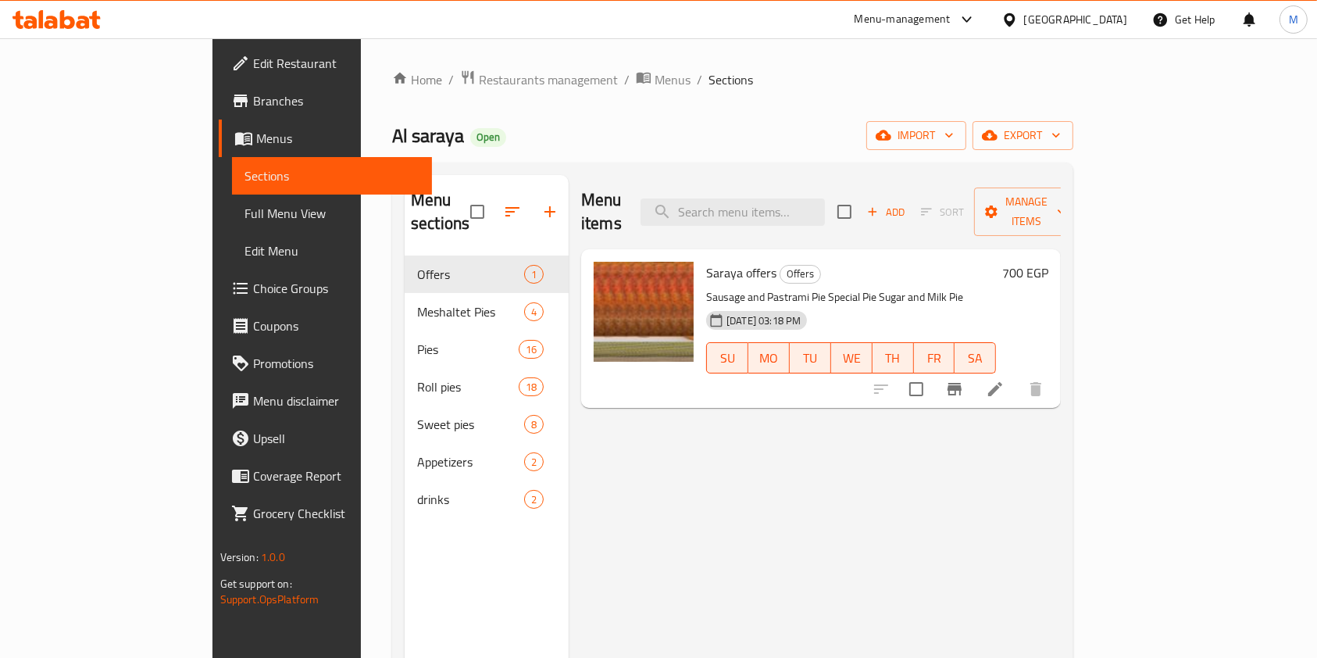
click at [80, 32] on div at bounding box center [56, 19] width 113 height 31
click at [79, 27] on icon at bounding box center [83, 22] width 13 height 13
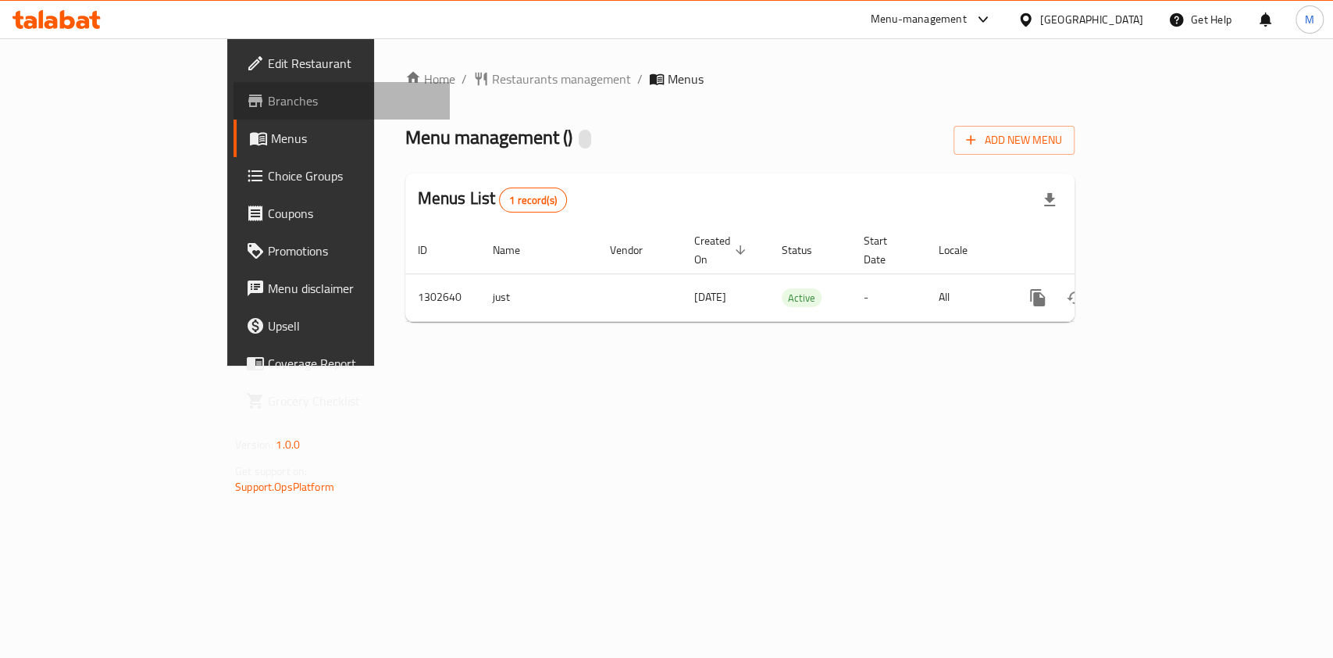
click at [234, 116] on link "Branches" at bounding box center [342, 100] width 216 height 37
